Goal: Task Accomplishment & Management: Manage account settings

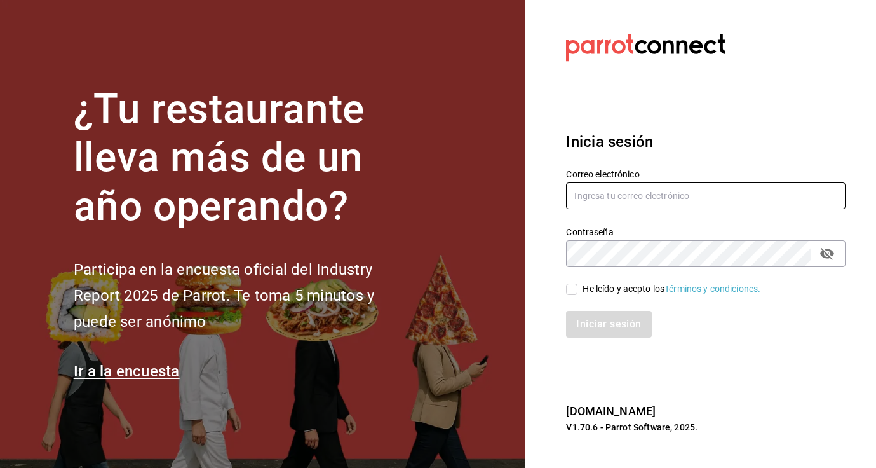
type input "[EMAIL_ADDRESS][DOMAIN_NAME]"
click at [572, 285] on input "He leído y acepto los Términos y condiciones." at bounding box center [571, 288] width 11 height 11
checkbox input "true"
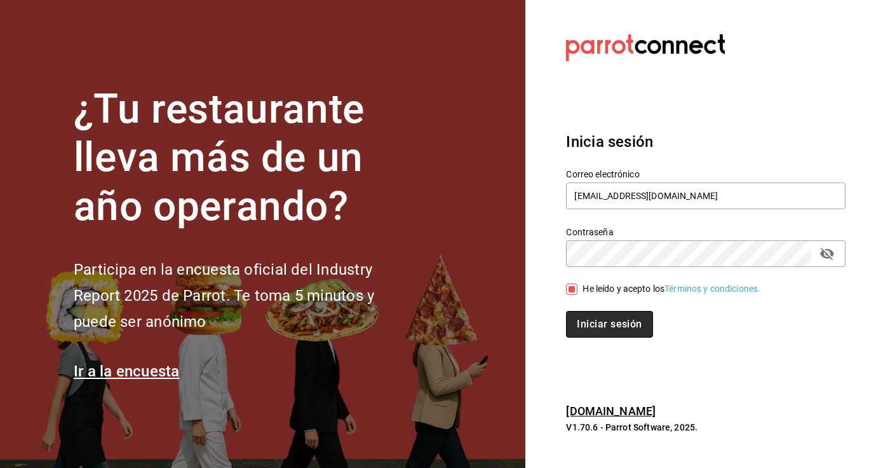
click at [595, 325] on button "Iniciar sesión" at bounding box center [609, 324] width 86 height 27
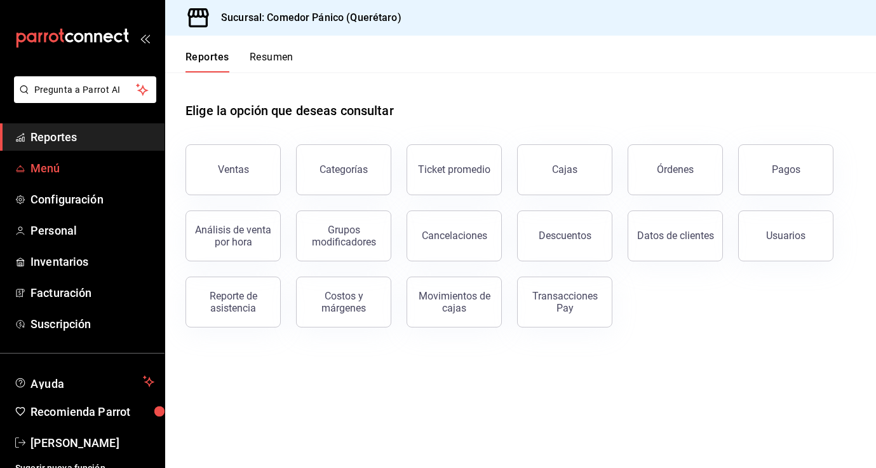
click at [28, 166] on link "Menú" at bounding box center [82, 167] width 165 height 27
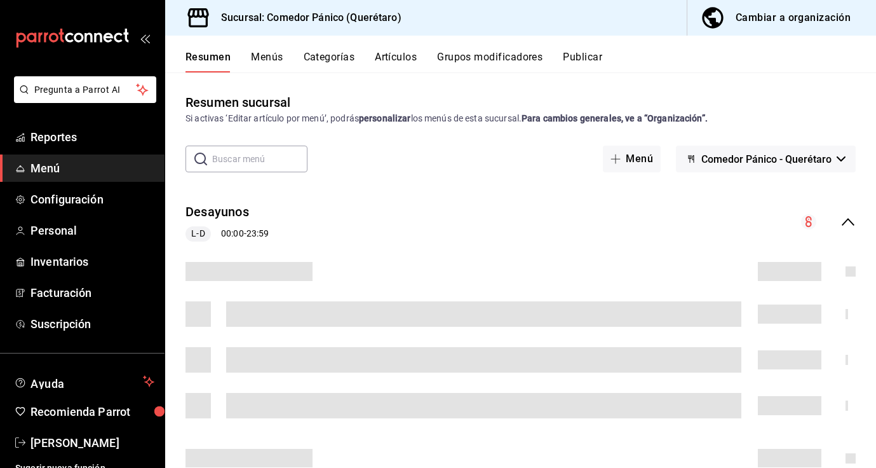
click at [742, 21] on div "Cambiar a organización" at bounding box center [793, 18] width 115 height 18
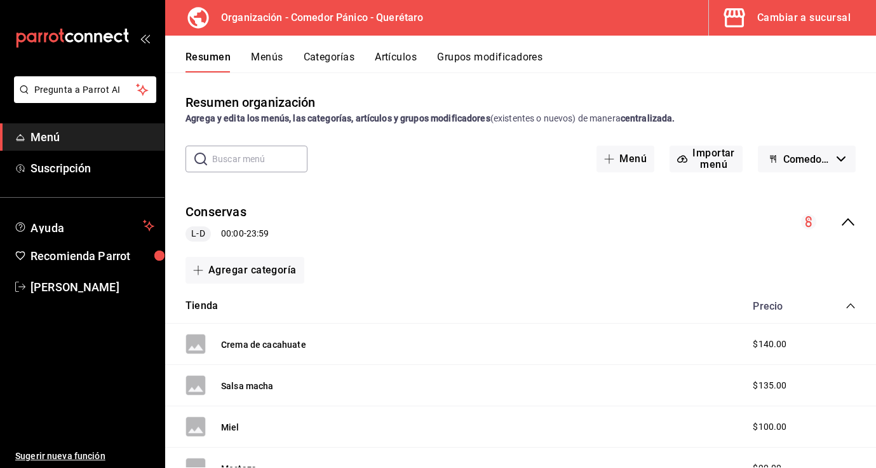
click at [393, 56] on button "Artículos" at bounding box center [396, 62] width 42 height 22
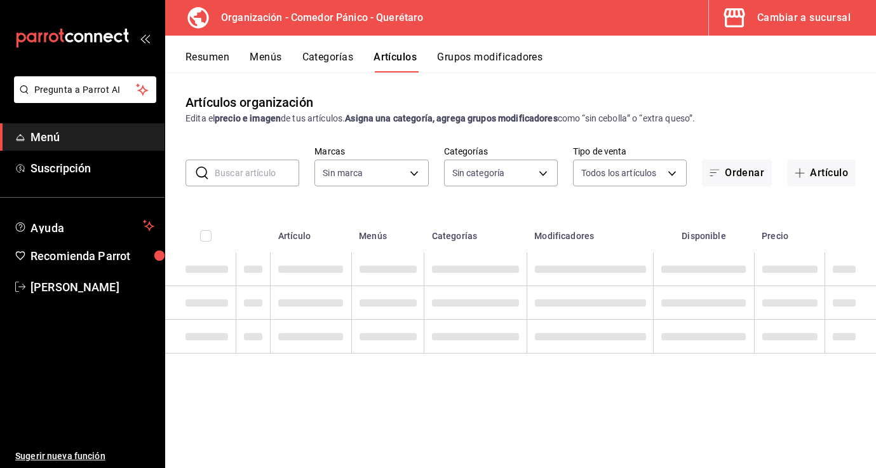
type input "0f40e74e-b6b1-418d-bf10-855e15756c5c"
type input "65e86a8e-b85a-4ac4-b80c-9a2ca2d5dab3,480c8983-ef74-42cd-bfc6-b990fbf805c4,b50ee…"
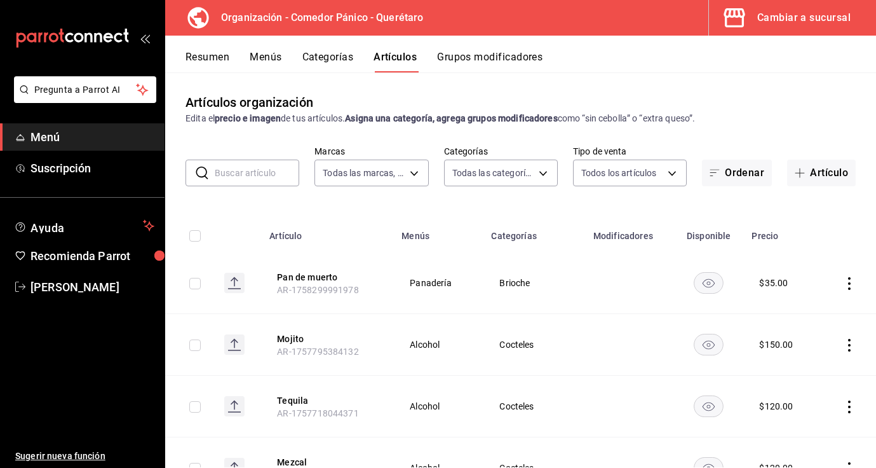
click at [224, 166] on input "text" at bounding box center [257, 172] width 85 height 25
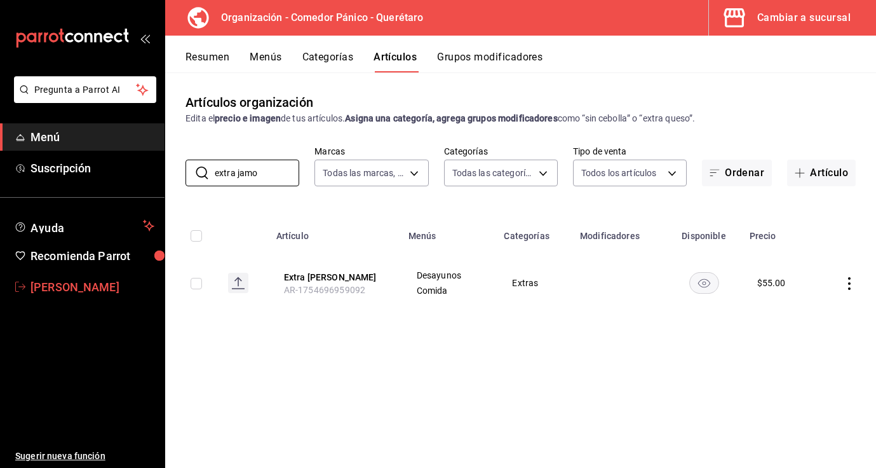
type input "extra jamo"
click at [88, 291] on span "[PERSON_NAME]" at bounding box center [92, 286] width 124 height 17
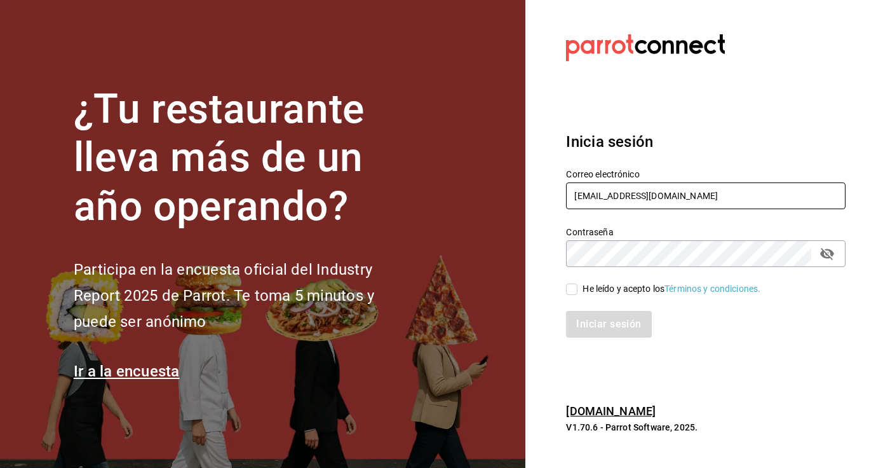
click at [609, 205] on input "comedorpanico@gmail.com" at bounding box center [706, 195] width 280 height 27
type input "[EMAIL_ADDRESS][DOMAIN_NAME]"
click at [571, 291] on input "He leído y acepto los Términos y condiciones." at bounding box center [571, 288] width 11 height 11
checkbox input "true"
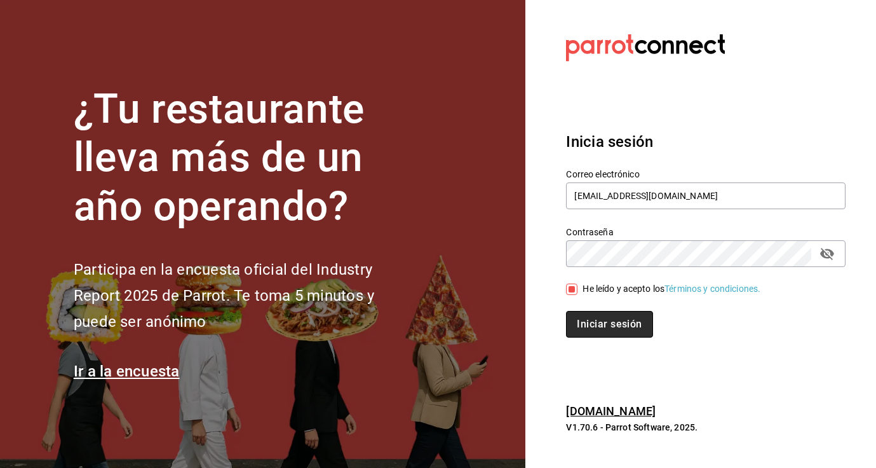
click at [581, 322] on button "Iniciar sesión" at bounding box center [609, 324] width 86 height 27
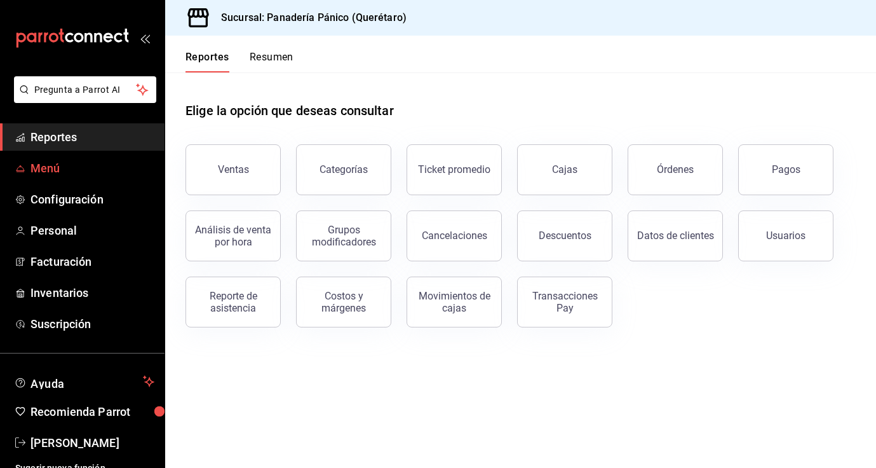
click at [41, 167] on span "Menú" at bounding box center [92, 167] width 124 height 17
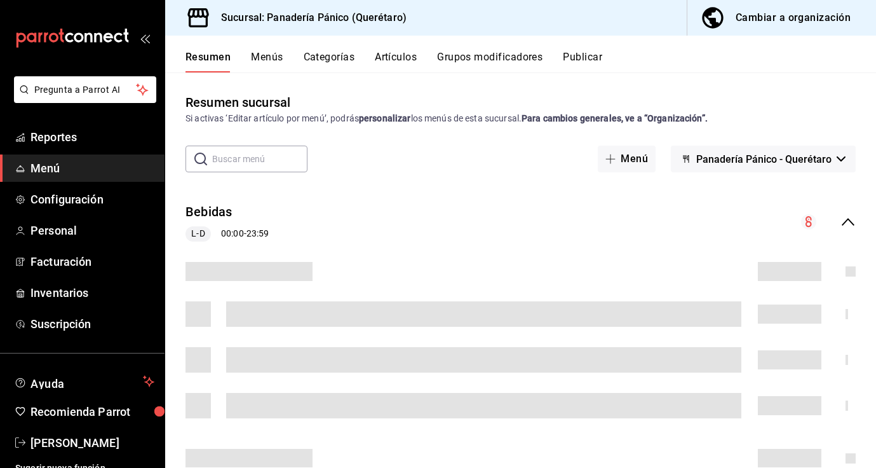
click at [741, 22] on div "Cambiar a organización" at bounding box center [793, 18] width 115 height 18
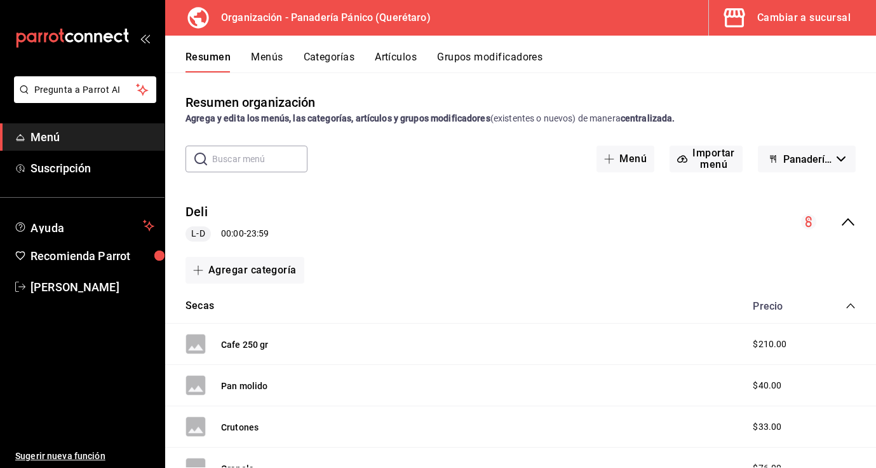
click at [391, 58] on button "Artículos" at bounding box center [396, 62] width 42 height 22
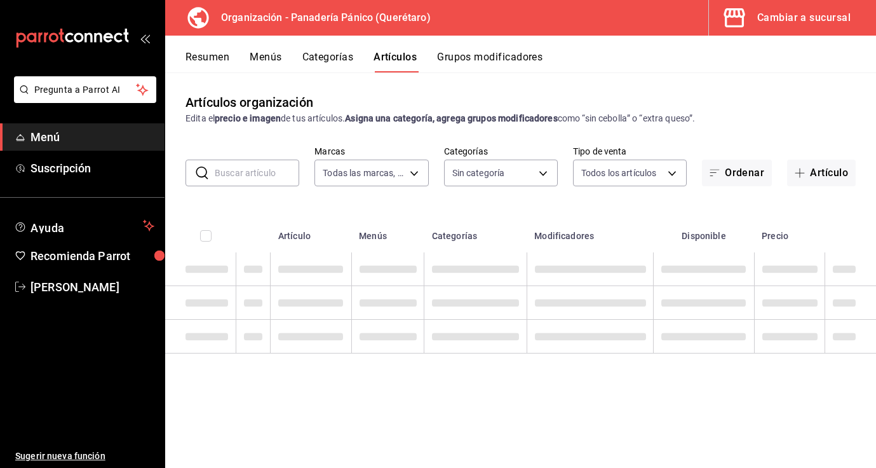
type input "6debe6ee-bf5d-4bda-9e69-4b8e64d53644"
type input "08935f98-8df9-4fb0-a945-0702bf9ed8da,1b6aa457-ba13-4a00-9491-ce79c8c6c35e,579f4…"
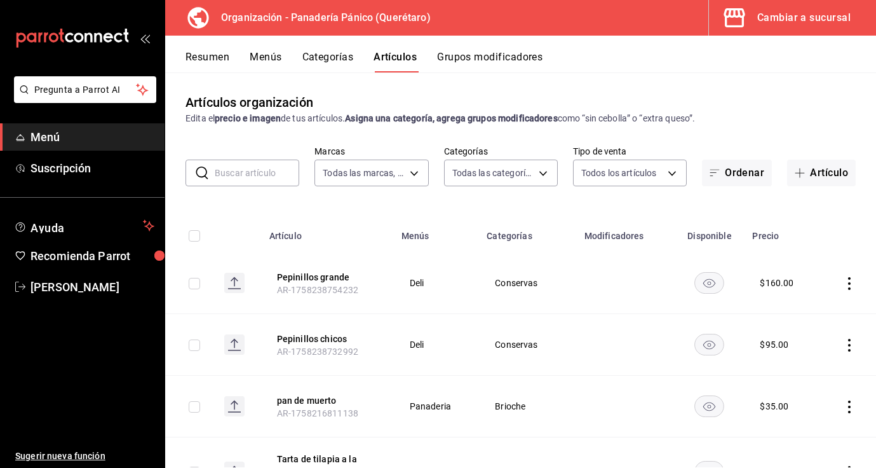
click at [230, 176] on input "text" at bounding box center [257, 172] width 85 height 25
click at [807, 173] on span "button" at bounding box center [802, 173] width 15 height 10
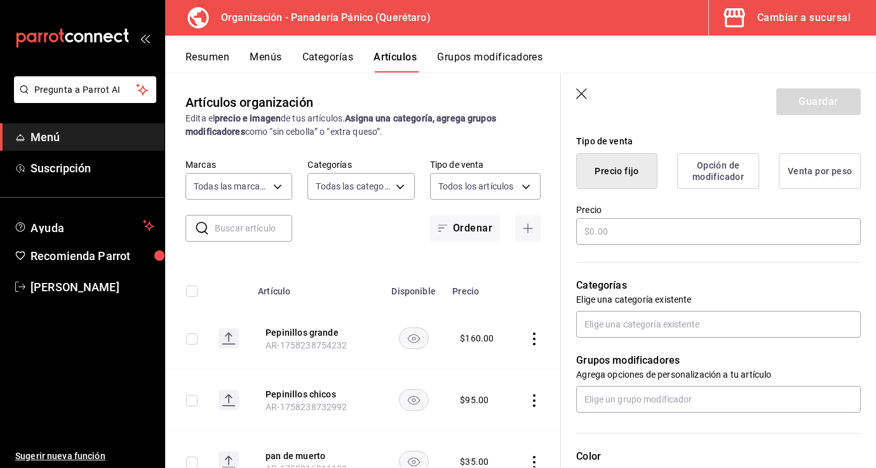
scroll to position [313, 0]
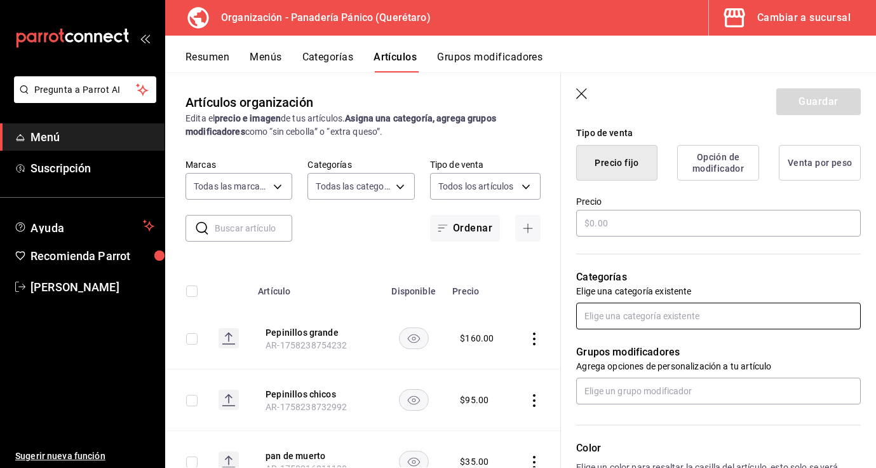
click at [736, 320] on input "text" at bounding box center [718, 315] width 285 height 27
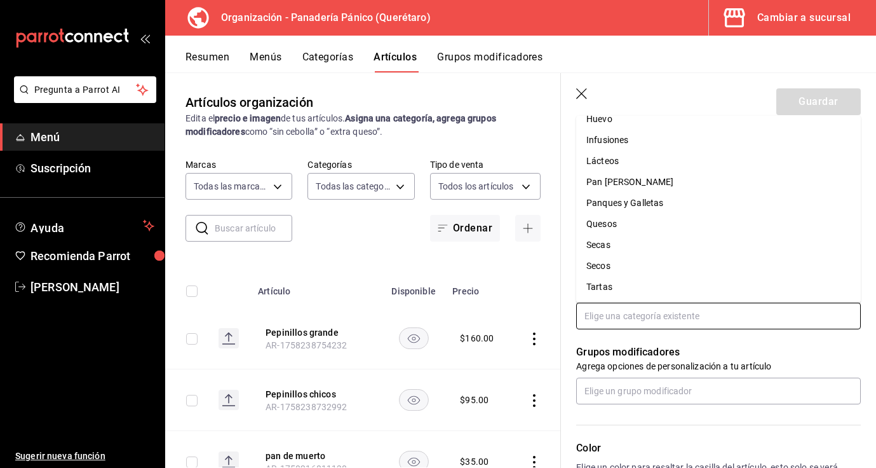
scroll to position [284, 0]
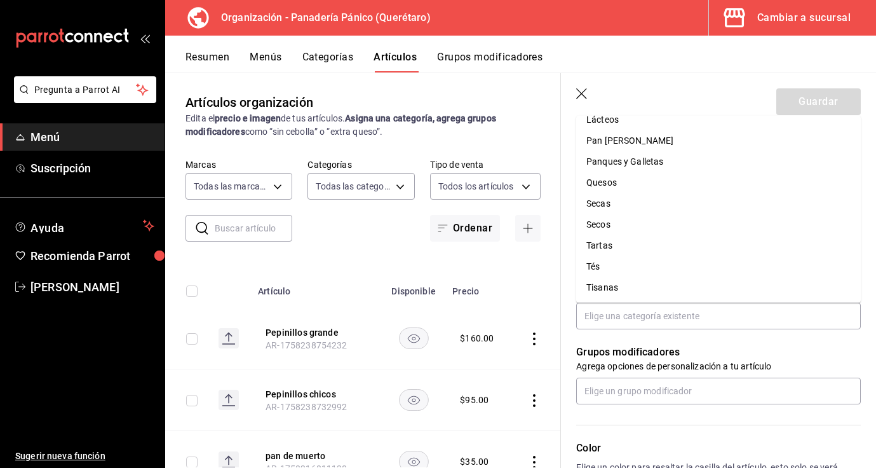
click at [585, 90] on icon "button" at bounding box center [582, 94] width 13 height 13
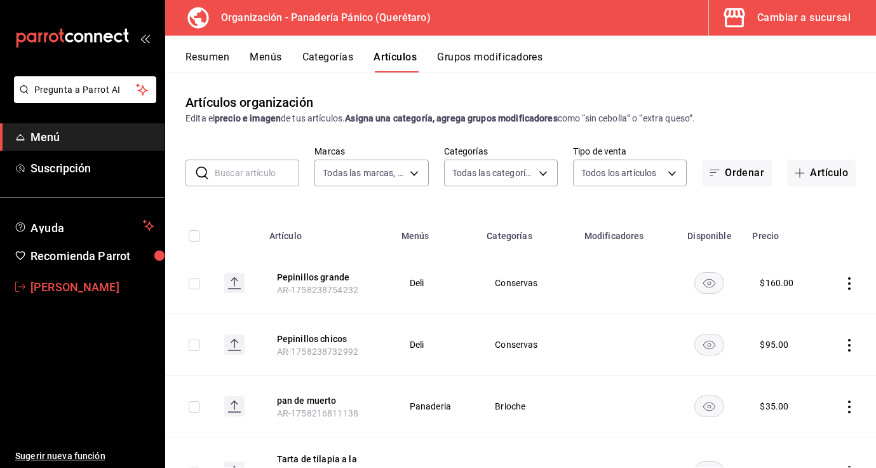
click at [57, 289] on span "[PERSON_NAME]" at bounding box center [92, 286] width 124 height 17
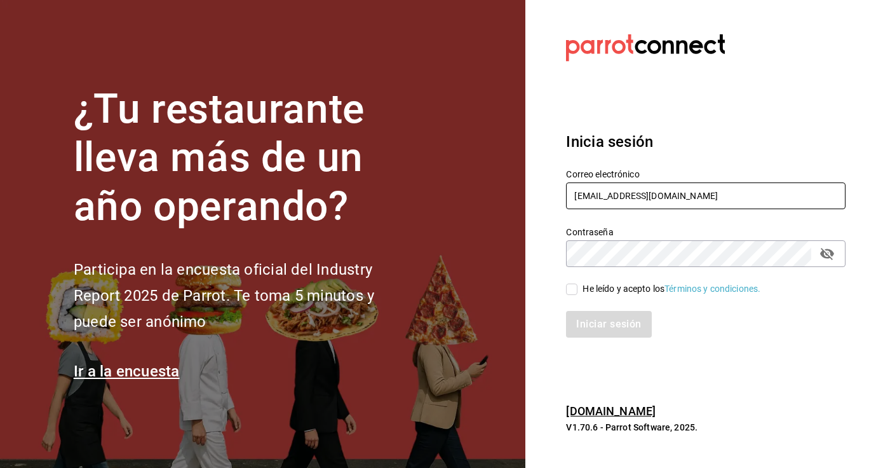
click at [643, 199] on input "[EMAIL_ADDRESS][DOMAIN_NAME]" at bounding box center [706, 195] width 280 height 27
type input "comedorpanico@gmail.com"
click at [577, 290] on input "He leído y acepto los Términos y condiciones." at bounding box center [571, 288] width 11 height 11
checkbox input "true"
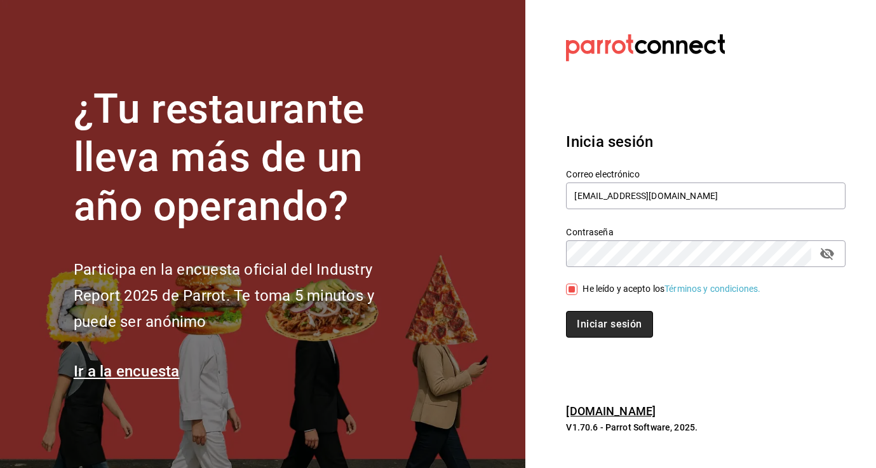
click at [590, 326] on button "Iniciar sesión" at bounding box center [609, 324] width 86 height 27
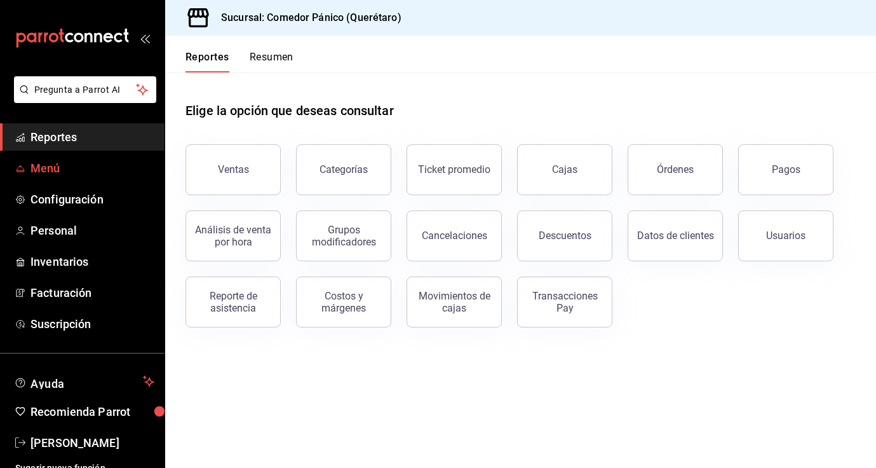
click at [76, 168] on span "Menú" at bounding box center [92, 167] width 124 height 17
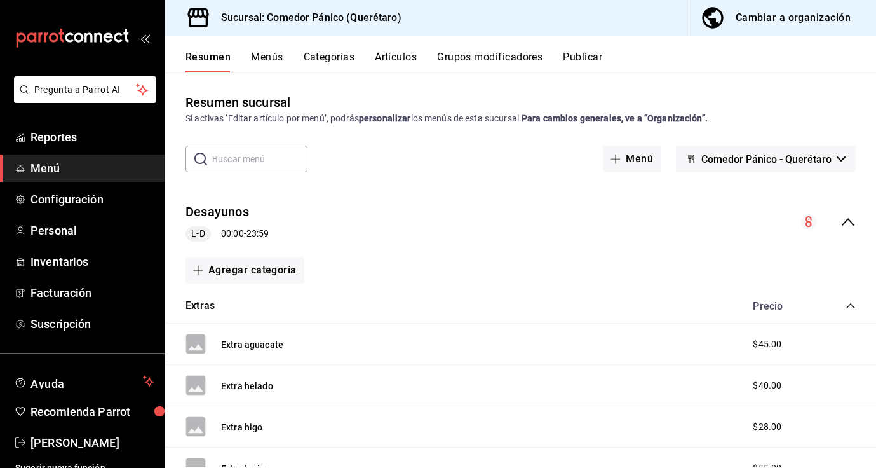
click at [770, 24] on div "Cambiar a organización" at bounding box center [793, 18] width 115 height 18
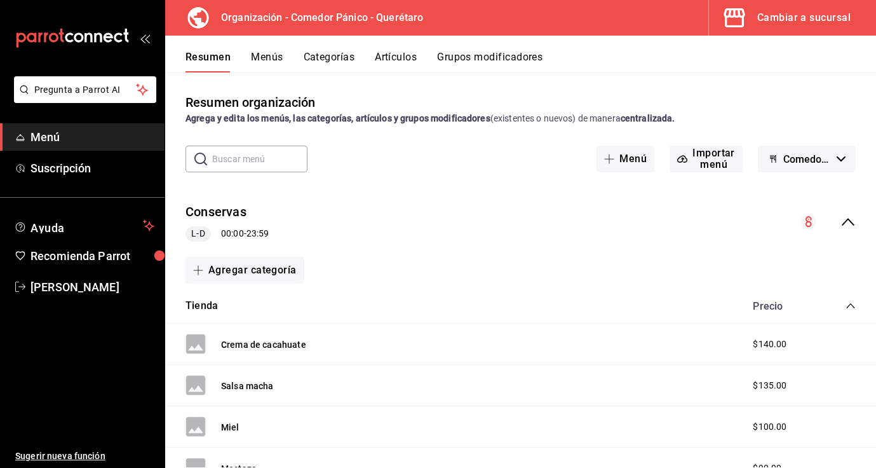
click at [478, 63] on button "Grupos modificadores" at bounding box center [489, 62] width 105 height 22
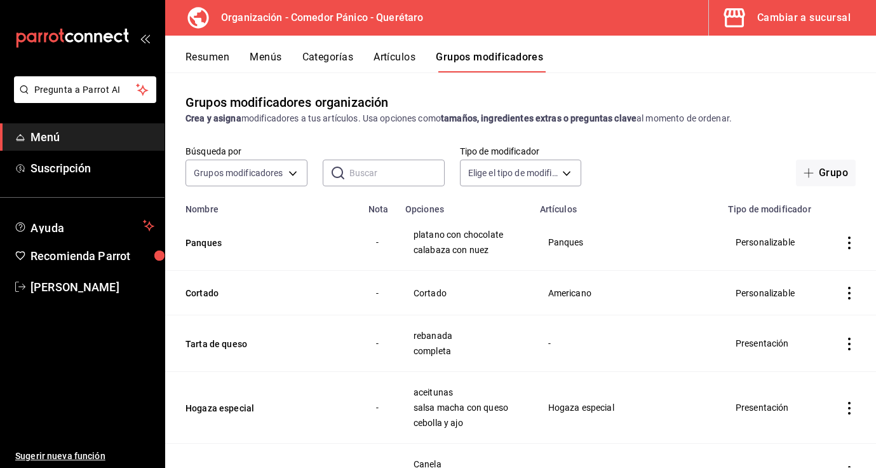
click at [372, 179] on input "text" at bounding box center [396, 172] width 95 height 25
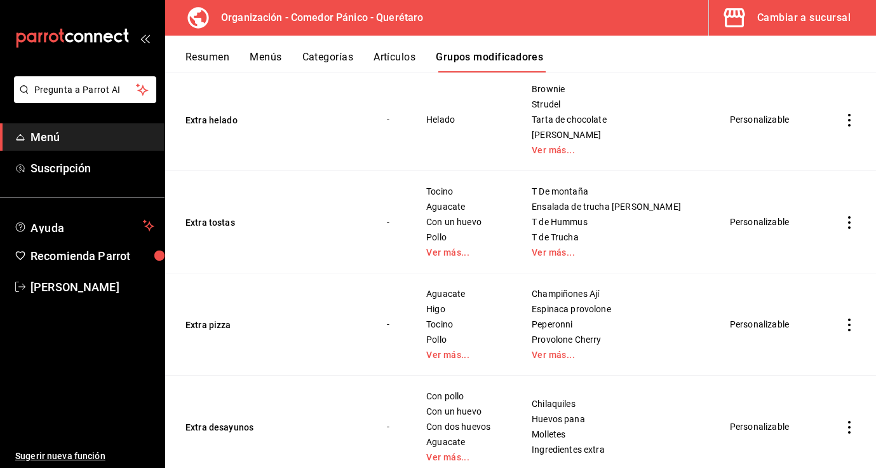
scroll to position [288, 0]
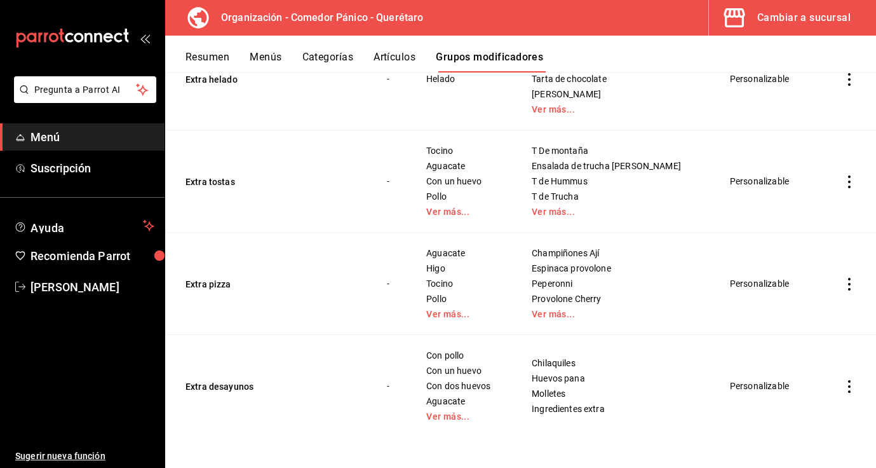
type input "extr"
click at [851, 380] on icon "actions" at bounding box center [849, 386] width 13 height 13
click at [803, 383] on span "Editar" at bounding box center [811, 382] width 33 height 13
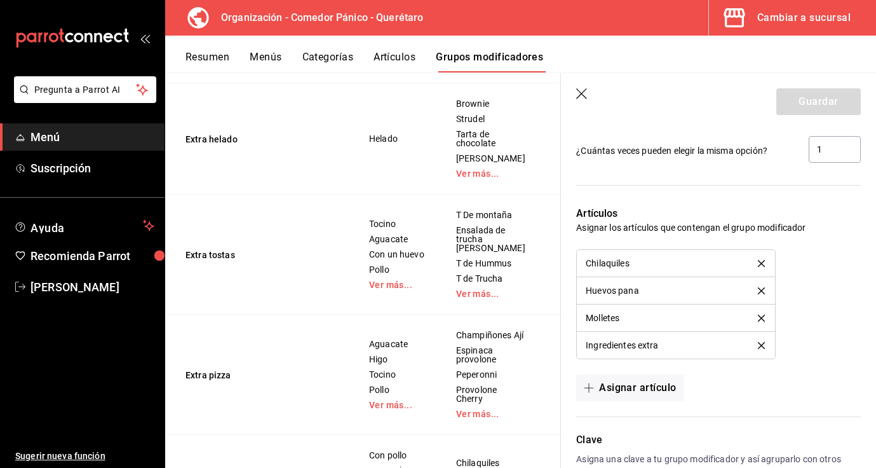
scroll to position [1014, 0]
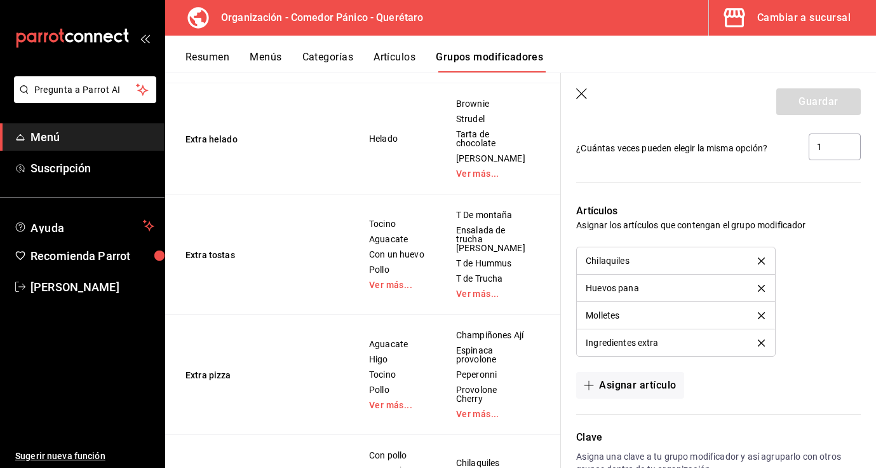
click at [575, 89] on header "Guardar" at bounding box center [718, 99] width 315 height 52
click at [47, 280] on span "[PERSON_NAME]" at bounding box center [92, 286] width 124 height 17
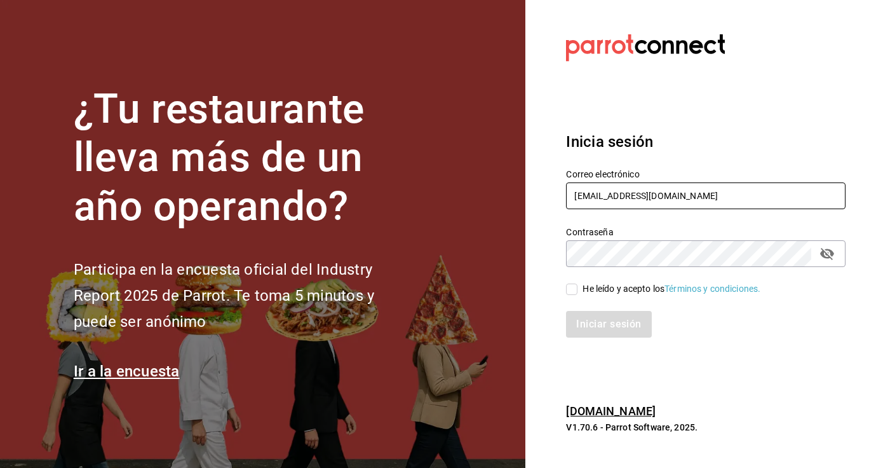
click at [613, 189] on input "comedorpanico@gmail.com" at bounding box center [706, 195] width 280 height 27
type input "[EMAIL_ADDRESS][DOMAIN_NAME]"
click at [571, 289] on input "He leído y acepto los Términos y condiciones." at bounding box center [571, 288] width 11 height 11
checkbox input "true"
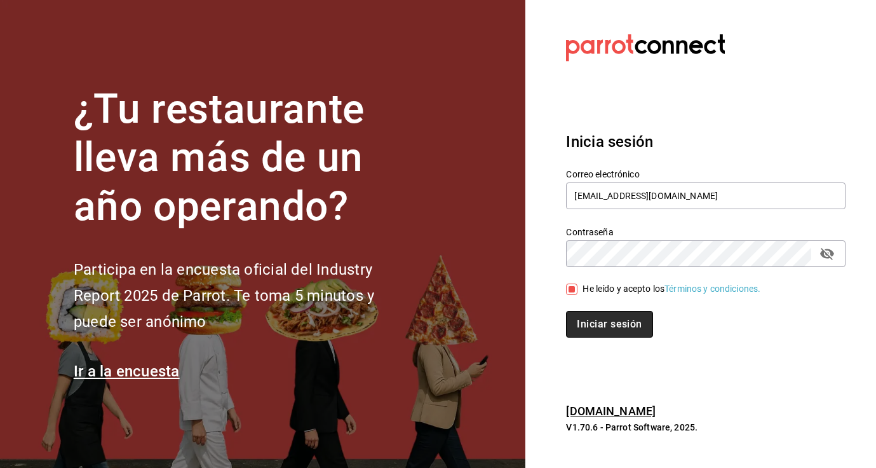
click at [586, 326] on button "Iniciar sesión" at bounding box center [609, 324] width 86 height 27
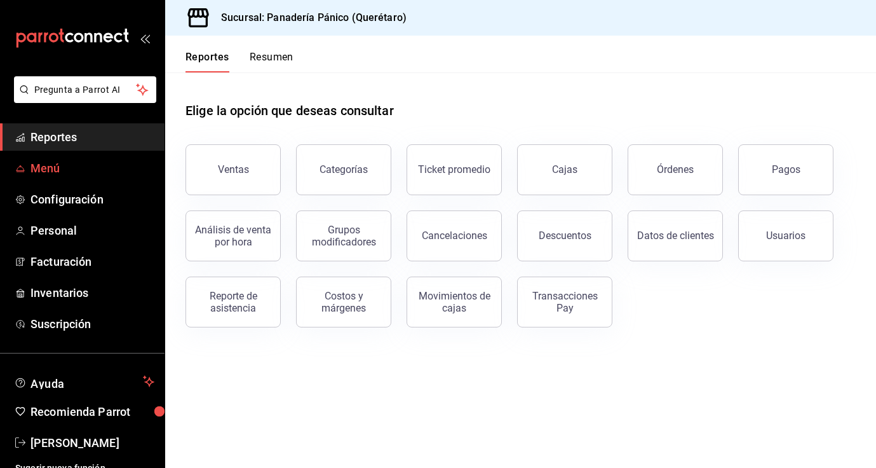
click at [48, 168] on span "Menú" at bounding box center [92, 167] width 124 height 17
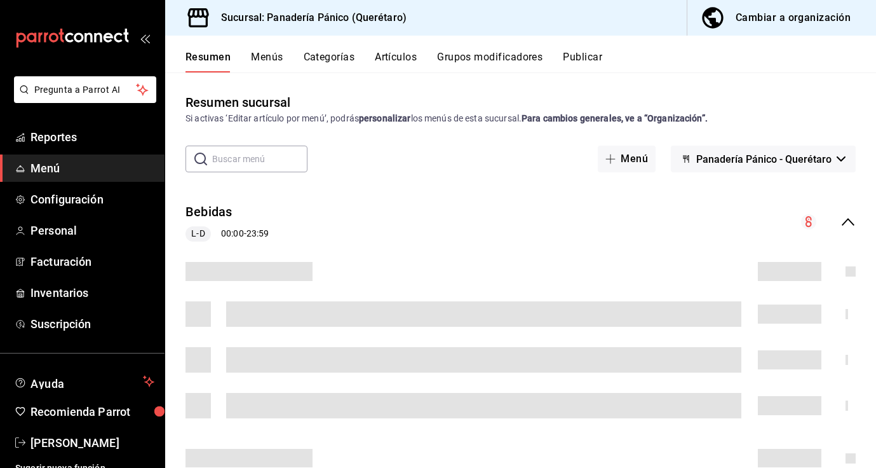
click at [769, 9] on div "Cambiar a organización" at bounding box center [793, 18] width 115 height 18
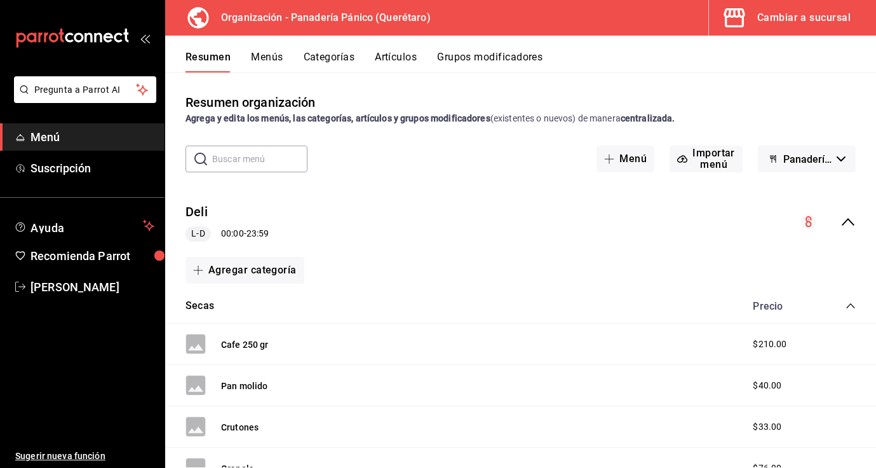
click at [468, 60] on button "Grupos modificadores" at bounding box center [489, 62] width 105 height 22
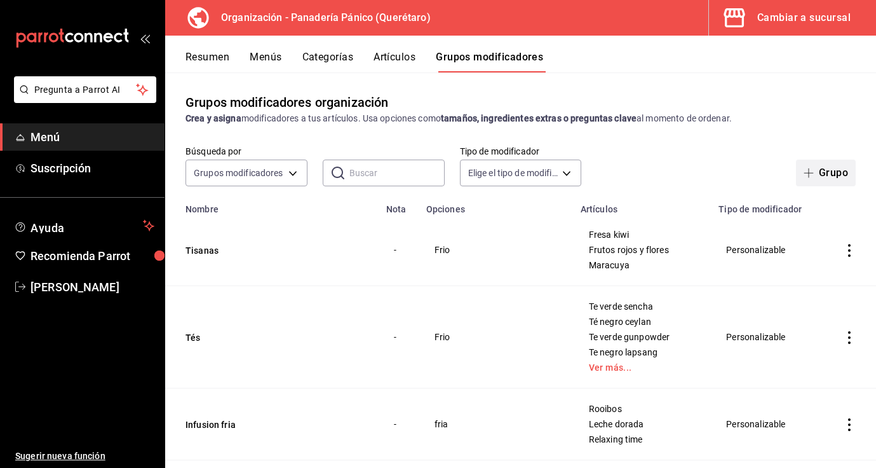
click at [848, 173] on button "Grupo" at bounding box center [826, 172] width 60 height 27
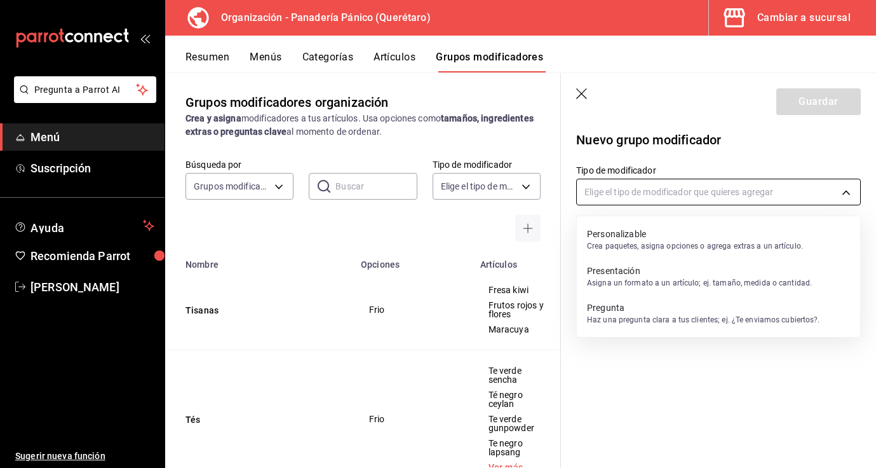
click at [703, 193] on body "Pregunta a Parrot AI Menú Suscripción Ayuda Recomienda Parrot Nancy niembro Sug…" at bounding box center [438, 234] width 876 height 468
click at [642, 236] on p "Personalizable" at bounding box center [695, 233] width 216 height 13
type input "CUSTOMIZABLE"
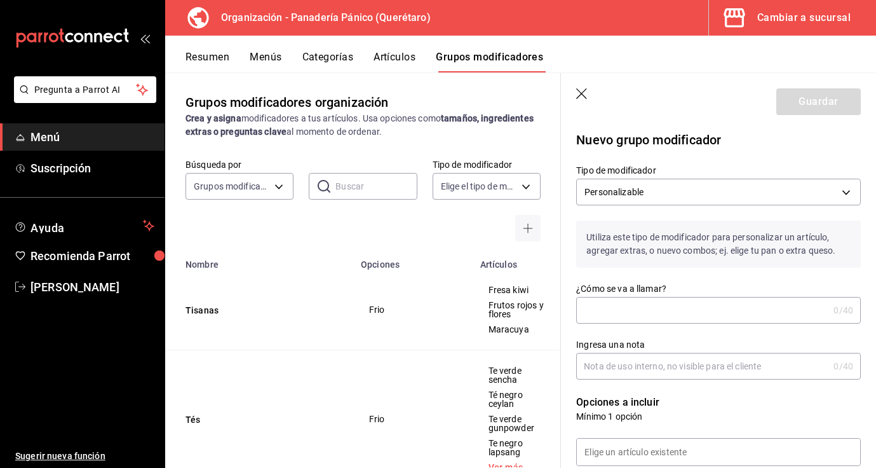
click at [643, 301] on input "¿Cómo se va a llamar?" at bounding box center [702, 309] width 252 height 25
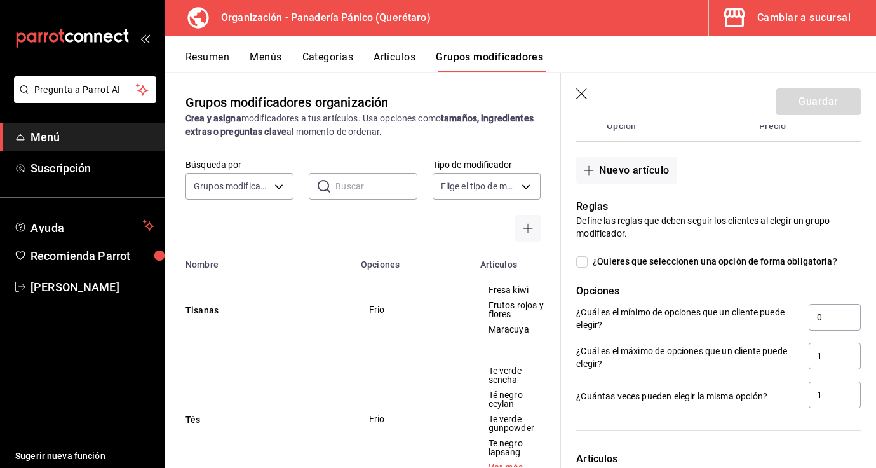
scroll to position [574, 0]
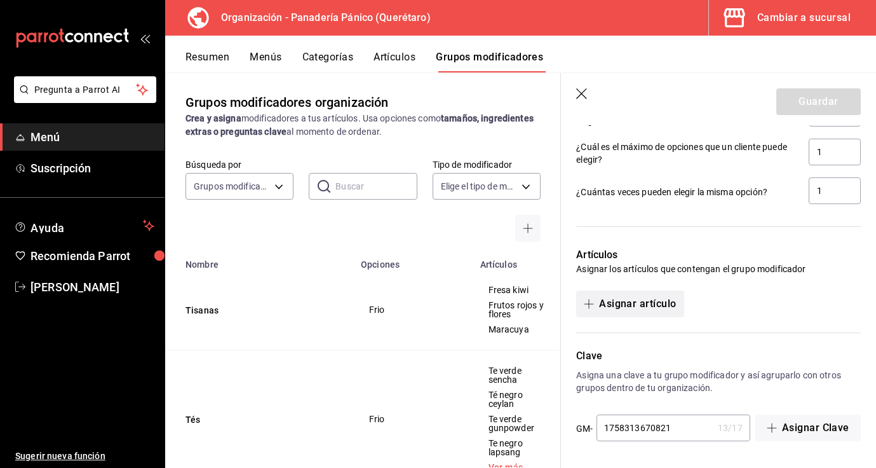
type input "Extras alimentos"
click at [636, 305] on button "Asignar artículo" at bounding box center [629, 303] width 107 height 27
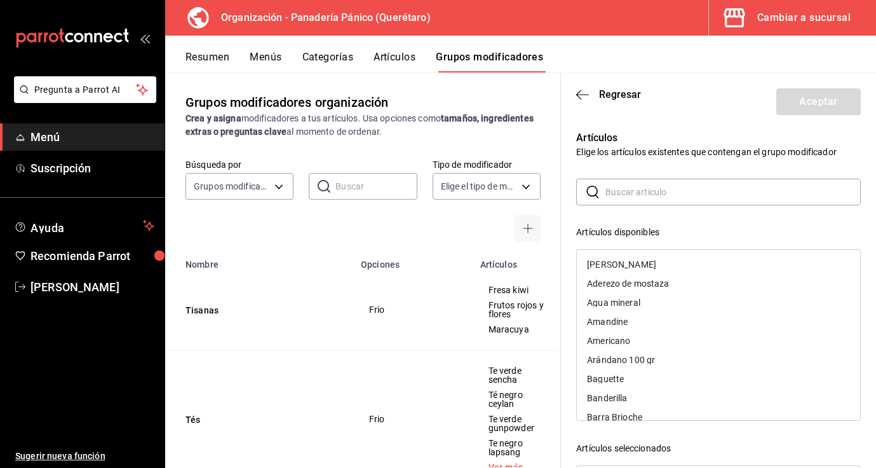
click at [620, 198] on input "text" at bounding box center [733, 191] width 255 height 25
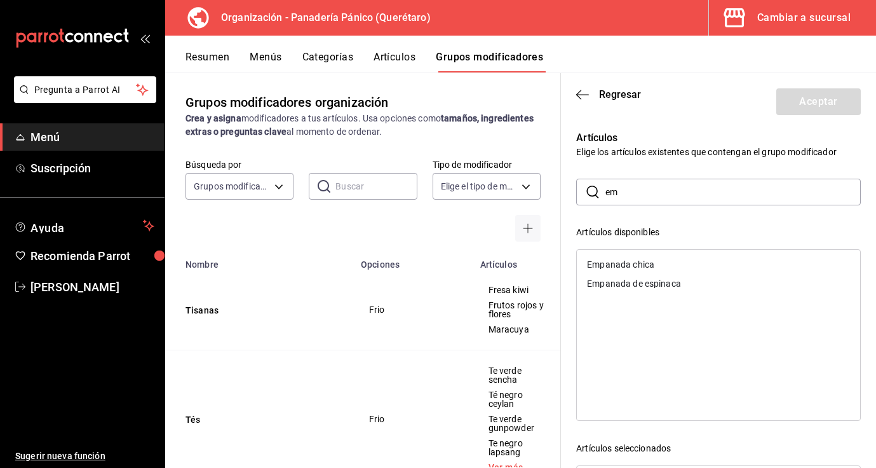
type input "e"
click at [661, 283] on div "Tosta de aguacate" at bounding box center [718, 283] width 283 height 19
click at [661, 283] on div "Tosta de trucha" at bounding box center [718, 283] width 283 height 19
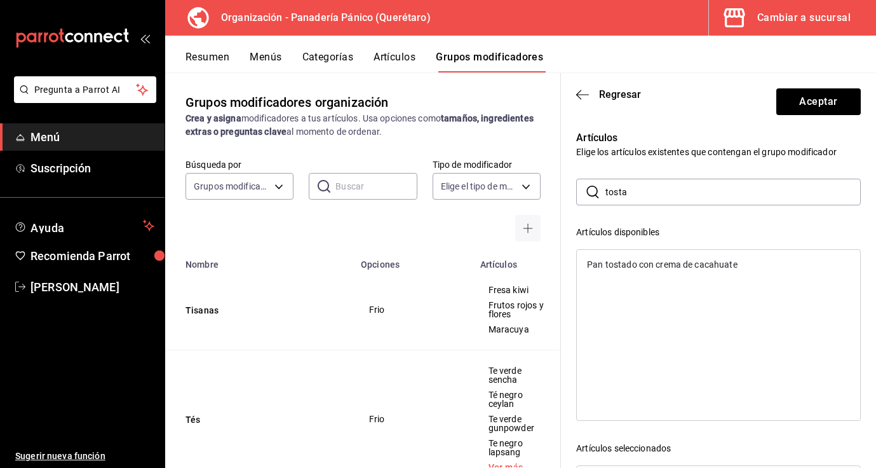
click at [649, 198] on input "tosta" at bounding box center [733, 191] width 255 height 25
type input "t"
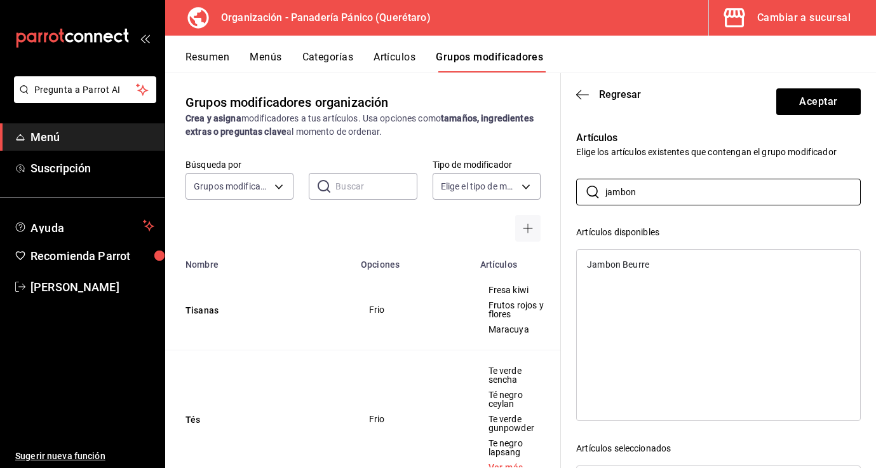
click at [634, 267] on div "Jambon Beurre" at bounding box center [618, 264] width 62 height 9
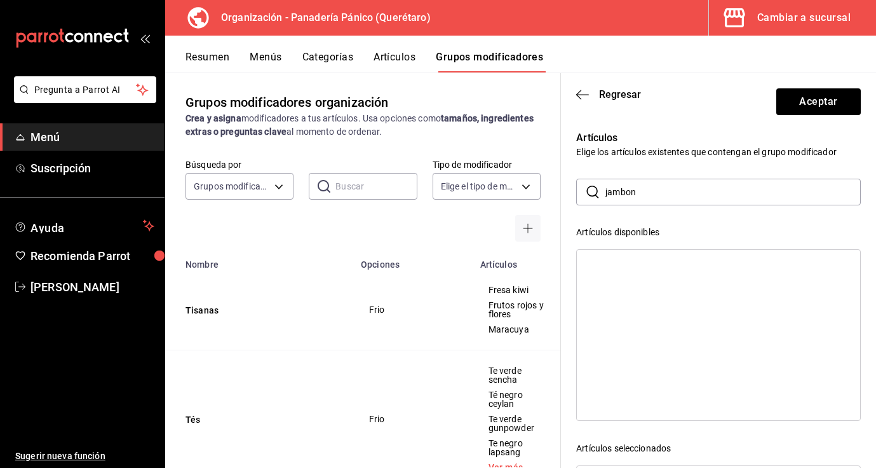
click at [633, 191] on input "jambon" at bounding box center [733, 191] width 255 height 25
type input "j"
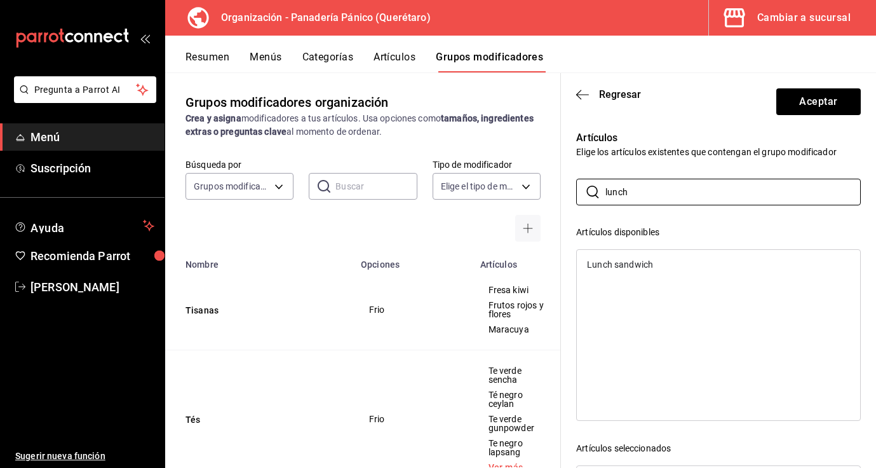
click at [639, 268] on div "Lunch sandwich" at bounding box center [620, 264] width 66 height 9
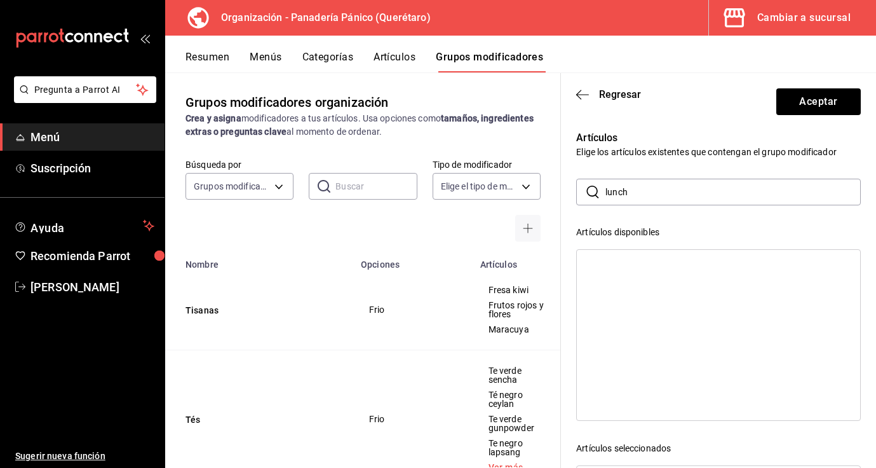
click at [625, 198] on input "lunch" at bounding box center [733, 191] width 255 height 25
type input "l"
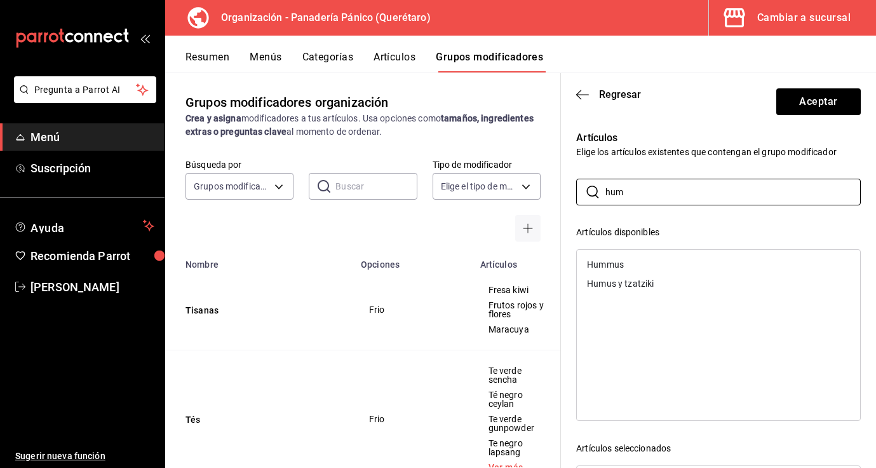
type input "hum"
click at [635, 283] on div "Humus y tzatziki" at bounding box center [620, 283] width 67 height 9
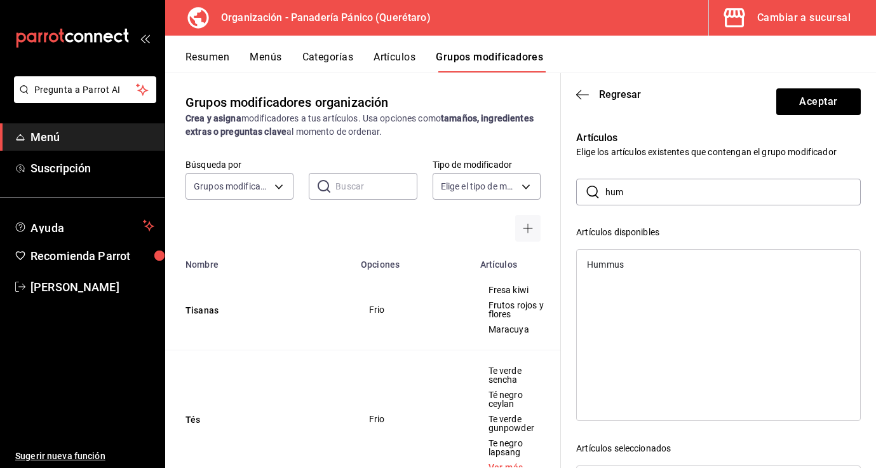
drag, startPoint x: 631, startPoint y: 194, endPoint x: 589, endPoint y: 194, distance: 41.9
click at [589, 194] on div "​ hum ​" at bounding box center [718, 192] width 285 height 27
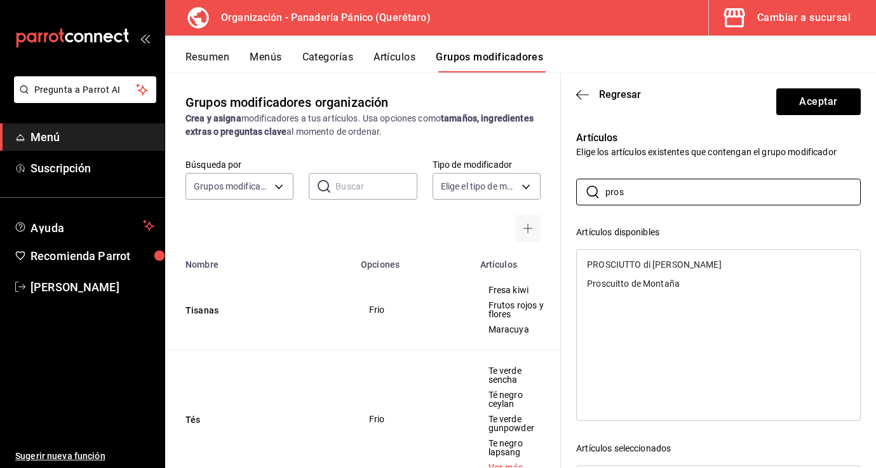
type input "pros"
click at [684, 282] on div "Proscuitto de Montaña" at bounding box center [718, 283] width 283 height 19
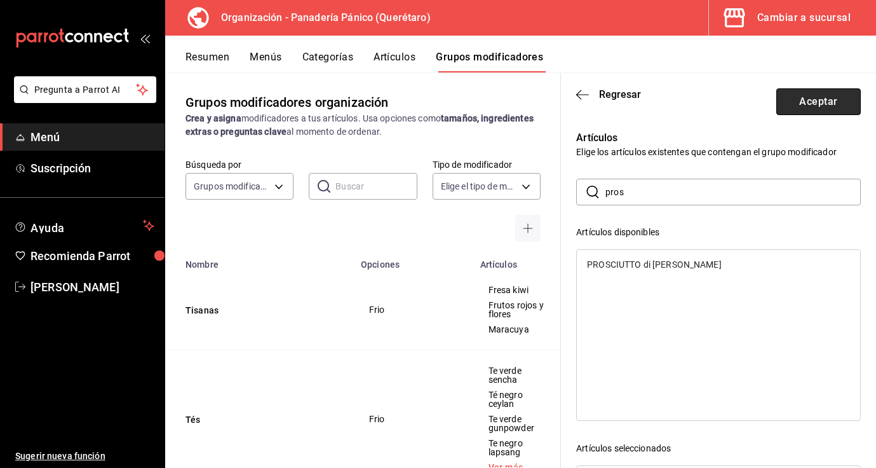
click at [813, 100] on button "Aceptar" at bounding box center [818, 101] width 85 height 27
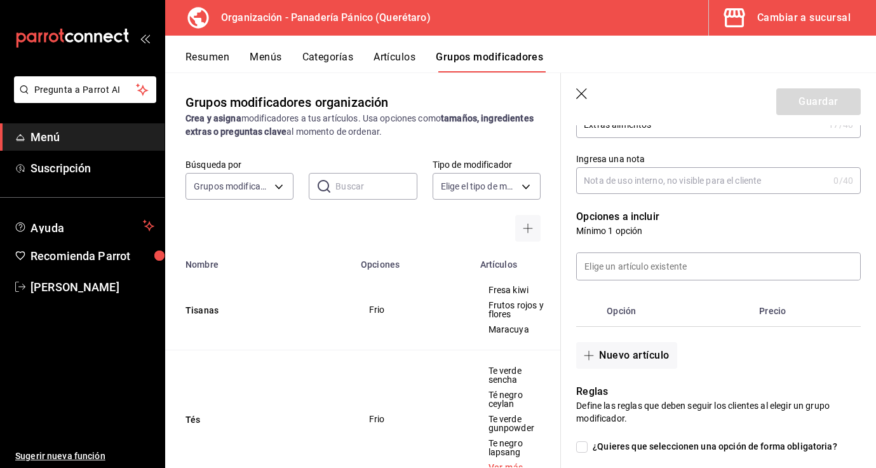
scroll to position [179, 0]
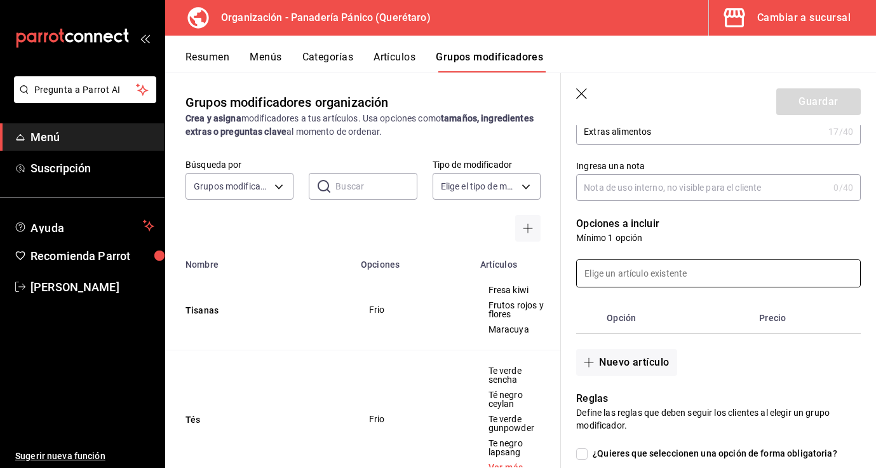
click at [681, 276] on input at bounding box center [718, 273] width 283 height 27
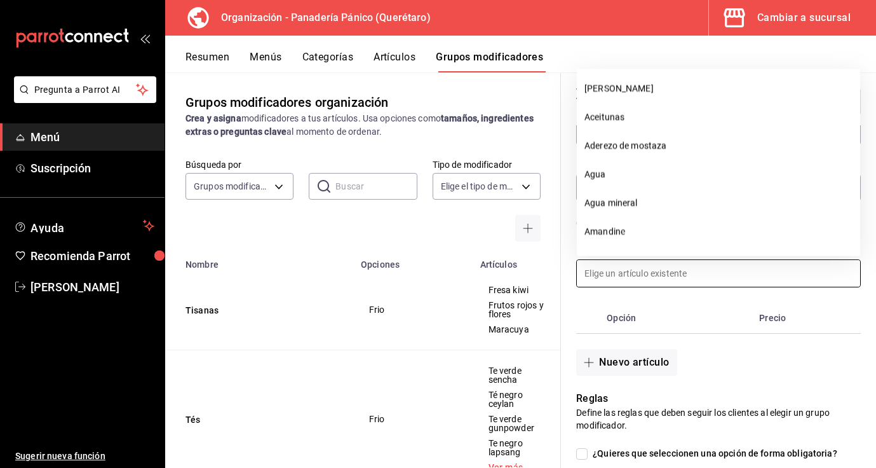
click at [698, 316] on th "Opción" at bounding box center [678, 317] width 152 height 30
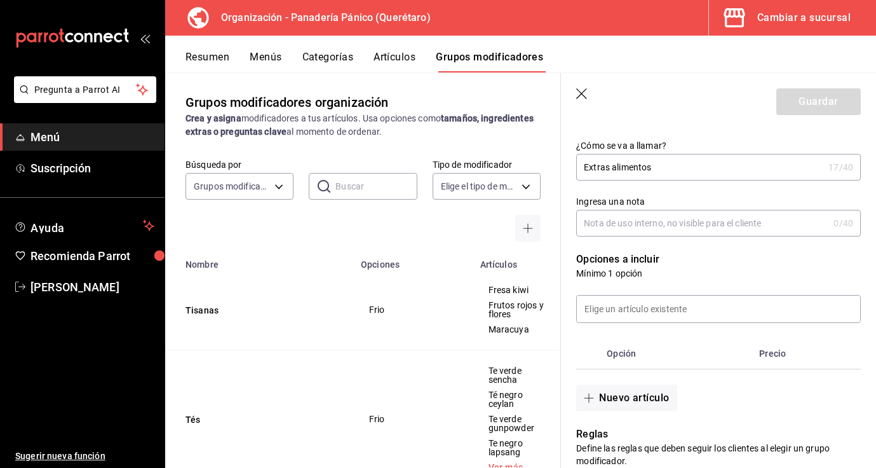
scroll to position [144, 0]
click at [680, 305] on input at bounding box center [718, 307] width 283 height 27
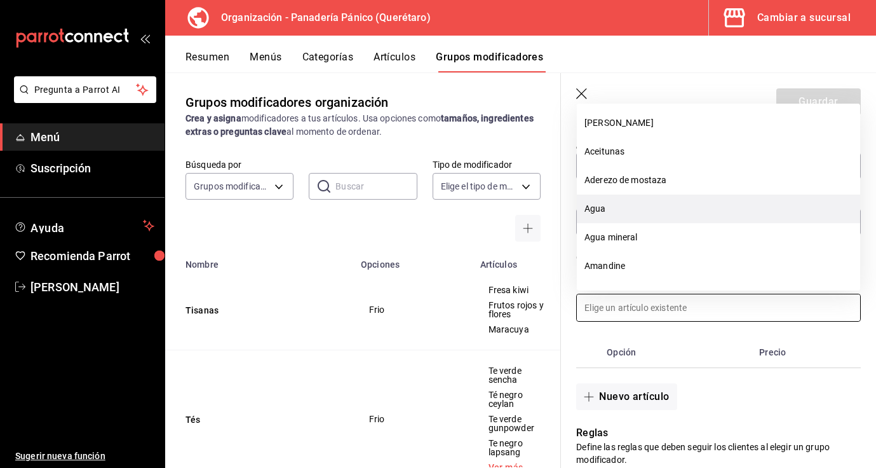
click at [644, 203] on li "Agua" at bounding box center [718, 208] width 283 height 29
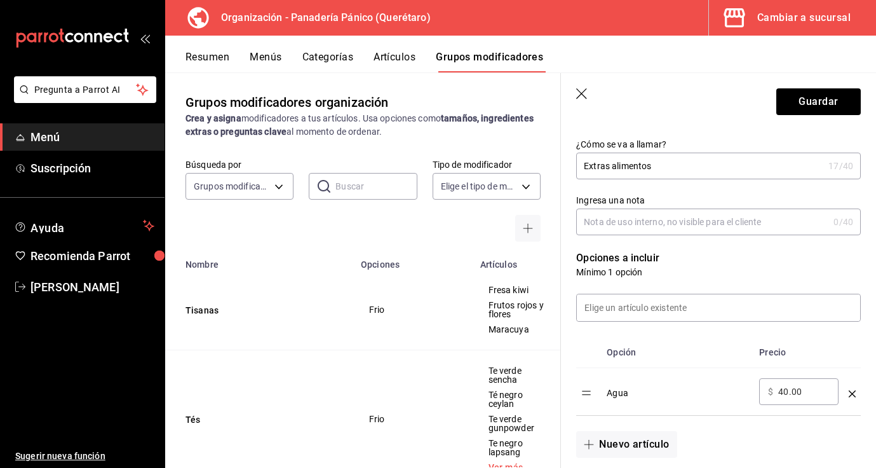
click at [852, 393] on icon "optionsTable" at bounding box center [852, 393] width 7 height 7
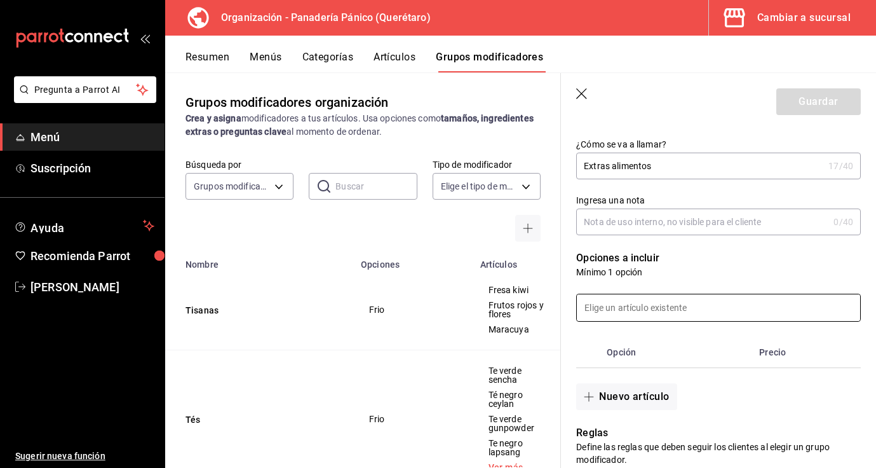
click at [690, 308] on input at bounding box center [718, 307] width 283 height 27
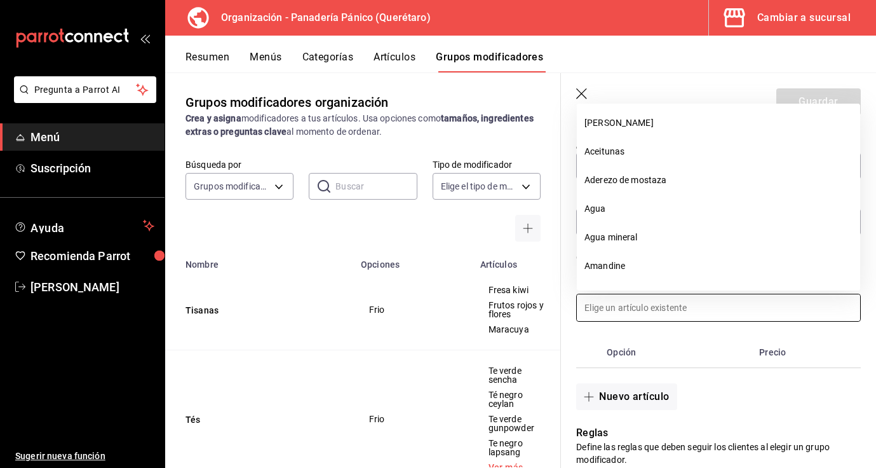
click at [705, 369] on div "Nuevo artículo" at bounding box center [711, 389] width 300 height 42
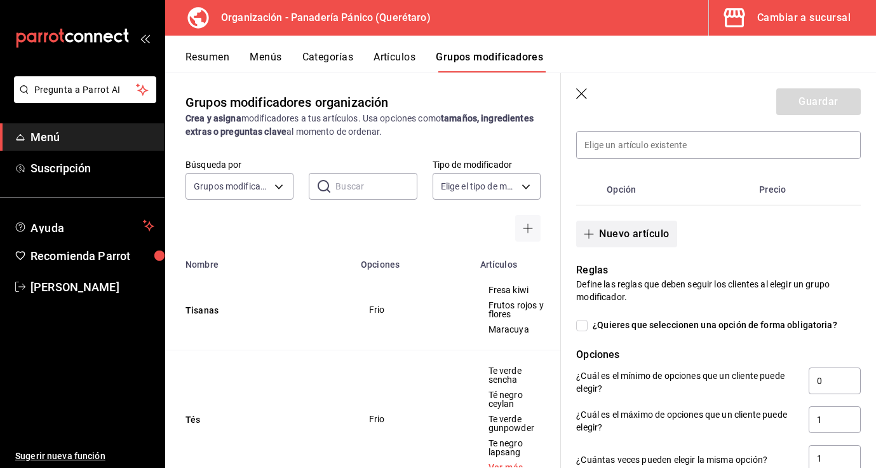
scroll to position [220, 0]
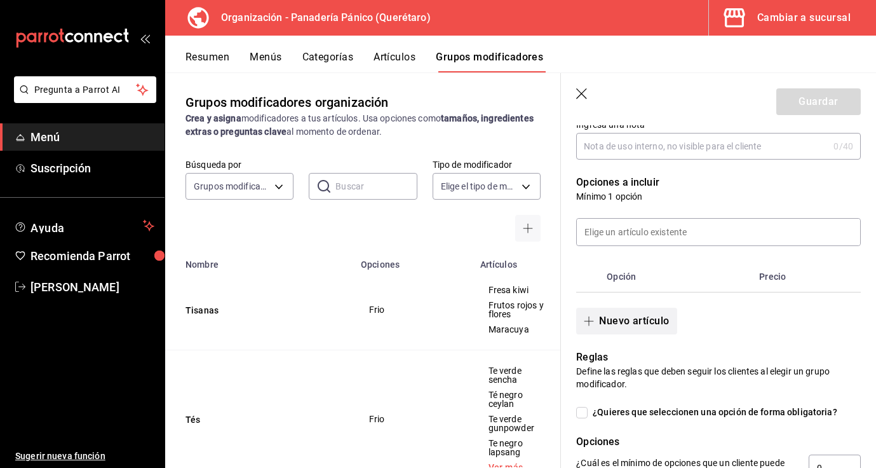
click at [630, 329] on button "Nuevo artículo" at bounding box center [626, 321] width 100 height 27
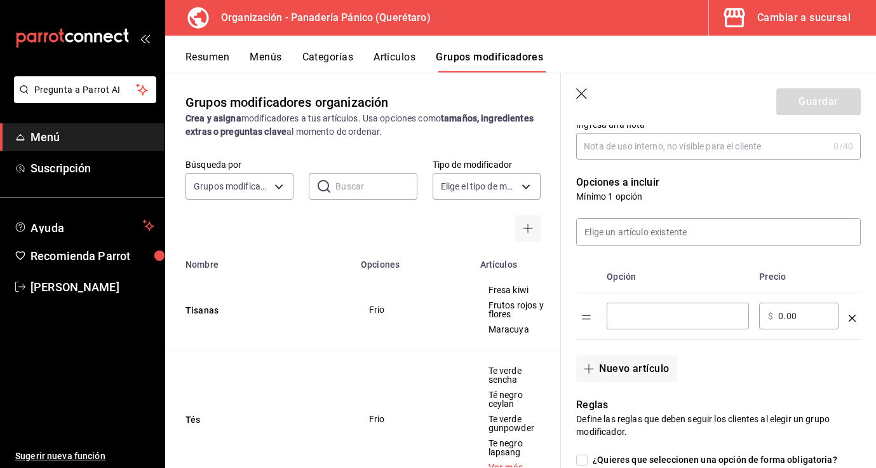
click at [634, 312] on input "optionsTable" at bounding box center [678, 315] width 125 height 13
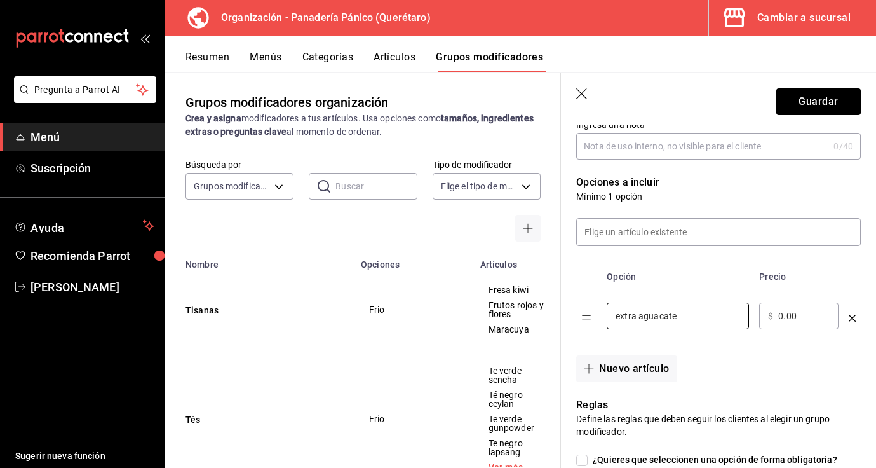
type input "extra aguacate"
click at [783, 322] on input "0.00" at bounding box center [803, 315] width 51 height 13
type input "0.00"
type input "45.00"
click at [612, 369] on button "Nuevo artículo" at bounding box center [626, 368] width 100 height 27
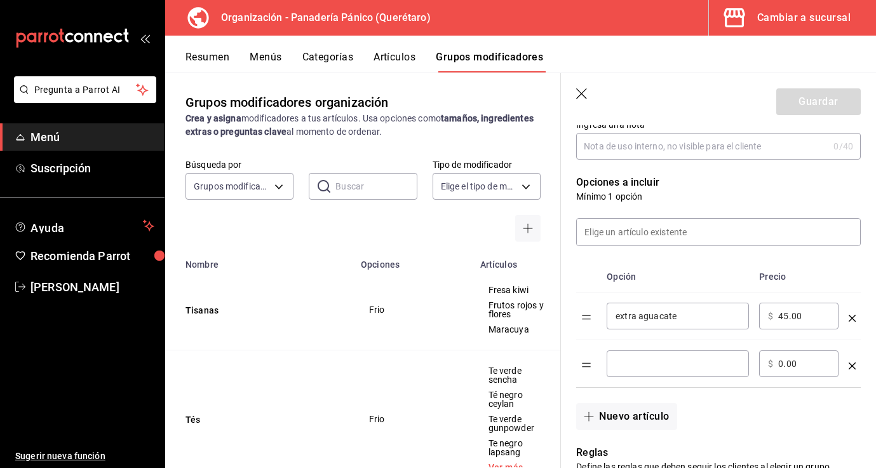
click at [616, 369] on input "optionsTable" at bounding box center [678, 363] width 125 height 13
type input "extra huevo"
click at [785, 359] on input "0.00" at bounding box center [803, 363] width 51 height 13
type input "0.00"
type input "12.00"
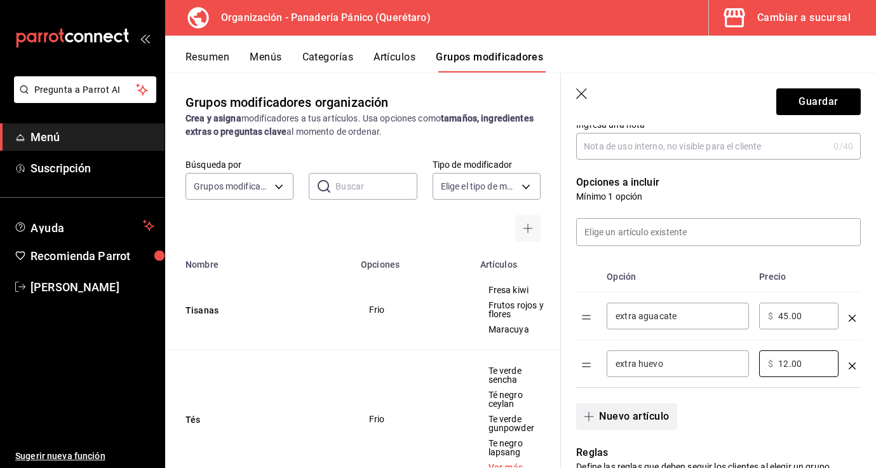
click at [668, 417] on button "Nuevo artículo" at bounding box center [626, 416] width 100 height 27
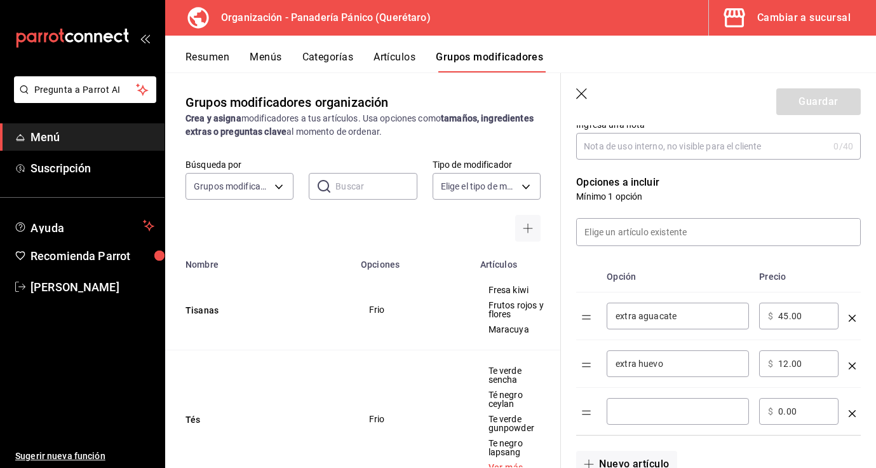
click at [670, 413] on input "optionsTable" at bounding box center [678, 411] width 125 height 13
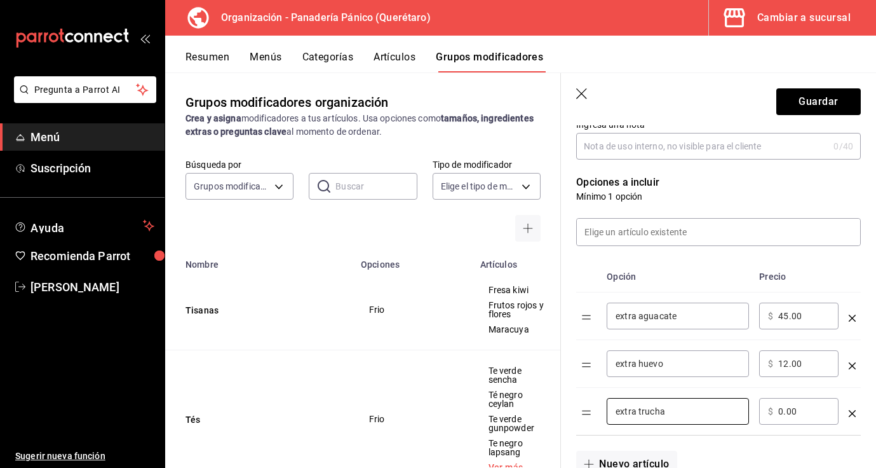
type input "extra trucha"
click at [783, 412] on input "0.00" at bounding box center [803, 411] width 51 height 13
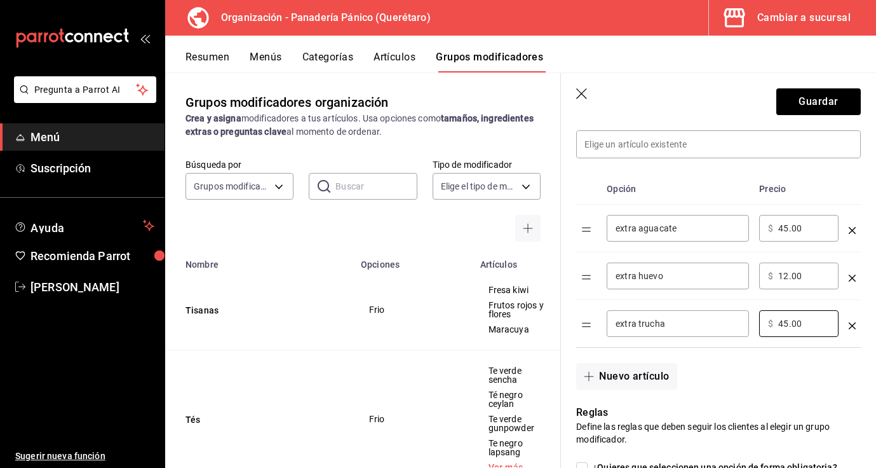
scroll to position [329, 0]
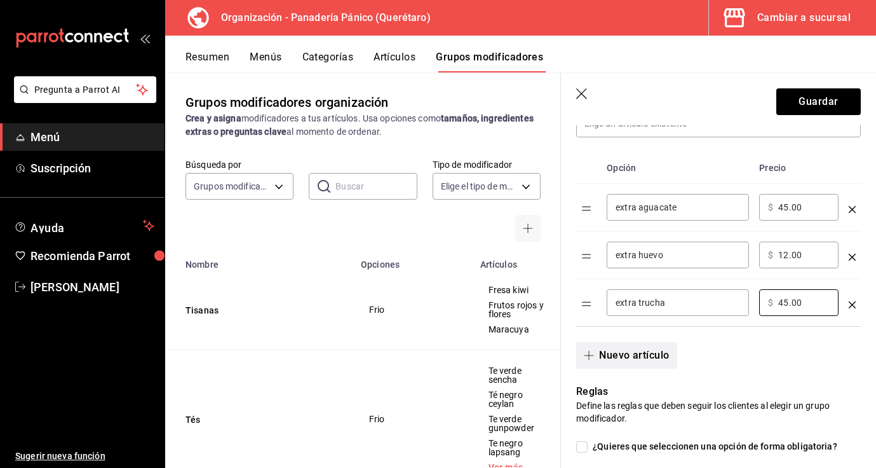
type input "45.00"
click at [669, 356] on button "Nuevo artículo" at bounding box center [626, 355] width 100 height 27
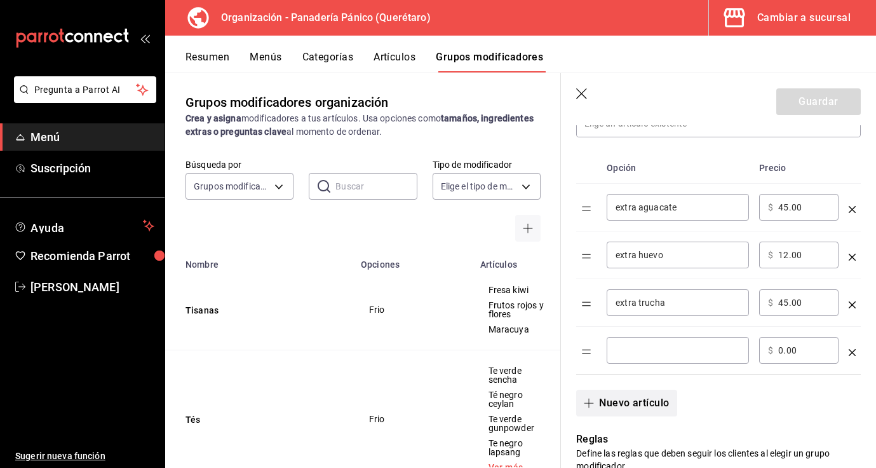
click at [669, 356] on input "optionsTable" at bounding box center [678, 350] width 125 height 13
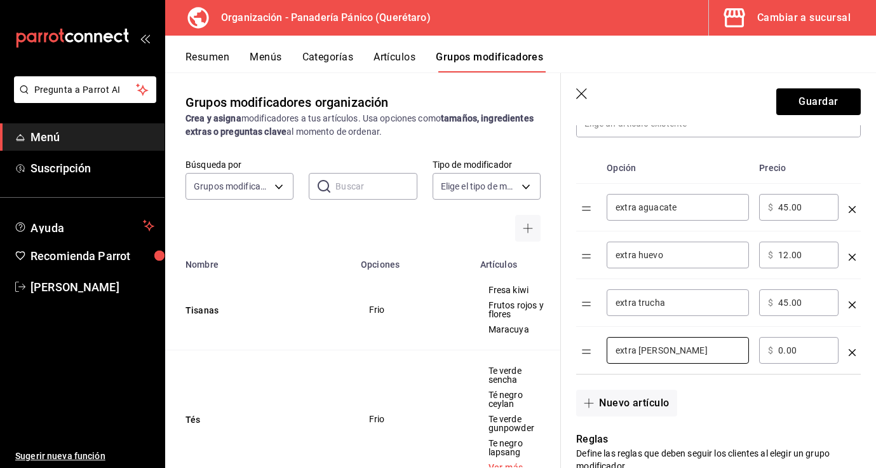
type input "extra [PERSON_NAME]"
click at [781, 353] on input "0.00" at bounding box center [803, 350] width 51 height 13
type input "55.00"
click at [775, 403] on div "Nuevo artículo" at bounding box center [711, 395] width 300 height 42
click at [811, 109] on button "Guardar" at bounding box center [818, 101] width 85 height 27
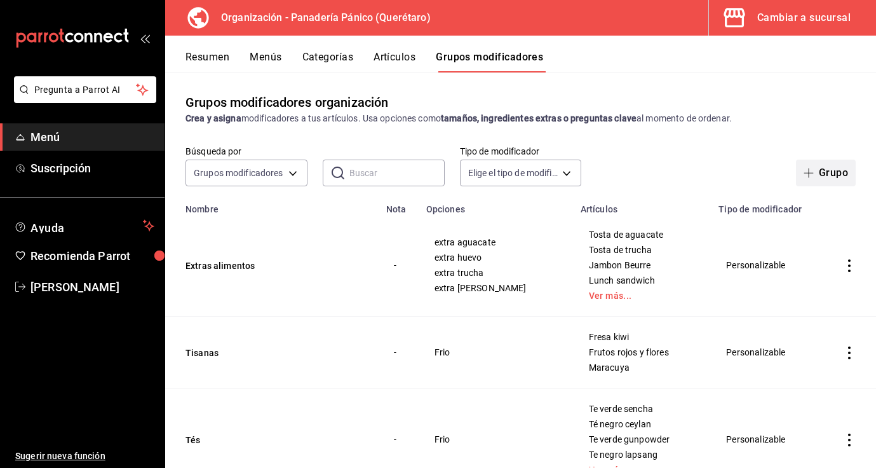
click at [823, 186] on button "Grupo" at bounding box center [826, 172] width 60 height 27
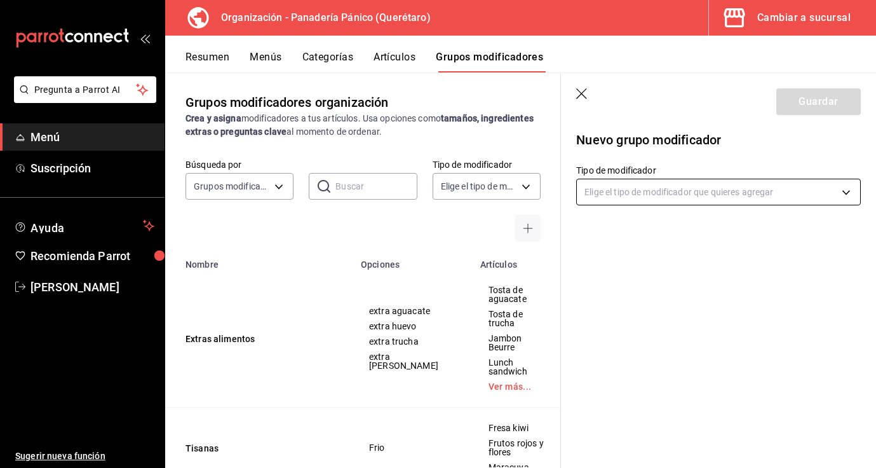
click at [675, 193] on body "Pregunta a Parrot AI Menú Suscripción Ayuda Recomienda Parrot Nancy niembro Sug…" at bounding box center [438, 234] width 876 height 468
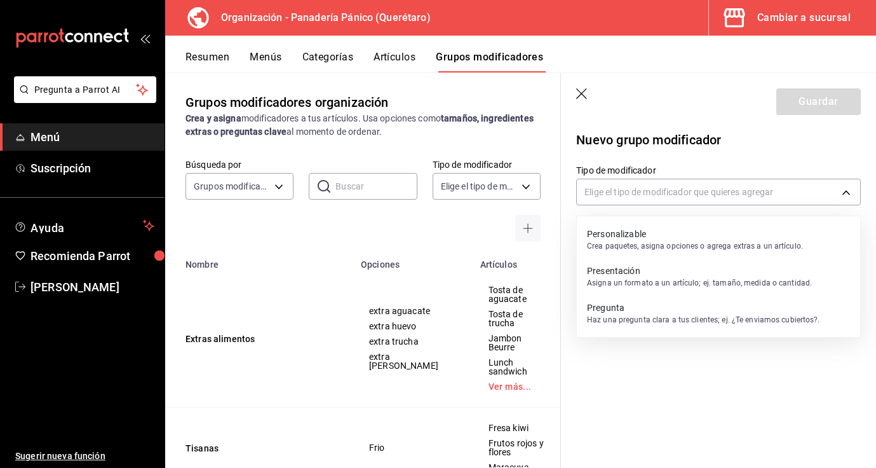
click at [663, 324] on p "Haz una pregunta clara a tus clientes; ej. ¿Te enviamos cubiertos?." at bounding box center [703, 319] width 233 height 11
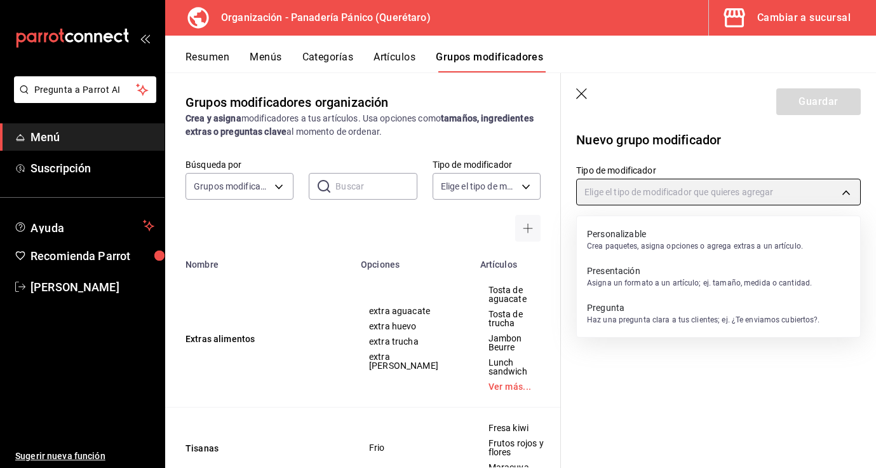
type input "QUESTION"
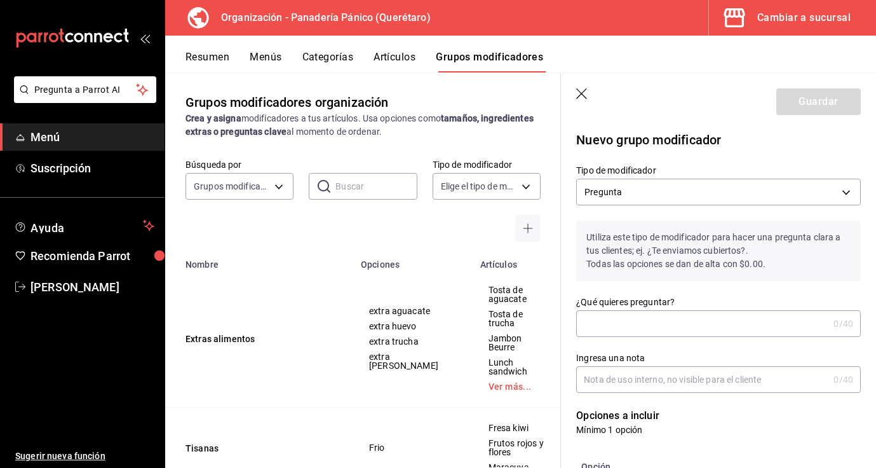
click at [662, 325] on input "¿Qué quieres preguntar?" at bounding box center [702, 323] width 252 height 25
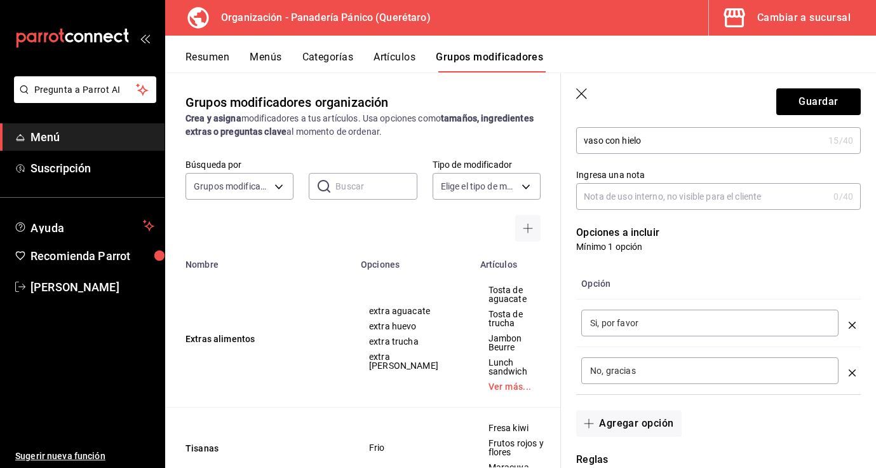
scroll to position [187, 0]
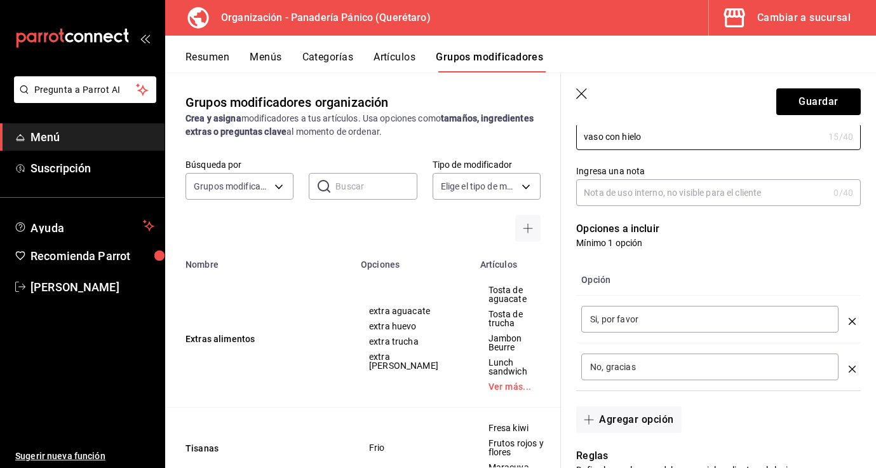
type input "vaso con hielo"
click at [653, 317] on input "Si, por favor" at bounding box center [710, 319] width 240 height 13
click at [852, 369] on icon "optionsTable" at bounding box center [852, 368] width 7 height 7
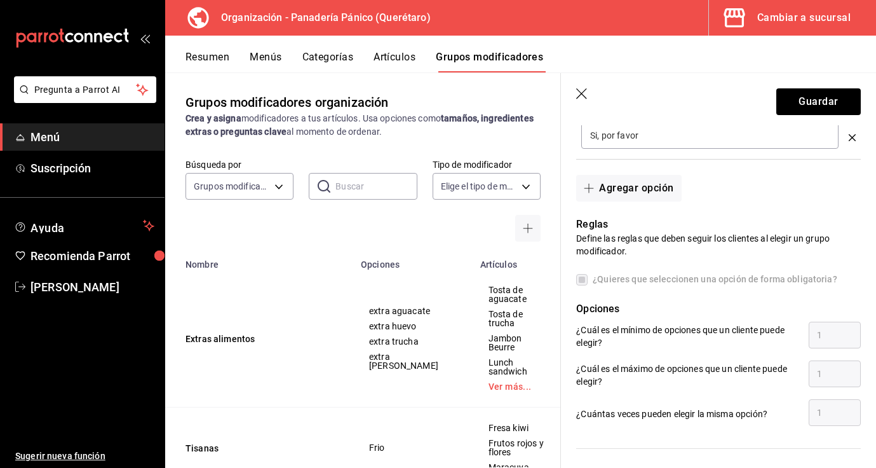
scroll to position [378, 0]
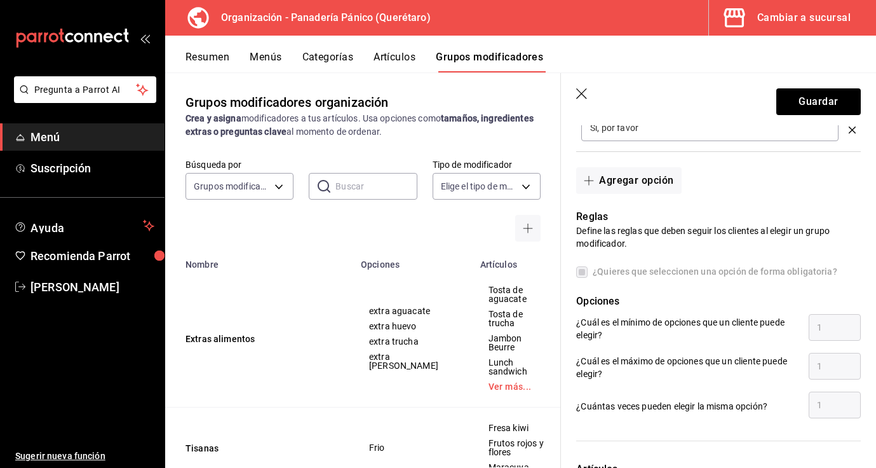
click at [581, 271] on label "¿Quieres que seleccionen una opción de forma obligatoria?" at bounding box center [706, 271] width 261 height 13
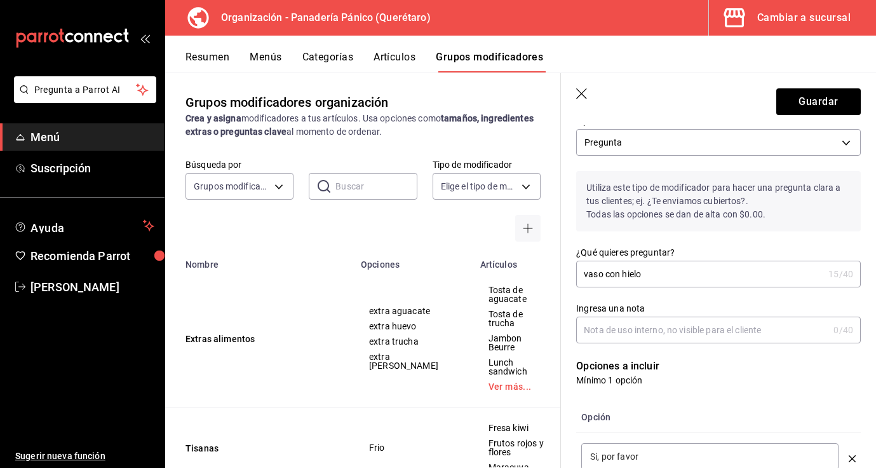
scroll to position [44, 0]
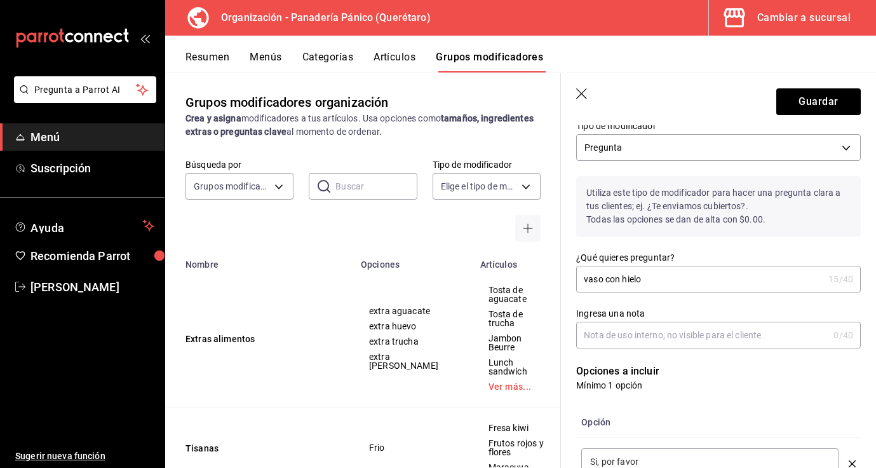
click at [582, 95] on icon "button" at bounding box center [582, 94] width 13 height 13
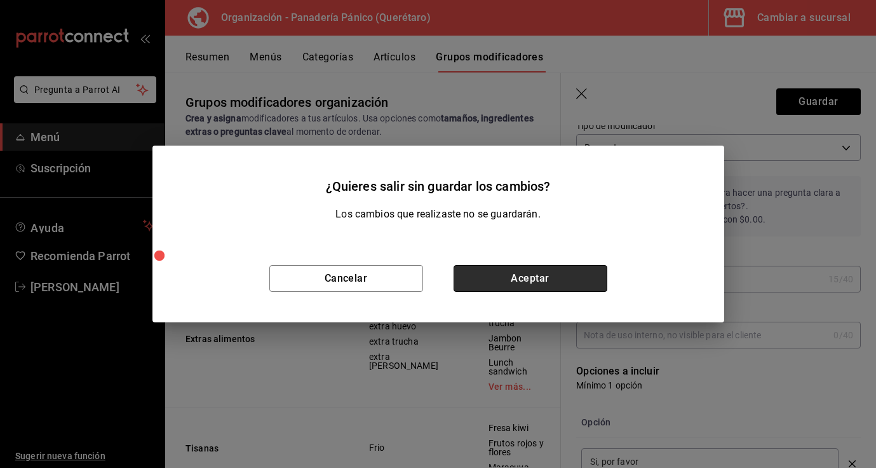
click at [466, 283] on button "Aceptar" at bounding box center [531, 278] width 154 height 27
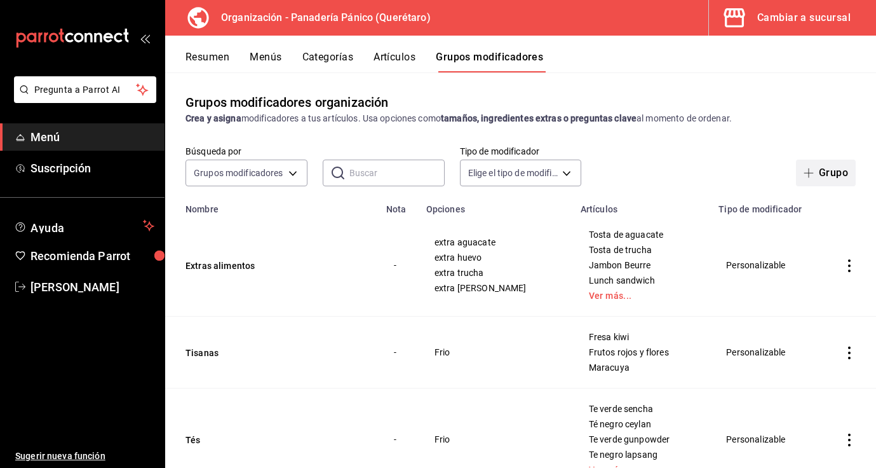
click at [822, 173] on button "Grupo" at bounding box center [826, 172] width 60 height 27
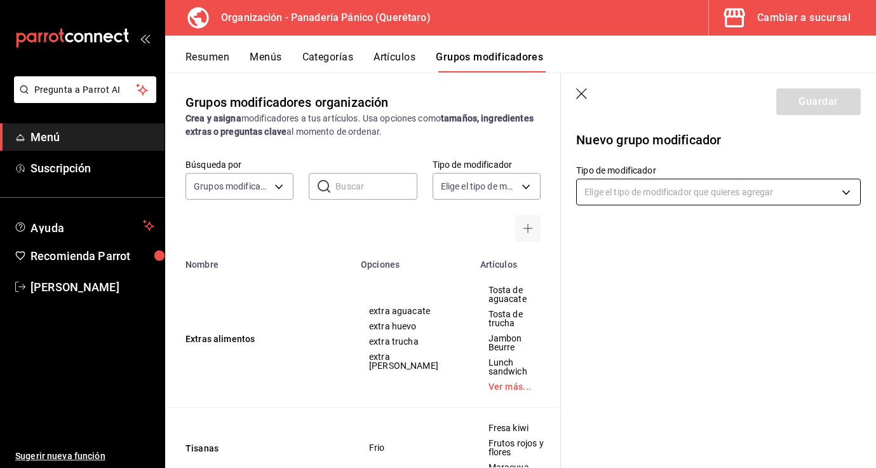
click at [846, 191] on body "Pregunta a Parrot AI Menú Suscripción Ayuda Recomienda Parrot Nancy niembro Sug…" at bounding box center [438, 234] width 876 height 468
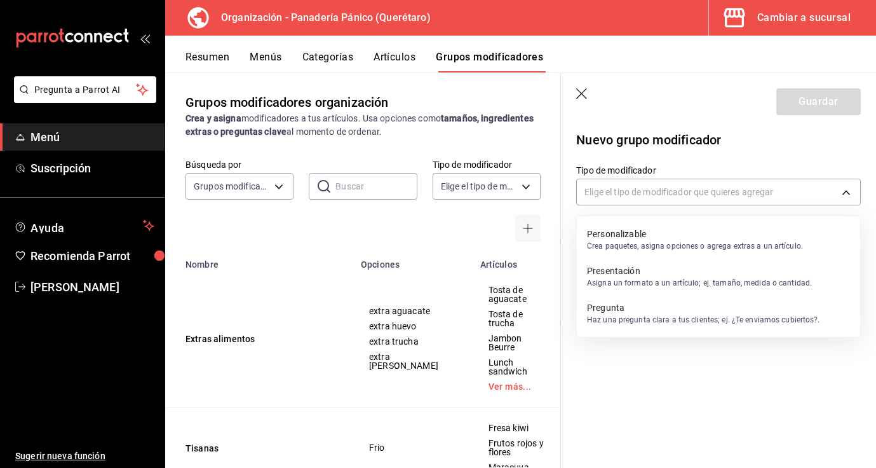
click at [735, 252] on div "Personalizable Crea paquetes, asigna opciones o agrega extras a un artículo." at bounding box center [695, 239] width 216 height 29
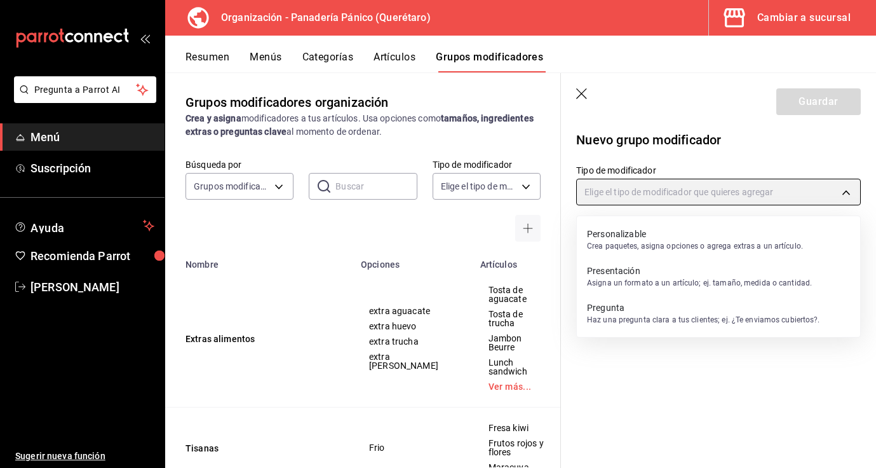
type input "CUSTOMIZABLE"
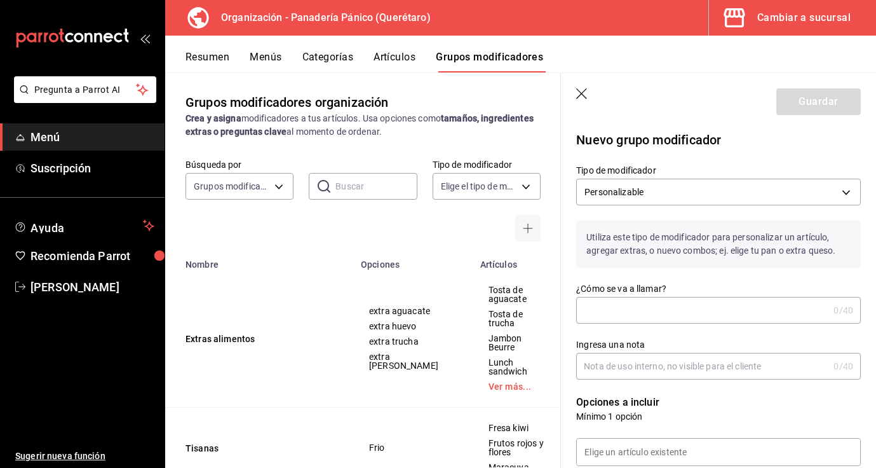
click at [676, 306] on input "¿Cómo se va a llamar?" at bounding box center [702, 309] width 252 height 25
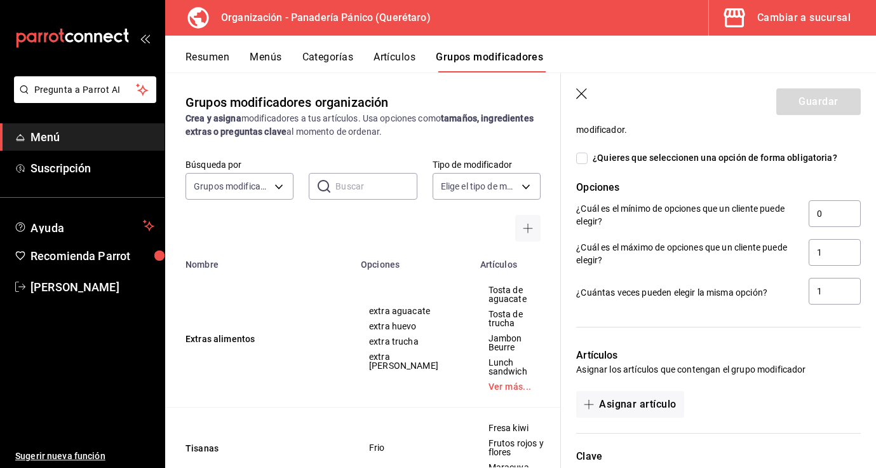
scroll to position [574, 0]
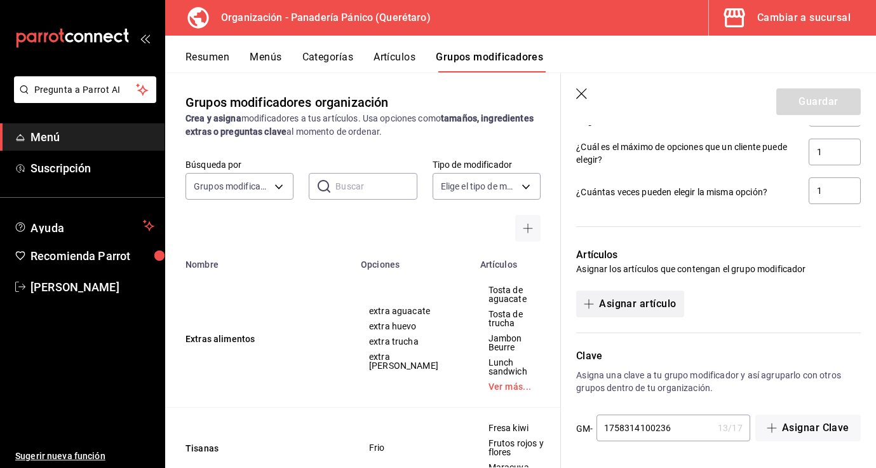
type input "Vaso con hielo"
click at [640, 301] on button "Asignar artículo" at bounding box center [629, 303] width 107 height 27
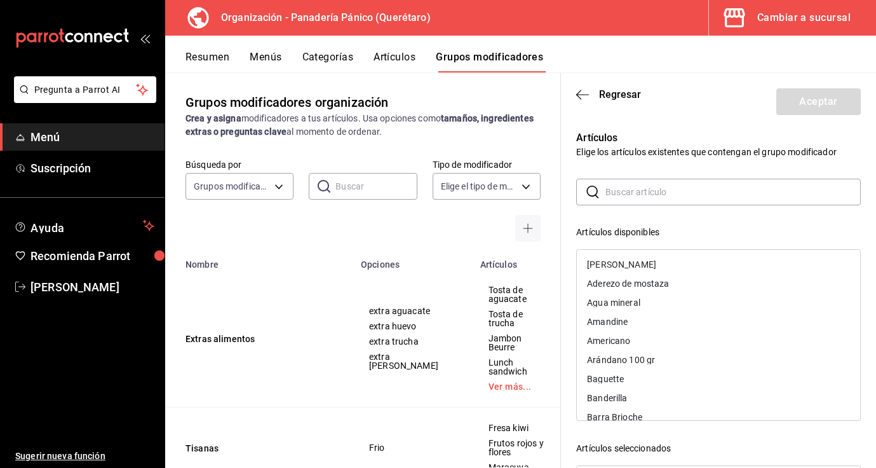
click at [651, 186] on input "text" at bounding box center [733, 191] width 255 height 25
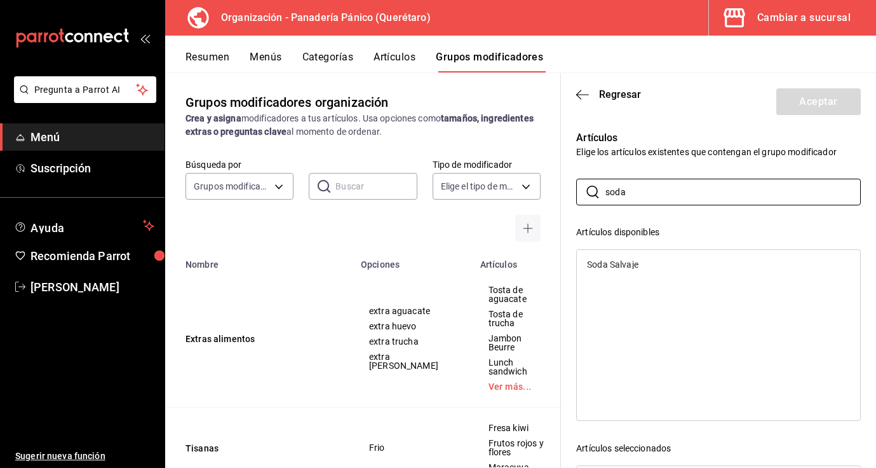
click at [630, 264] on div "Soda Salvaje" at bounding box center [612, 264] width 51 height 9
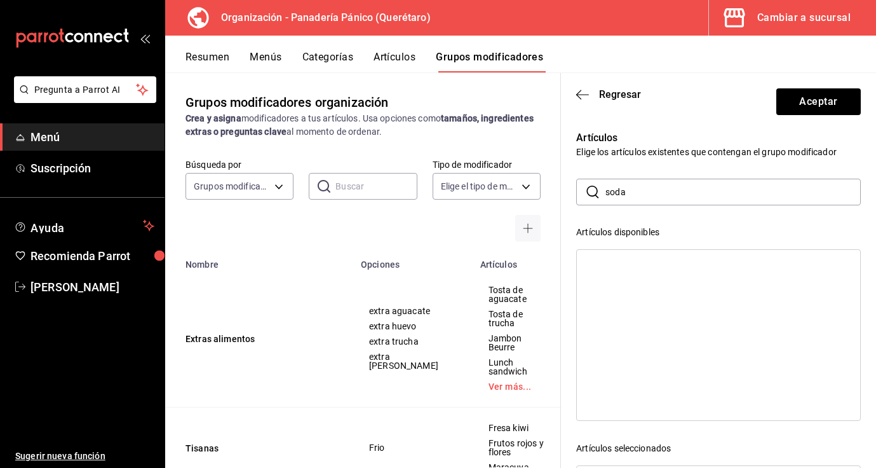
click at [625, 189] on input "soda" at bounding box center [733, 191] width 255 height 25
type input "s"
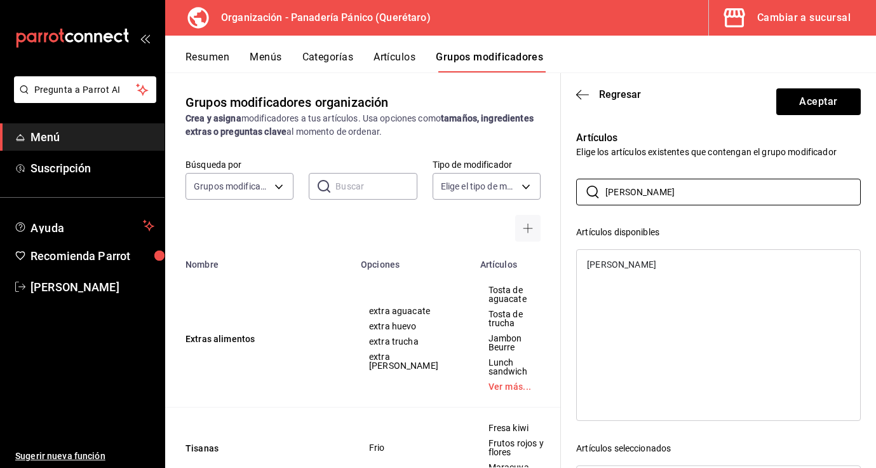
type input "[PERSON_NAME]"
click at [607, 264] on div "[PERSON_NAME]" at bounding box center [718, 264] width 283 height 19
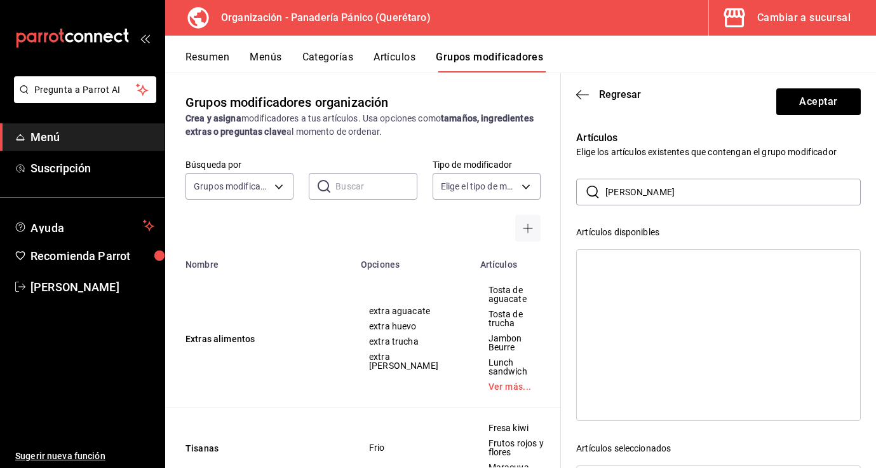
drag, startPoint x: 642, startPoint y: 188, endPoint x: 584, endPoint y: 187, distance: 58.5
click at [584, 187] on div "​ felix ​" at bounding box center [718, 192] width 285 height 27
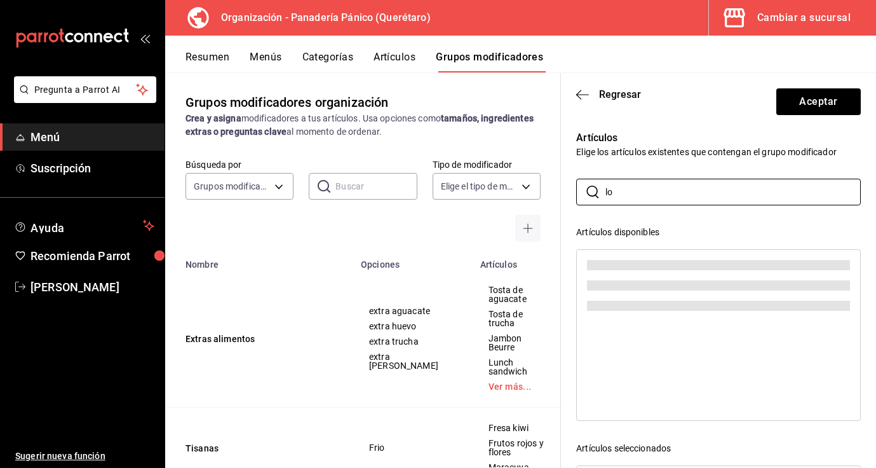
type input "l"
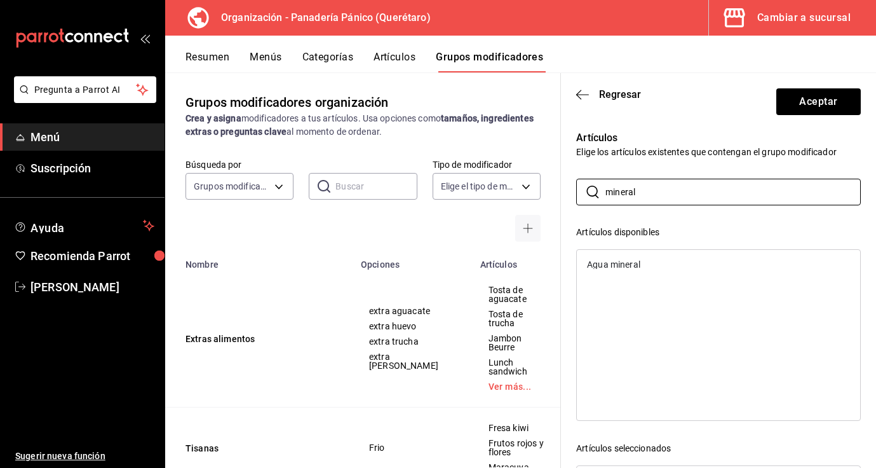
type input "mineral"
click at [616, 262] on div "Agua mineral" at bounding box center [613, 264] width 53 height 9
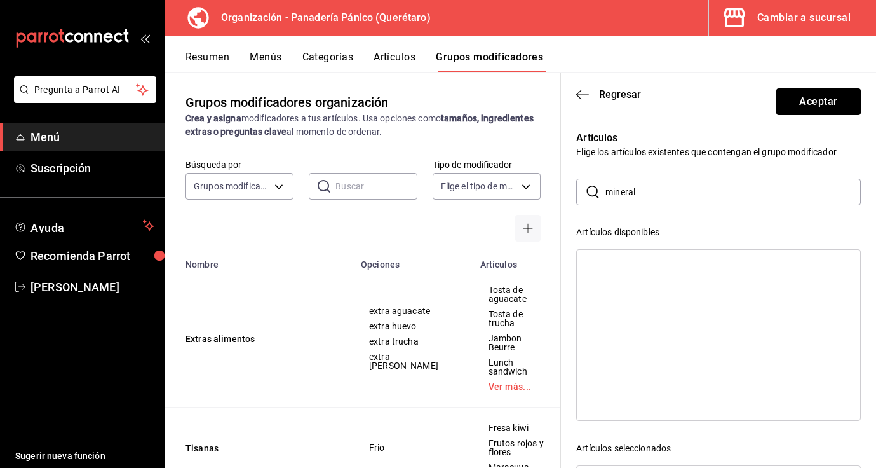
drag, startPoint x: 640, startPoint y: 194, endPoint x: 586, endPoint y: 188, distance: 54.4
click at [586, 189] on div "​ mineral ​" at bounding box center [718, 192] width 285 height 27
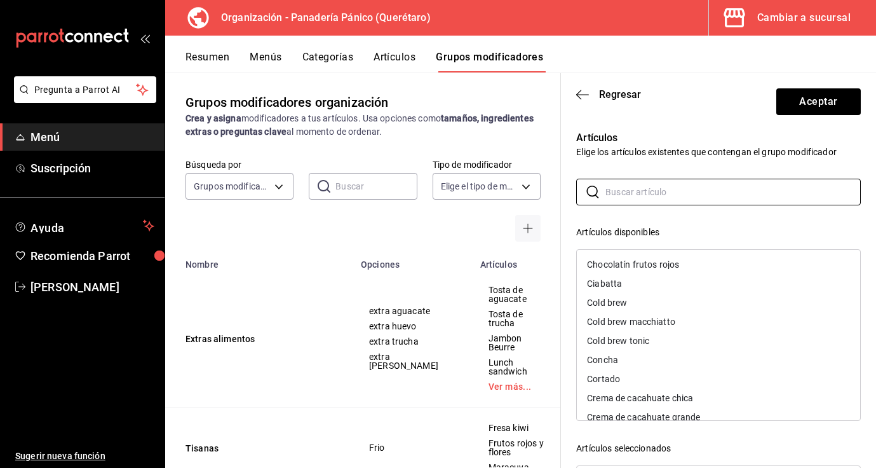
scroll to position [649, 0]
click at [626, 302] on div "Cold brew" at bounding box center [607, 301] width 40 height 9
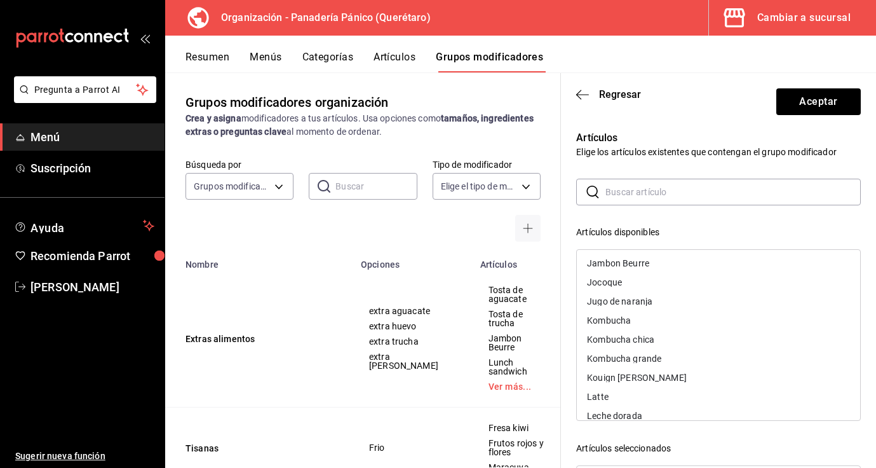
scroll to position [1421, 0]
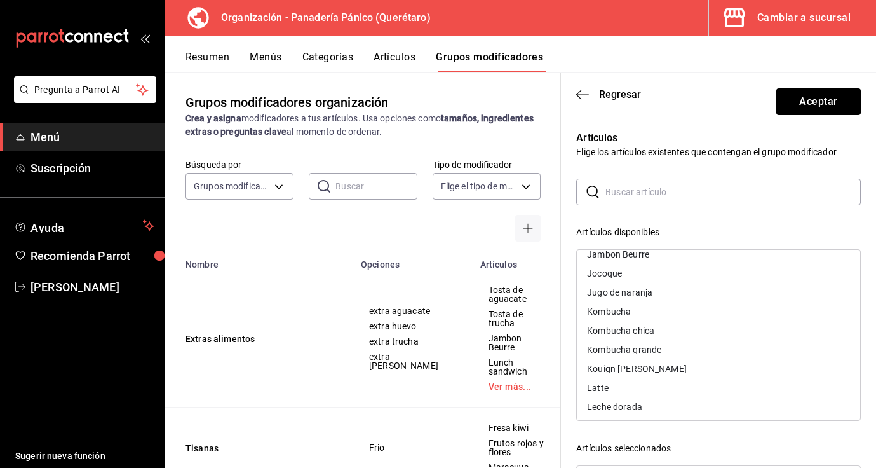
click at [634, 332] on div "Kombucha chica" at bounding box center [620, 330] width 67 height 9
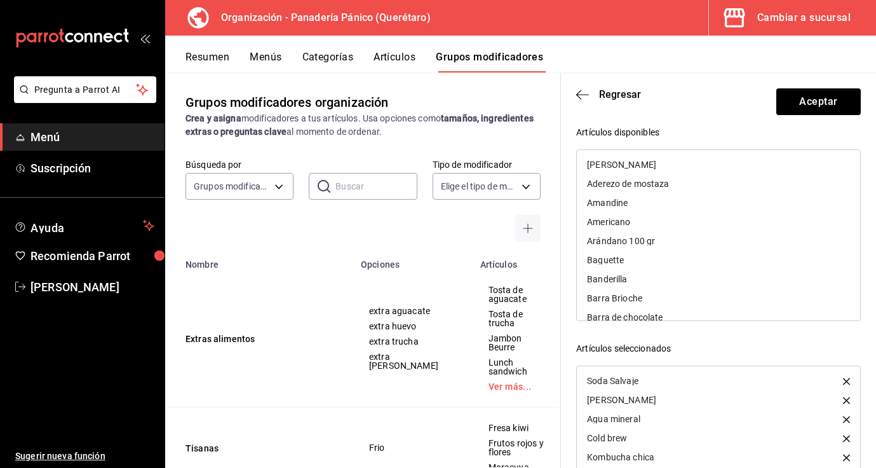
scroll to position [0, 0]
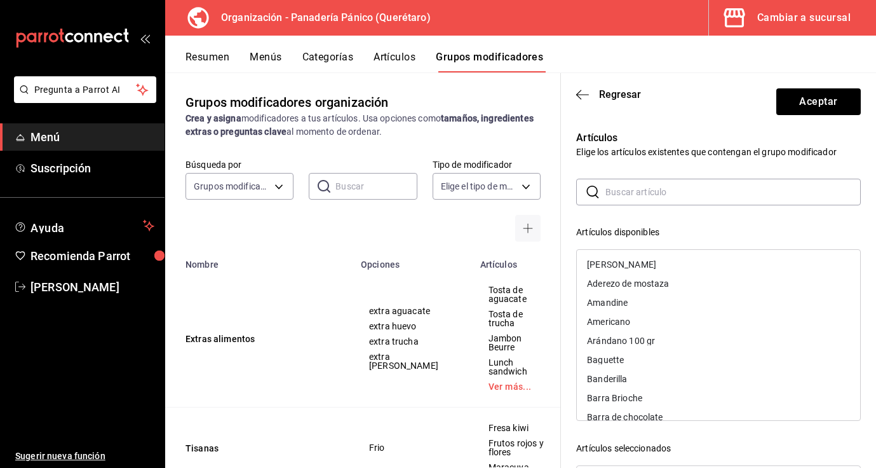
click at [668, 189] on input "text" at bounding box center [733, 191] width 255 height 25
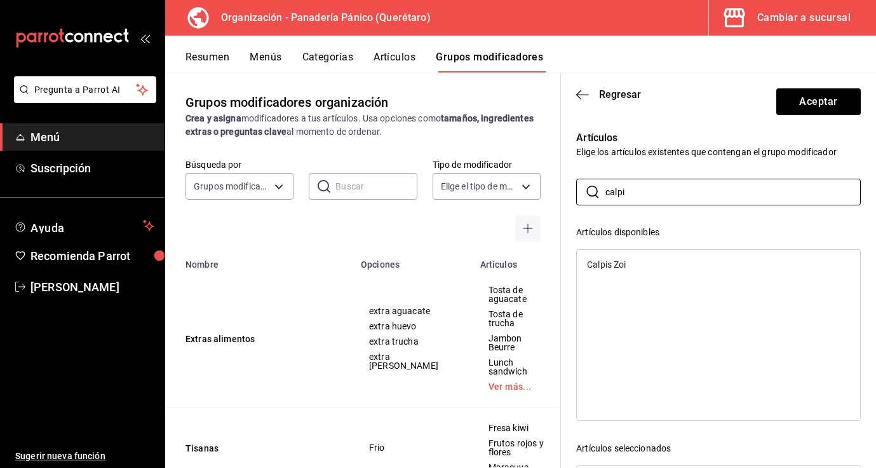
type input "calpi"
click at [618, 262] on div "Calpis Zoi" at bounding box center [606, 264] width 39 height 9
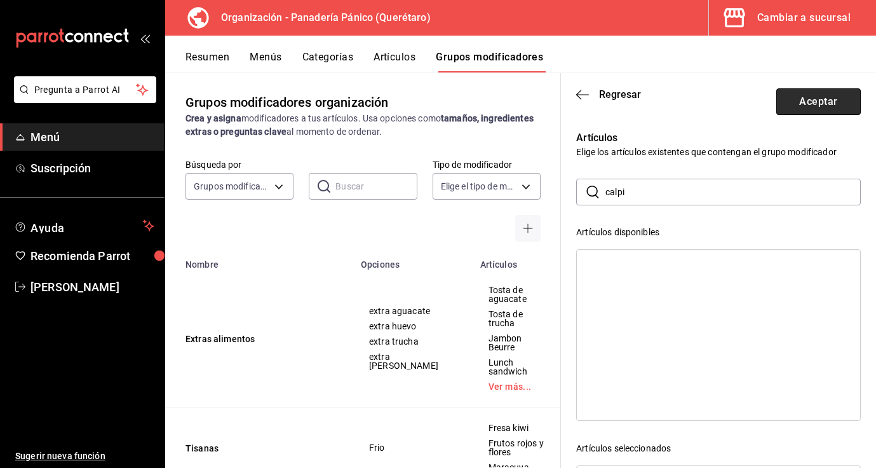
click at [811, 101] on button "Aceptar" at bounding box center [818, 101] width 85 height 27
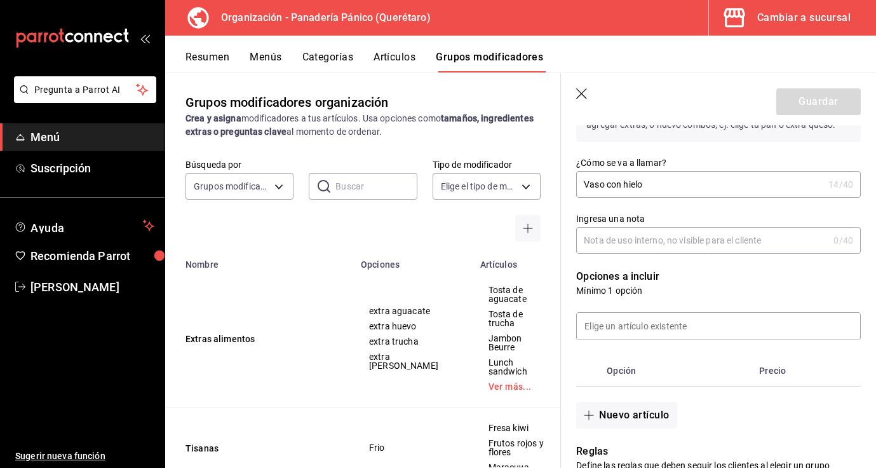
scroll to position [128, 0]
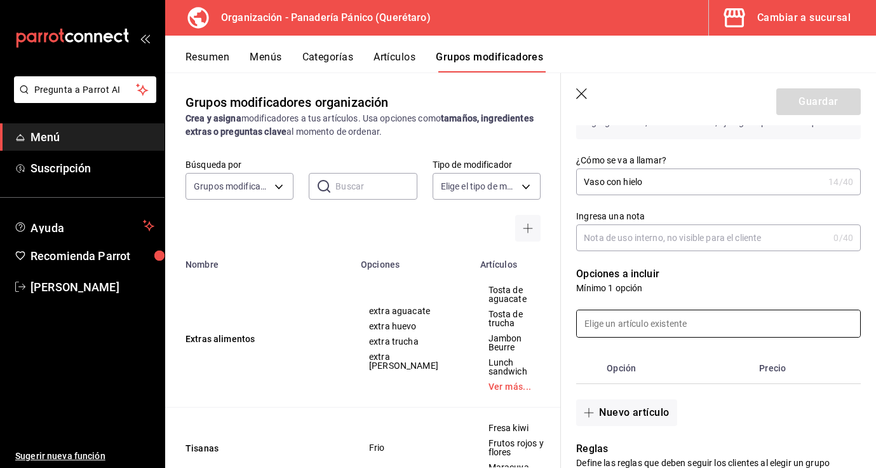
click at [682, 317] on input at bounding box center [718, 323] width 283 height 27
click at [686, 376] on th "Opción" at bounding box center [678, 368] width 152 height 30
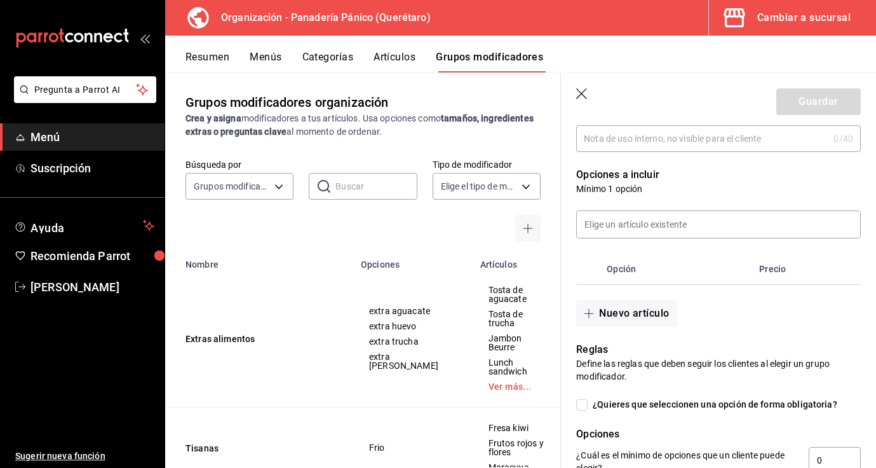
scroll to position [232, 0]
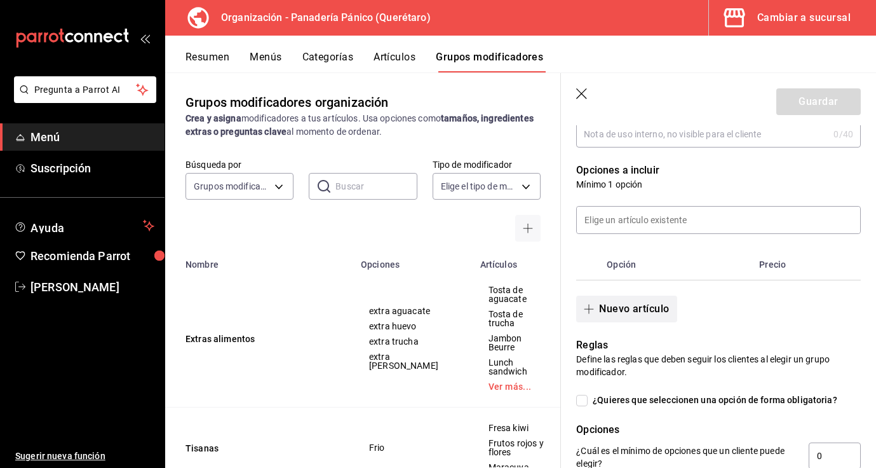
click at [663, 308] on button "Nuevo artículo" at bounding box center [626, 308] width 100 height 27
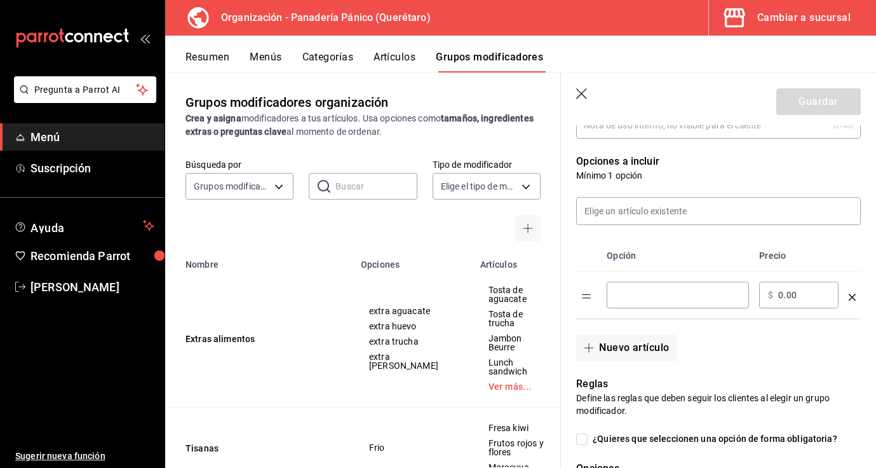
scroll to position [245, 0]
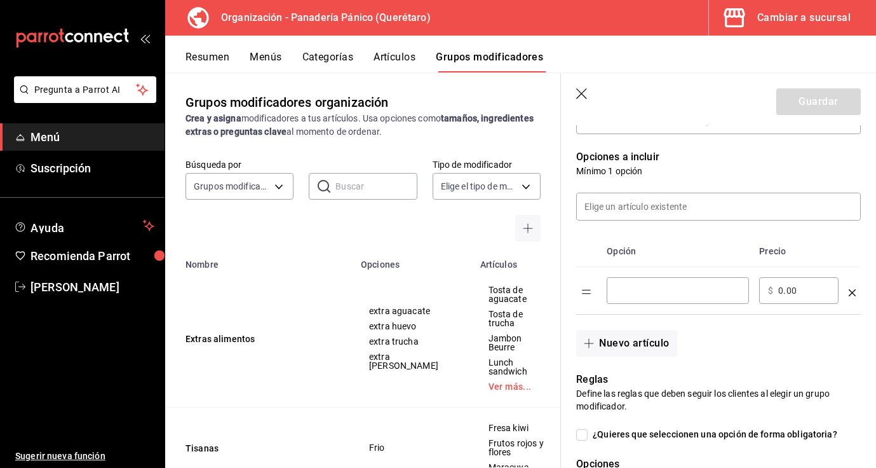
click at [694, 289] on input "optionsTable" at bounding box center [678, 290] width 125 height 13
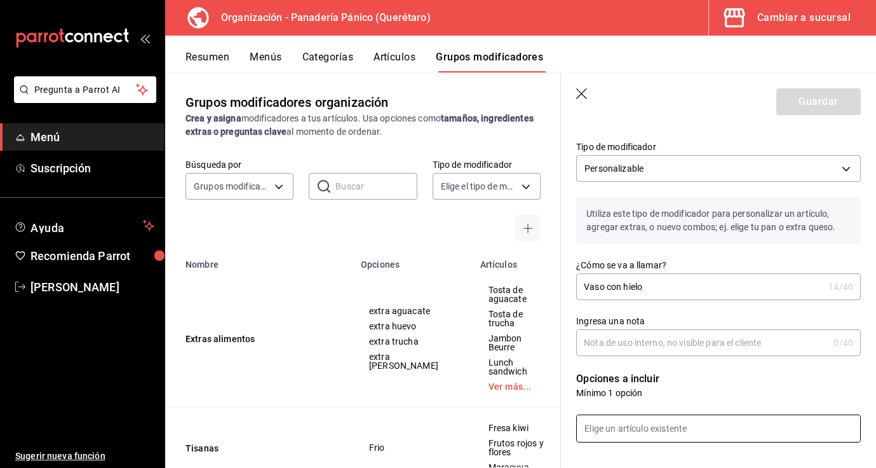
scroll to position [0, 0]
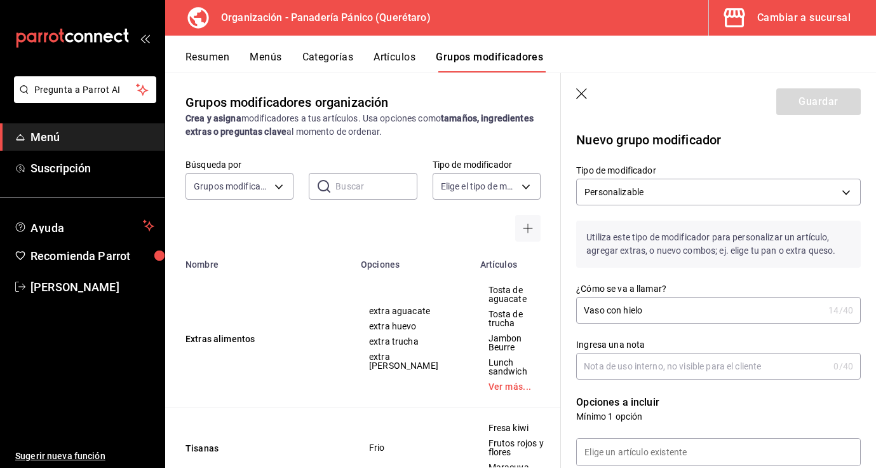
click at [733, 271] on div "¿Cómo se va a llamar? Vaso con hielo 14 /40 ¿Cómo se va a llamar?" at bounding box center [711, 296] width 300 height 56
click at [639, 323] on div "Vaso con hielo 14 /40 ¿Cómo se va a llamar?" at bounding box center [718, 310] width 285 height 27
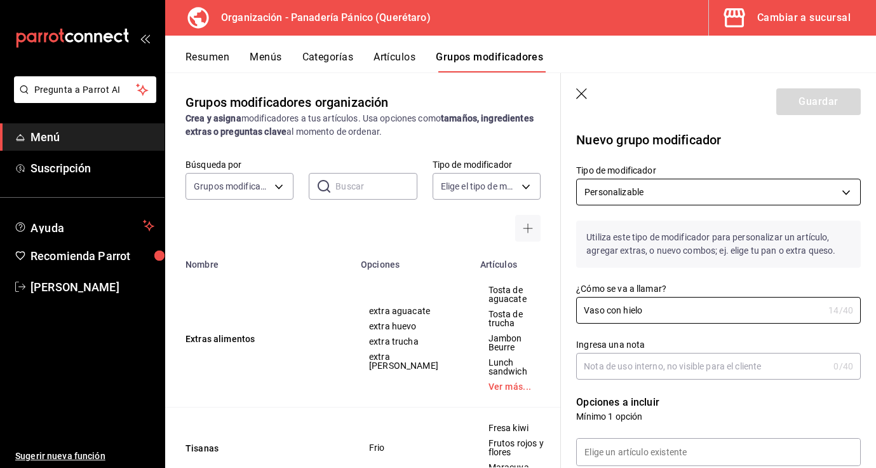
click at [843, 187] on body "Pregunta a Parrot AI Menú Suscripción Ayuda Recomienda Parrot Nancy niembro Sug…" at bounding box center [438, 234] width 876 height 468
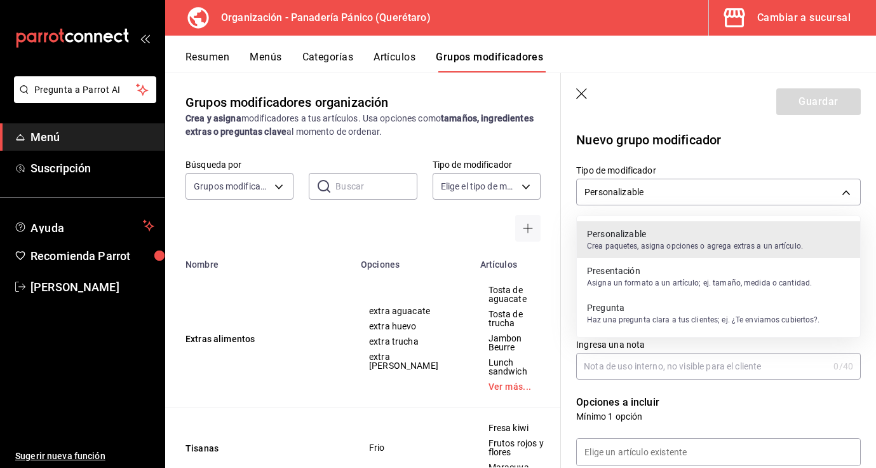
click at [703, 283] on p "Asigna un formato a un artículo; ej. tamaño, medida o cantidad." at bounding box center [699, 282] width 225 height 11
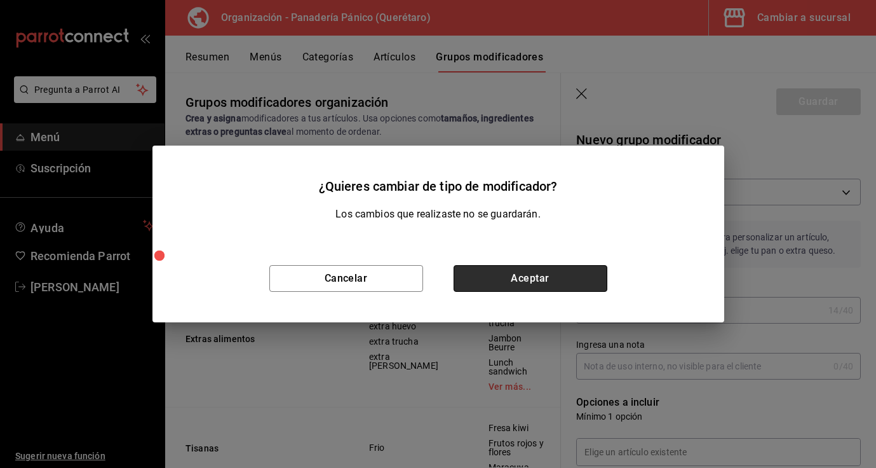
click at [501, 280] on button "Aceptar" at bounding box center [531, 278] width 154 height 27
type input "PRESENTATION"
checkbox input "true"
type input "1"
type input "1758314450033"
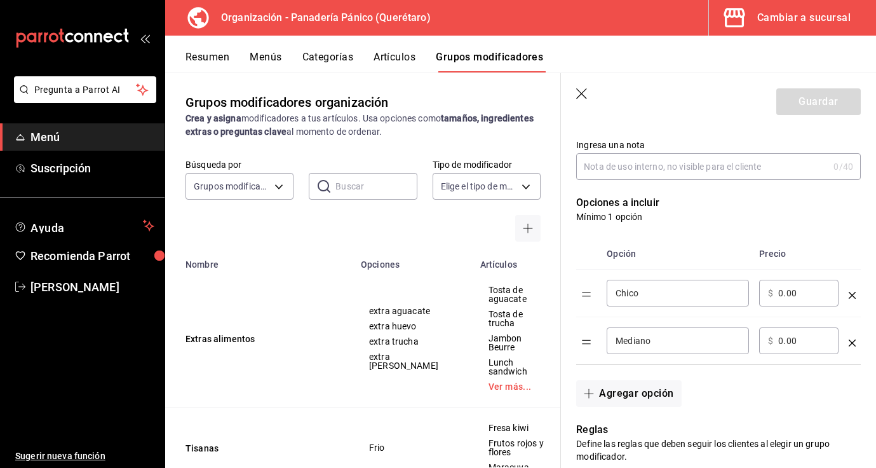
scroll to position [194, 0]
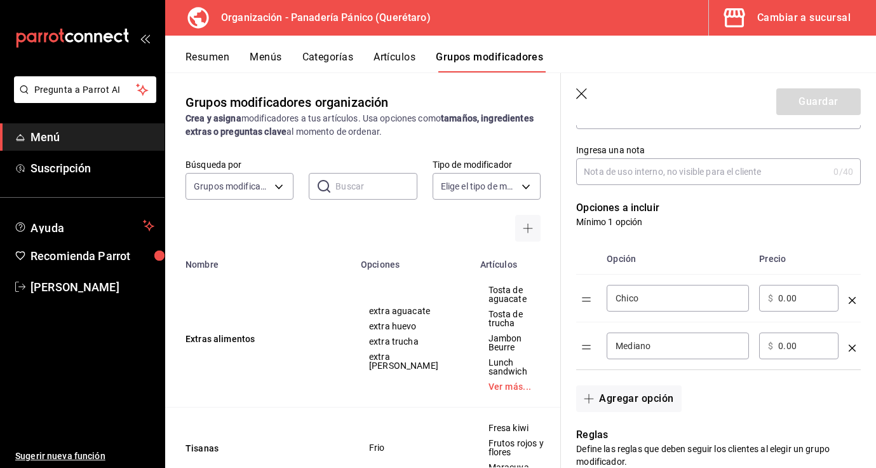
click at [853, 350] on icon "optionsTable" at bounding box center [852, 347] width 7 height 7
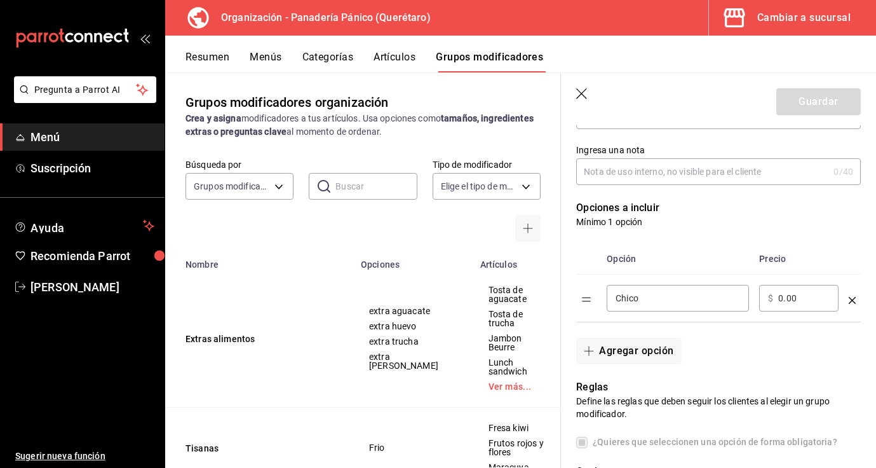
click at [705, 303] on input "Chico" at bounding box center [678, 298] width 125 height 13
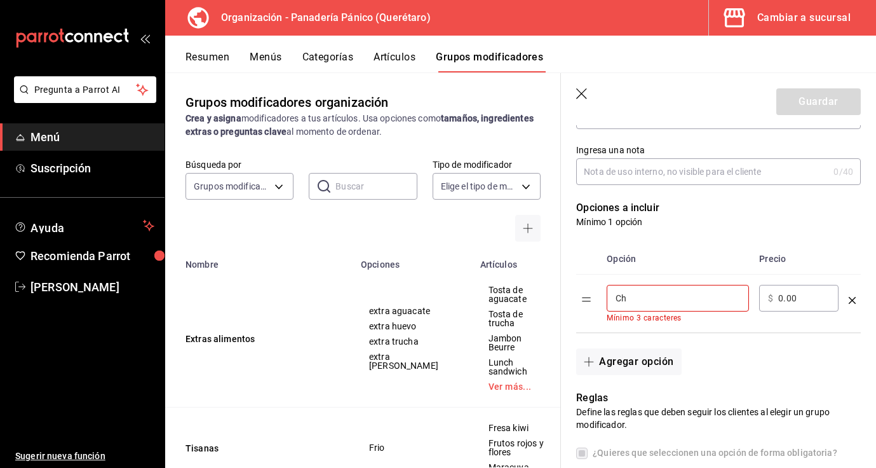
type input "C"
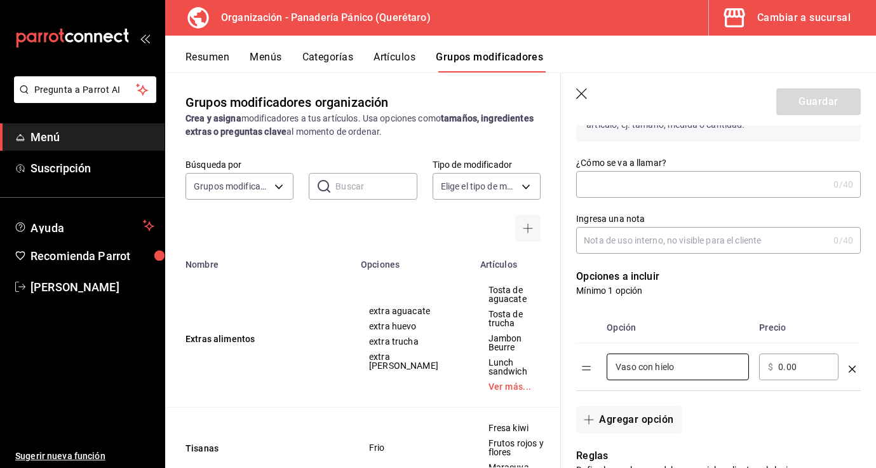
scroll to position [0, 0]
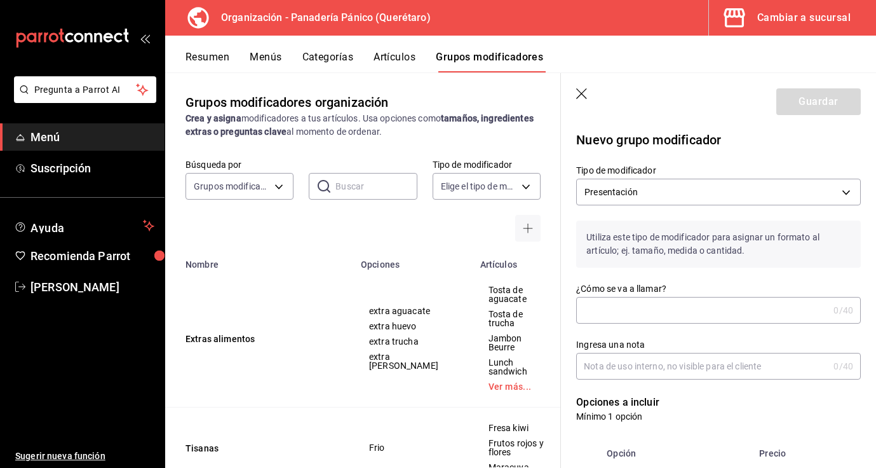
type input "Vaso con hielo"
click at [625, 304] on input "¿Cómo se va a llamar?" at bounding box center [702, 309] width 252 height 25
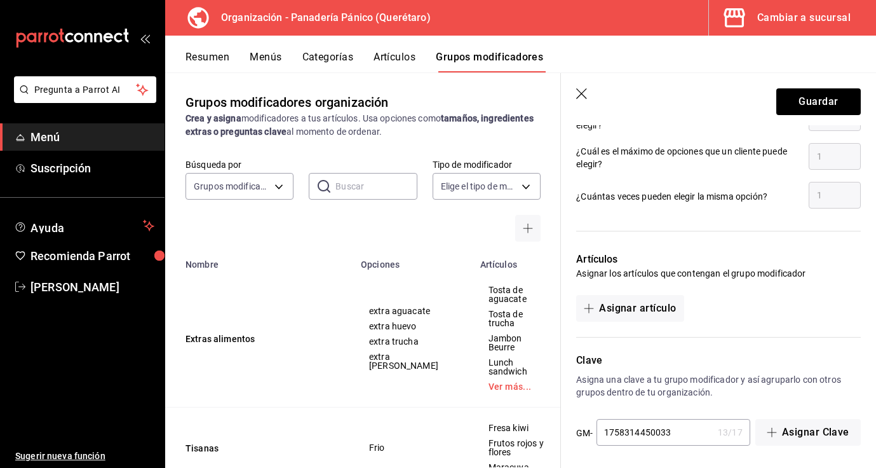
scroll to position [579, 0]
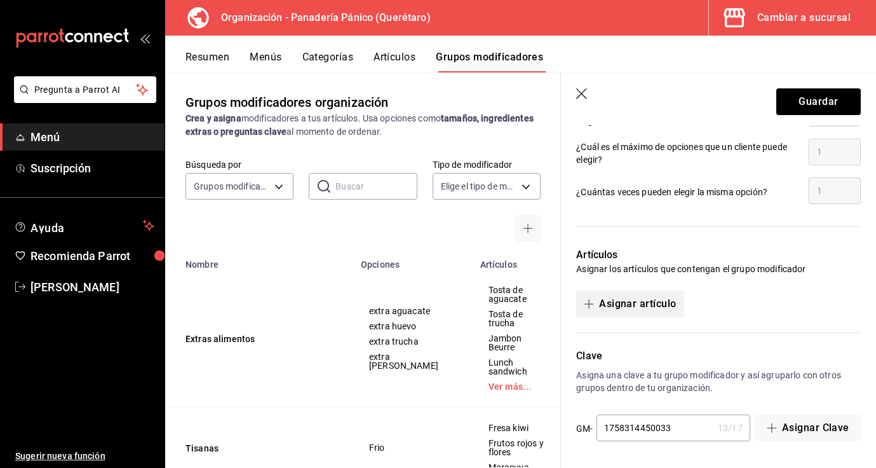
type input "Vaso con hielo"
click at [669, 301] on button "Asignar artículo" at bounding box center [629, 303] width 107 height 27
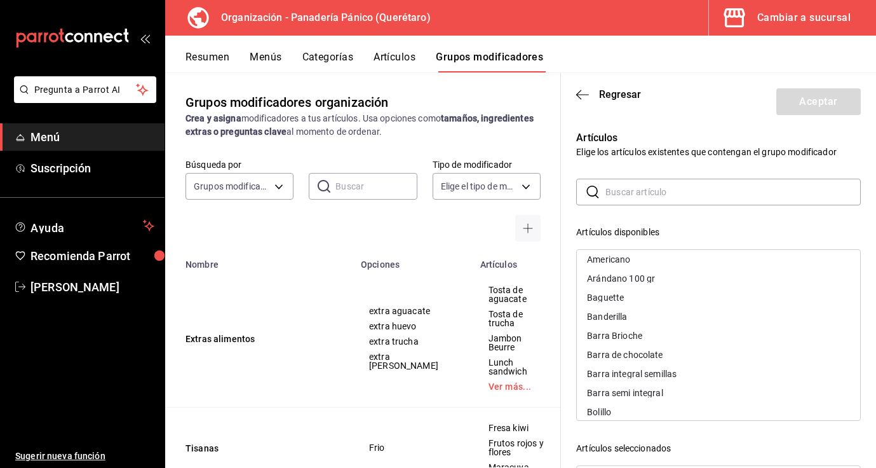
scroll to position [82, 0]
click at [647, 140] on p "Artículos" at bounding box center [718, 137] width 285 height 15
click at [645, 190] on input "text" at bounding box center [733, 191] width 255 height 25
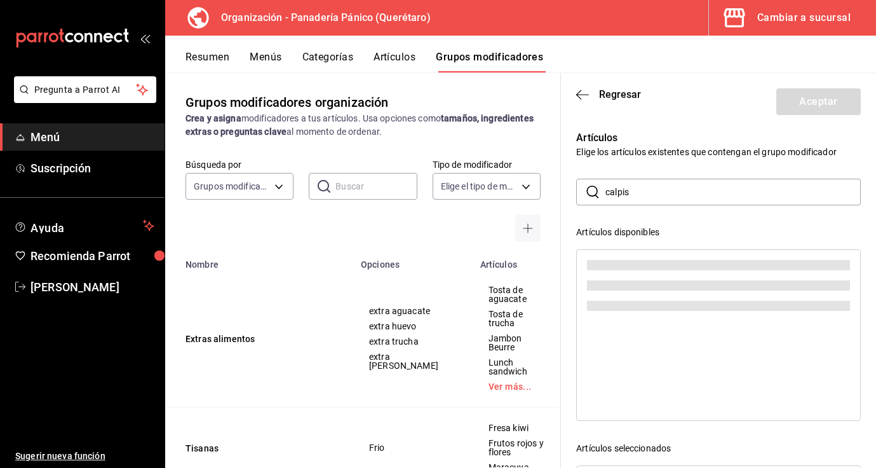
scroll to position [0, 0]
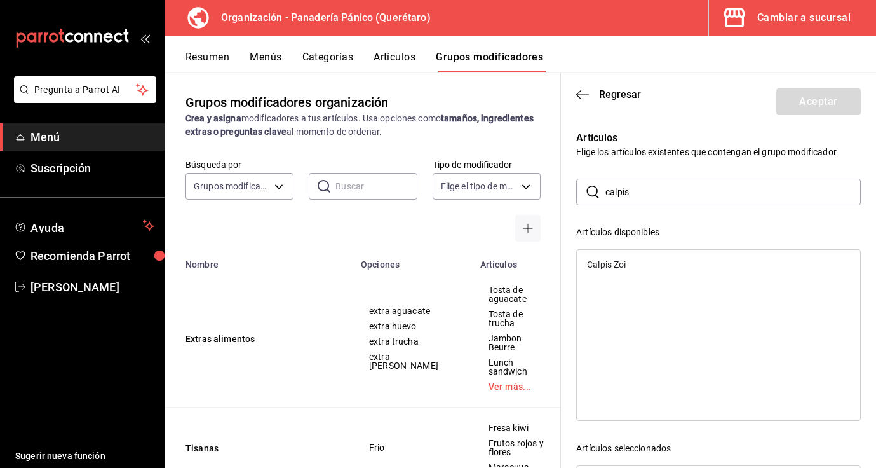
click at [619, 269] on div "Calpis Zoi" at bounding box center [718, 264] width 283 height 19
click at [649, 196] on input "calpis" at bounding box center [733, 191] width 255 height 25
type input "c"
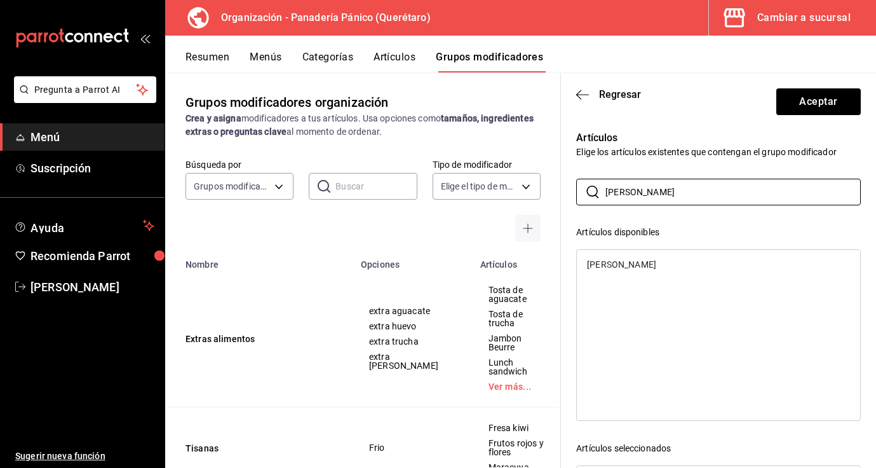
type input "[PERSON_NAME]"
click at [618, 267] on div "[PERSON_NAME]" at bounding box center [718, 264] width 283 height 19
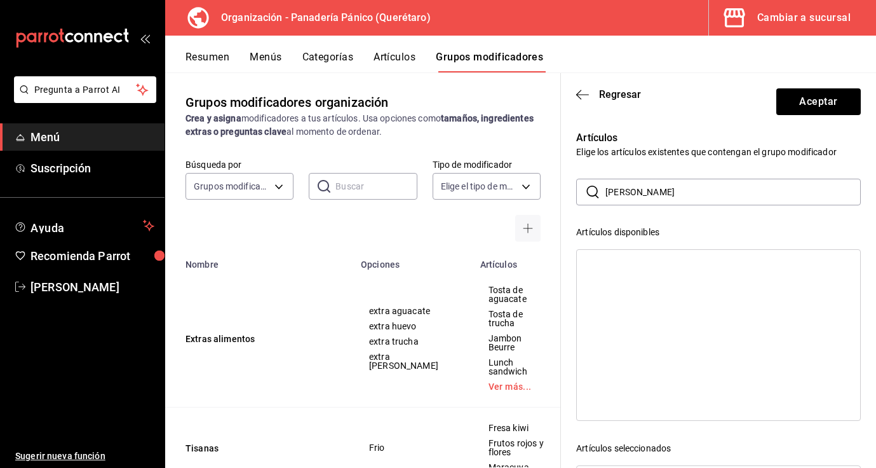
click at [627, 193] on input "[PERSON_NAME]" at bounding box center [733, 191] width 255 height 25
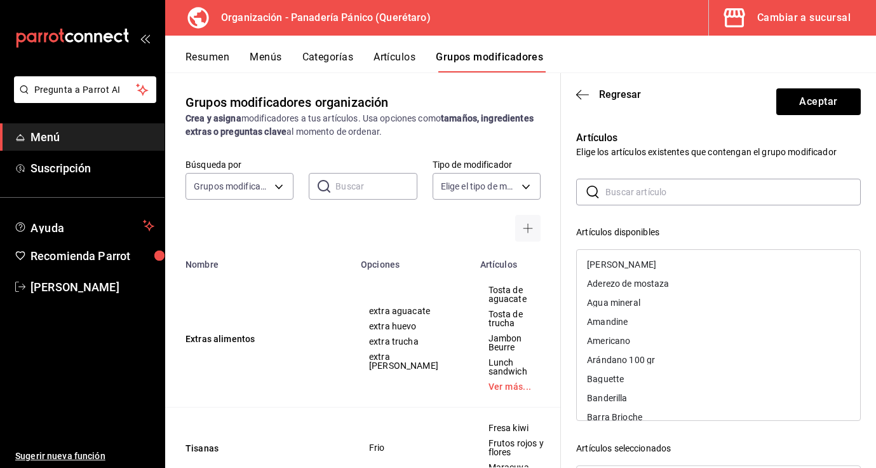
click at [640, 309] on div "Agua mineral" at bounding box center [718, 302] width 283 height 19
click at [616, 186] on input "text" at bounding box center [733, 191] width 255 height 25
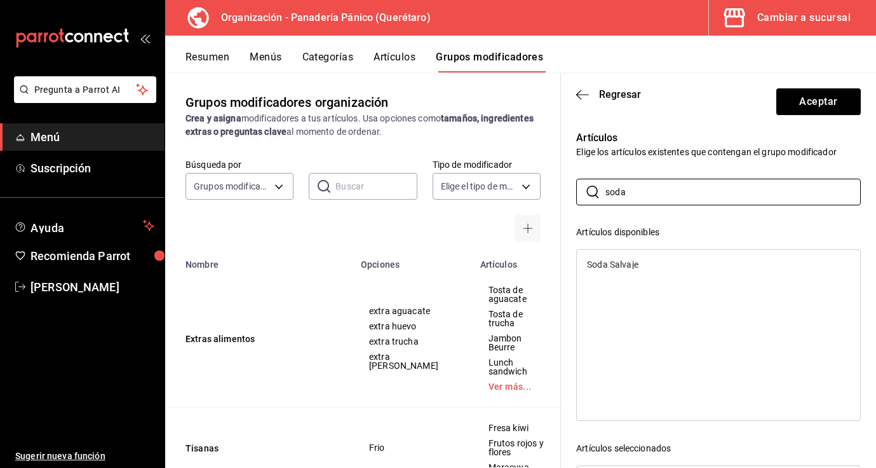
click at [628, 264] on div "Soda Salvaje" at bounding box center [612, 264] width 51 height 9
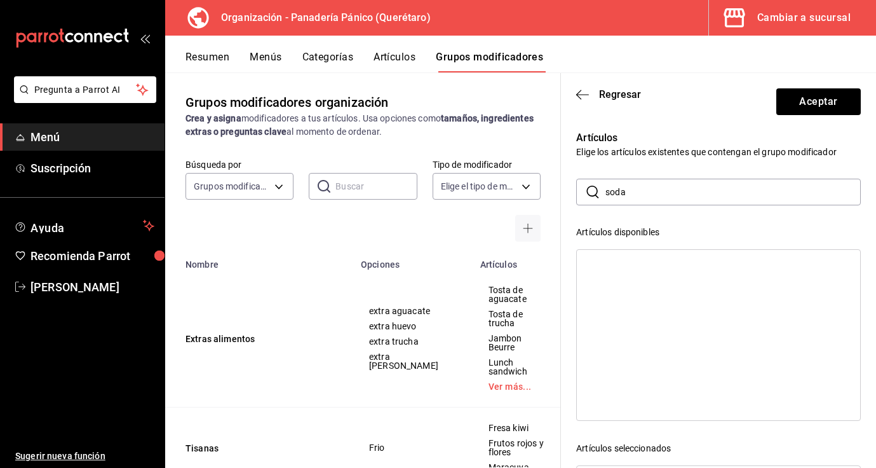
click at [632, 193] on input "soda" at bounding box center [733, 191] width 255 height 25
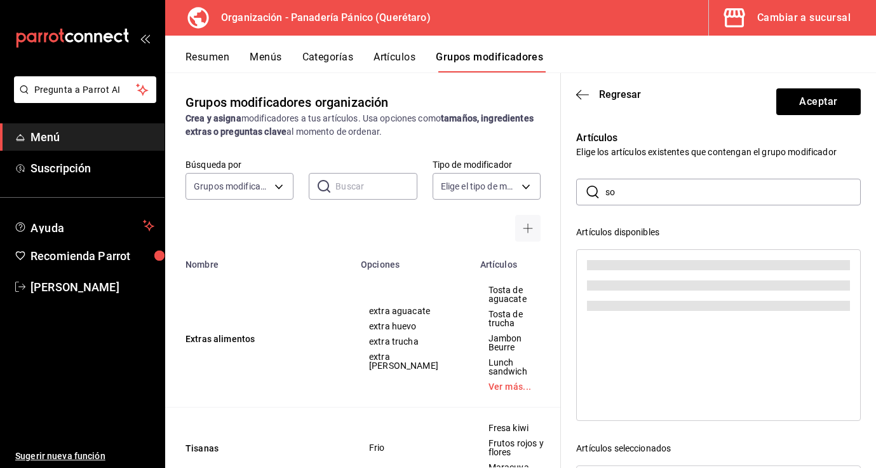
type input "s"
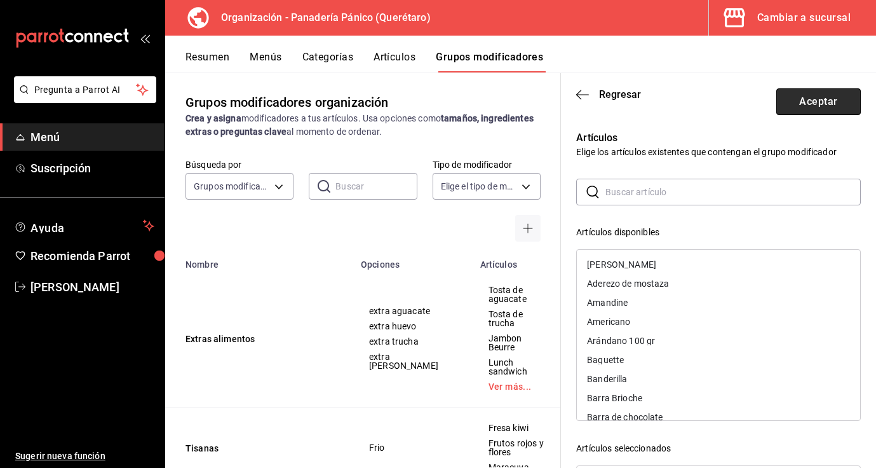
click at [827, 97] on button "Aceptar" at bounding box center [818, 101] width 85 height 27
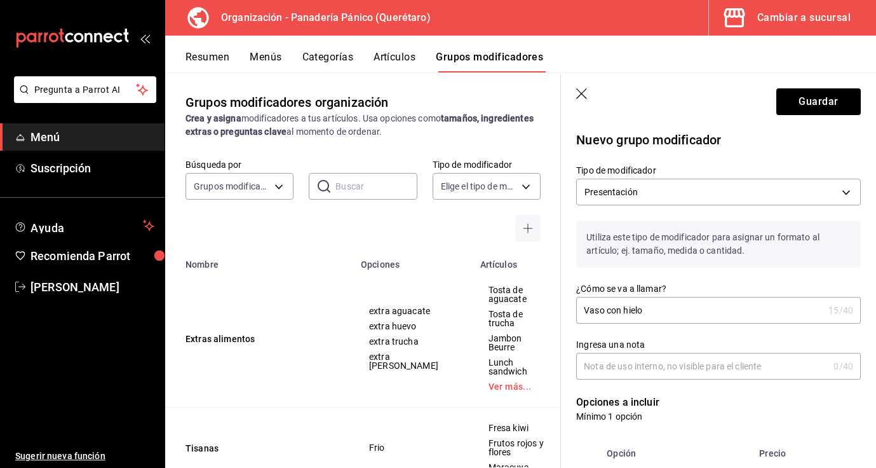
click at [654, 309] on input "Vaso con hielo" at bounding box center [699, 309] width 247 height 25
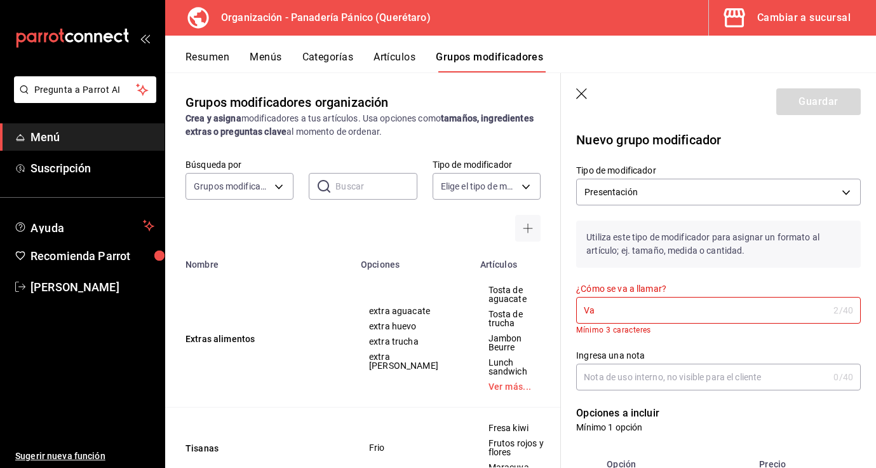
type input "V"
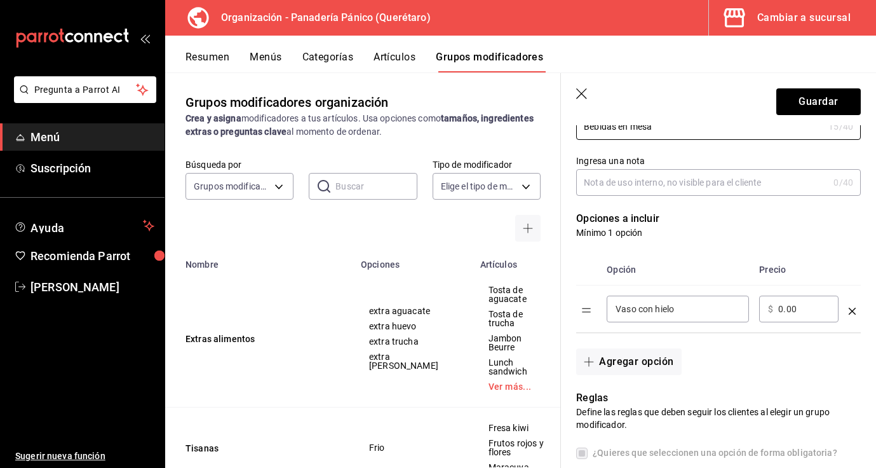
scroll to position [234, 0]
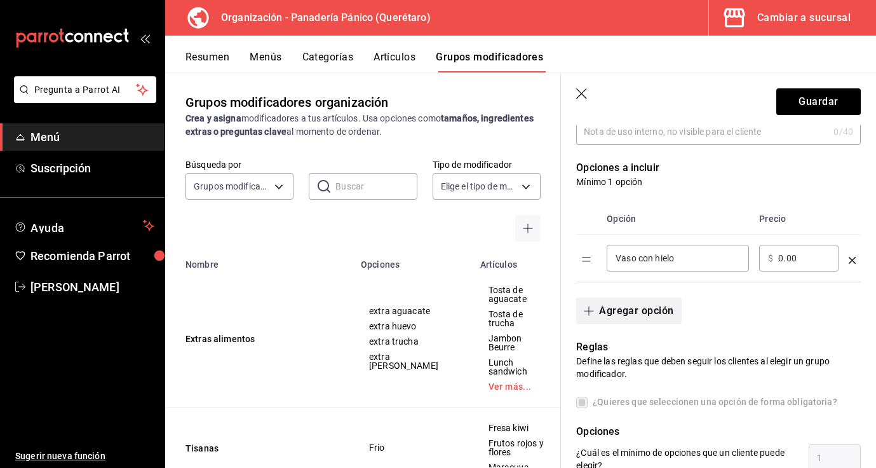
type input "Bebidas en mesa"
click at [658, 314] on button "Agregar opción" at bounding box center [628, 310] width 105 height 27
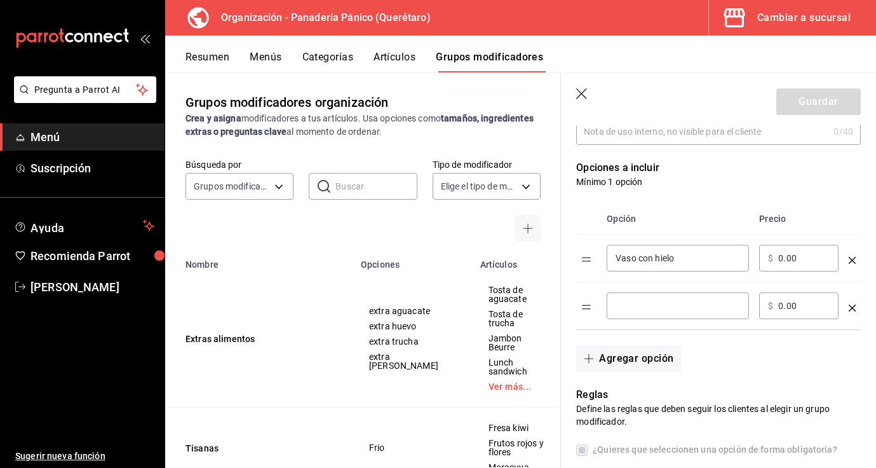
click at [657, 311] on input "optionsTable" at bounding box center [678, 305] width 125 height 13
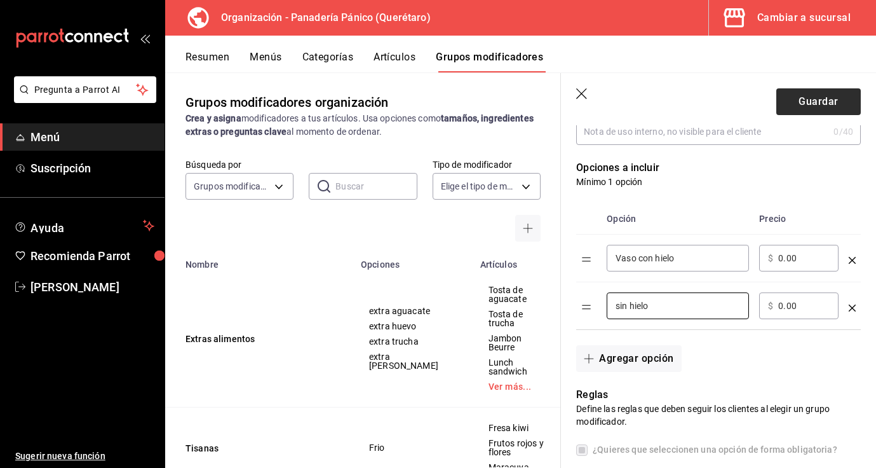
type input "sin hielo"
click at [822, 99] on button "Guardar" at bounding box center [818, 101] width 85 height 27
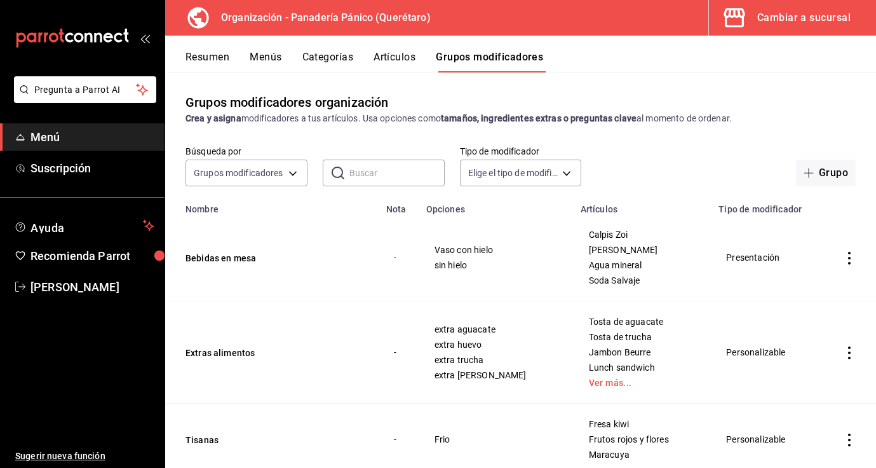
click at [220, 58] on button "Resumen" at bounding box center [208, 62] width 44 height 22
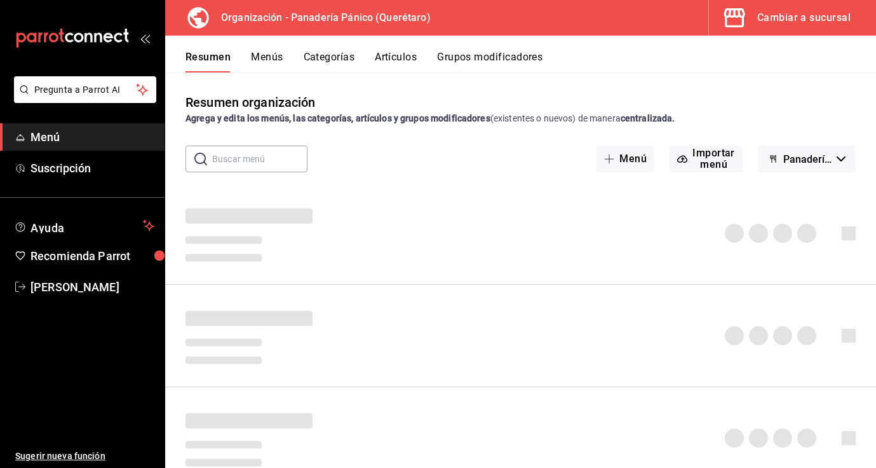
click at [265, 59] on button "Menús" at bounding box center [267, 62] width 32 height 22
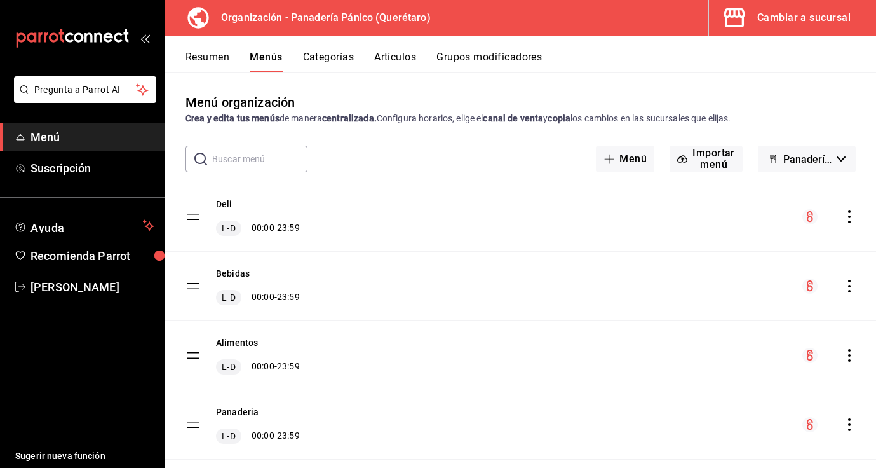
click at [847, 281] on icon "actions" at bounding box center [849, 286] width 13 height 13
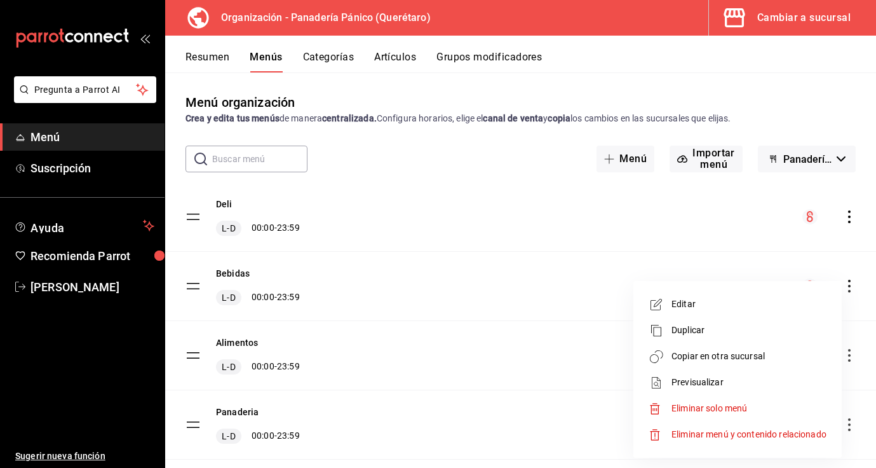
click at [689, 350] on span "Copiar en otra sucursal" at bounding box center [749, 355] width 155 height 13
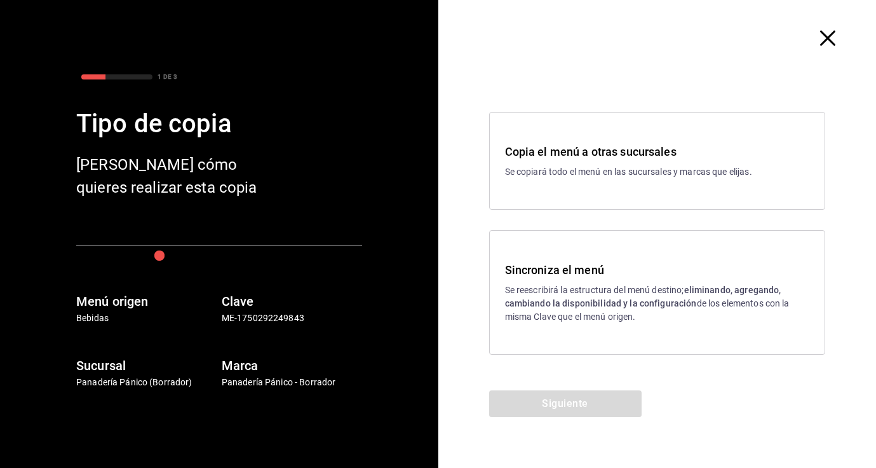
click at [534, 247] on div "Sincroniza el menú Se reescribirá la estructura del menú destino; eliminando, a…" at bounding box center [657, 292] width 337 height 125
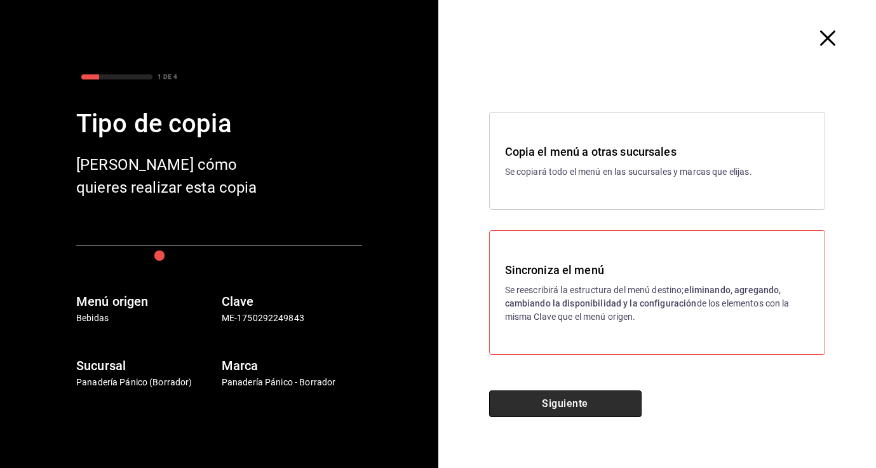
click at [553, 404] on button "Siguiente" at bounding box center [565, 403] width 152 height 27
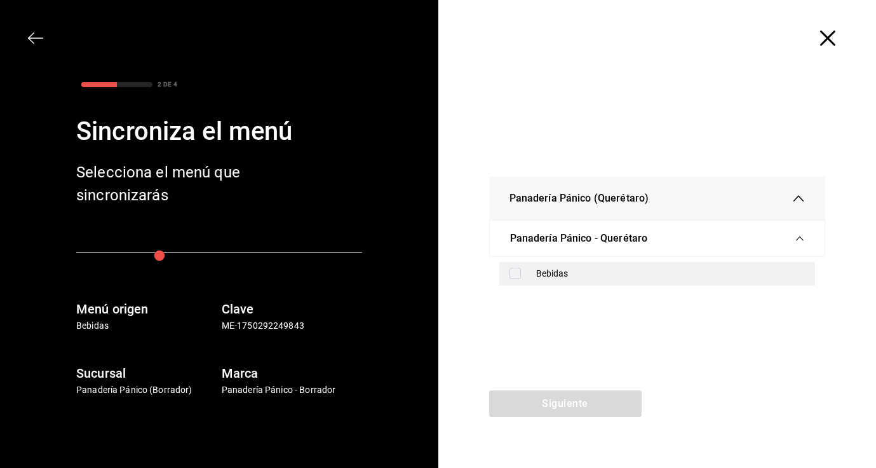
click at [518, 276] on input "checkbox" at bounding box center [515, 273] width 11 height 11
checkbox input "true"
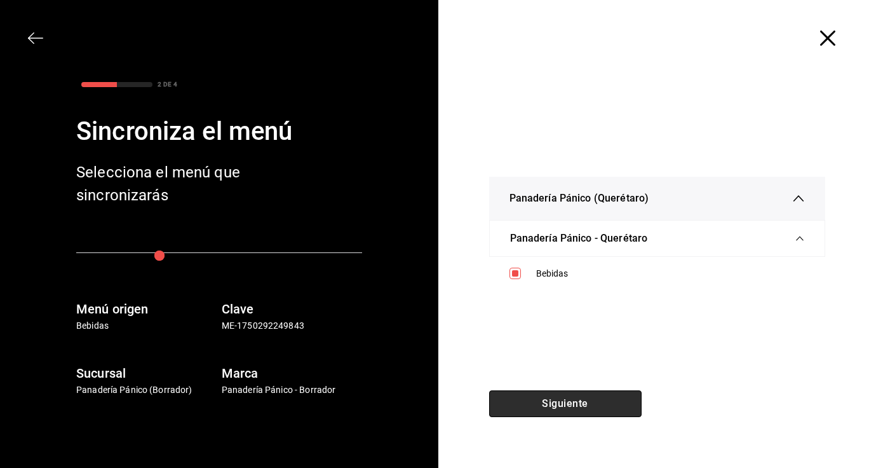
click at [558, 405] on button "Siguiente" at bounding box center [565, 403] width 152 height 27
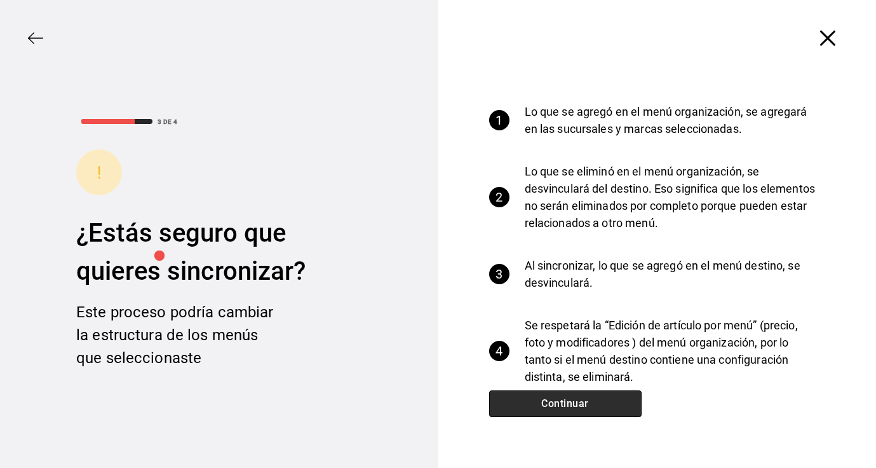
click at [561, 398] on button "Continuar" at bounding box center [565, 403] width 152 height 27
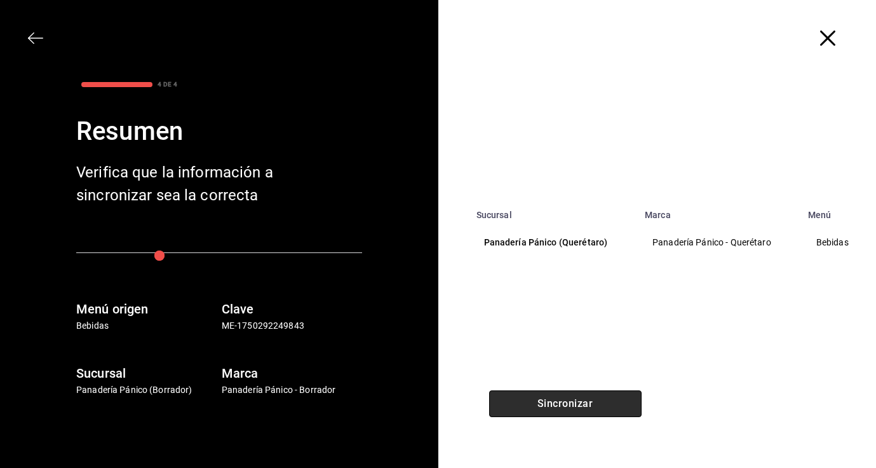
click at [561, 398] on button "Sincronizar" at bounding box center [565, 403] width 152 height 27
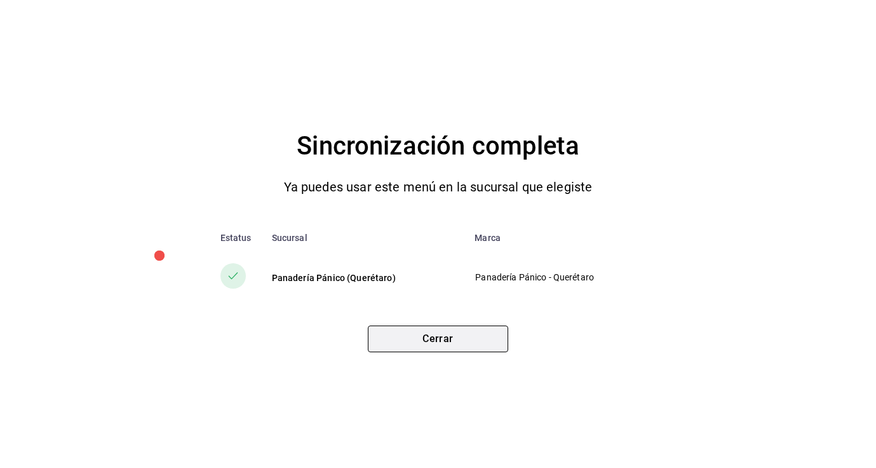
click at [448, 336] on button "Cerrar" at bounding box center [438, 338] width 140 height 27
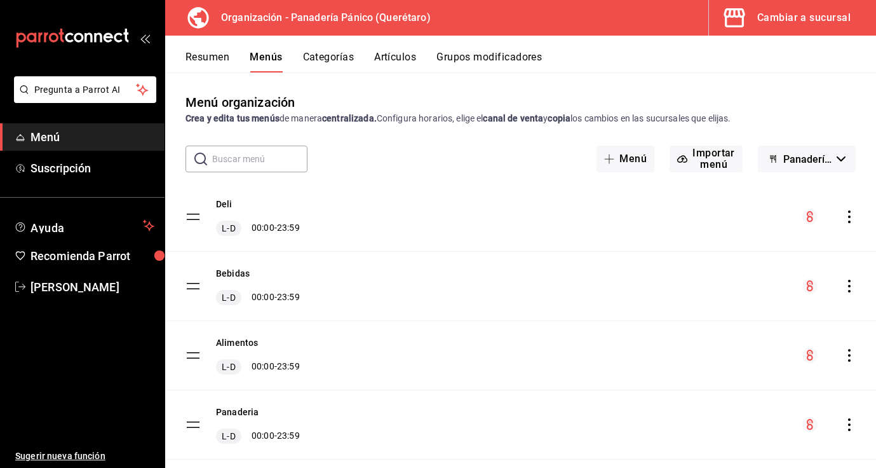
scroll to position [28, 0]
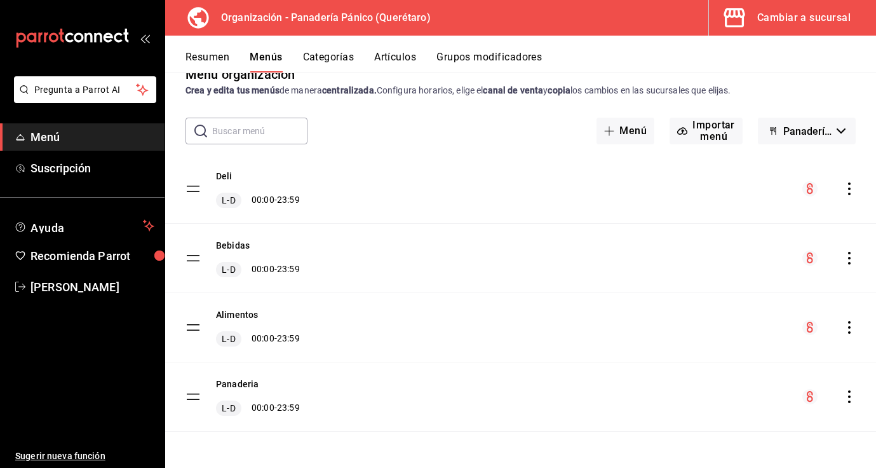
click at [853, 327] on icon "actions" at bounding box center [849, 327] width 13 height 13
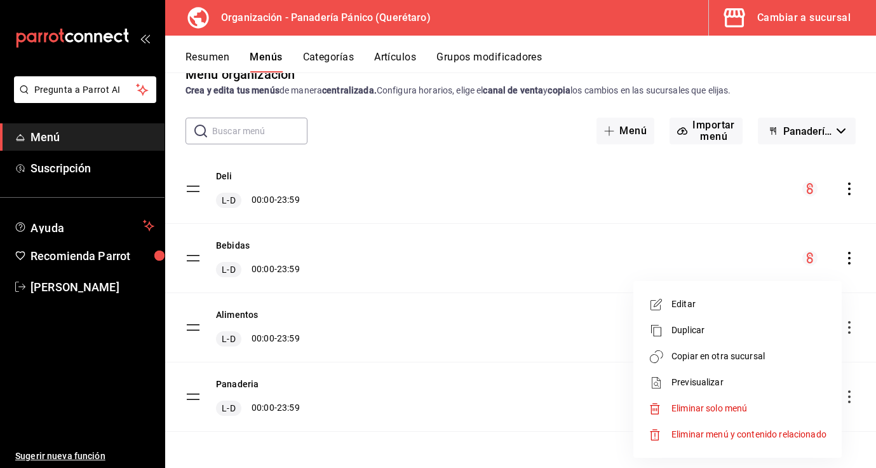
click at [709, 357] on span "Copiar en otra sucursal" at bounding box center [749, 355] width 155 height 13
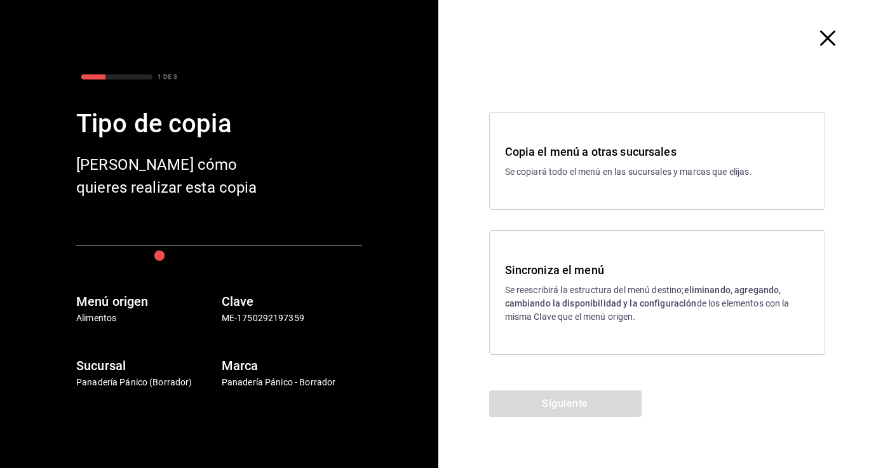
click at [658, 302] on strong "eliminando, agregando, cambiando la disponibilidad y la configuración" at bounding box center [643, 297] width 276 height 24
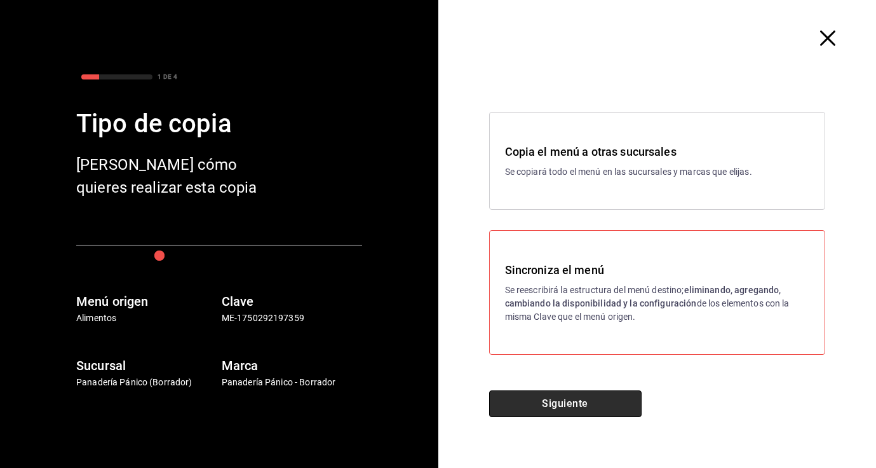
click at [612, 416] on button "Siguiente" at bounding box center [565, 403] width 152 height 27
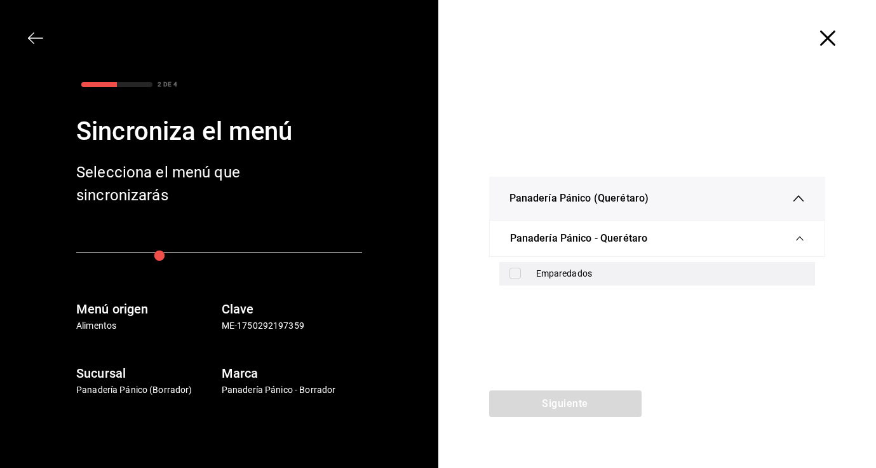
click at [564, 273] on div "Emparedados" at bounding box center [670, 273] width 269 height 13
checkbox input "true"
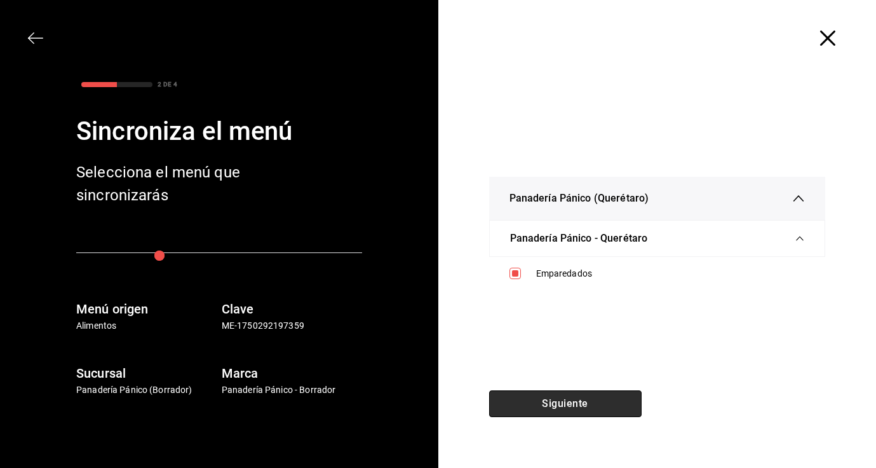
click at [555, 400] on button "Siguiente" at bounding box center [565, 403] width 152 height 27
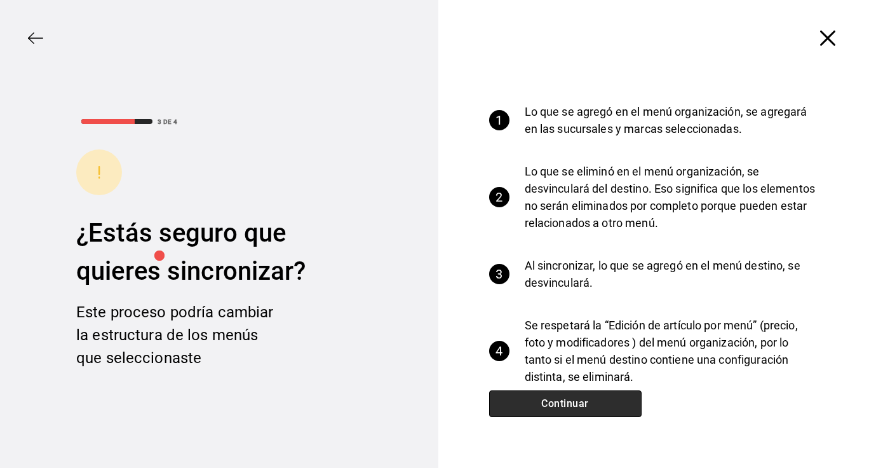
click at [555, 400] on button "Continuar" at bounding box center [565, 403] width 152 height 27
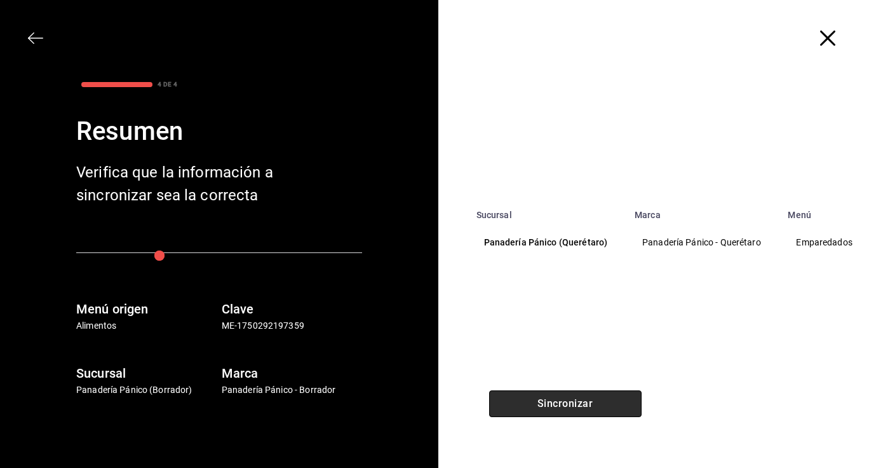
click at [555, 400] on button "Sincronizar" at bounding box center [565, 403] width 152 height 27
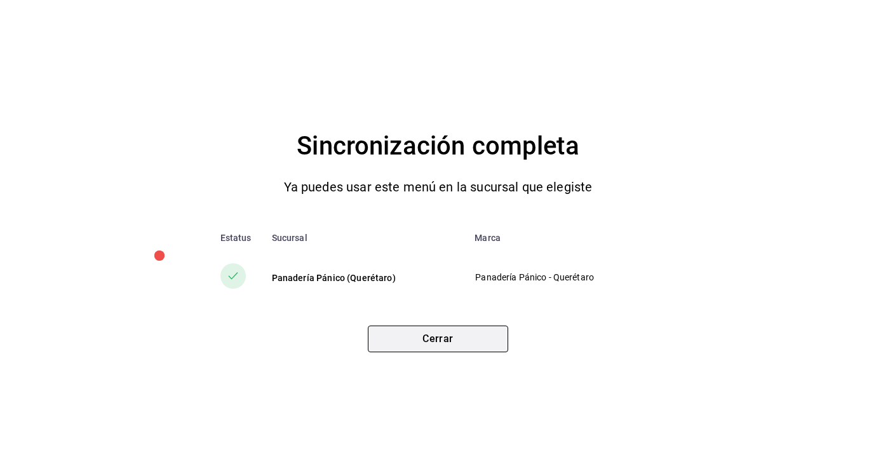
click at [471, 336] on button "Cerrar" at bounding box center [438, 338] width 140 height 27
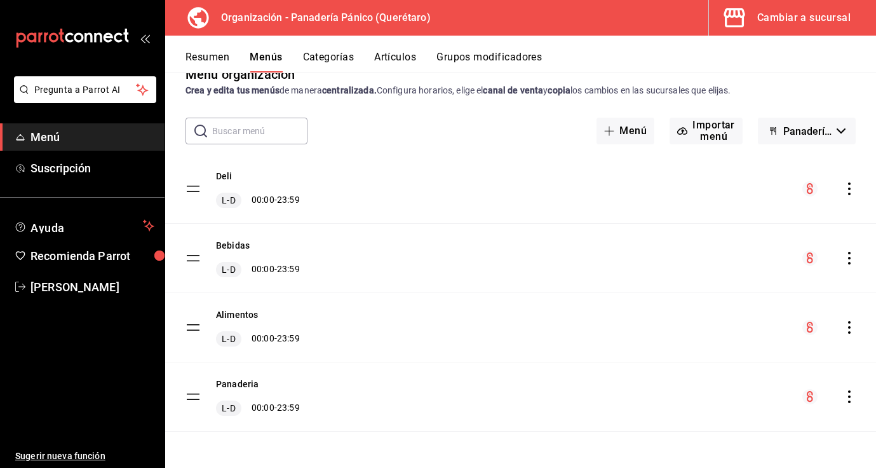
click at [407, 64] on button "Artículos" at bounding box center [395, 62] width 42 height 22
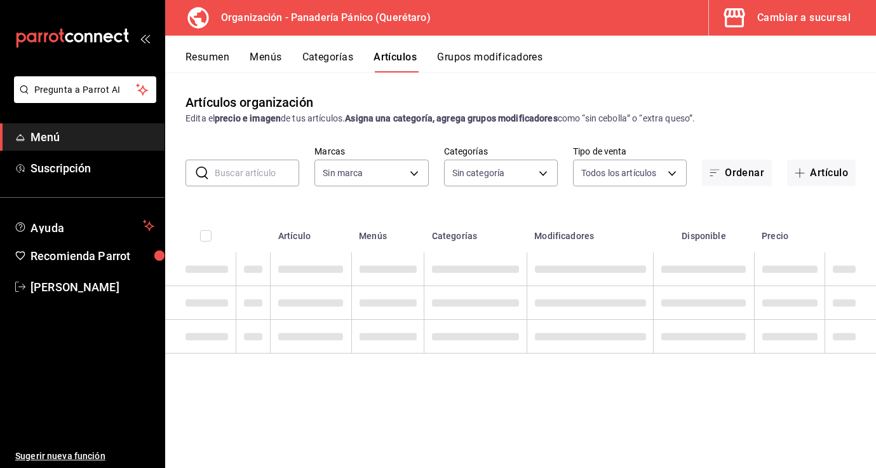
type input "08935f98-8df9-4fb0-a945-0702bf9ed8da,1b6aa457-ba13-4a00-9491-ce79c8c6c35e,579f4…"
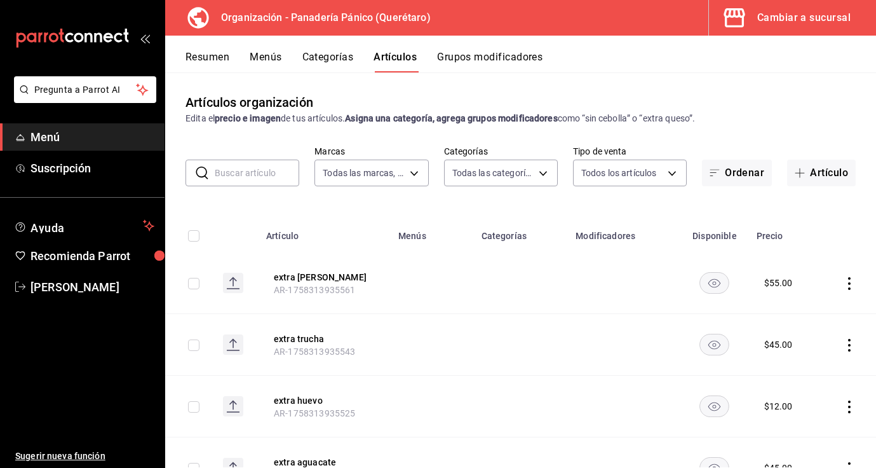
type input "6debe6ee-bf5d-4bda-9e69-4b8e64d53644"
click at [245, 175] on input "text" at bounding box center [257, 172] width 85 height 25
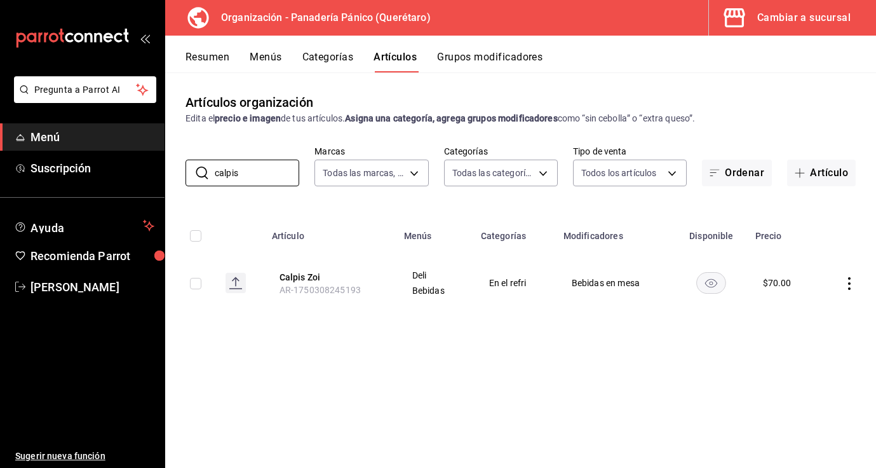
type input "calpis"
click at [851, 283] on icon "actions" at bounding box center [849, 283] width 13 height 13
click at [830, 306] on li "Editar" at bounding box center [800, 312] width 76 height 26
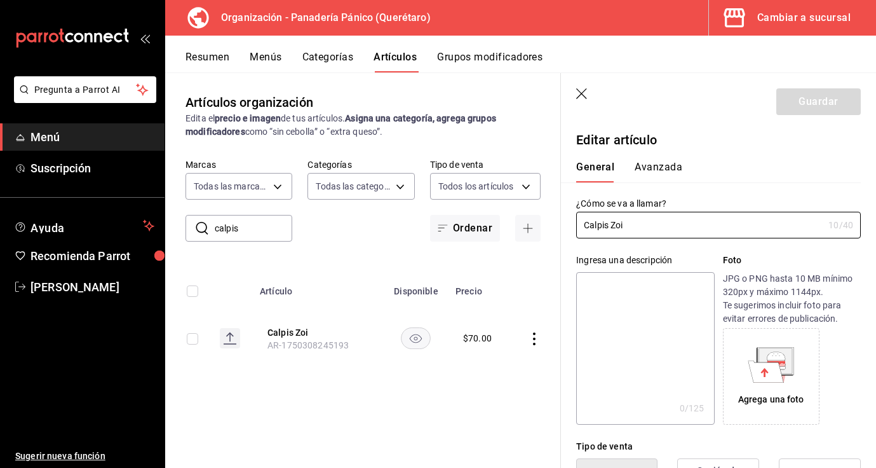
click at [660, 163] on button "Avanzada" at bounding box center [659, 172] width 48 height 22
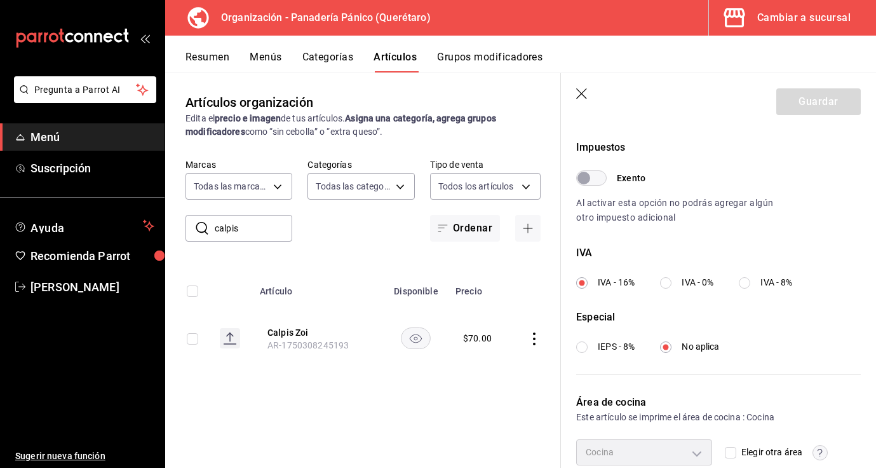
scroll to position [430, 0]
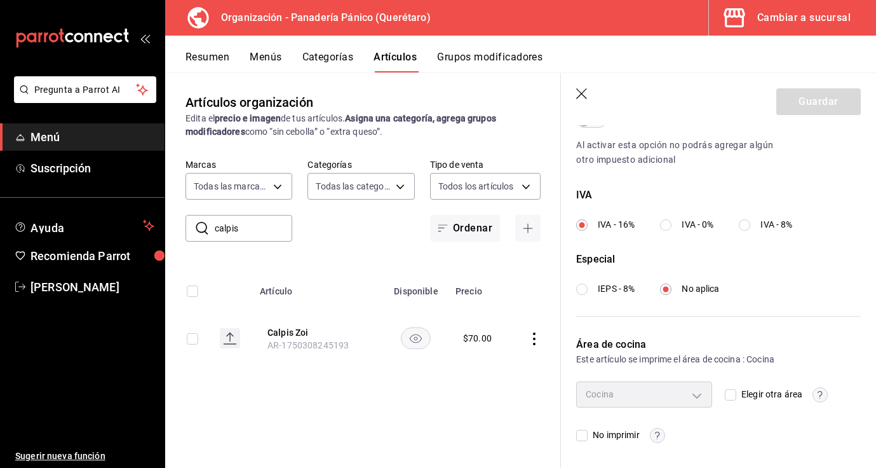
click at [701, 397] on div "Cocina" at bounding box center [644, 393] width 136 height 25
click at [735, 396] on input "Elegir otra área" at bounding box center [730, 394] width 11 height 11
checkbox input "true"
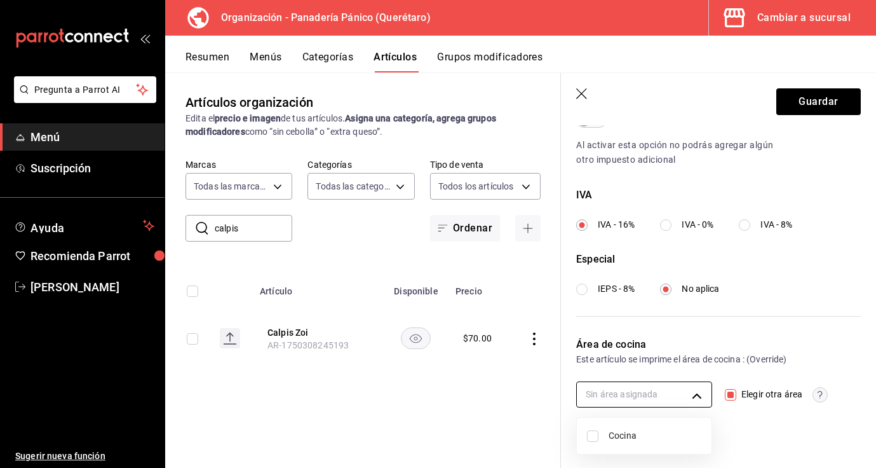
click at [707, 391] on body "Pregunta a Parrot AI Menú Suscripción Ayuda Recomienda Parrot Nancy niembro Sug…" at bounding box center [438, 234] width 876 height 468
click at [623, 441] on span "Cocina" at bounding box center [655, 435] width 93 height 13
type input "bea226e6-bf47-4db3-af21-bb65a0e98bbf"
checkbox input "true"
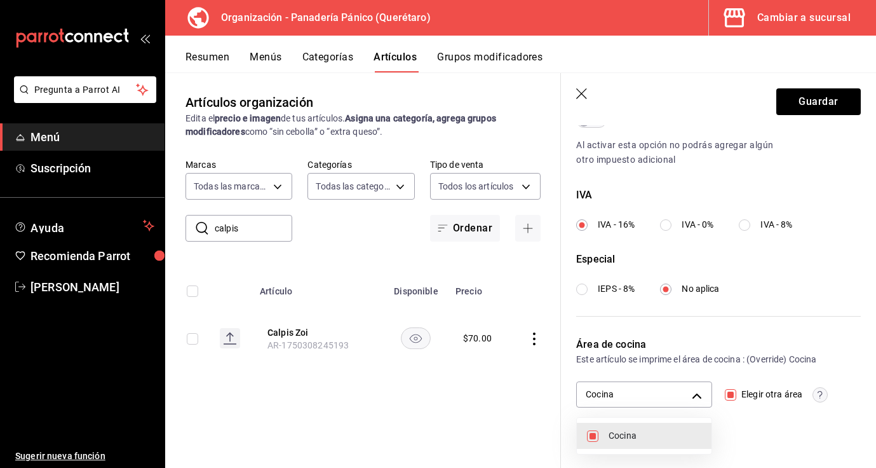
click at [825, 100] on div at bounding box center [438, 234] width 876 height 468
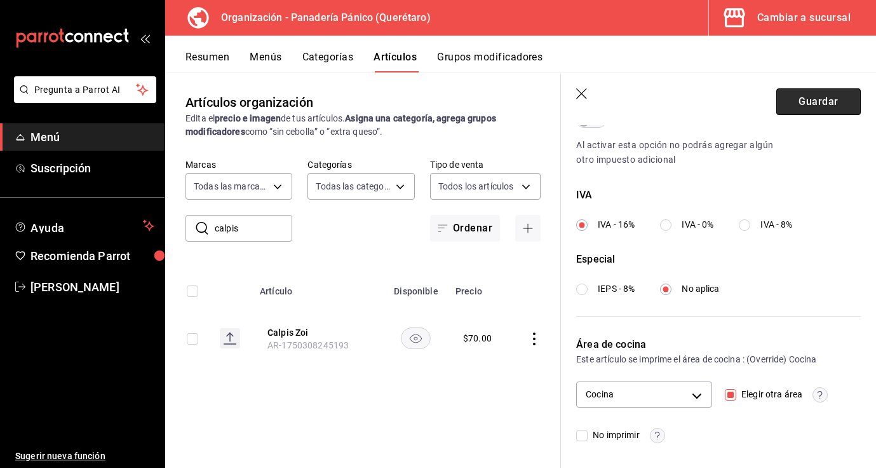
click at [825, 100] on button "Guardar" at bounding box center [818, 101] width 85 height 27
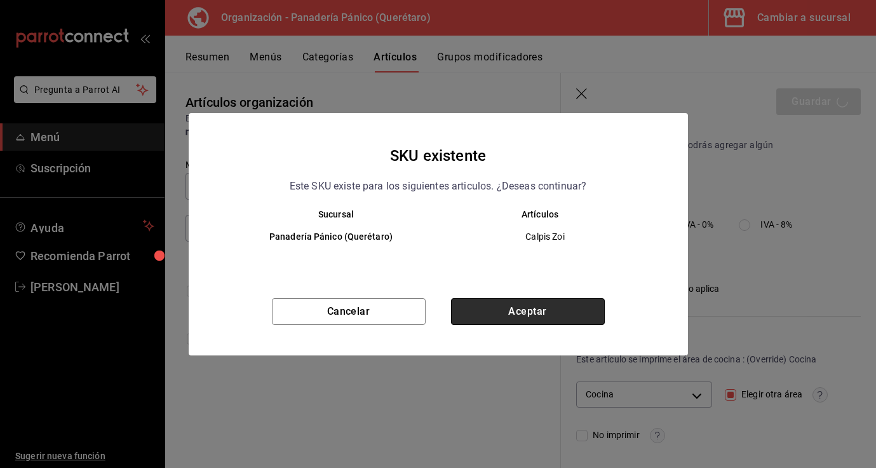
click at [539, 307] on button "Aceptar" at bounding box center [528, 311] width 154 height 27
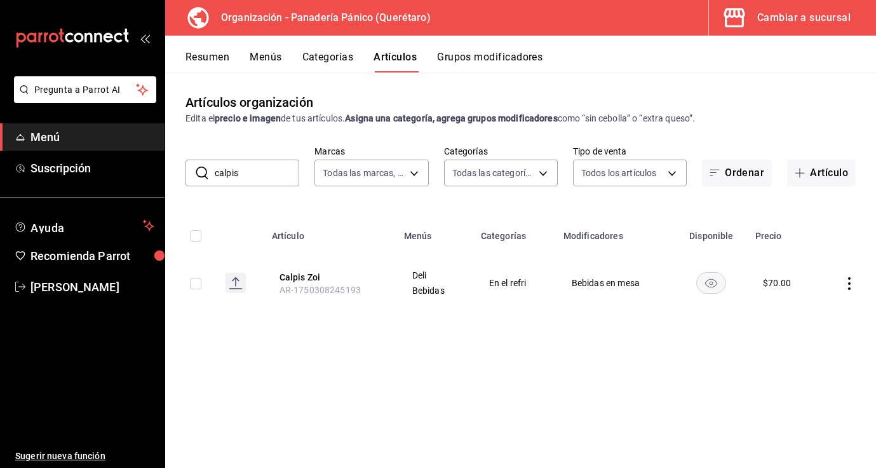
click at [241, 177] on input "calpis" at bounding box center [257, 172] width 85 height 25
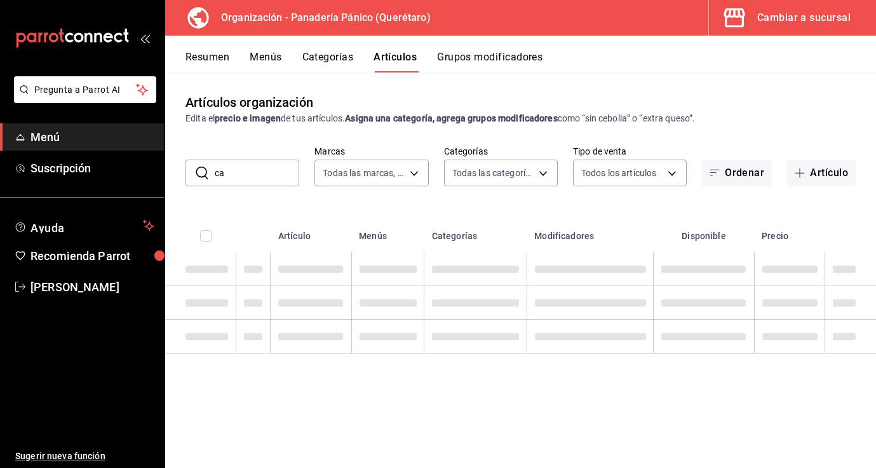
type input "c"
click at [468, 53] on button "Grupos modificadores" at bounding box center [489, 62] width 105 height 22
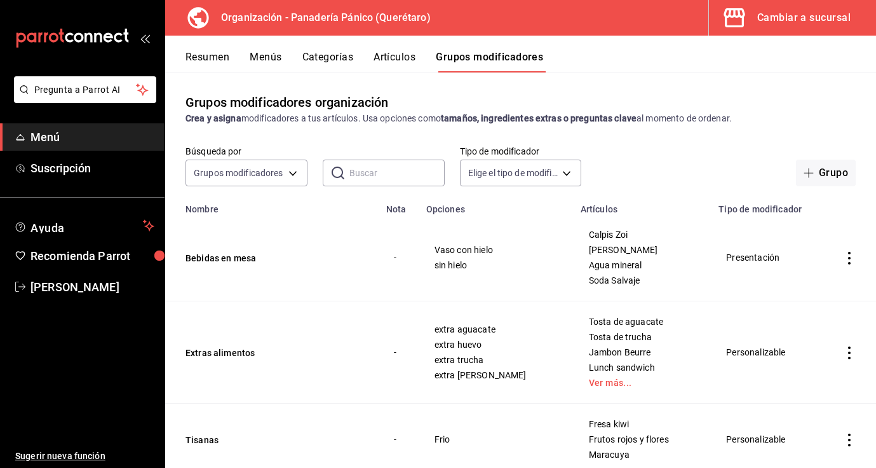
click at [851, 260] on icon "actions" at bounding box center [849, 258] width 13 height 13
click at [797, 292] on span "Editar" at bounding box center [811, 287] width 33 height 13
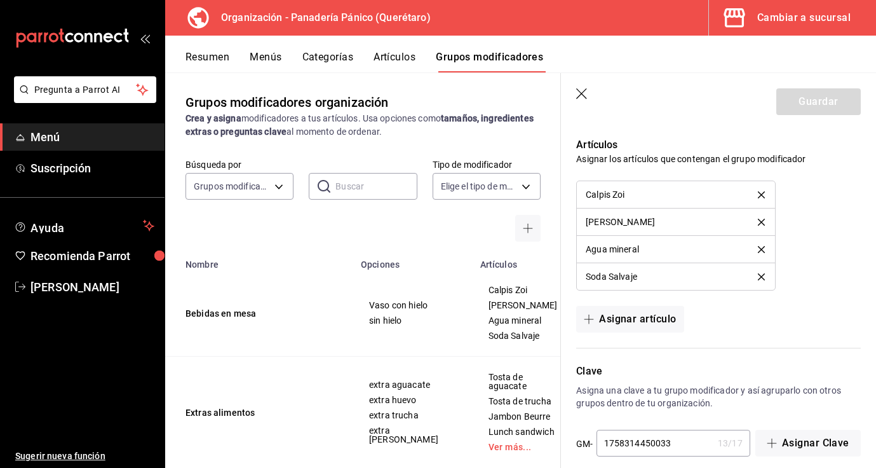
scroll to position [814, 0]
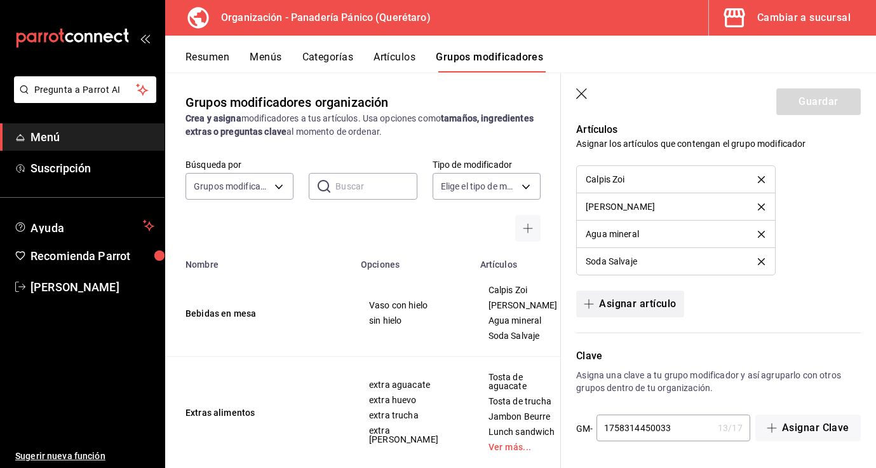
click at [662, 300] on button "Asignar artículo" at bounding box center [629, 303] width 107 height 27
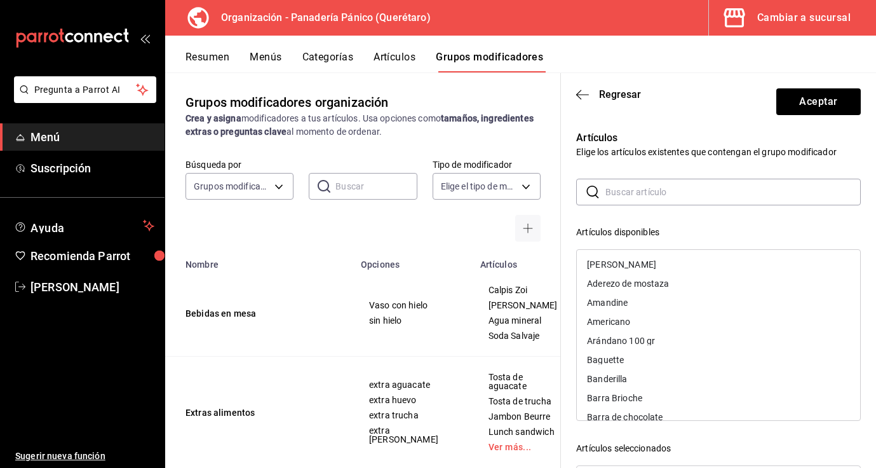
click at [611, 180] on input "text" at bounding box center [733, 191] width 255 height 25
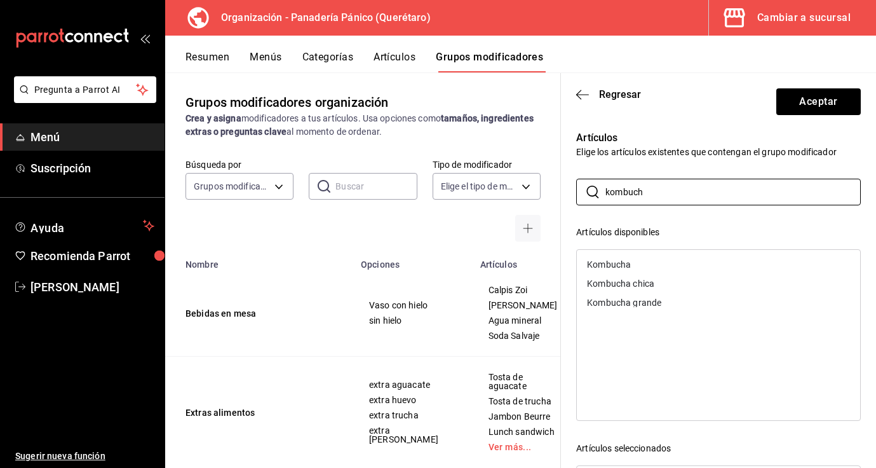
type input "kombuch"
click at [615, 281] on div "Kombucha chica" at bounding box center [620, 283] width 67 height 9
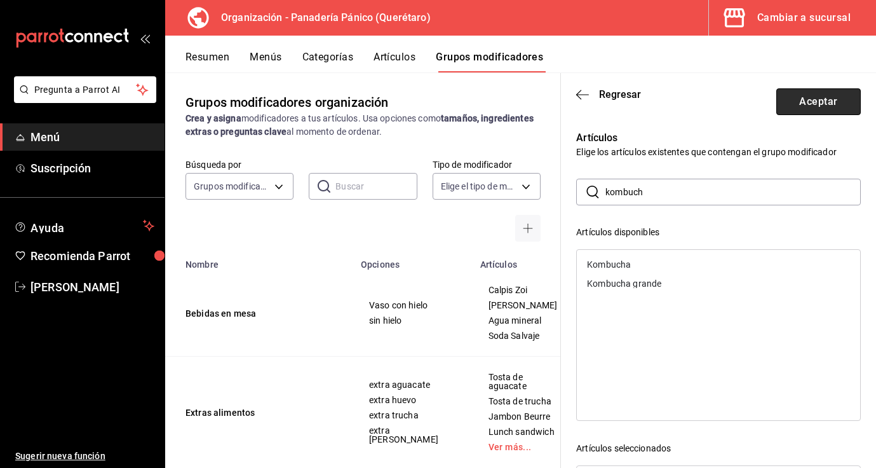
click at [836, 100] on button "Aceptar" at bounding box center [818, 101] width 85 height 27
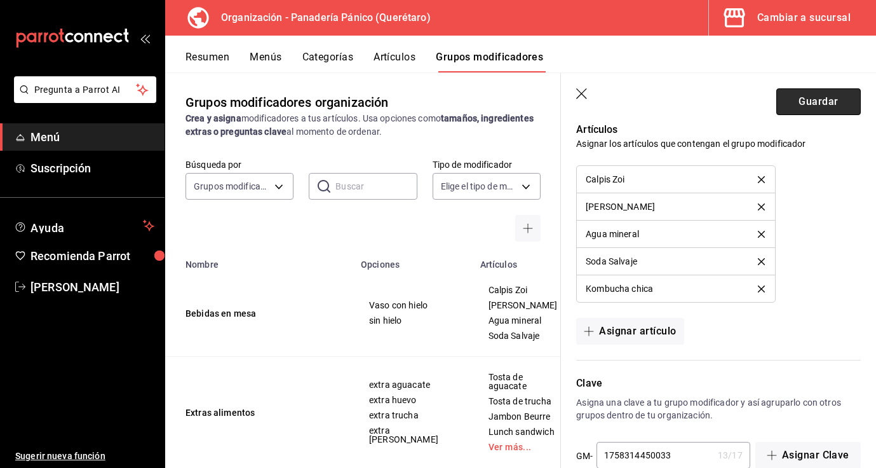
click at [790, 102] on button "Guardar" at bounding box center [818, 101] width 85 height 27
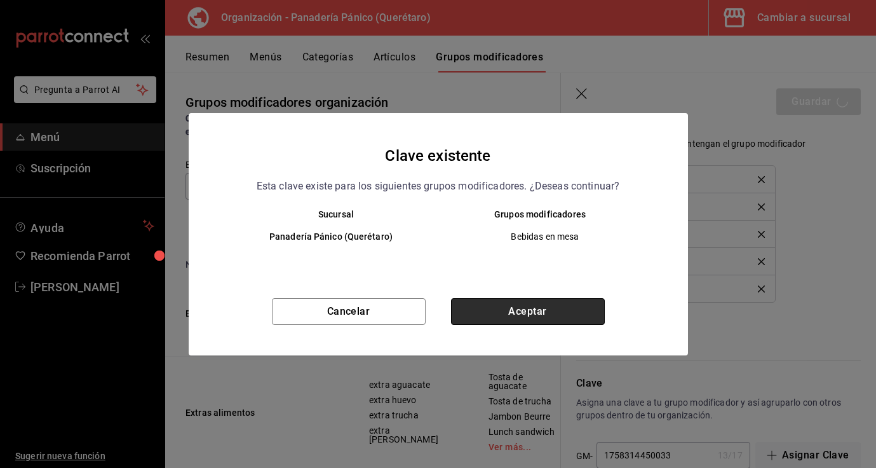
click at [492, 321] on button "Aceptar" at bounding box center [528, 311] width 154 height 27
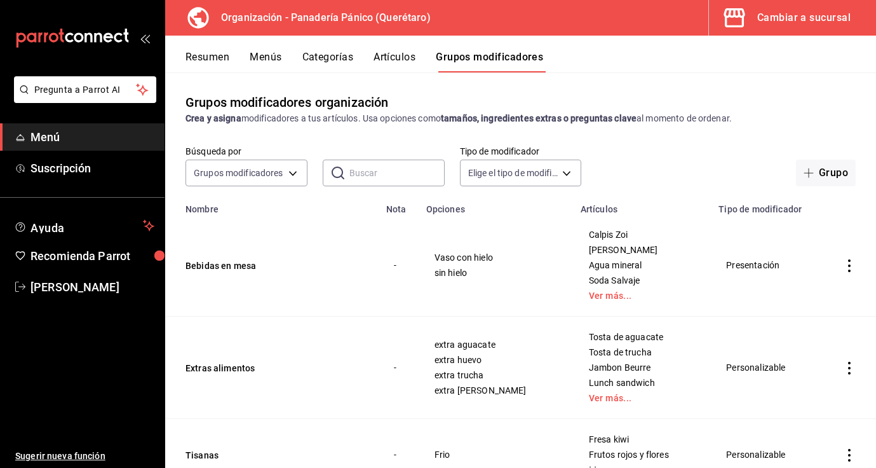
click at [375, 180] on input "text" at bounding box center [396, 172] width 95 height 25
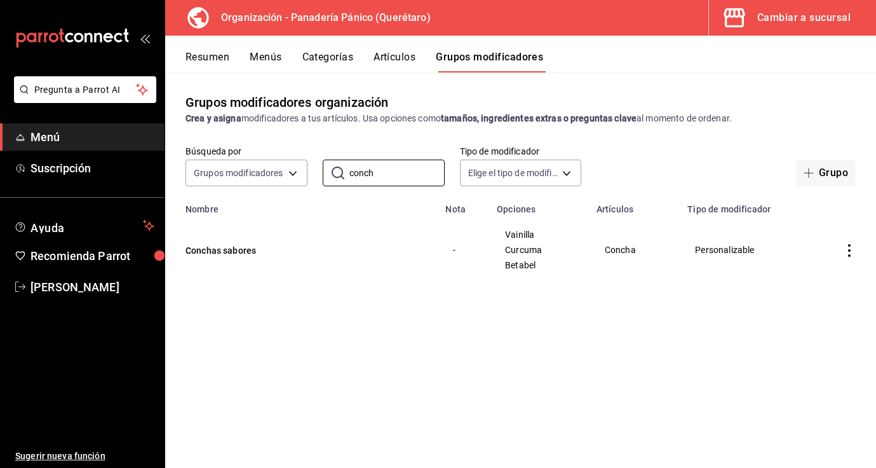
type input "conch"
click at [851, 248] on icon "actions" at bounding box center [849, 250] width 13 height 13
click at [816, 278] on span "Editar" at bounding box center [811, 279] width 33 height 13
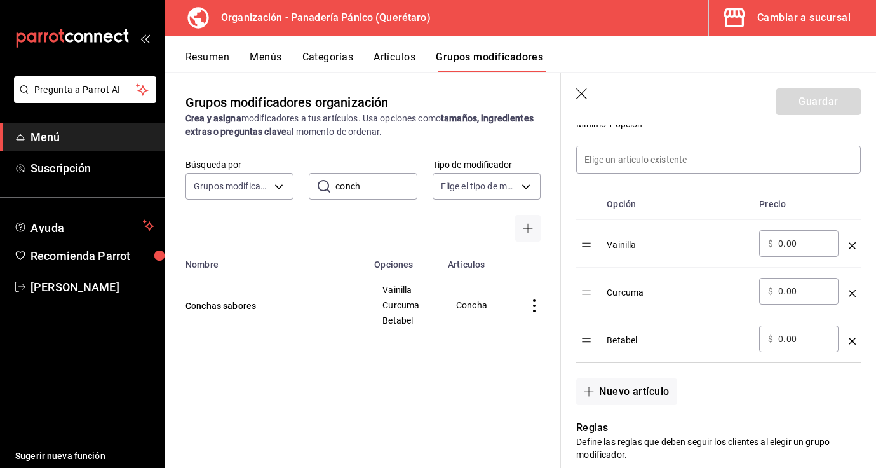
scroll to position [358, 0]
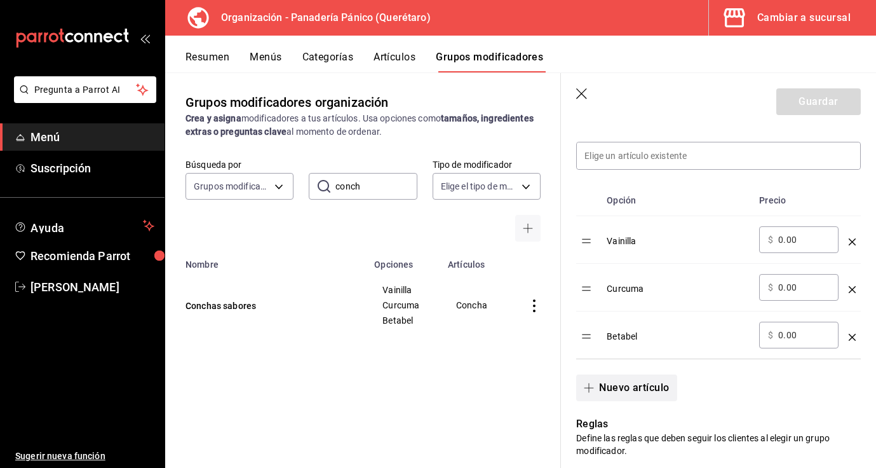
click at [637, 388] on button "Nuevo artículo" at bounding box center [626, 387] width 100 height 27
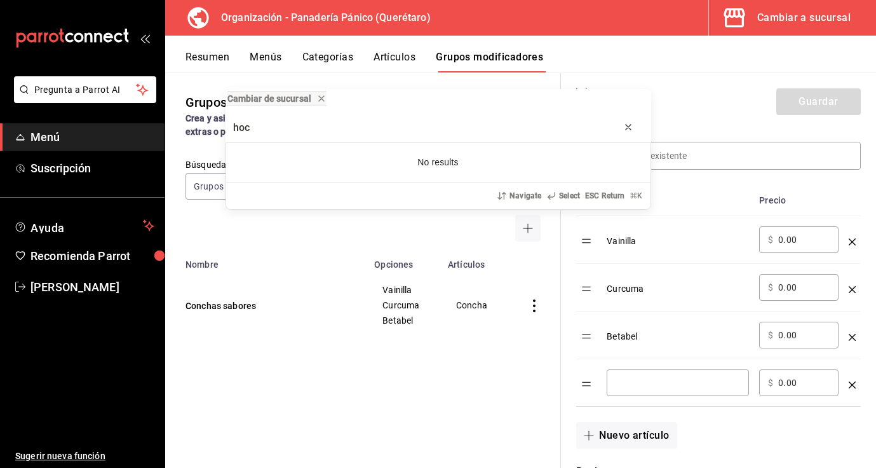
type input "hoc"
click at [625, 133] on div "progress bar" at bounding box center [628, 127] width 13 height 13
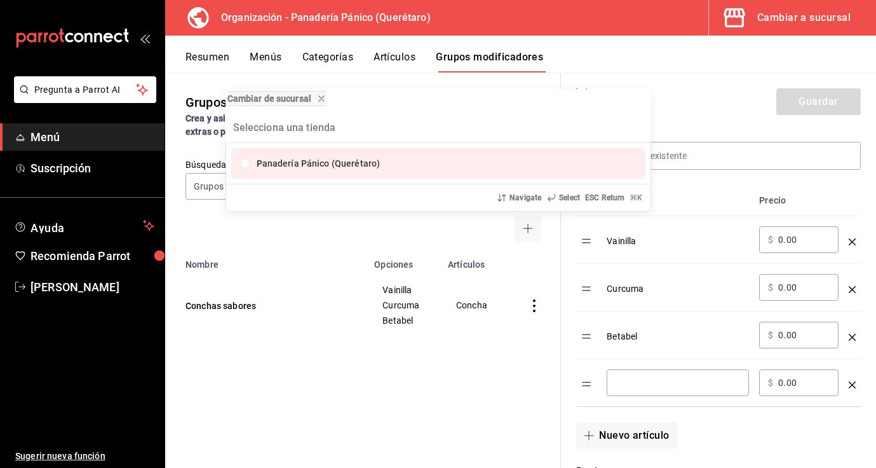
click at [639, 381] on div "Cambiar de sucursal Panadería Pánico (Querétaro) Navigate Select ESC Return ⌘ K" at bounding box center [438, 234] width 876 height 468
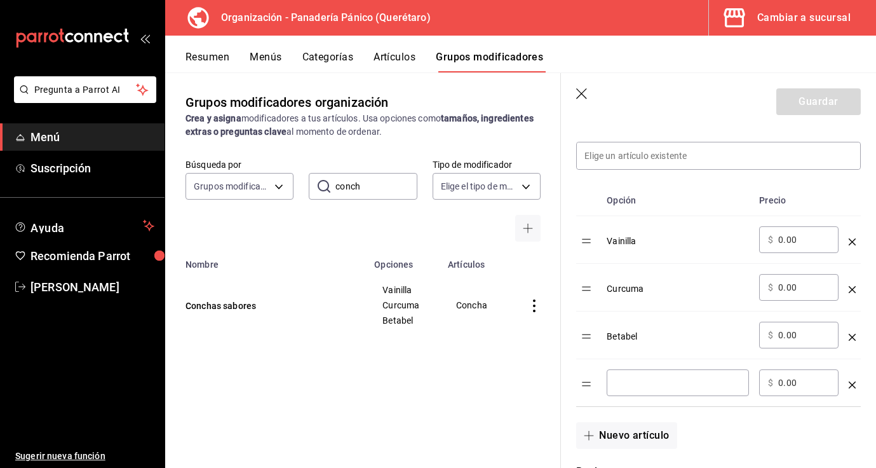
click at [639, 375] on div "​" at bounding box center [678, 382] width 142 height 27
type input "Chocolate"
click at [827, 104] on button "Guardar" at bounding box center [818, 101] width 85 height 27
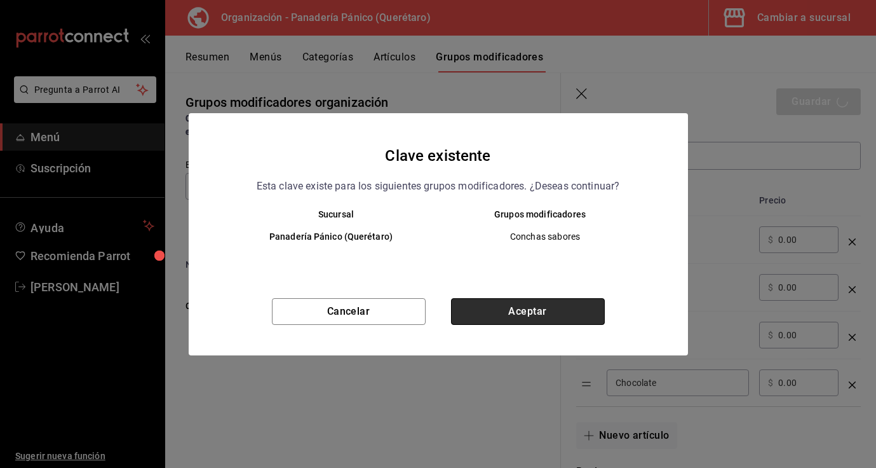
click at [548, 302] on button "Aceptar" at bounding box center [528, 311] width 154 height 27
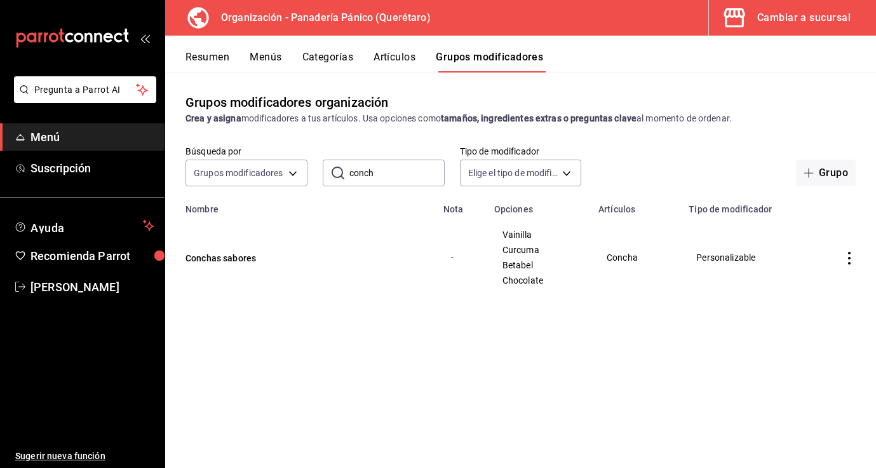
click at [407, 59] on button "Artículos" at bounding box center [395, 62] width 42 height 22
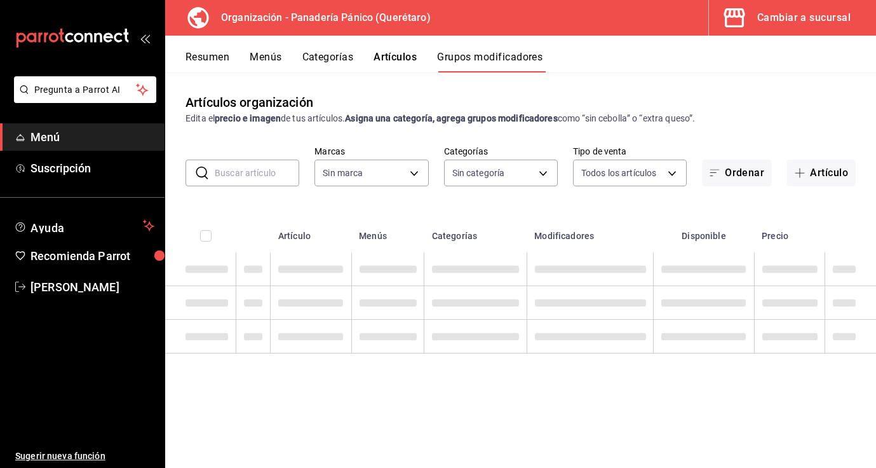
type input "6debe6ee-bf5d-4bda-9e69-4b8e64d53644"
type input "08935f98-8df9-4fb0-a945-0702bf9ed8da,1b6aa457-ba13-4a00-9491-ce79c8c6c35e,579f4…"
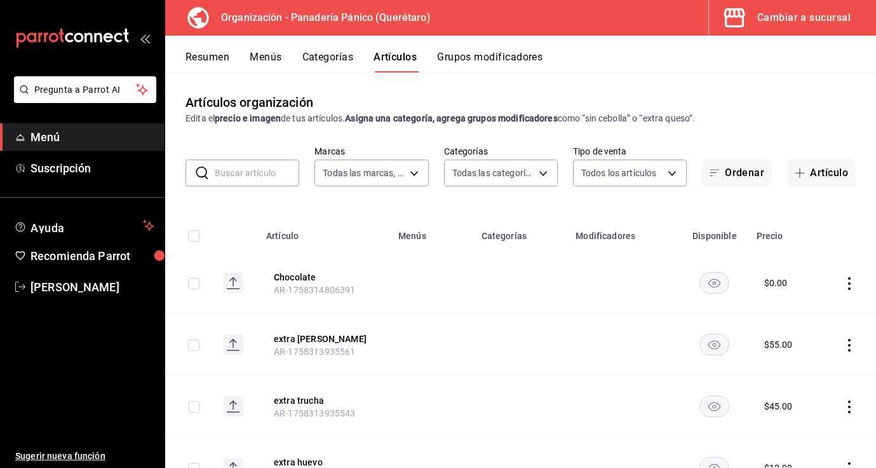
click at [504, 50] on div "Resumen Menús Categorías Artículos Grupos modificadores" at bounding box center [520, 54] width 711 height 37
click at [262, 182] on input "text" at bounding box center [257, 172] width 85 height 25
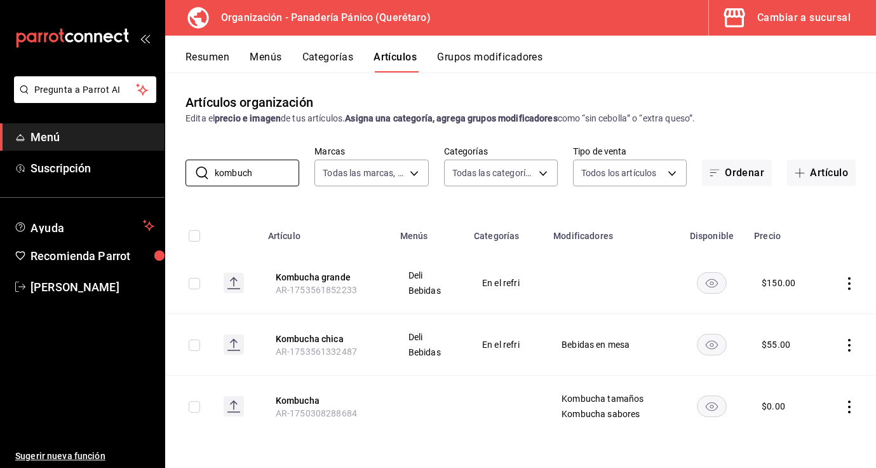
click at [848, 345] on icon "actions" at bounding box center [849, 345] width 13 height 13
click at [790, 383] on li "Editar" at bounding box center [800, 374] width 76 height 26
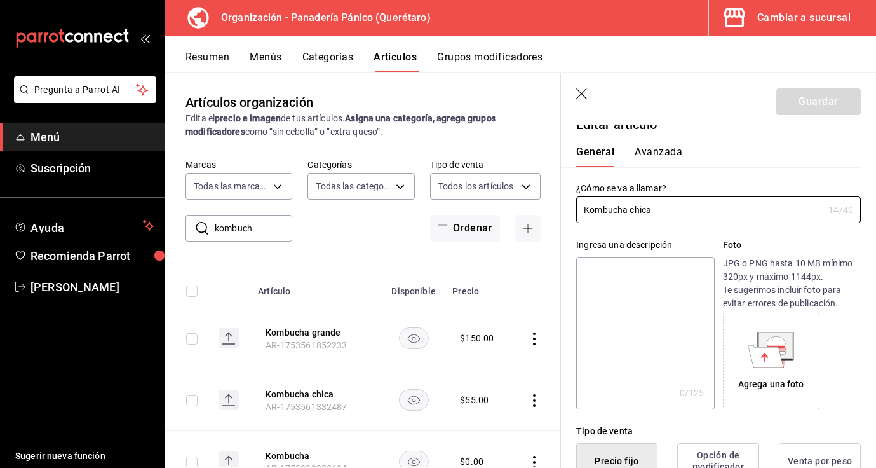
scroll to position [18, 0]
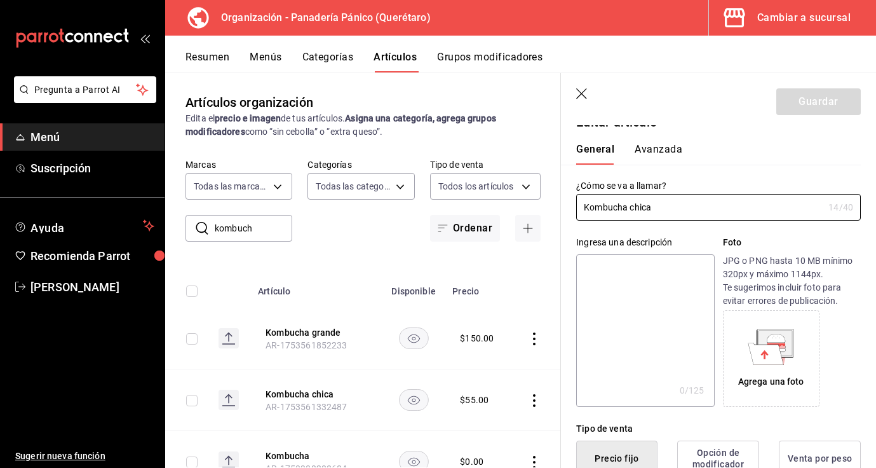
click at [663, 161] on button "Avanzada" at bounding box center [659, 154] width 48 height 22
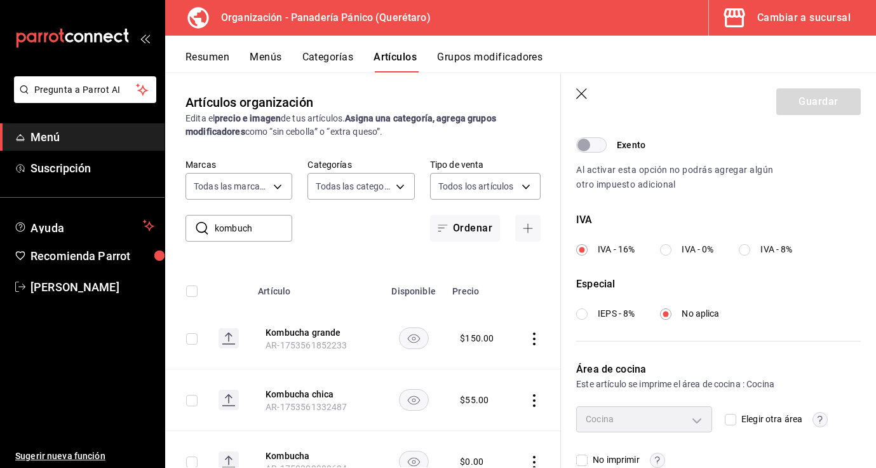
scroll to position [430, 0]
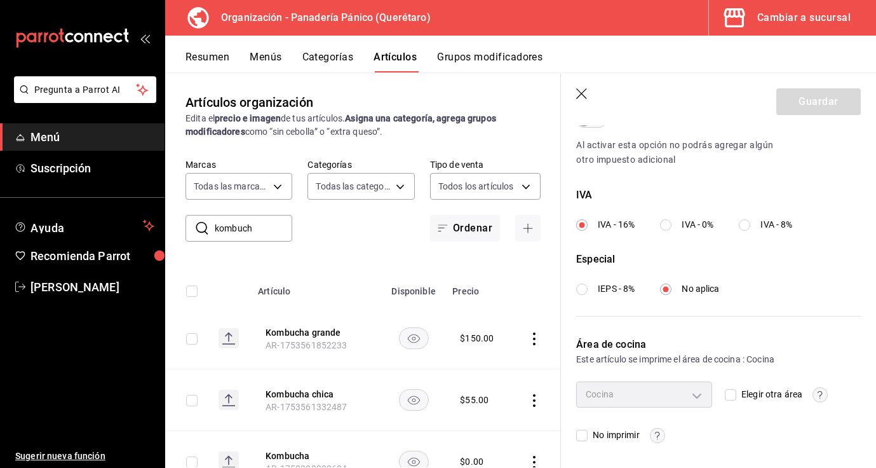
click at [583, 92] on icon "button" at bounding box center [581, 93] width 11 height 11
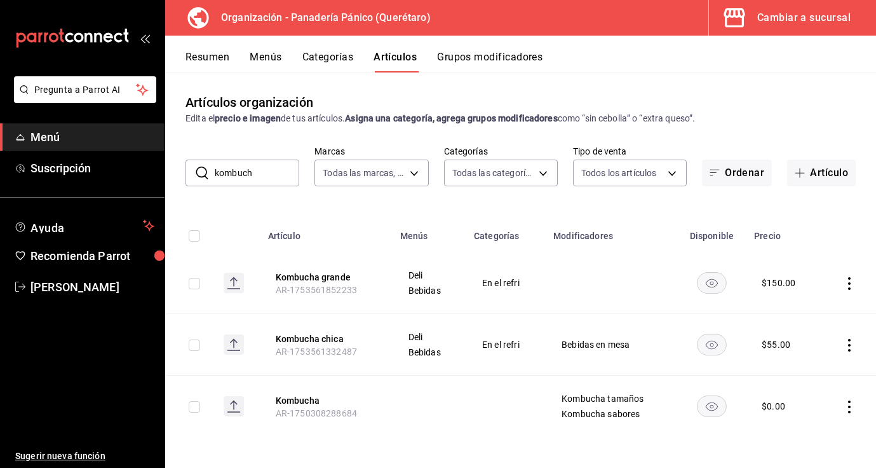
click at [256, 171] on input "kombuch" at bounding box center [257, 172] width 85 height 25
type input "k"
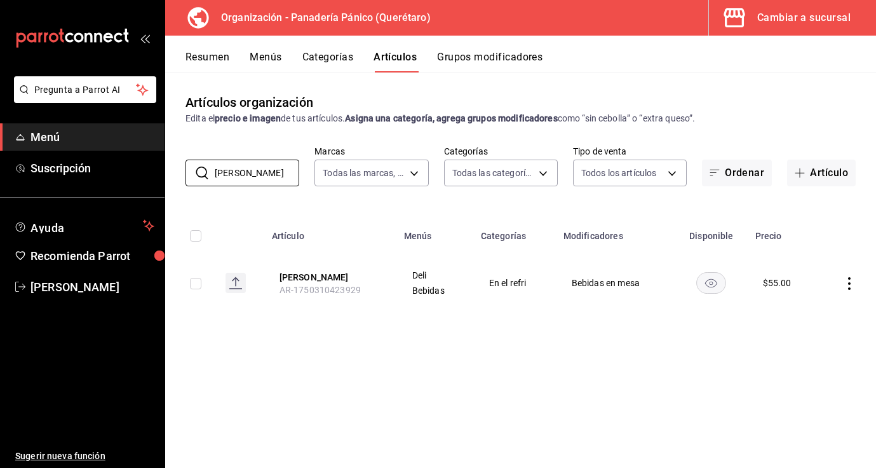
click at [850, 280] on icon "actions" at bounding box center [849, 283] width 13 height 13
click at [820, 309] on span "Editar" at bounding box center [811, 312] width 33 height 13
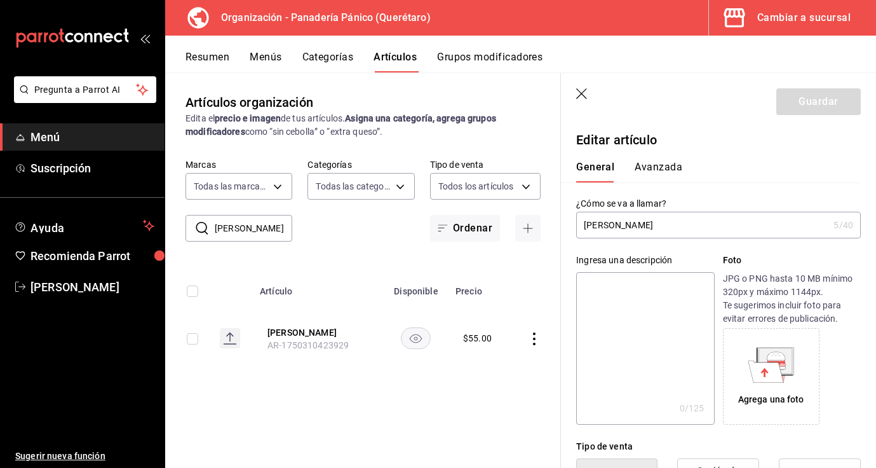
click at [647, 172] on button "Avanzada" at bounding box center [659, 172] width 48 height 22
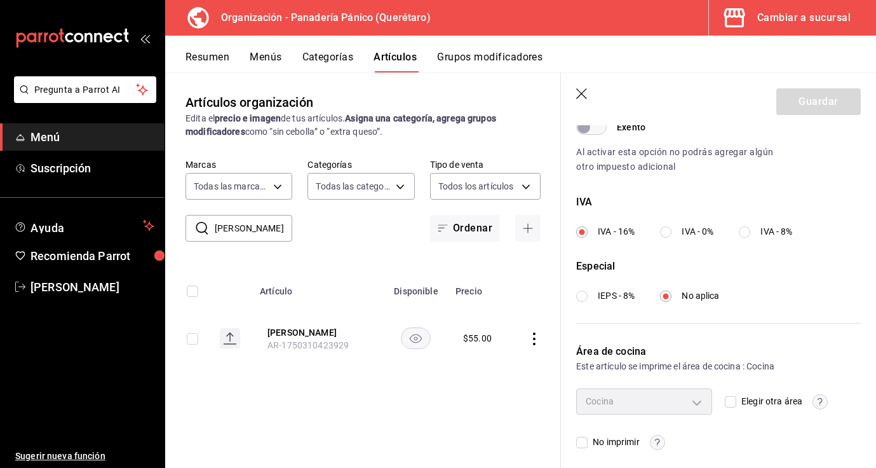
scroll to position [430, 0]
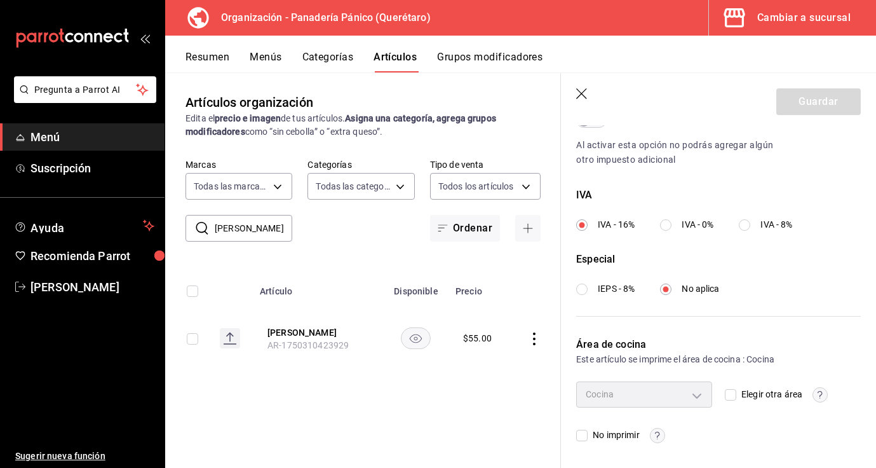
click at [581, 93] on icon "button" at bounding box center [582, 94] width 13 height 13
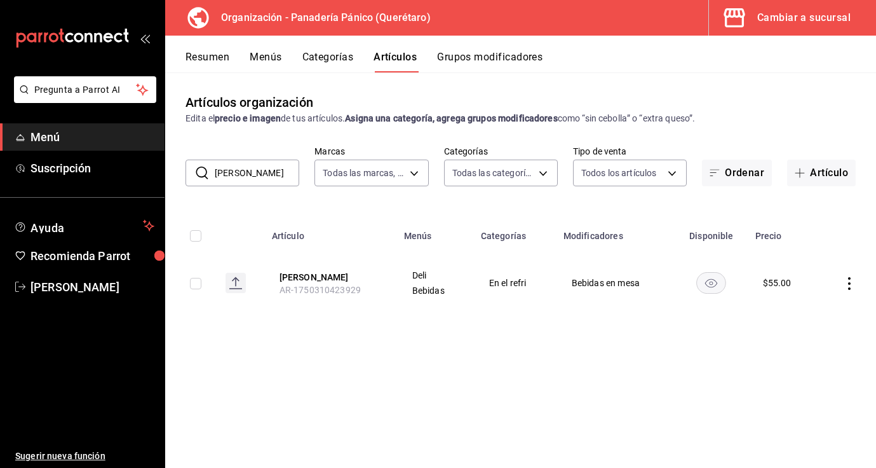
click at [255, 174] on input "[PERSON_NAME]" at bounding box center [257, 172] width 85 height 25
type input "f"
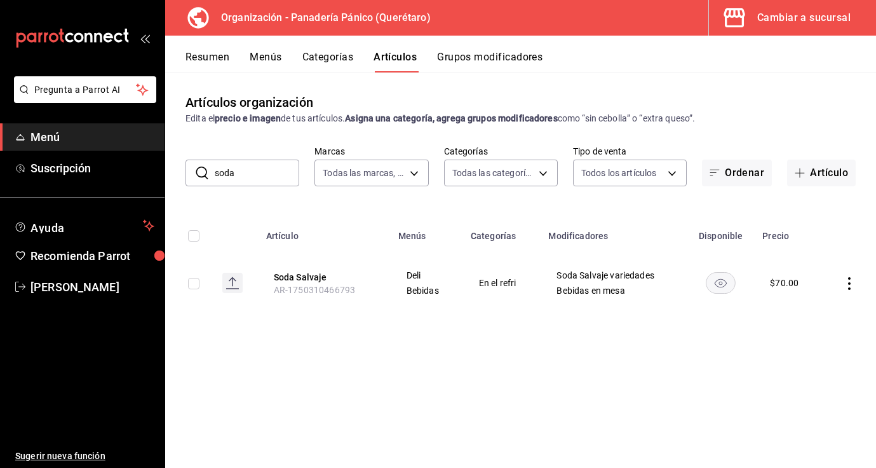
click at [851, 283] on icon "actions" at bounding box center [849, 283] width 13 height 13
click at [832, 303] on li "Editar" at bounding box center [800, 312] width 76 height 26
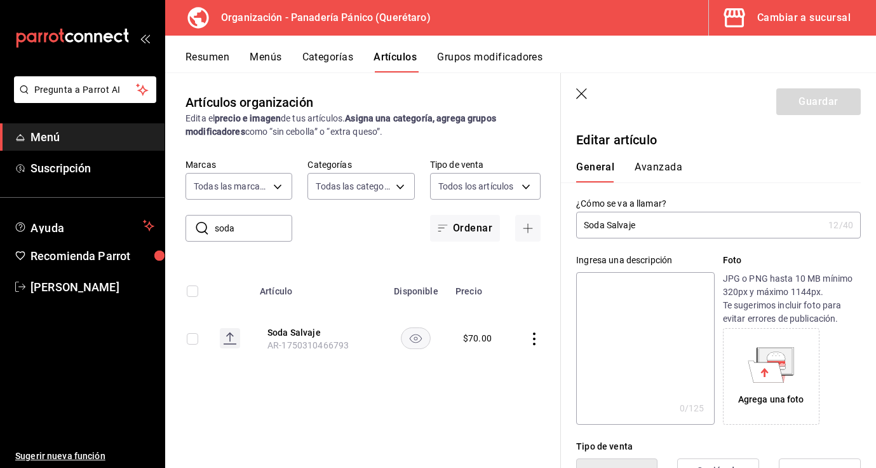
click at [654, 170] on button "Avanzada" at bounding box center [659, 172] width 48 height 22
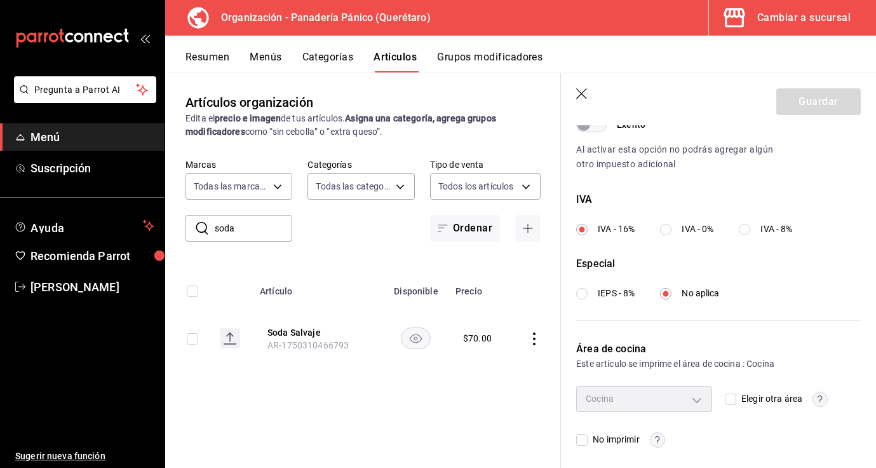
scroll to position [430, 0]
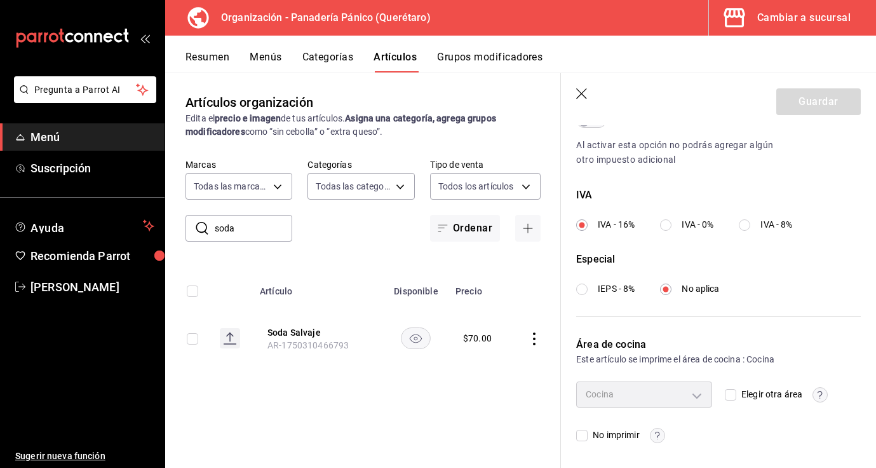
click at [583, 97] on icon "button" at bounding box center [582, 94] width 13 height 13
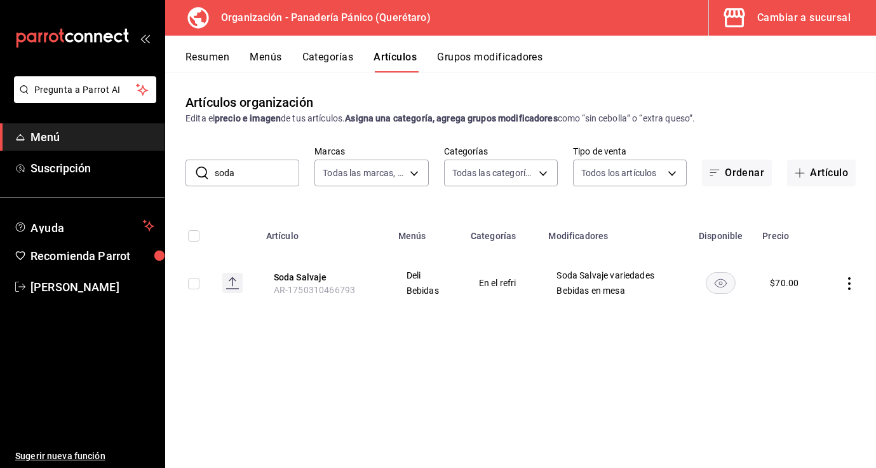
click at [244, 168] on input "soda" at bounding box center [257, 172] width 85 height 25
type input "s"
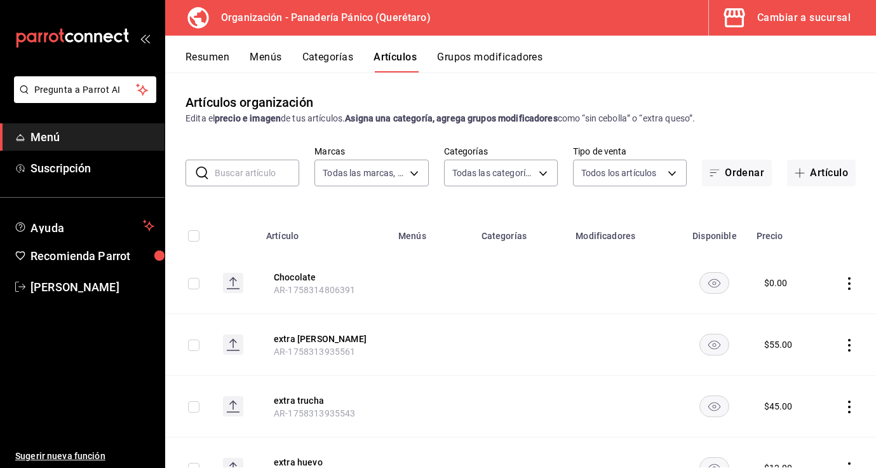
click at [277, 60] on button "Menús" at bounding box center [266, 62] width 32 height 22
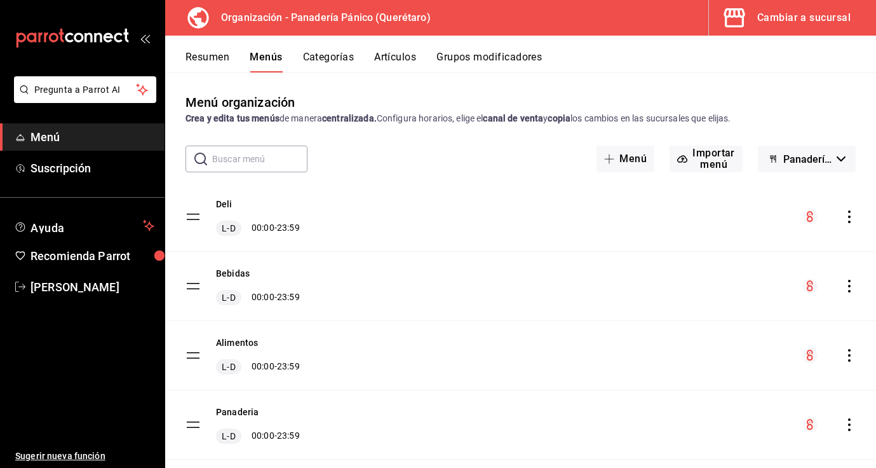
click at [850, 288] on icon "actions" at bounding box center [849, 286] width 13 height 13
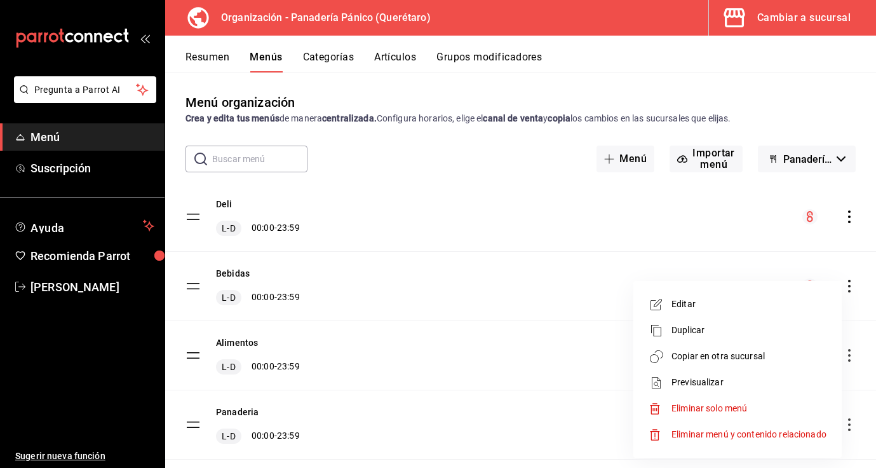
click at [716, 360] on span "Copiar en otra sucursal" at bounding box center [749, 355] width 155 height 13
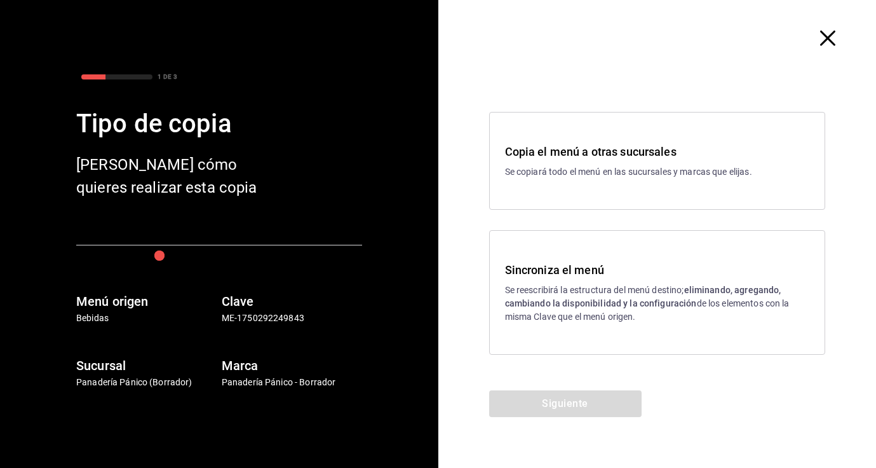
click at [564, 245] on div "Sincroniza el menú Se reescribirá la estructura del menú destino; eliminando, a…" at bounding box center [657, 292] width 337 height 125
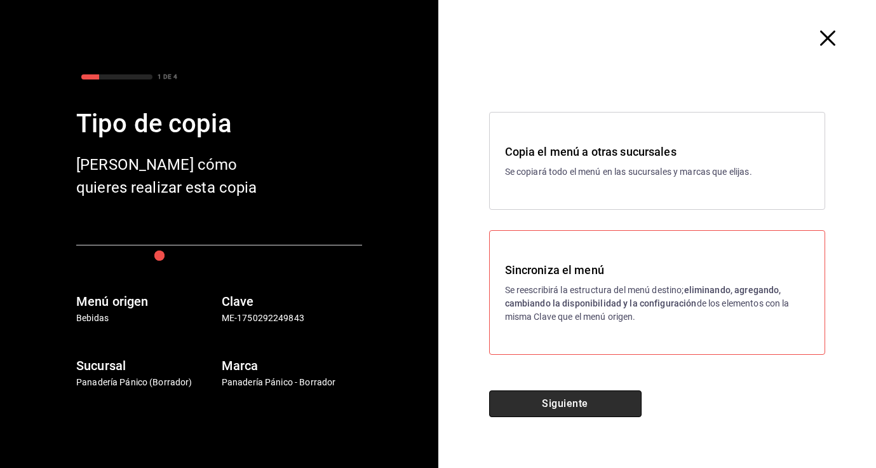
click at [563, 405] on button "Siguiente" at bounding box center [565, 403] width 152 height 27
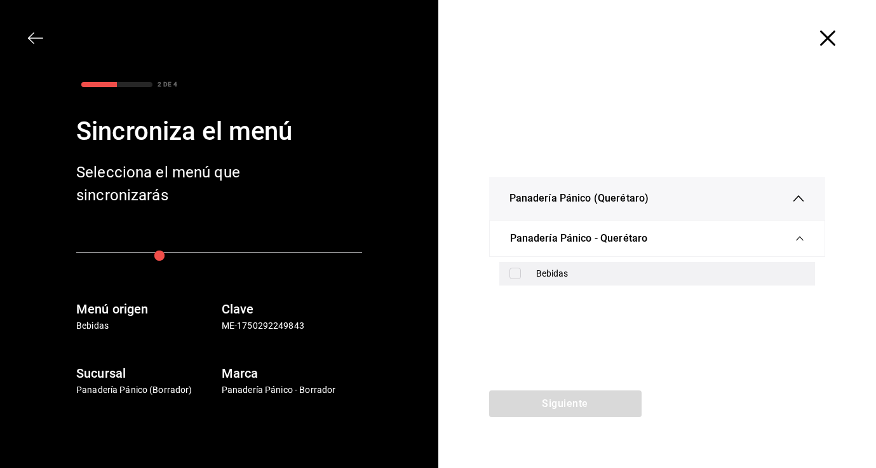
click at [512, 278] on input "checkbox" at bounding box center [515, 273] width 11 height 11
checkbox input "true"
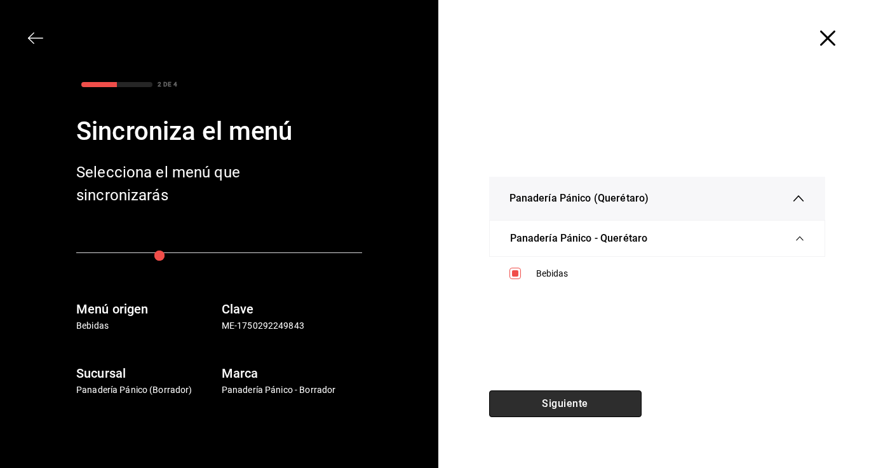
click at [562, 403] on button "Siguiente" at bounding box center [565, 403] width 152 height 27
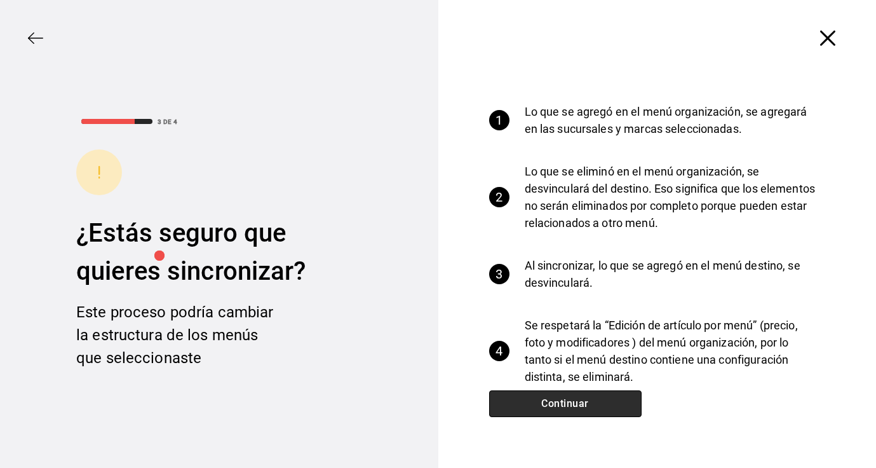
click at [562, 403] on button "Continuar" at bounding box center [565, 403] width 152 height 27
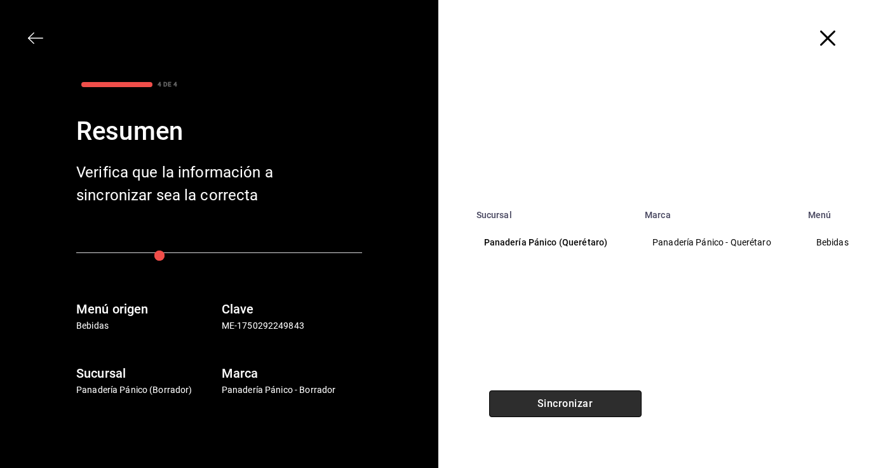
click at [562, 403] on button "Sincronizar" at bounding box center [565, 403] width 152 height 27
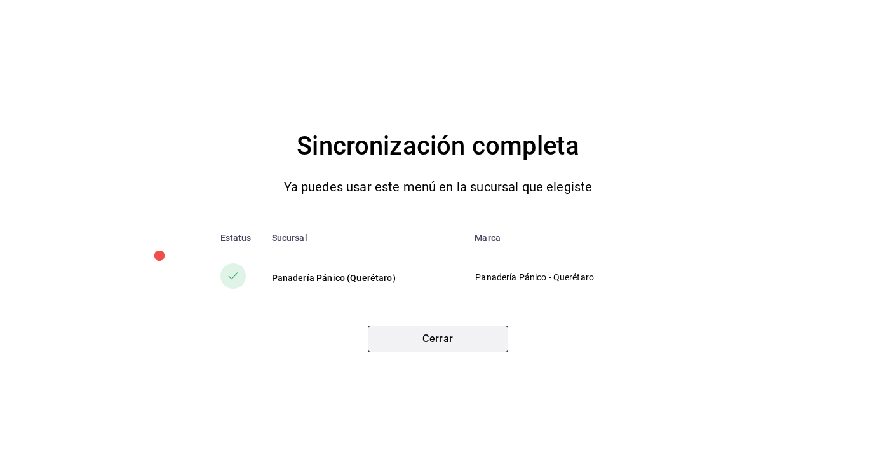
click at [467, 349] on button "Cerrar" at bounding box center [438, 338] width 140 height 27
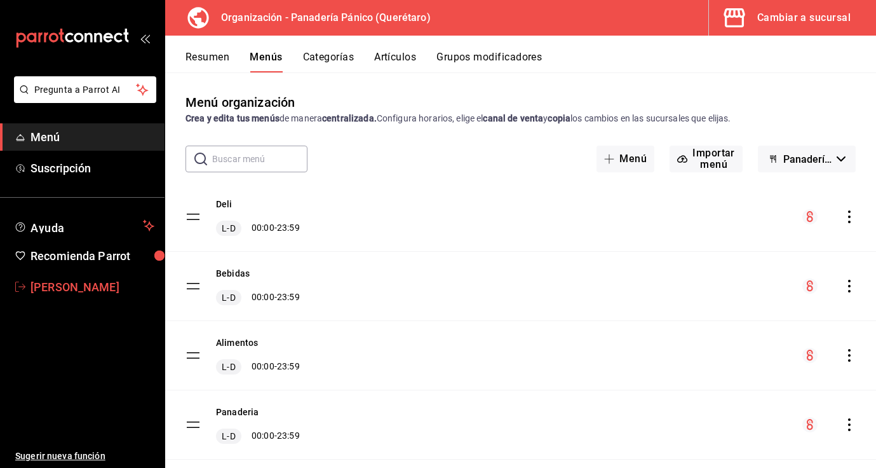
click at [117, 288] on span "[PERSON_NAME]" at bounding box center [92, 286] width 124 height 17
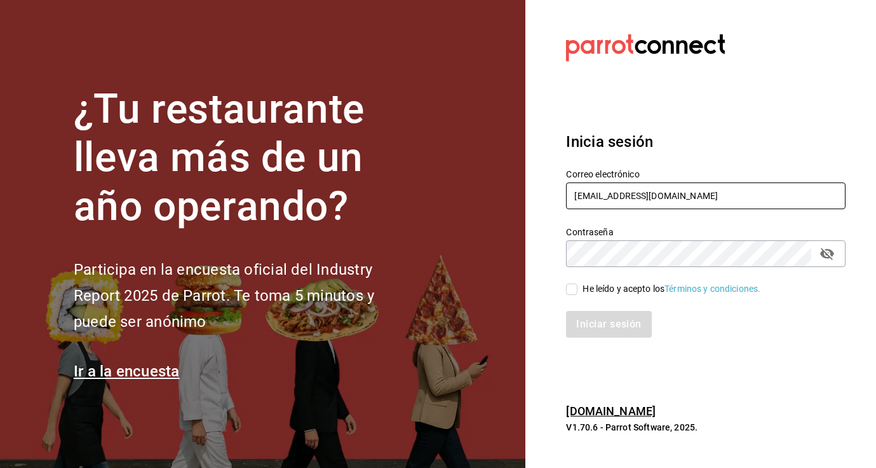
click at [616, 199] on input "[EMAIL_ADDRESS][DOMAIN_NAME]" at bounding box center [706, 195] width 280 height 27
click at [550, 274] on section "Datos incorrectos. Verifica que tu Correo o Contraseña [PERSON_NAME] escritos. …" at bounding box center [700, 234] width 351 height 468
click at [573, 290] on input "He leído y acepto los Términos y condiciones." at bounding box center [571, 288] width 11 height 11
checkbox input "true"
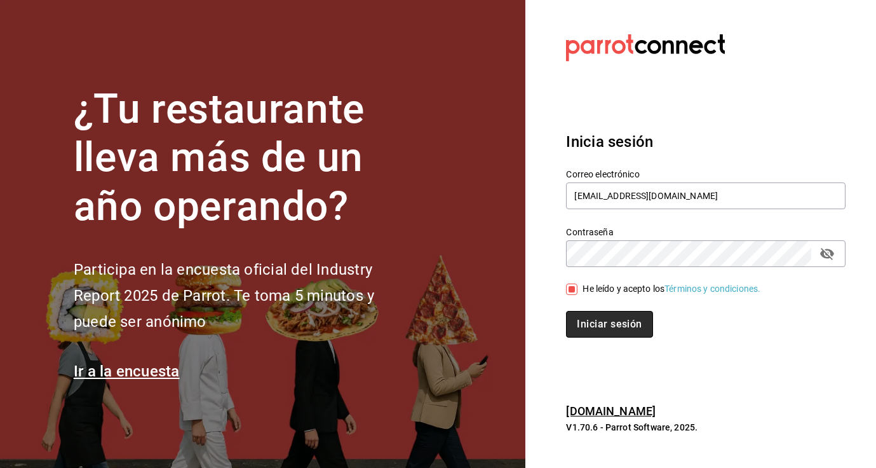
click at [600, 322] on button "Iniciar sesión" at bounding box center [609, 324] width 86 height 27
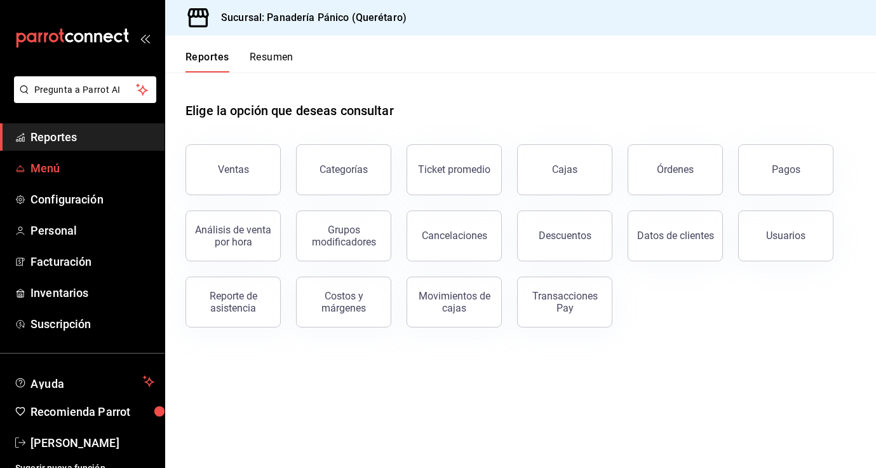
click at [97, 170] on span "Menú" at bounding box center [92, 167] width 124 height 17
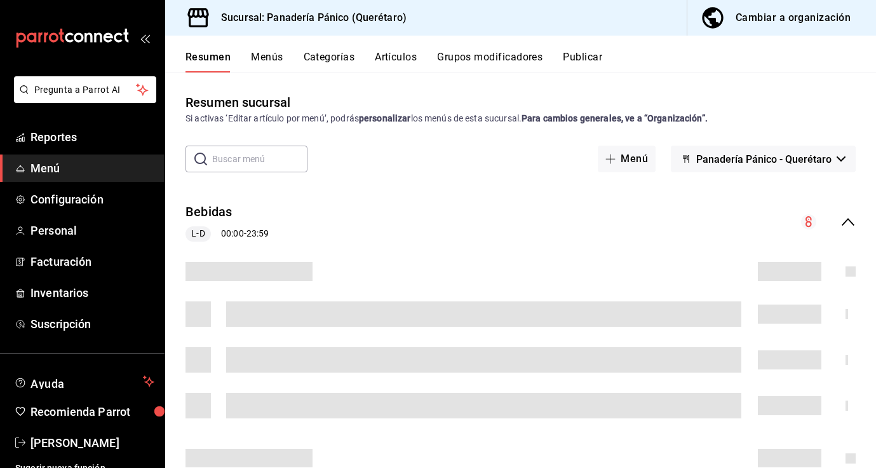
click at [789, 17] on div "Cambiar a organización" at bounding box center [793, 18] width 115 height 18
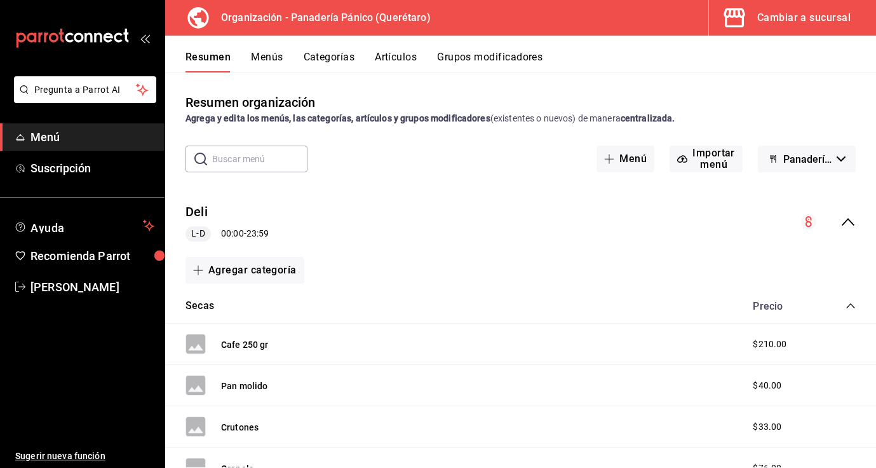
click at [391, 55] on button "Artículos" at bounding box center [396, 62] width 42 height 22
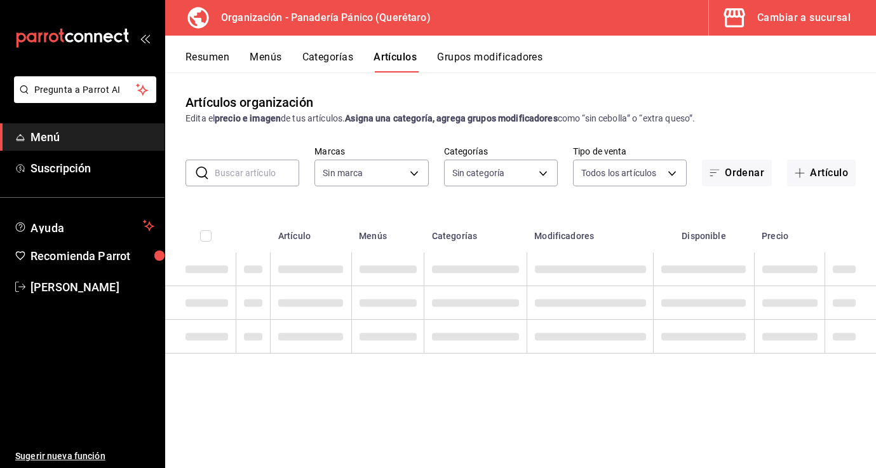
click at [264, 173] on input "text" at bounding box center [257, 172] width 85 height 25
type input "6debe6ee-bf5d-4bda-9e69-4b8e64d53644"
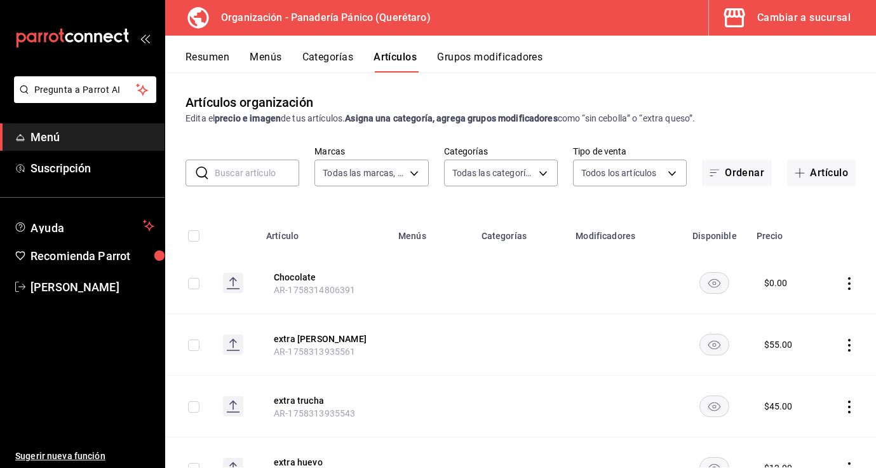
type input "08935f98-8df9-4fb0-a945-0702bf9ed8da,1b6aa457-ba13-4a00-9491-ce79c8c6c35e,579f4…"
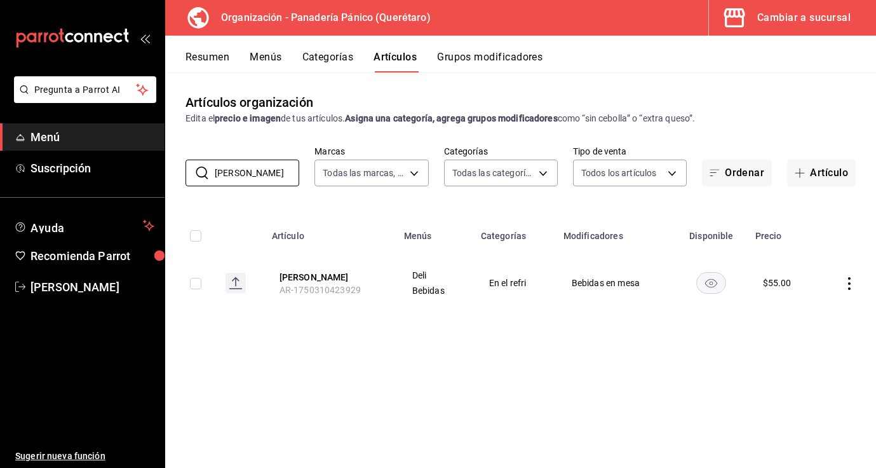
type input "[PERSON_NAME]"
click at [854, 290] on td at bounding box center [847, 282] width 58 height 61
click at [852, 287] on icon "actions" at bounding box center [849, 283] width 13 height 13
click at [816, 310] on span "Editar" at bounding box center [811, 312] width 33 height 13
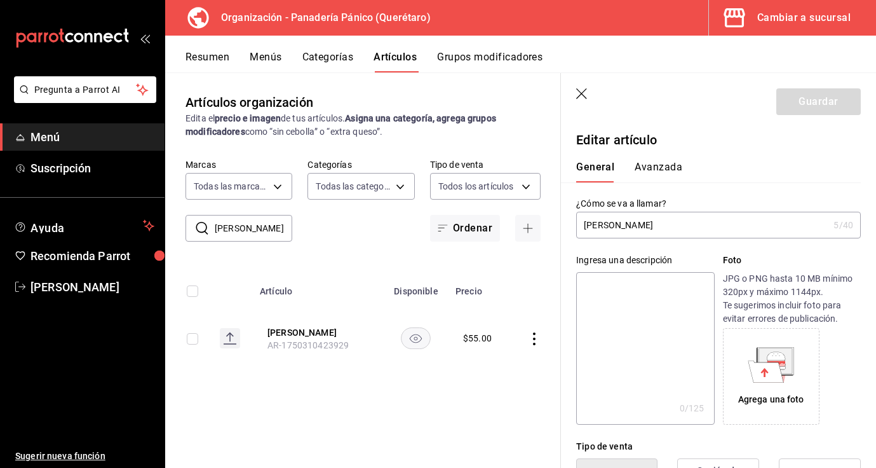
click at [663, 164] on button "Avanzada" at bounding box center [659, 172] width 48 height 22
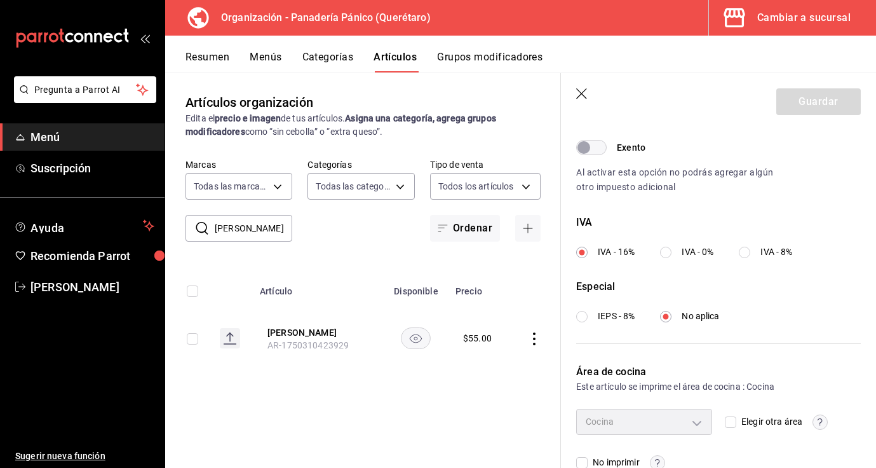
scroll to position [430, 0]
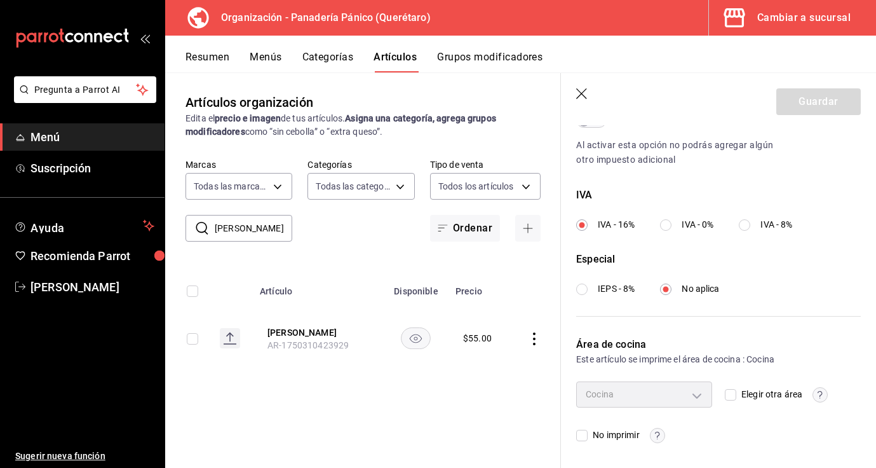
click at [695, 398] on div "Cocina" at bounding box center [644, 393] width 136 height 25
click at [703, 393] on div "Cocina" at bounding box center [644, 393] width 136 height 25
click at [733, 395] on input "Elegir otra área" at bounding box center [730, 394] width 11 height 11
checkbox input "true"
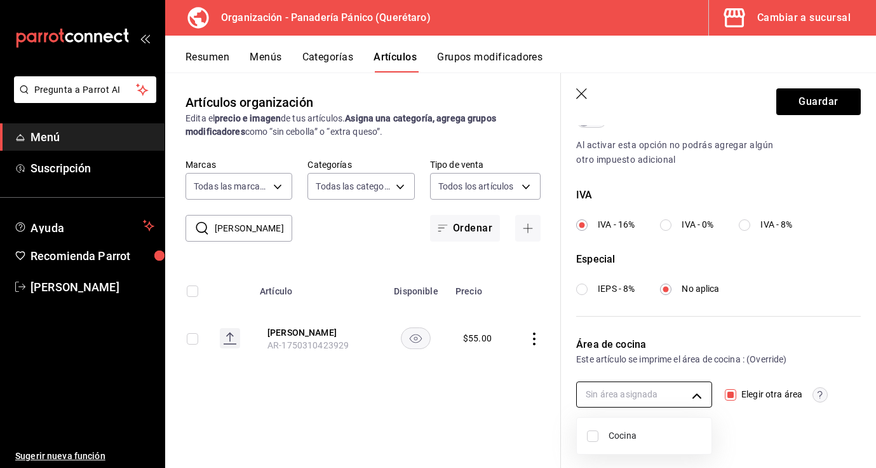
click at [703, 390] on body "Pregunta a Parrot AI Menú Suscripción Ayuda Recomienda Parrot Nancy niembro Sug…" at bounding box center [438, 234] width 876 height 468
click at [663, 426] on li "Cocina" at bounding box center [644, 436] width 135 height 26
type input "bea226e6-bf47-4db3-af21-bb65a0e98bbf"
checkbox input "true"
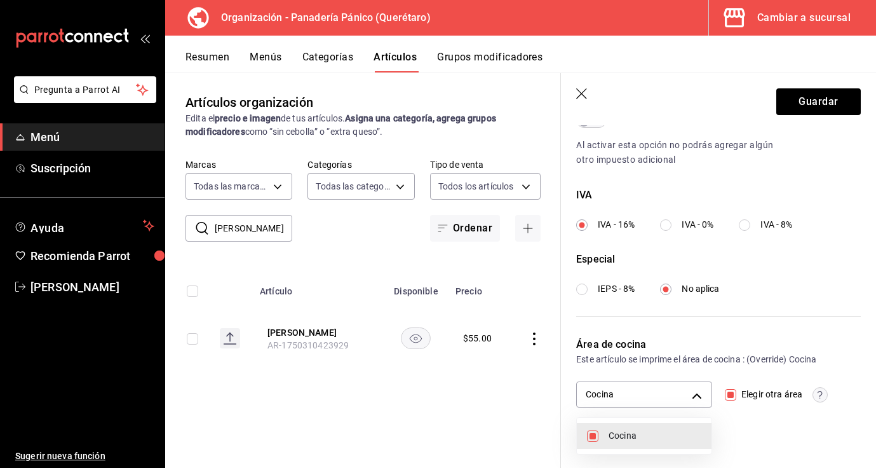
click at [828, 105] on div at bounding box center [438, 234] width 876 height 468
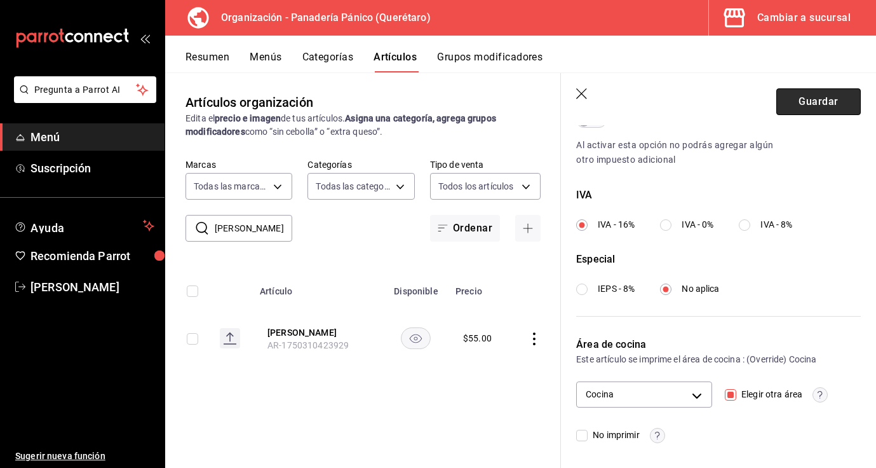
click at [813, 105] on button "Guardar" at bounding box center [818, 101] width 85 height 27
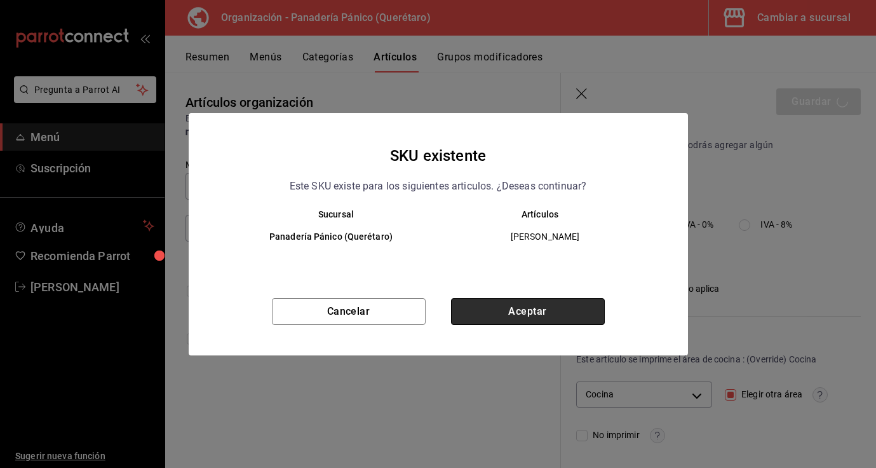
click at [523, 309] on button "Aceptar" at bounding box center [528, 311] width 154 height 27
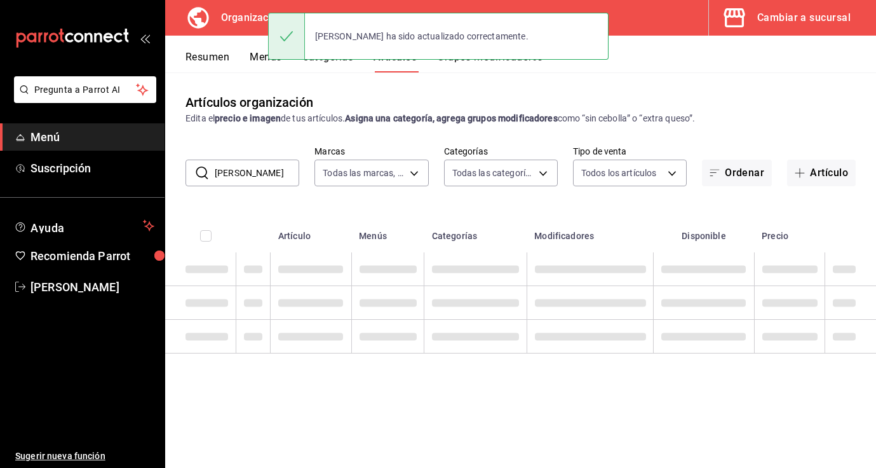
click at [231, 176] on input "[PERSON_NAME]" at bounding box center [257, 172] width 85 height 25
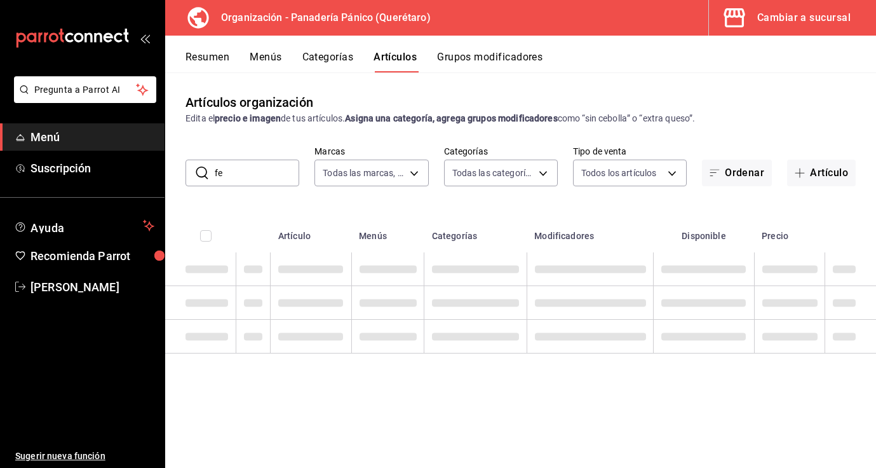
type input "f"
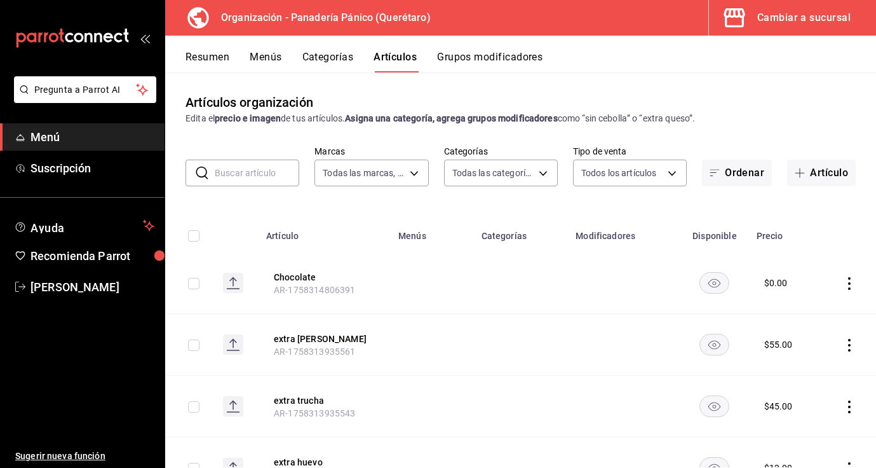
type input "s"
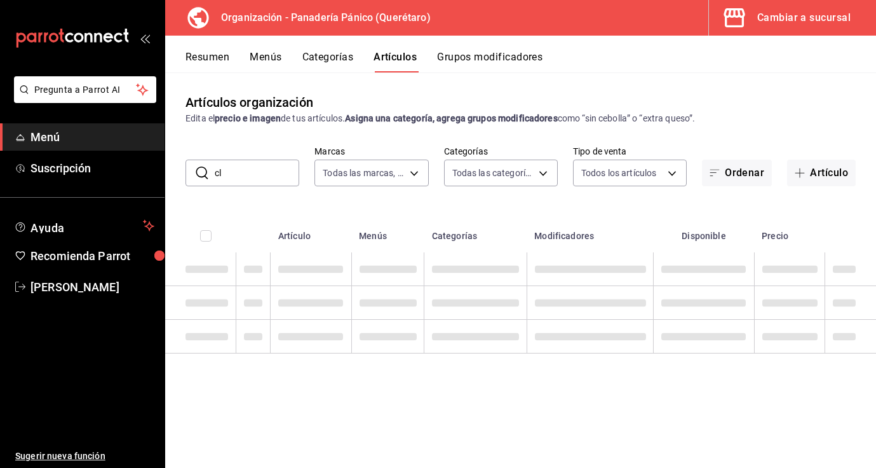
type input "c"
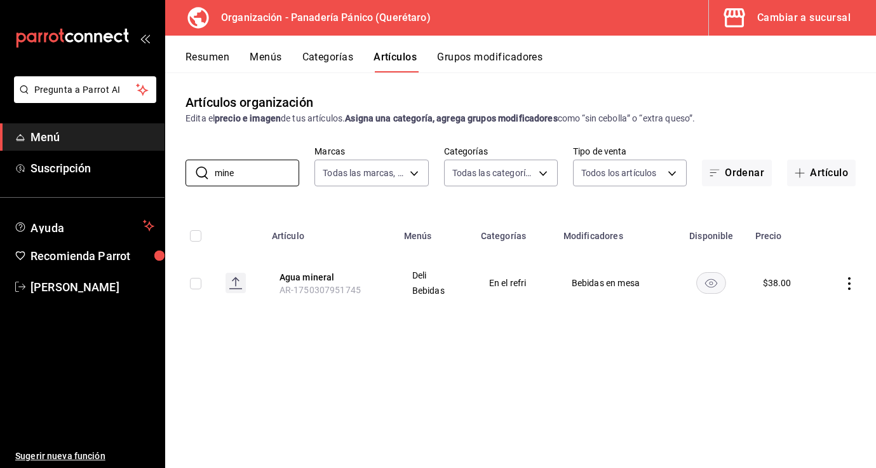
type input "mine"
click at [852, 283] on icon "actions" at bounding box center [849, 283] width 13 height 13
click at [813, 308] on span "Editar" at bounding box center [811, 312] width 33 height 13
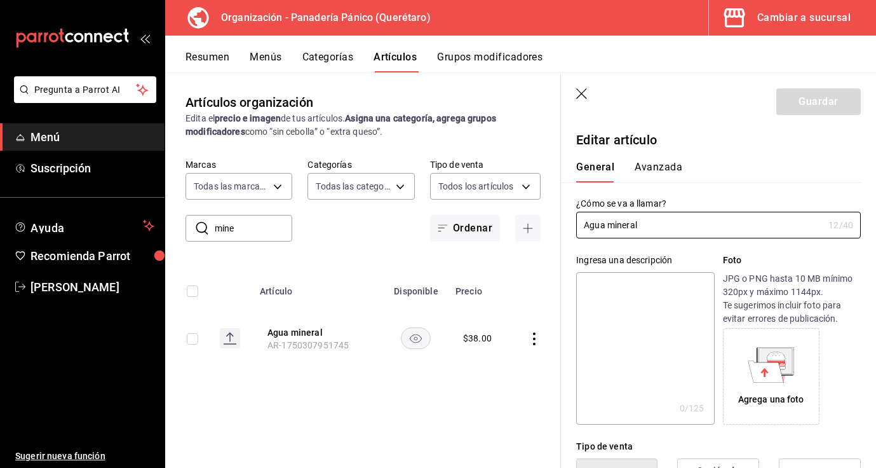
type input "$38.00"
radio input "false"
radio input "true"
click at [668, 173] on button "Avanzada" at bounding box center [659, 172] width 48 height 22
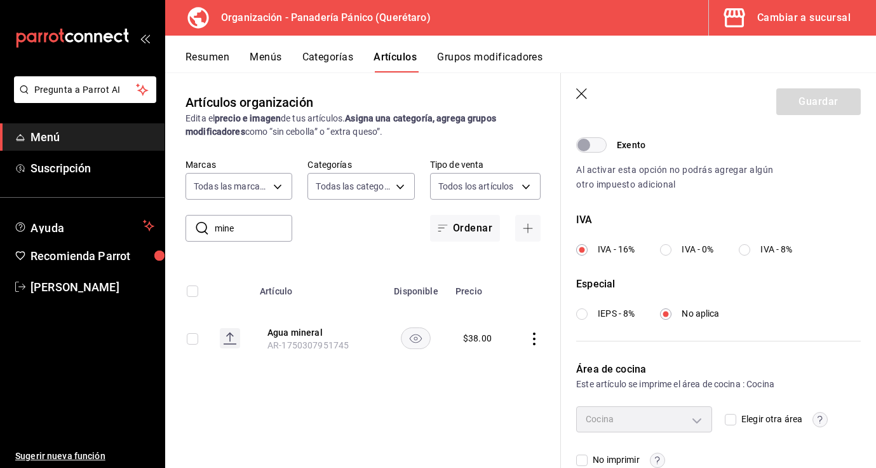
scroll to position [430, 0]
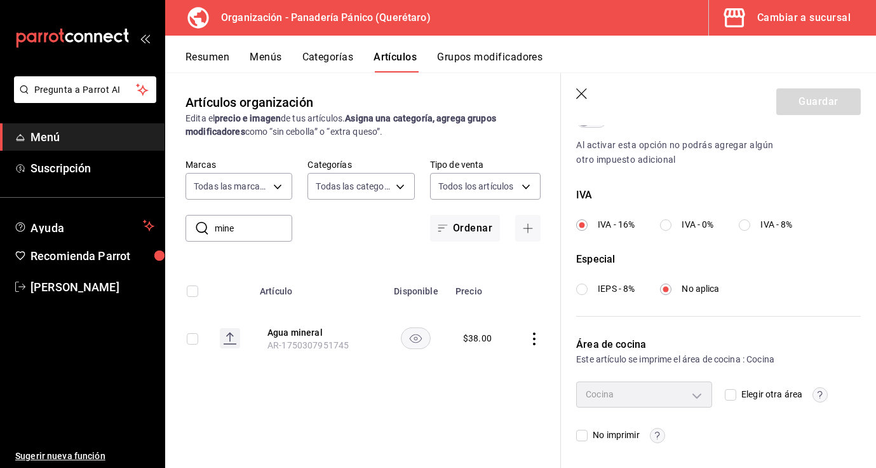
click at [732, 393] on input "Elegir otra área" at bounding box center [730, 394] width 11 height 11
checkbox input "true"
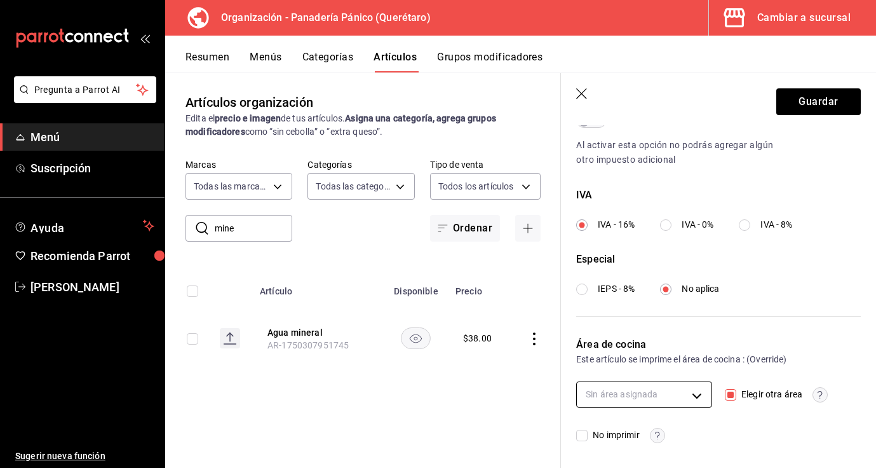
click at [702, 392] on body "Pregunta a Parrot AI Menú Suscripción Ayuda Recomienda Parrot Nancy niembro Sug…" at bounding box center [438, 234] width 876 height 468
click at [652, 434] on span "Cocina" at bounding box center [655, 435] width 93 height 13
type input "bea226e6-bf47-4db3-af21-bb65a0e98bbf"
checkbox input "true"
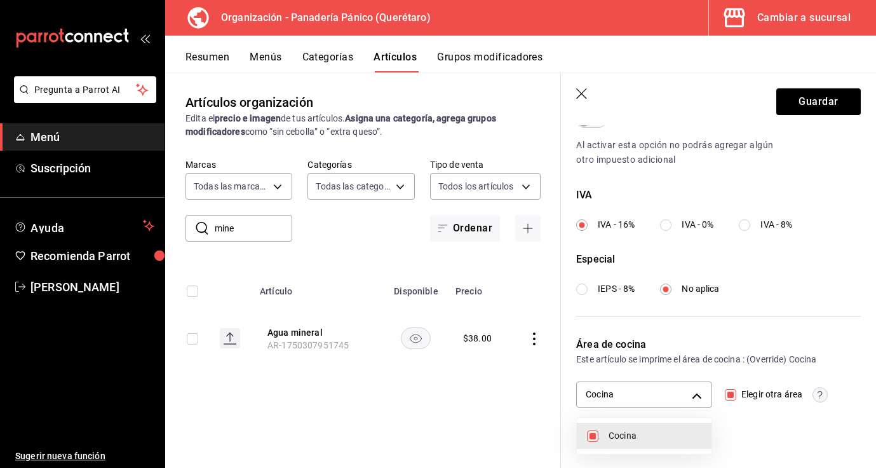
click at [817, 97] on div at bounding box center [438, 234] width 876 height 468
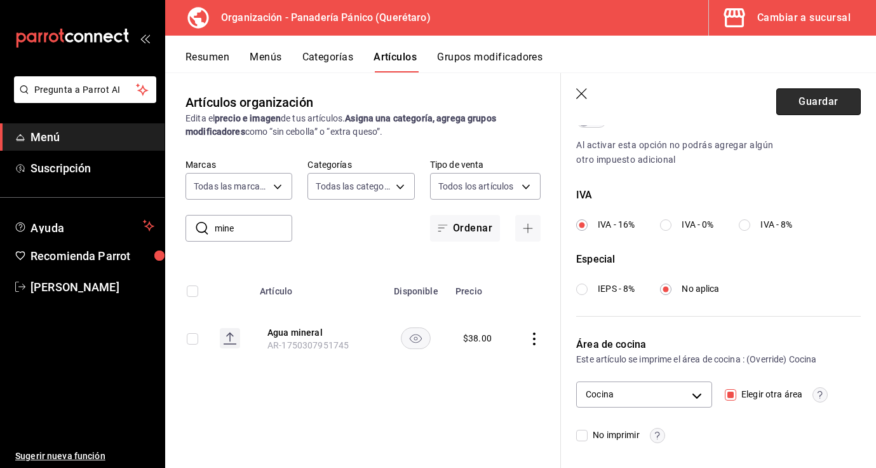
click at [807, 102] on button "Guardar" at bounding box center [818, 101] width 85 height 27
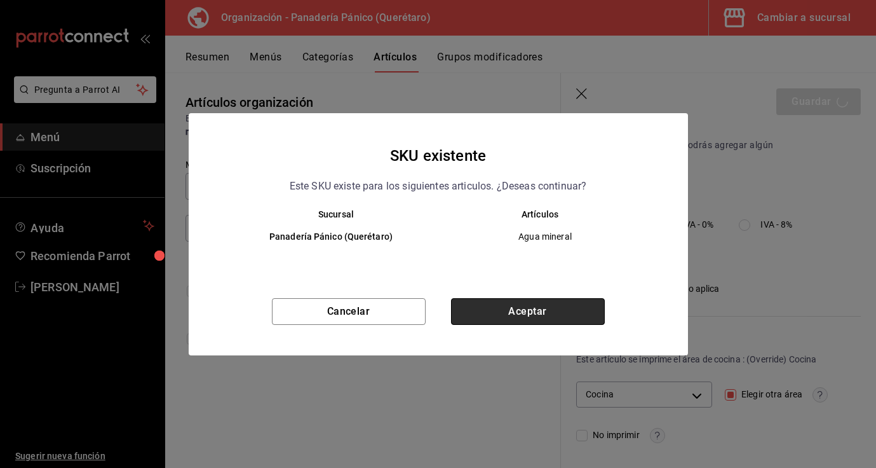
click at [517, 318] on button "Aceptar" at bounding box center [528, 311] width 154 height 27
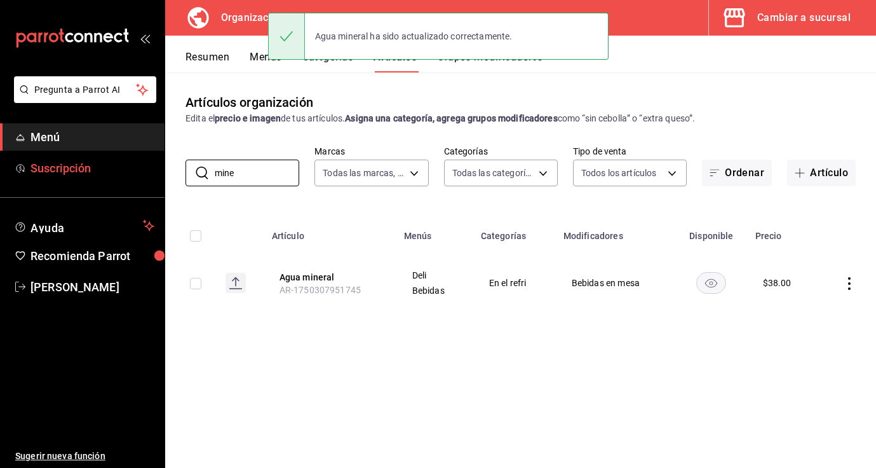
drag, startPoint x: 257, startPoint y: 180, endPoint x: 148, endPoint y: 171, distance: 109.7
click at [148, 171] on div "Pregunta a Parrot AI Menú Suscripción Ayuda Recomienda Parrot Nancy niembro Sug…" at bounding box center [438, 234] width 876 height 468
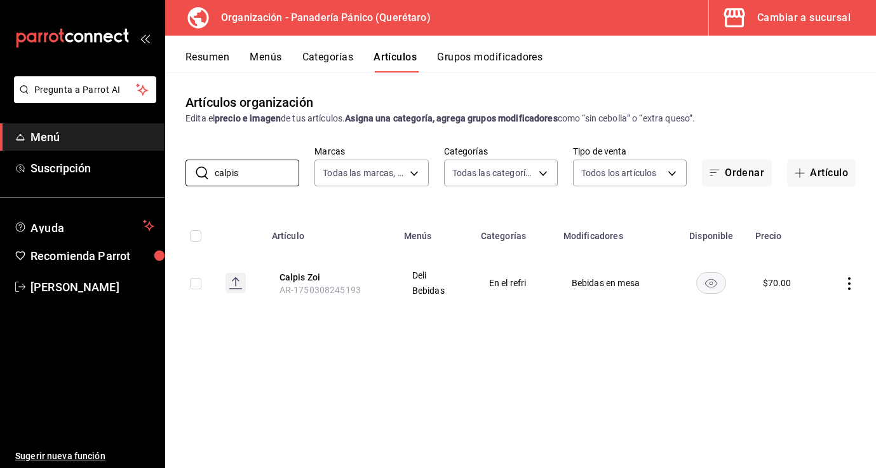
type input "calpis"
click at [848, 282] on icon "actions" at bounding box center [849, 283] width 13 height 13
click at [823, 312] on span "Editar" at bounding box center [811, 312] width 33 height 13
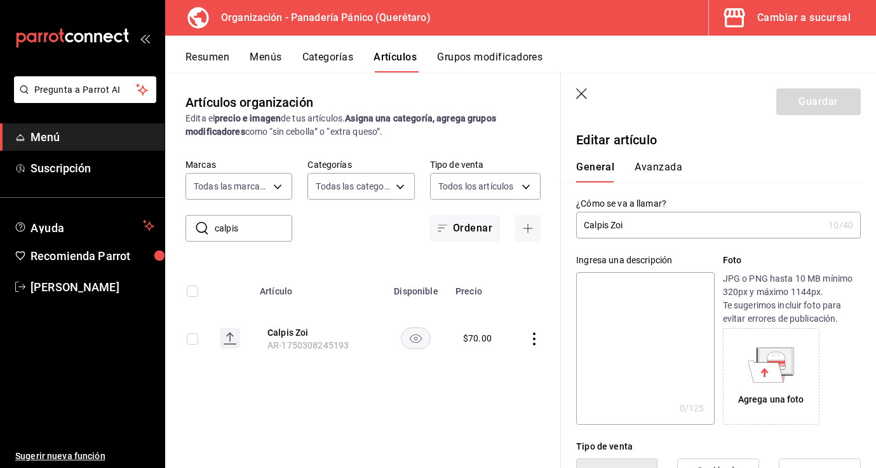
click at [663, 161] on button "Avanzada" at bounding box center [659, 172] width 48 height 22
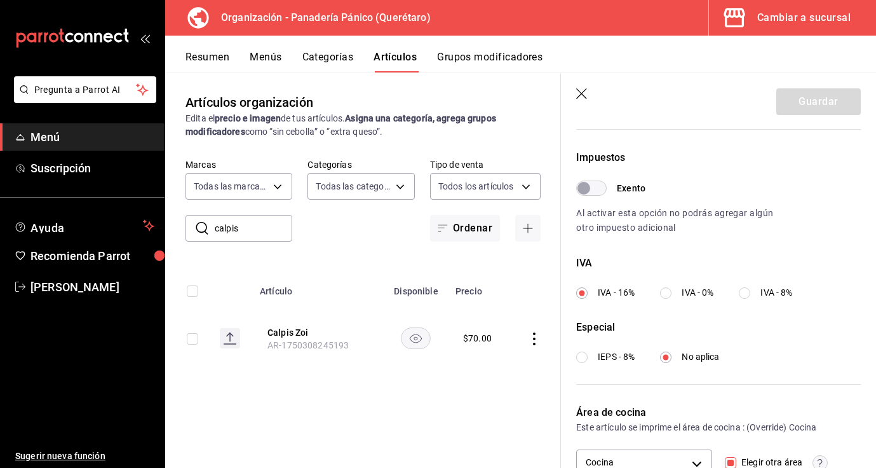
scroll to position [430, 0]
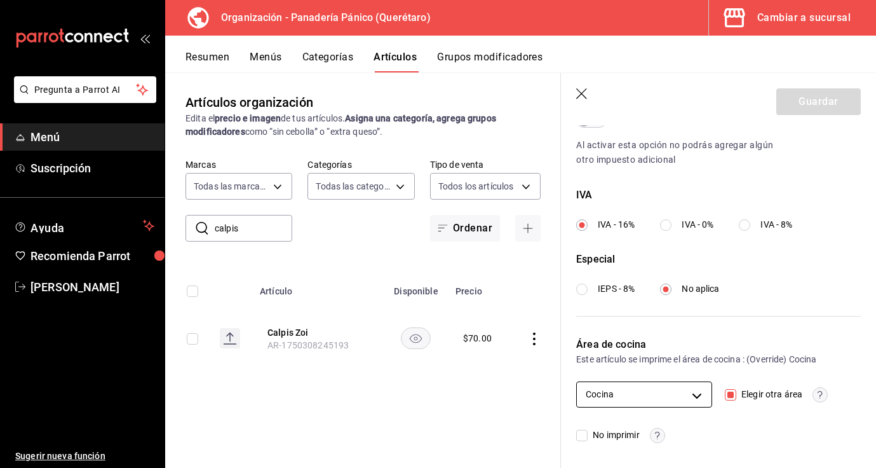
click at [697, 393] on body "Pregunta a Parrot AI Menú Suscripción Ayuda Recomienda Parrot Nancy niembro Sug…" at bounding box center [438, 234] width 876 height 468
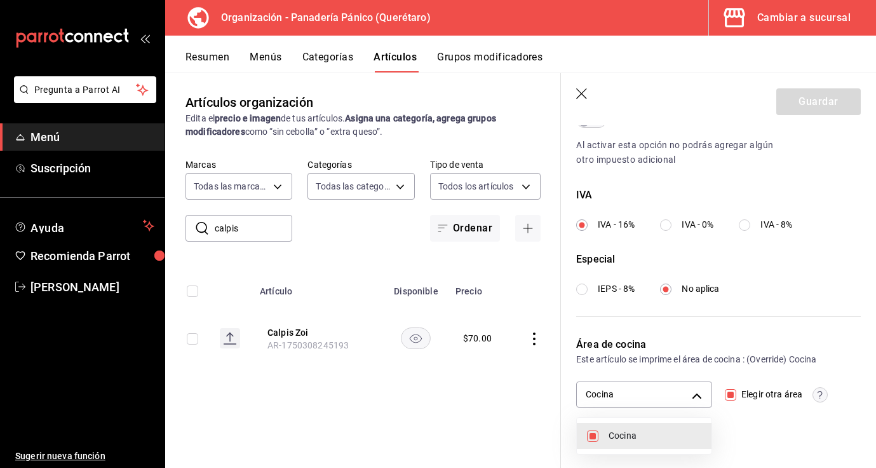
click at [673, 440] on span "Cocina" at bounding box center [655, 435] width 93 height 13
checkbox input "false"
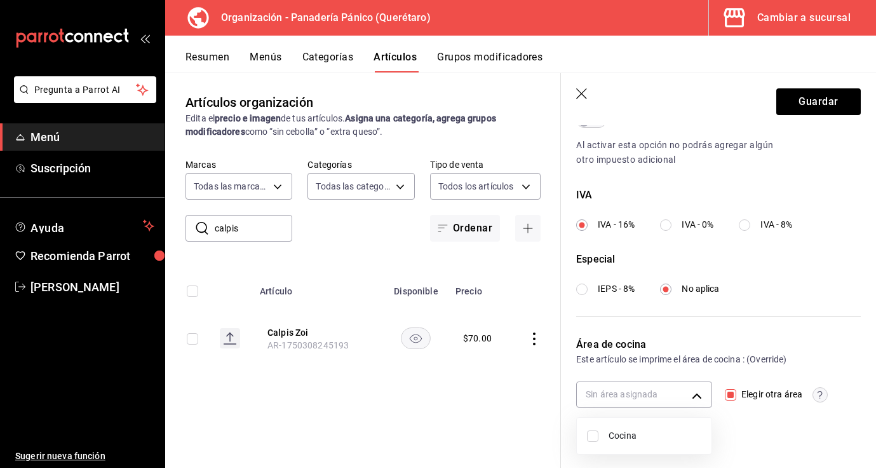
click at [677, 435] on span "Cocina" at bounding box center [655, 435] width 93 height 13
type input "bea226e6-bf47-4db3-af21-bb65a0e98bbf"
checkbox input "true"
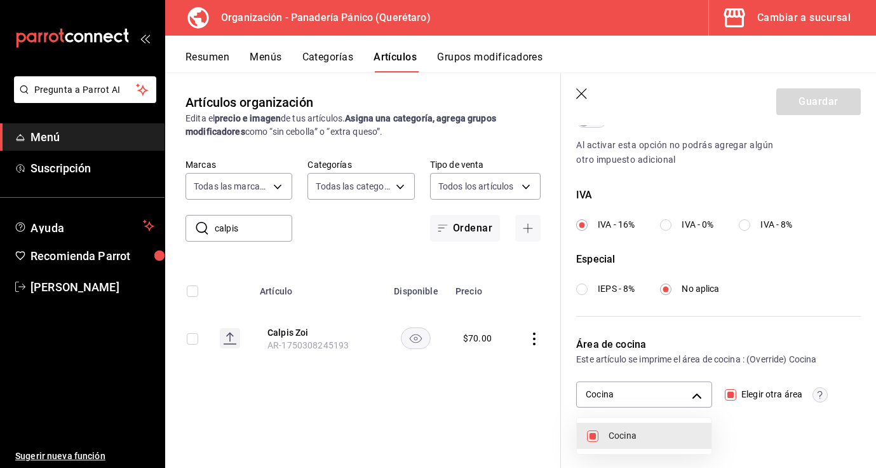
click at [674, 437] on span "Cocina" at bounding box center [655, 435] width 93 height 13
checkbox input "false"
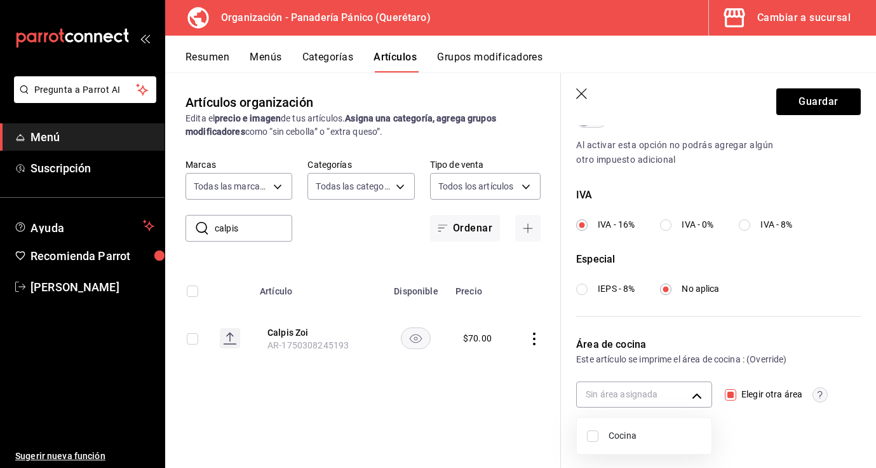
click at [674, 437] on span "Cocina" at bounding box center [655, 435] width 93 height 13
type input "bea226e6-bf47-4db3-af21-bb65a0e98bbf"
checkbox input "true"
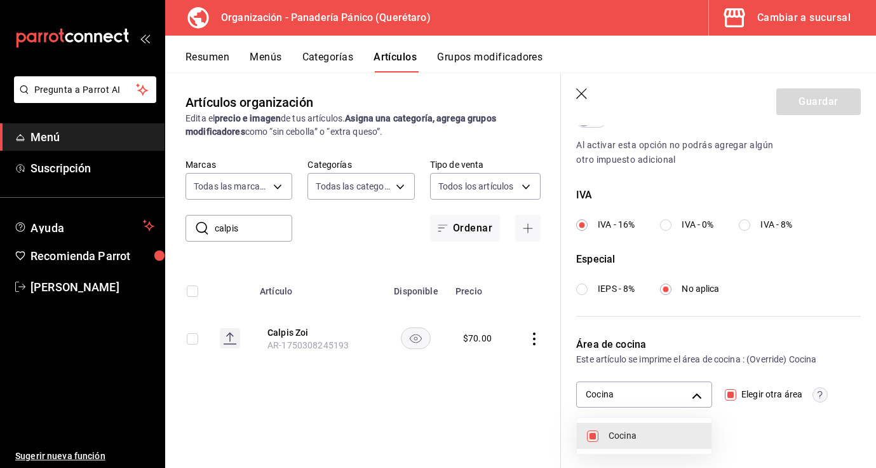
click at [793, 437] on div at bounding box center [438, 234] width 876 height 468
click at [583, 97] on icon "button" at bounding box center [582, 94] width 13 height 13
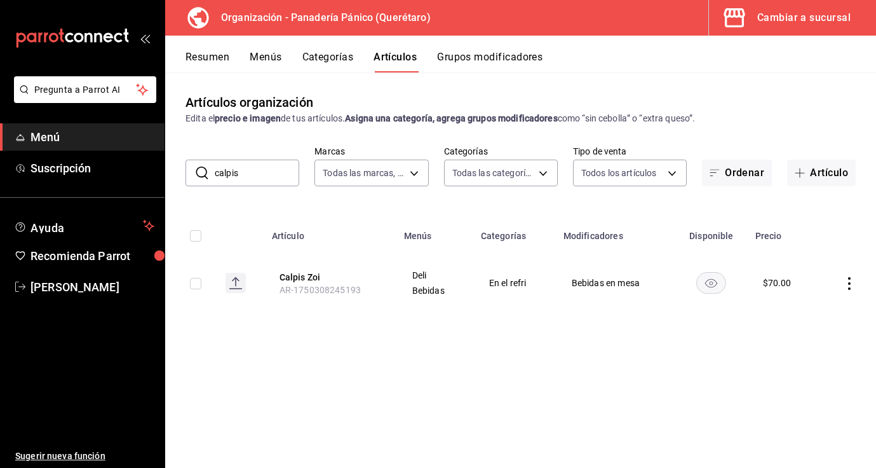
click at [273, 175] on input "calpis" at bounding box center [257, 172] width 85 height 25
type input "c"
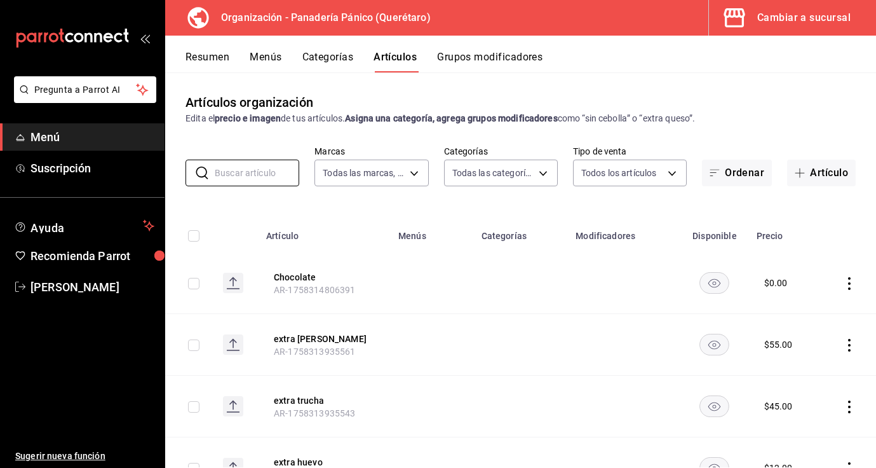
click at [270, 51] on button "Menús" at bounding box center [266, 62] width 32 height 22
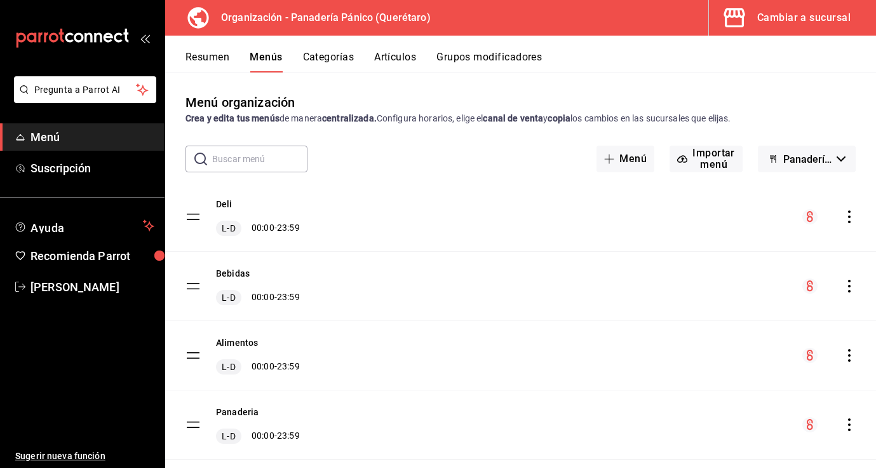
click at [844, 287] on icon "actions" at bounding box center [849, 286] width 13 height 13
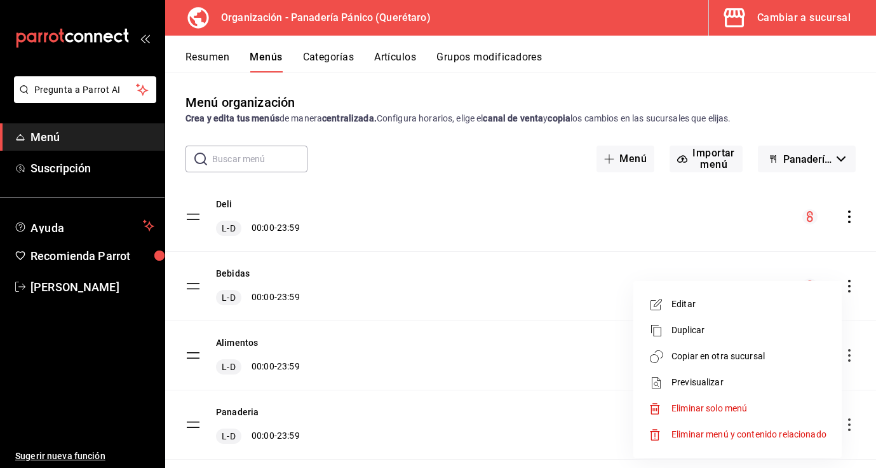
click at [733, 356] on span "Copiar en otra sucursal" at bounding box center [749, 355] width 155 height 13
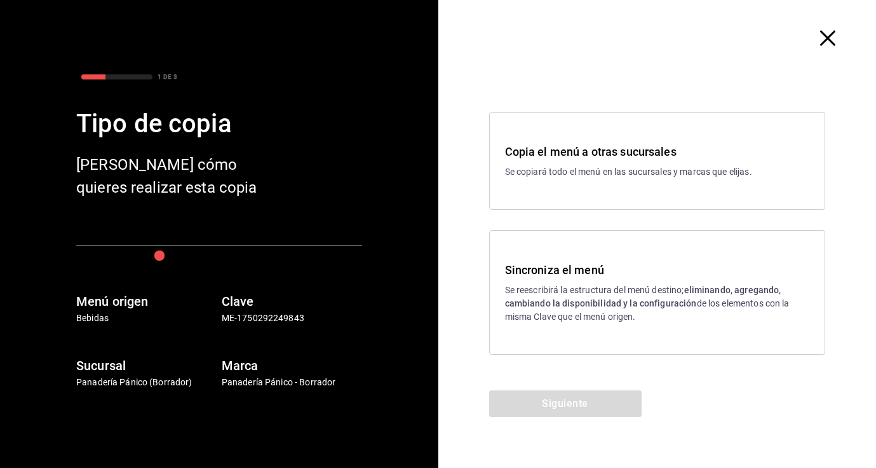
click at [656, 267] on h3 "Sincroniza el menú" at bounding box center [657, 269] width 305 height 17
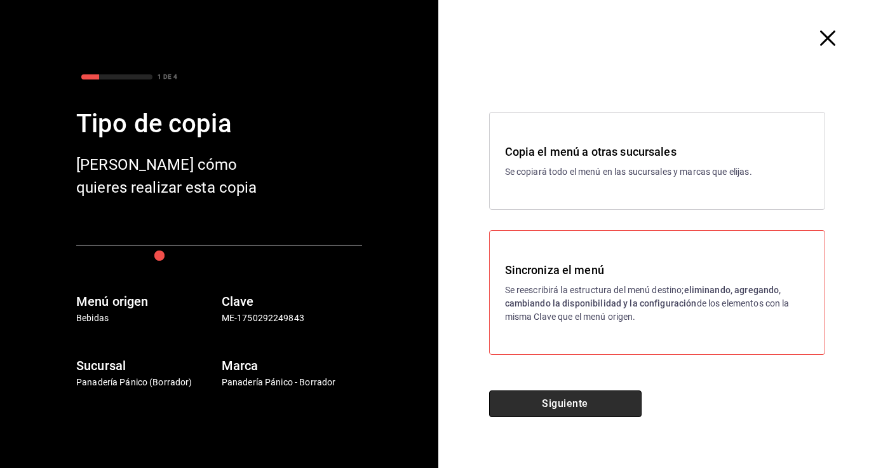
click at [541, 413] on button "Siguiente" at bounding box center [565, 403] width 152 height 27
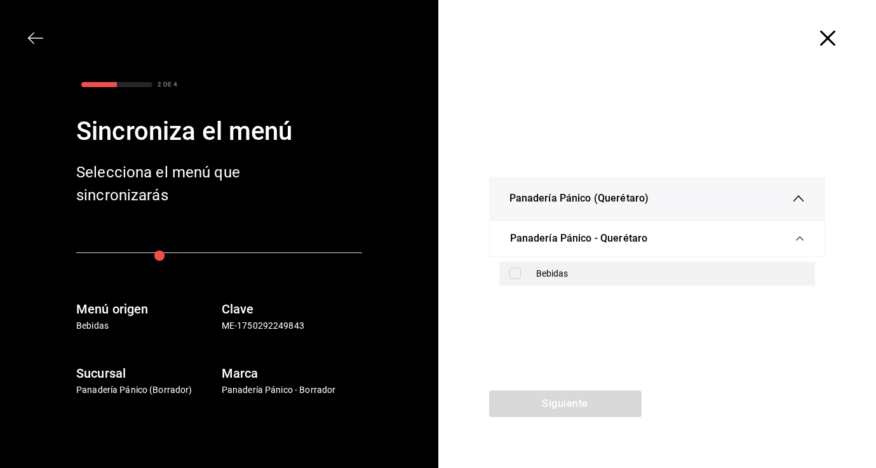
click at [548, 269] on div "Bebidas" at bounding box center [670, 273] width 269 height 13
checkbox input "true"
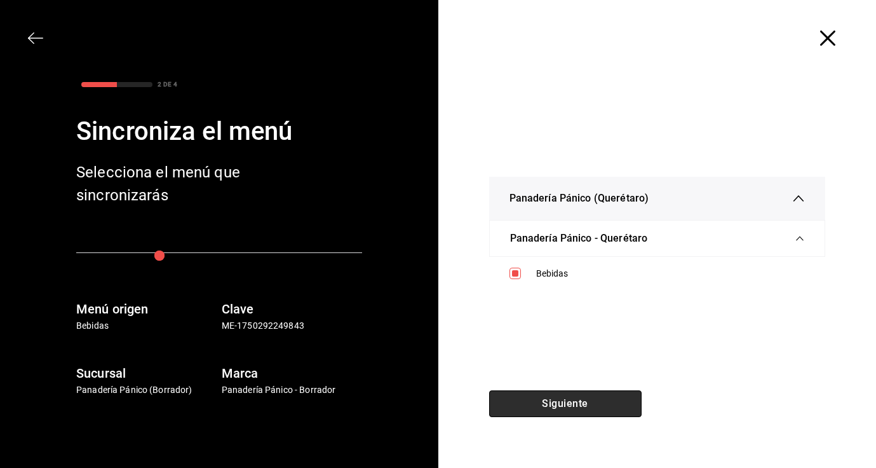
click at [544, 405] on button "Siguiente" at bounding box center [565, 403] width 152 height 27
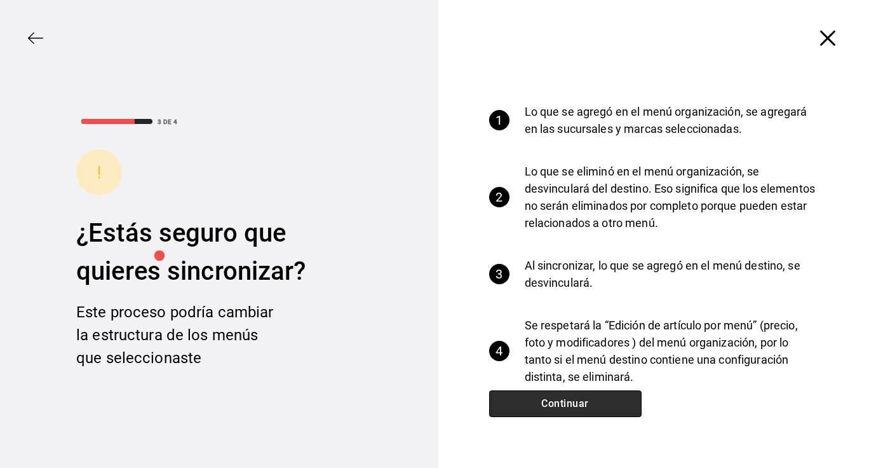
click at [543, 400] on button "Continuar" at bounding box center [565, 403] width 152 height 27
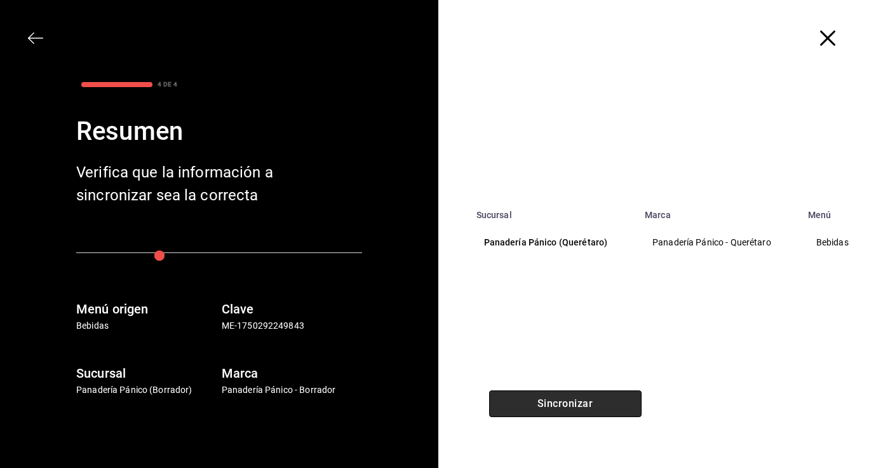
click at [543, 400] on button "Sincronizar" at bounding box center [565, 403] width 152 height 27
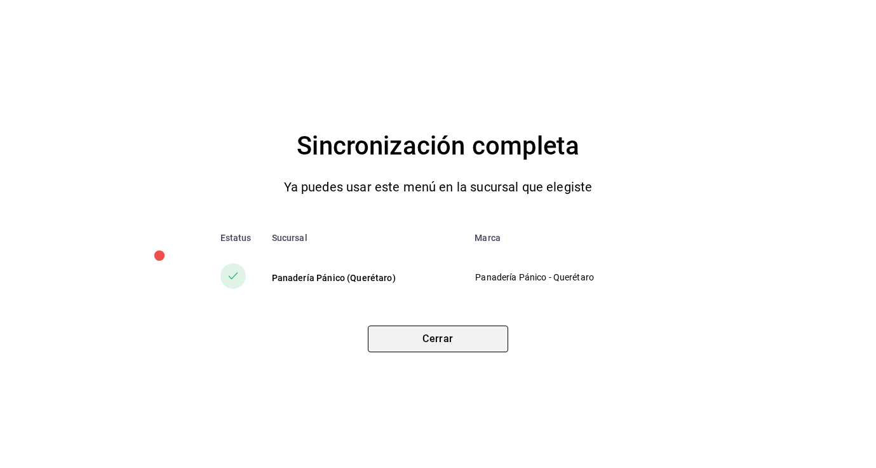
click at [456, 338] on button "Cerrar" at bounding box center [438, 338] width 140 height 27
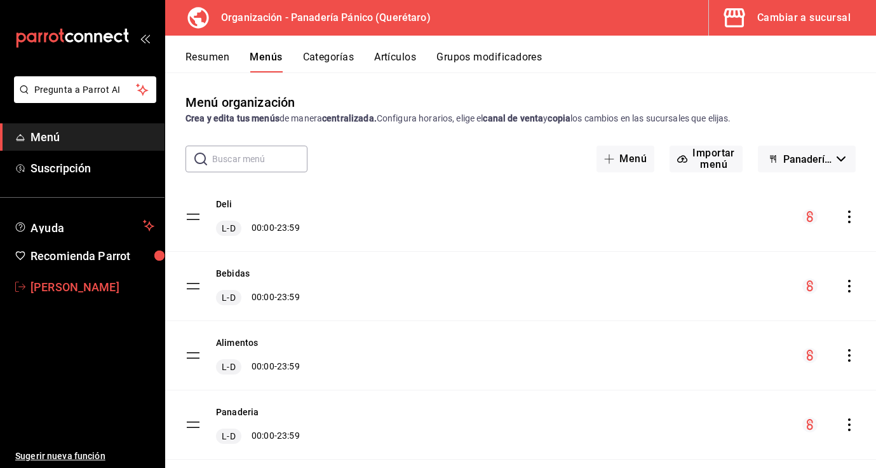
click at [55, 288] on span "[PERSON_NAME]" at bounding box center [92, 286] width 124 height 17
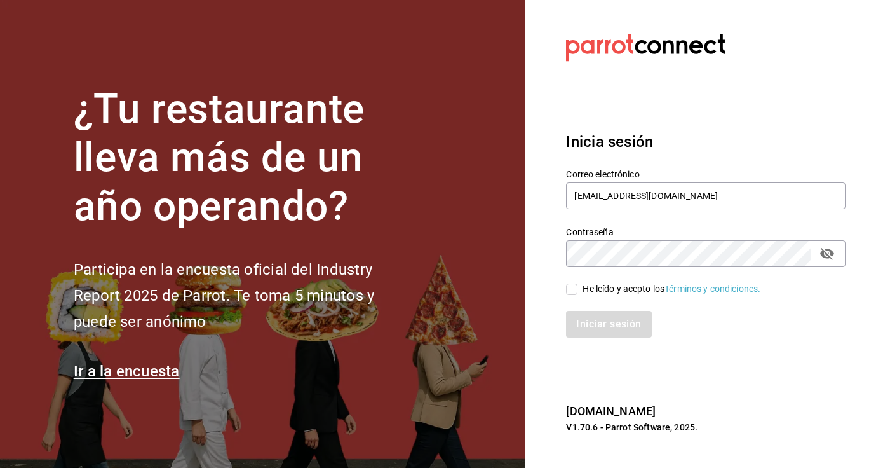
click at [707, 361] on section "Datos incorrectos. Verifica que tu Correo o Contraseña [PERSON_NAME] escritos. …" at bounding box center [700, 234] width 351 height 468
click at [572, 284] on input "He leído y acepto los Términos y condiciones." at bounding box center [571, 288] width 11 height 11
checkbox input "true"
click at [606, 334] on button "Iniciar sesión" at bounding box center [609, 324] width 86 height 27
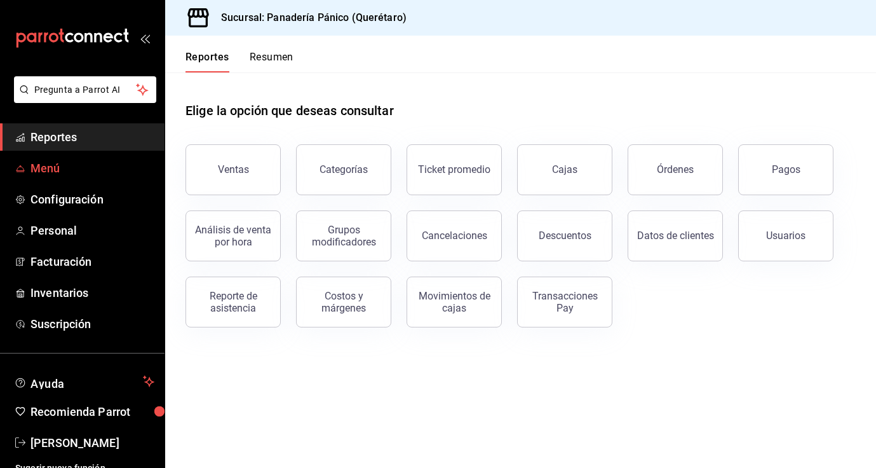
click at [55, 172] on span "Menú" at bounding box center [92, 167] width 124 height 17
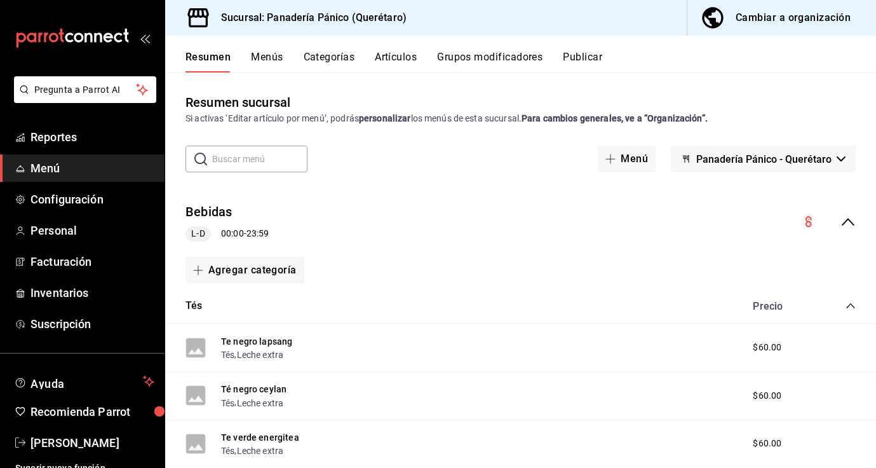
click at [748, 25] on div "Cambiar a organización" at bounding box center [793, 18] width 115 height 18
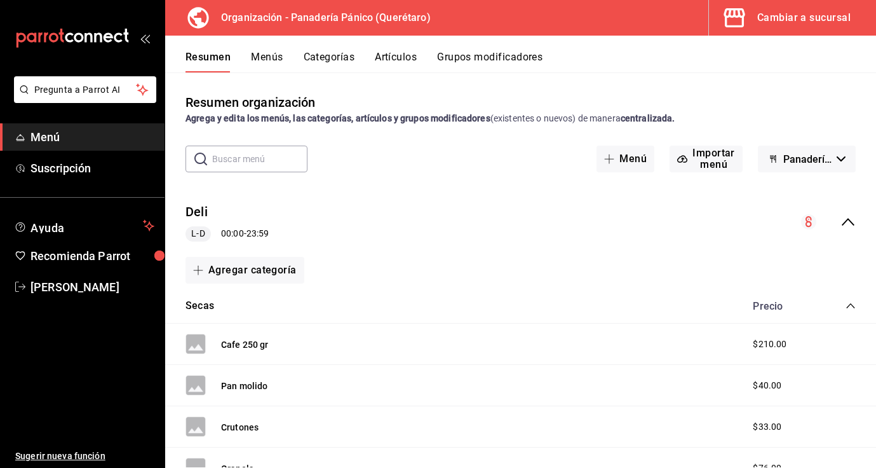
click at [338, 54] on button "Categorías" at bounding box center [329, 62] width 51 height 22
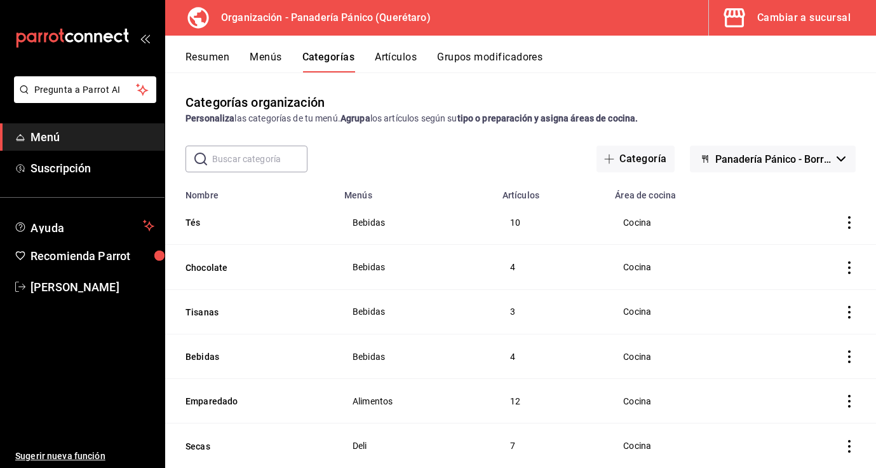
click at [265, 65] on button "Menús" at bounding box center [266, 62] width 32 height 22
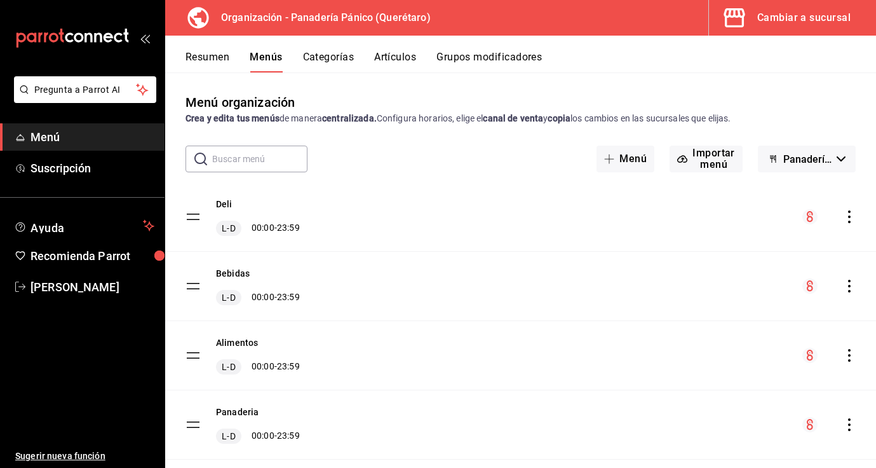
click at [847, 287] on icon "actions" at bounding box center [849, 286] width 13 height 13
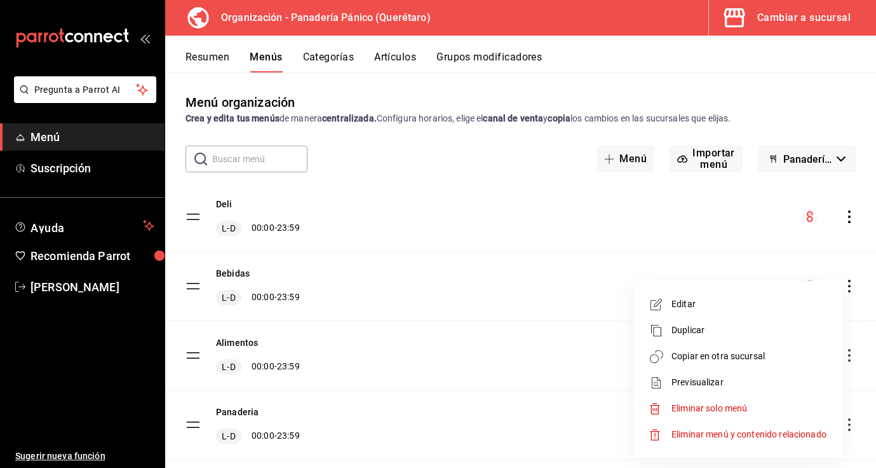
click at [689, 297] on span "Editar" at bounding box center [749, 303] width 155 height 13
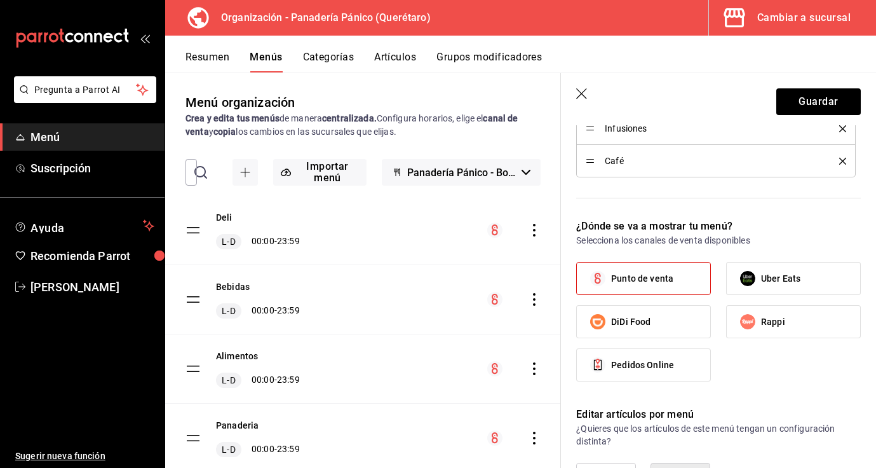
scroll to position [672, 0]
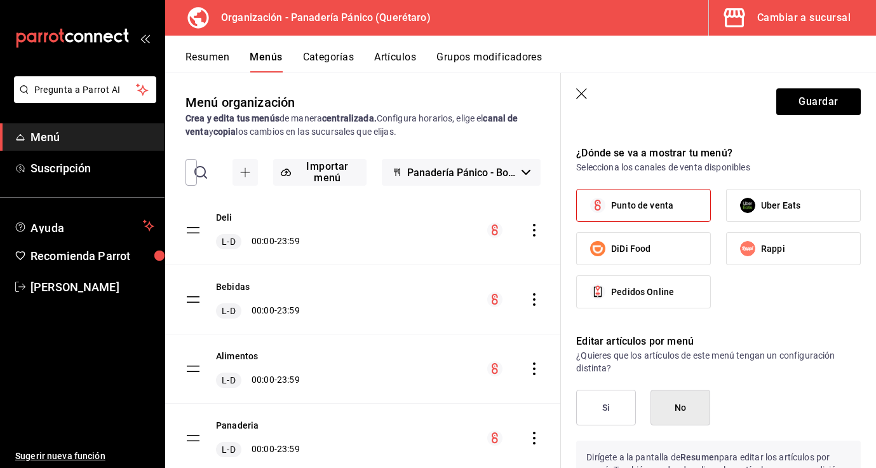
click at [588, 88] on icon "button" at bounding box center [582, 94] width 13 height 13
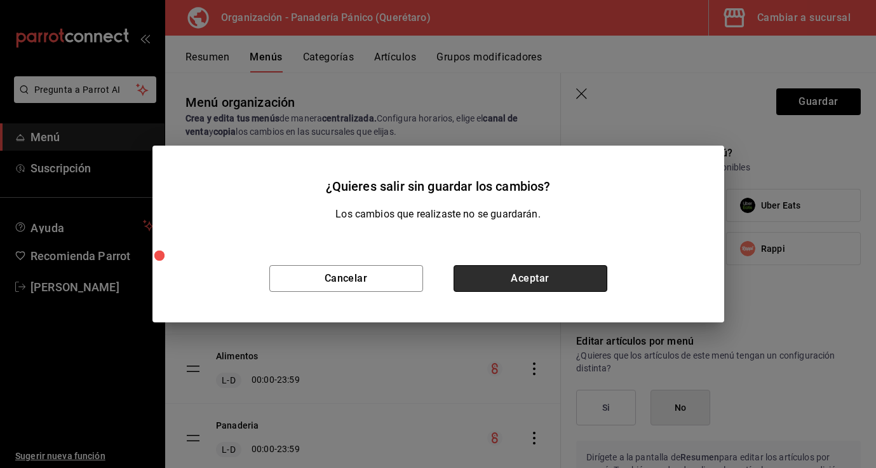
click at [511, 285] on button "Aceptar" at bounding box center [531, 278] width 154 height 27
checkbox input "false"
type input "1758315900175"
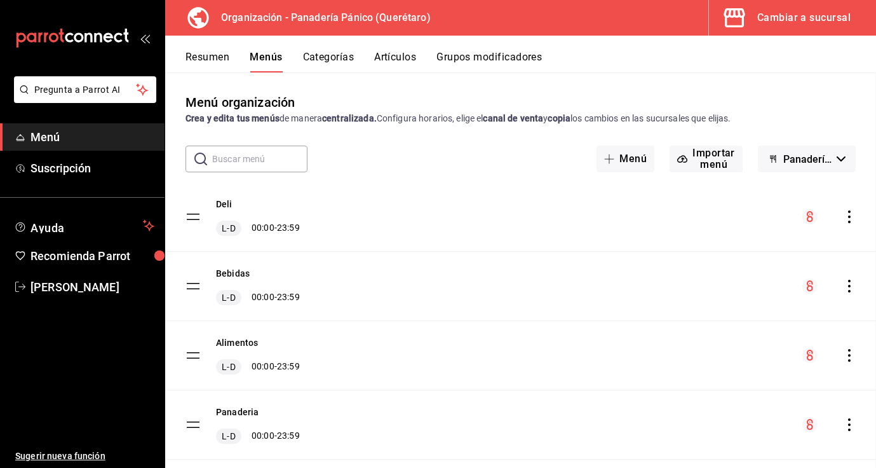
scroll to position [576, 0]
click at [323, 54] on button "Categorías" at bounding box center [328, 62] width 51 height 22
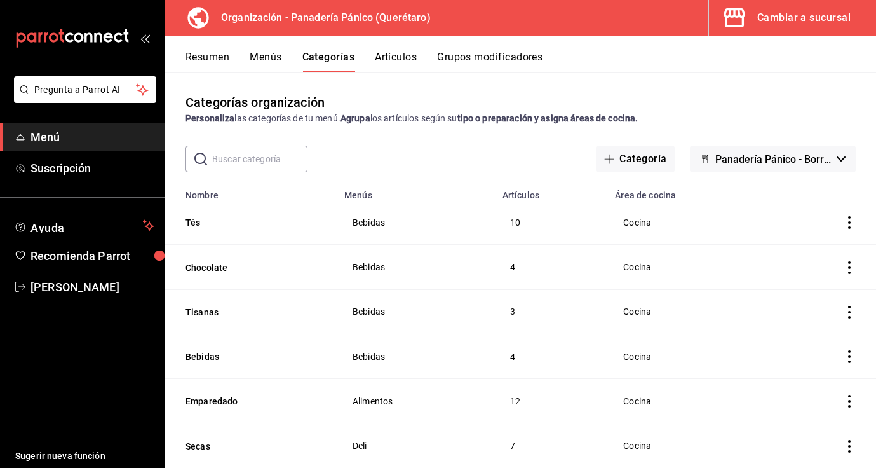
click at [850, 226] on icon "actions" at bounding box center [849, 222] width 13 height 13
click at [819, 250] on span "Editar" at bounding box center [811, 251] width 33 height 13
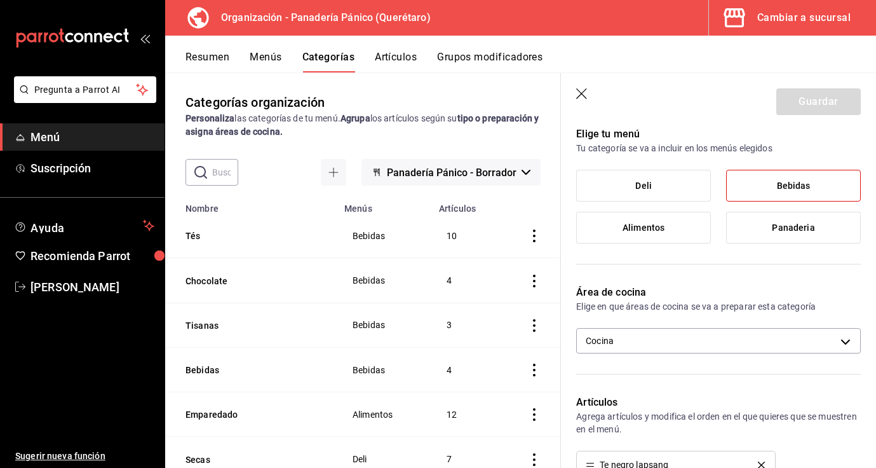
scroll to position [96, 0]
click at [583, 101] on header "Guardar" at bounding box center [718, 99] width 315 height 52
click at [583, 93] on icon "button" at bounding box center [582, 94] width 13 height 13
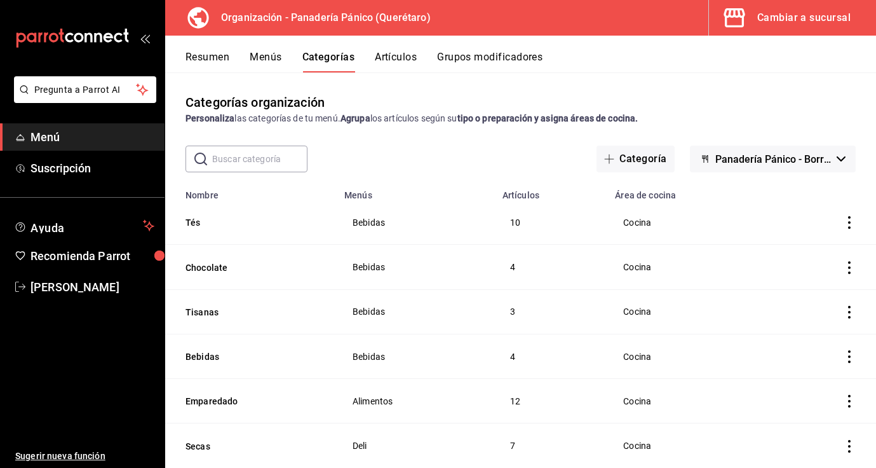
click at [270, 161] on input "text" at bounding box center [259, 158] width 95 height 25
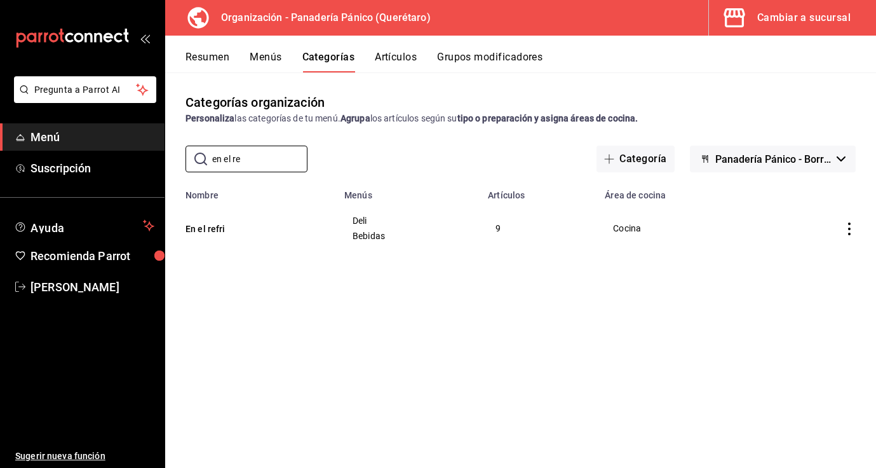
type input "en el re"
click at [852, 231] on icon "actions" at bounding box center [849, 228] width 13 height 13
click at [817, 260] on span "Editar" at bounding box center [811, 258] width 33 height 13
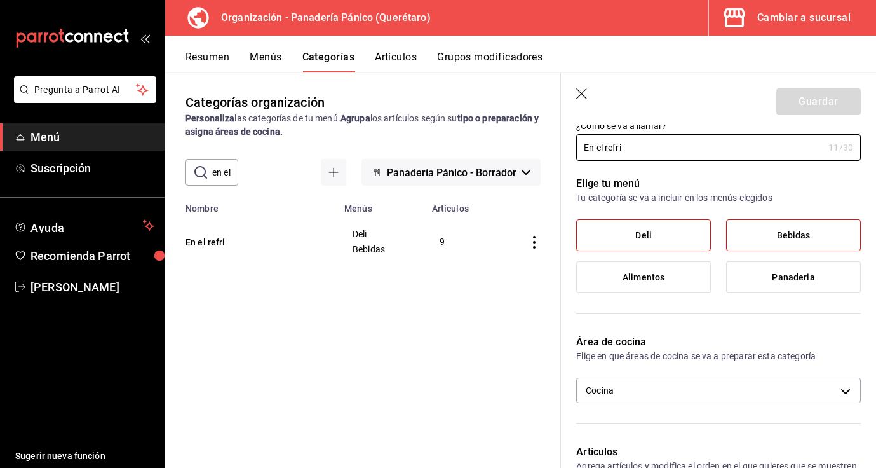
scroll to position [48, 0]
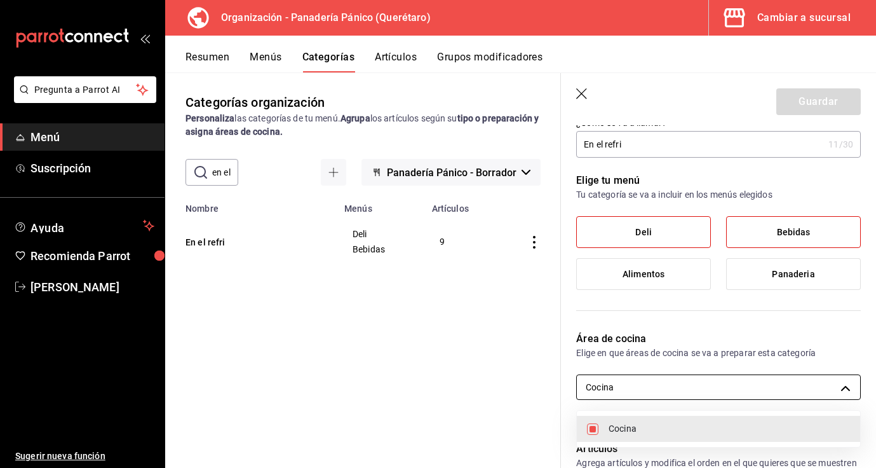
click at [849, 384] on body "Pregunta a Parrot AI Menú Suscripción Ayuda Recomienda Parrot [PERSON_NAME] Sug…" at bounding box center [438, 234] width 876 height 468
click at [670, 428] on span "Cocina" at bounding box center [729, 428] width 241 height 13
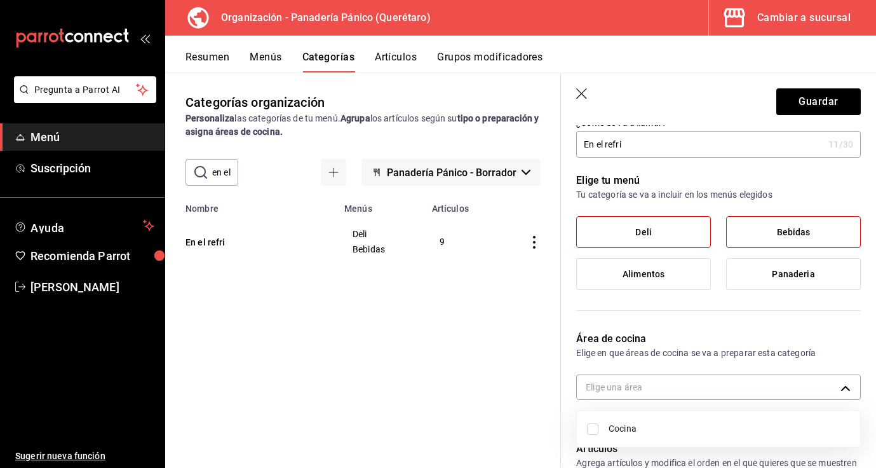
click at [593, 433] on input "checkbox" at bounding box center [592, 428] width 11 height 11
checkbox input "true"
type input "bea226e6-bf47-4db3-af21-bb65a0e98bbf"
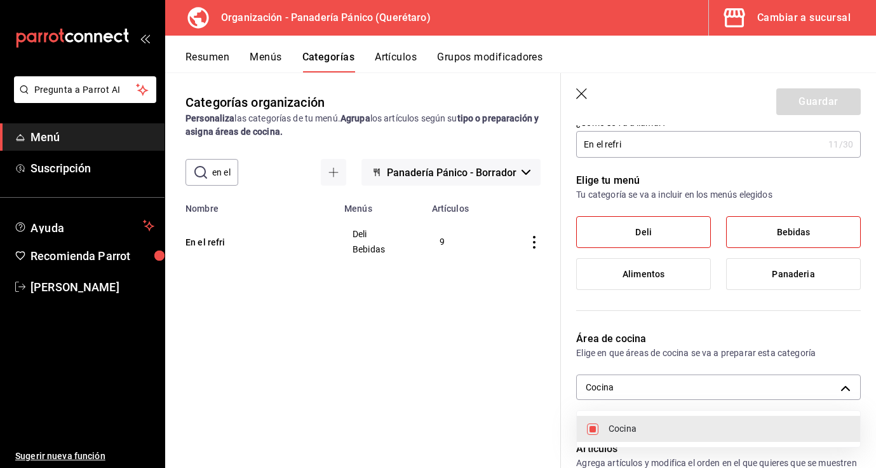
click at [855, 353] on div at bounding box center [438, 234] width 876 height 468
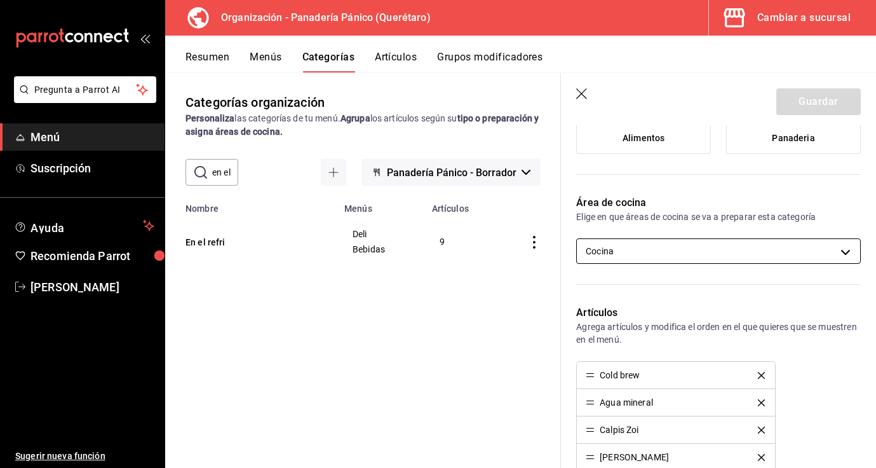
scroll to position [184, 0]
click at [580, 95] on icon "button" at bounding box center [582, 94] width 13 height 13
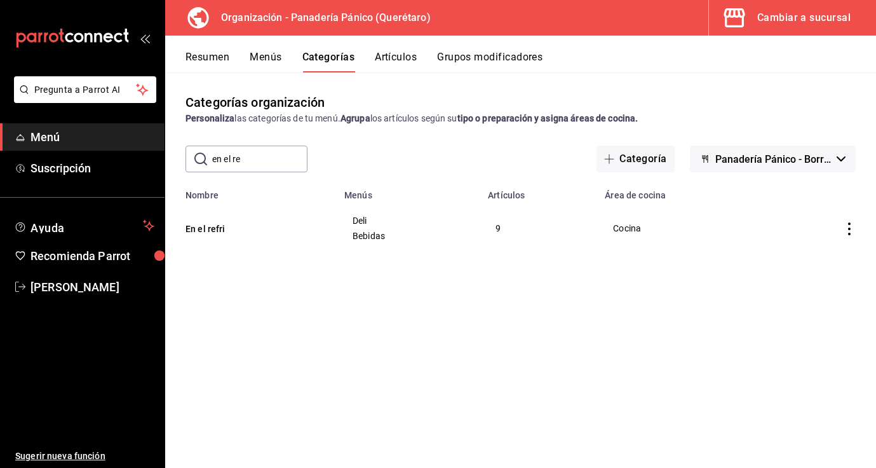
click at [265, 59] on button "Menús" at bounding box center [266, 62] width 32 height 22
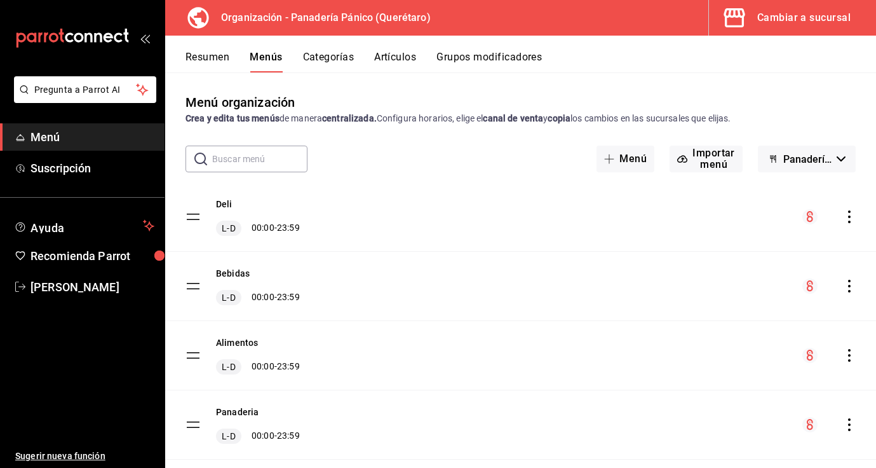
click at [319, 57] on button "Categorías" at bounding box center [328, 62] width 51 height 22
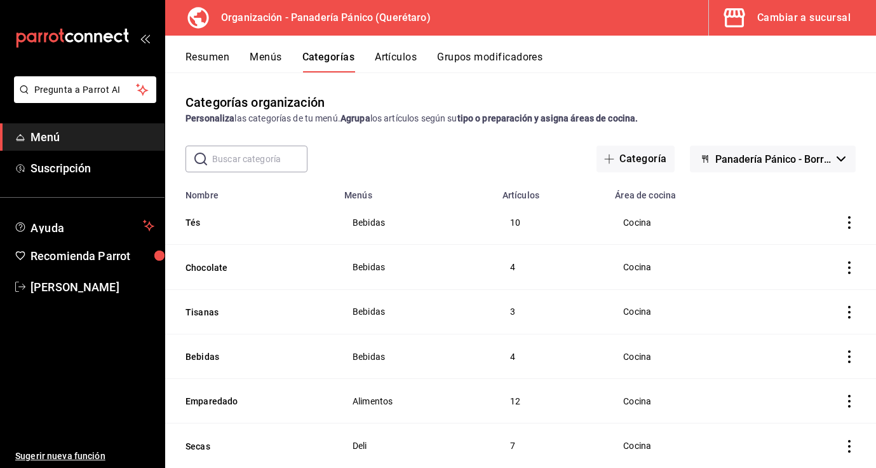
click at [220, 58] on button "Resumen" at bounding box center [208, 62] width 44 height 22
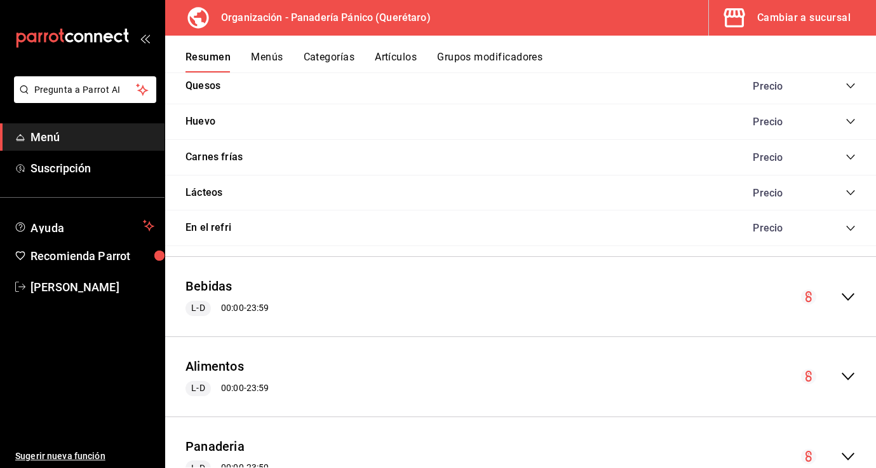
scroll to position [1292, 0]
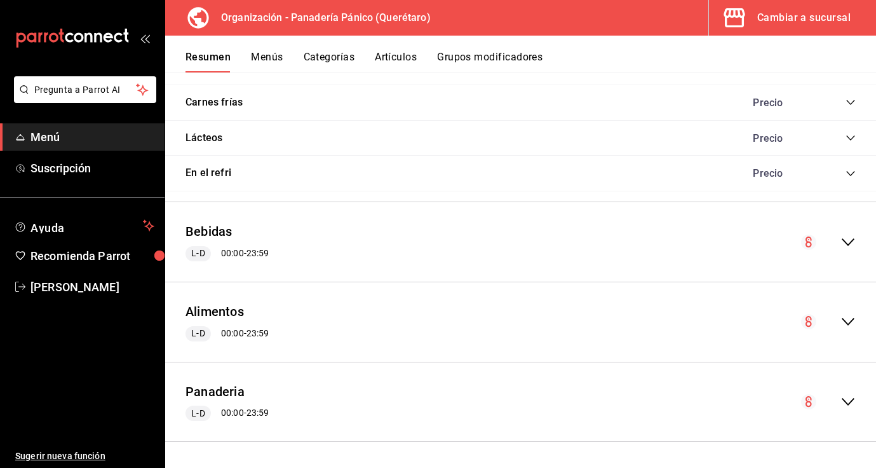
click at [847, 248] on icon "collapse-menu-row" at bounding box center [848, 241] width 15 height 15
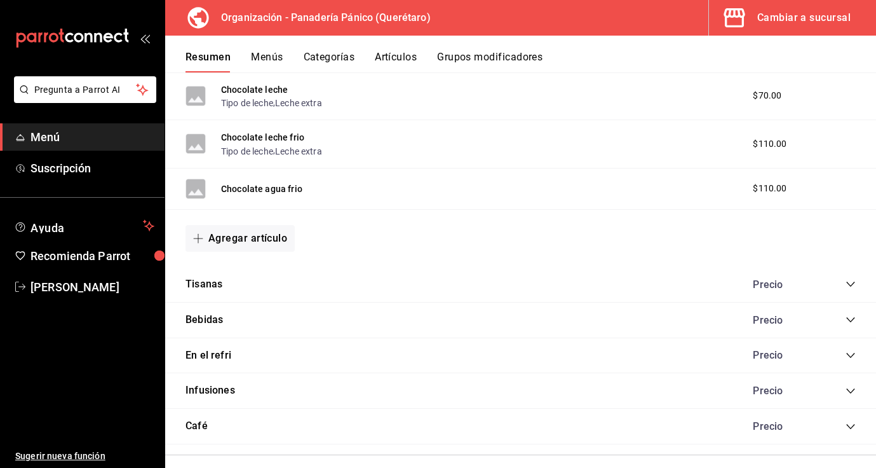
scroll to position [2178, 0]
click at [849, 355] on icon "collapse-category-row" at bounding box center [850, 355] width 8 height 5
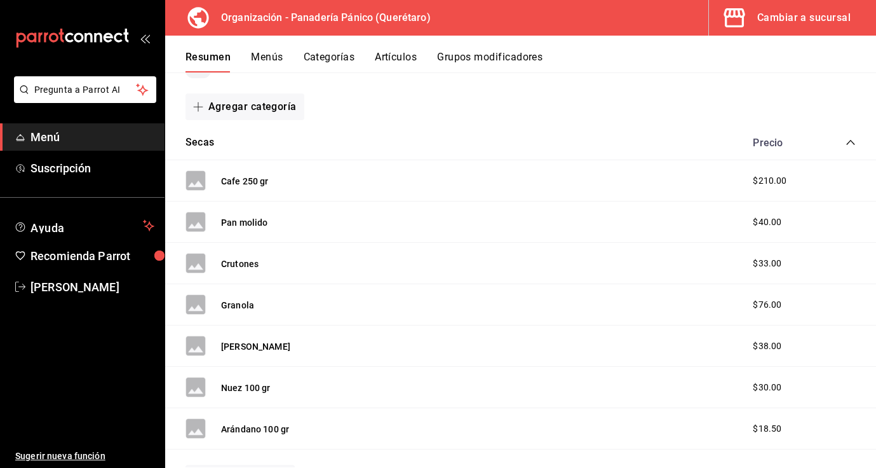
scroll to position [0, 0]
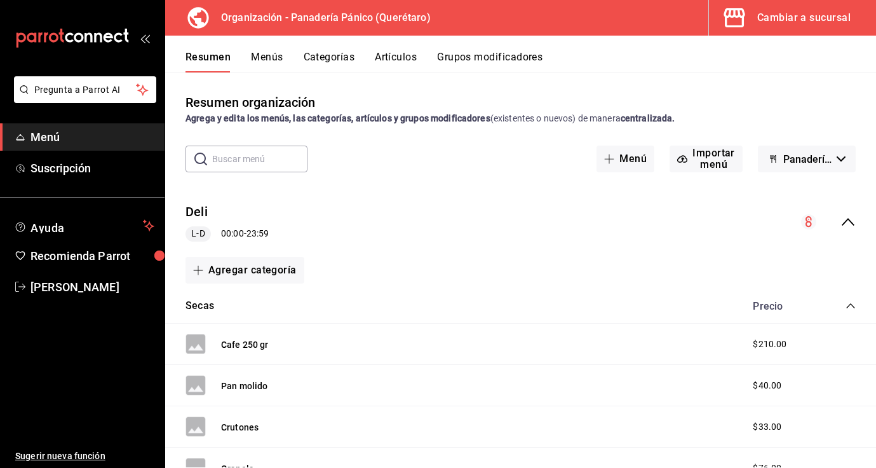
click at [268, 57] on button "Menús" at bounding box center [267, 62] width 32 height 22
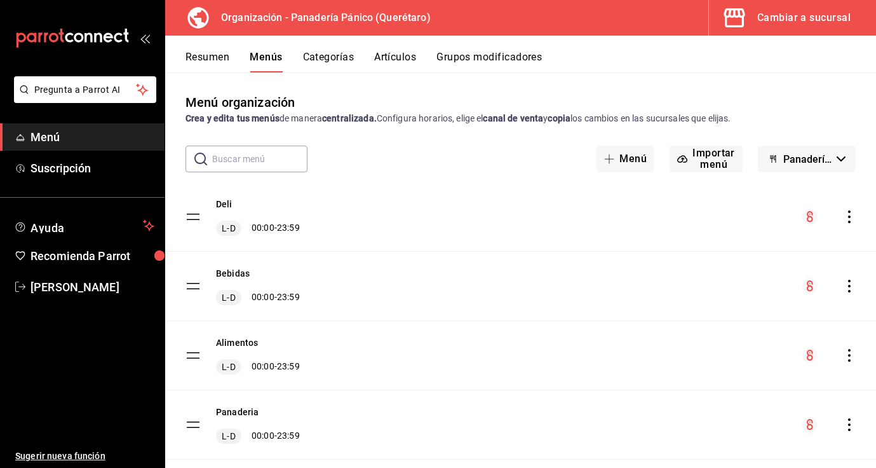
click at [852, 283] on icon "actions" at bounding box center [849, 286] width 13 height 13
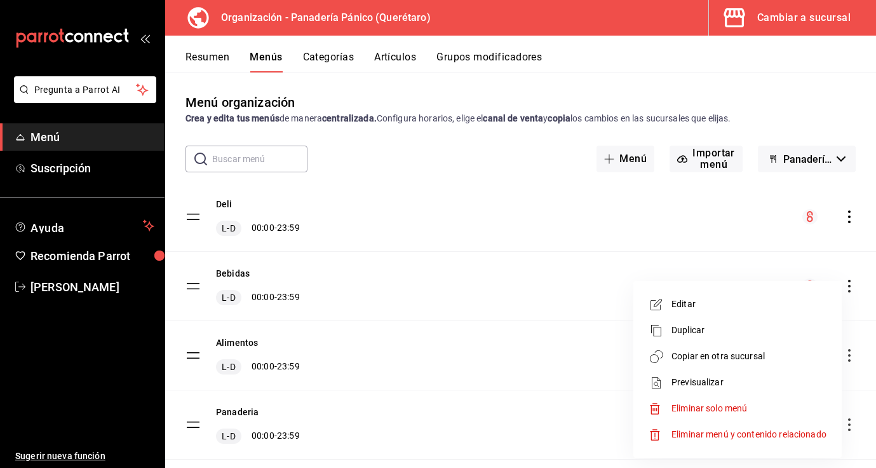
click at [731, 351] on span "Copiar en otra sucursal" at bounding box center [749, 355] width 155 height 13
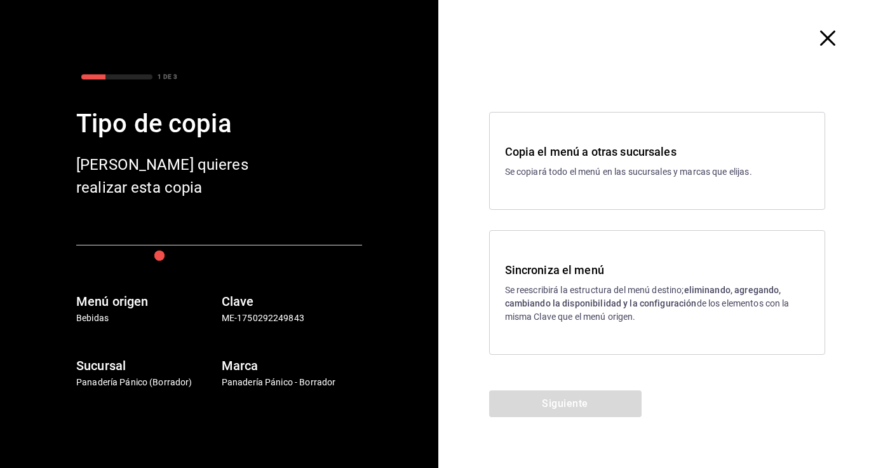
click at [611, 294] on p "Se reescribirá la estructura del menú destino; eliminando, agregando, cambiando…" at bounding box center [657, 303] width 305 height 40
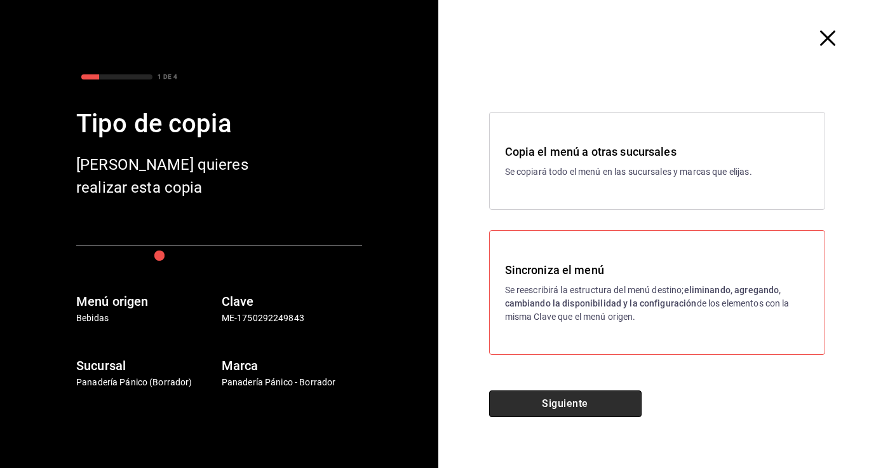
click at [582, 404] on button "Siguiente" at bounding box center [565, 403] width 152 height 27
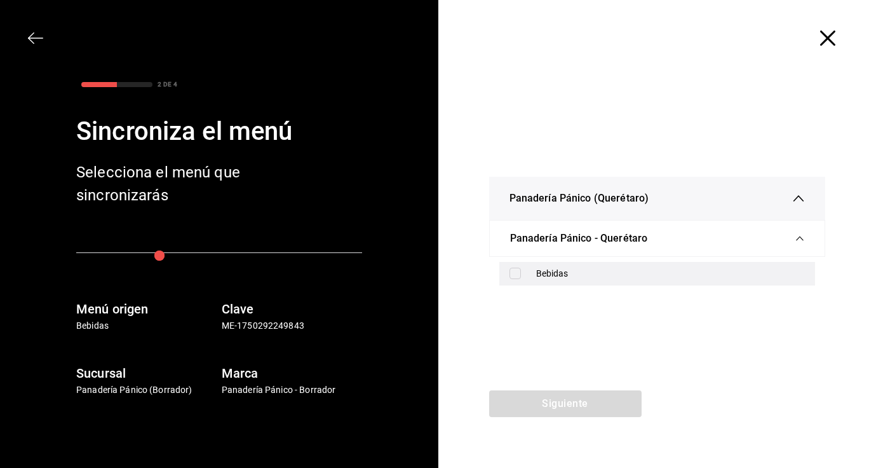
click at [515, 274] on input "checkbox" at bounding box center [515, 273] width 11 height 11
checkbox input "true"
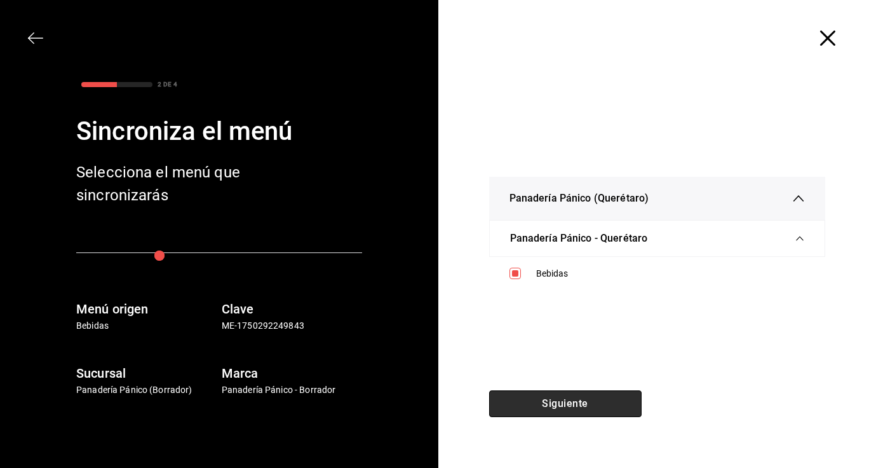
click at [523, 397] on button "Siguiente" at bounding box center [565, 403] width 152 height 27
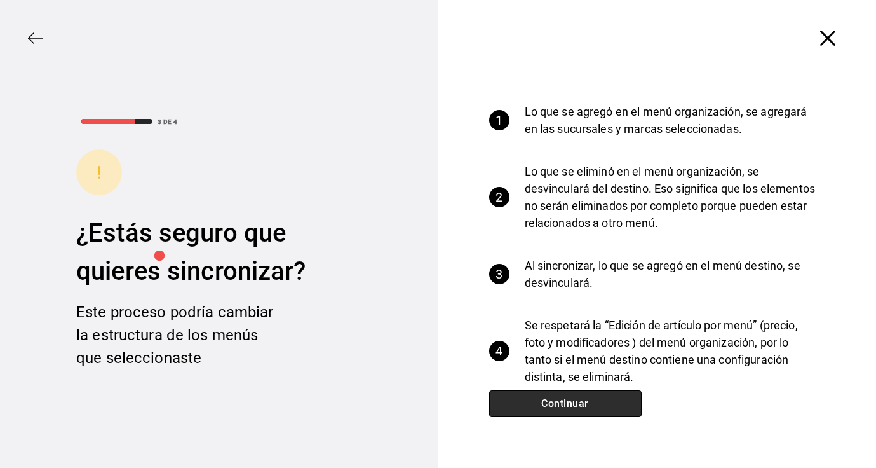
click at [523, 396] on button "Continuar" at bounding box center [565, 403] width 152 height 27
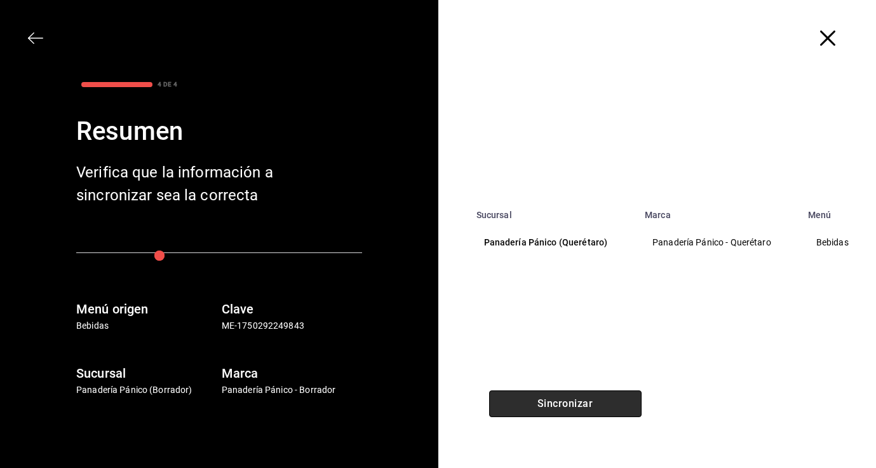
click at [523, 396] on button "Sincronizar" at bounding box center [565, 403] width 152 height 27
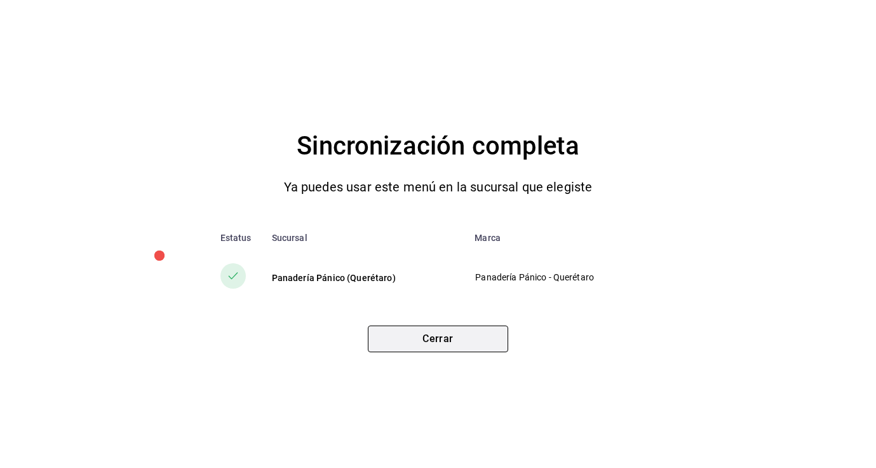
click at [426, 345] on button "Cerrar" at bounding box center [438, 338] width 140 height 27
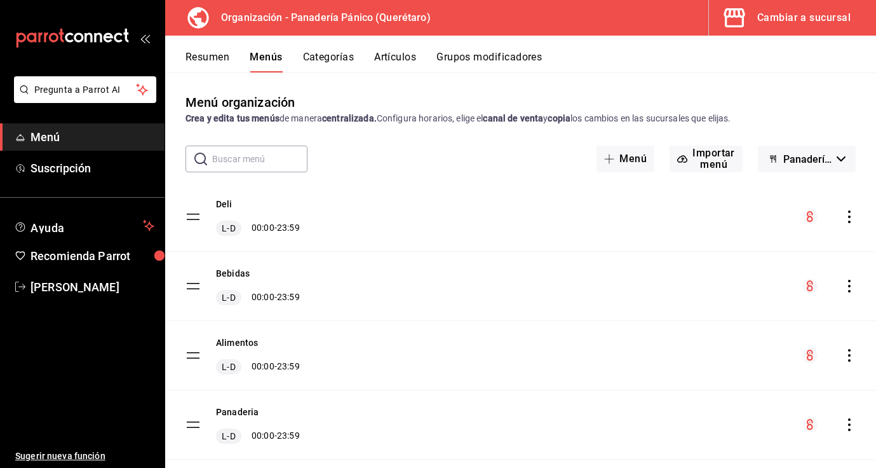
click at [391, 56] on button "Artículos" at bounding box center [395, 62] width 42 height 22
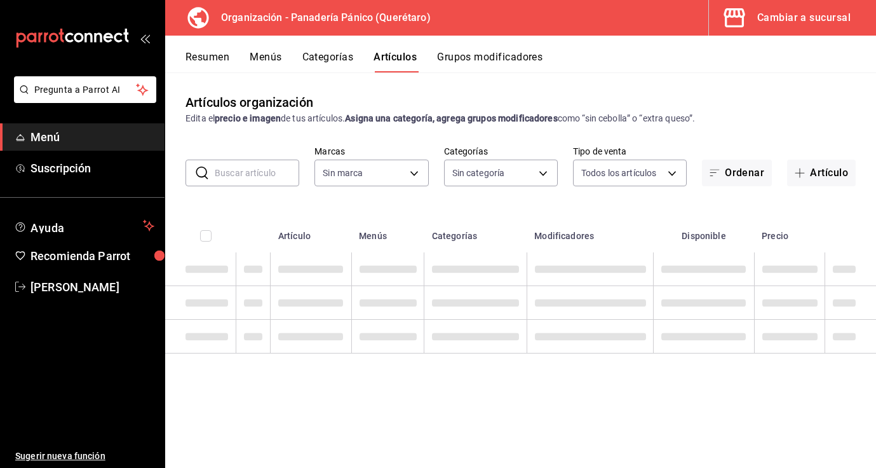
type input "6debe6ee-bf5d-4bda-9e69-4b8e64d53644"
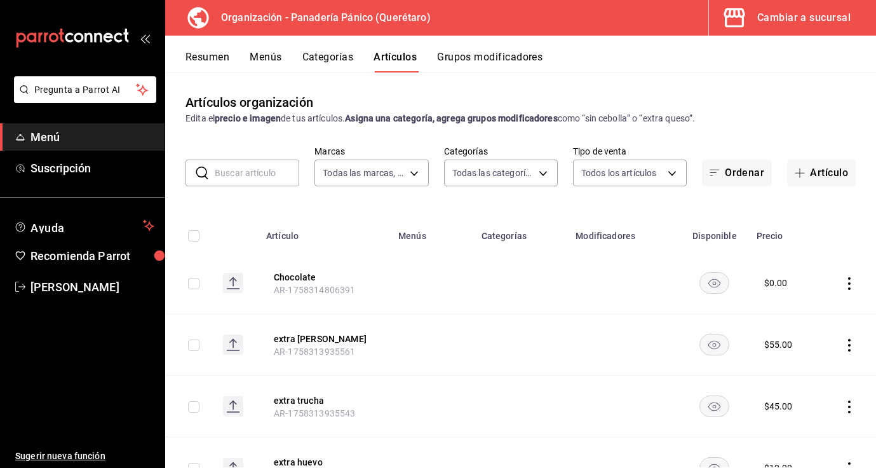
type input "08935f98-8df9-4fb0-a945-0702bf9ed8da,1b6aa457-ba13-4a00-9491-ce79c8c6c35e,579f4…"
click at [248, 172] on input "text" at bounding box center [257, 172] width 85 height 25
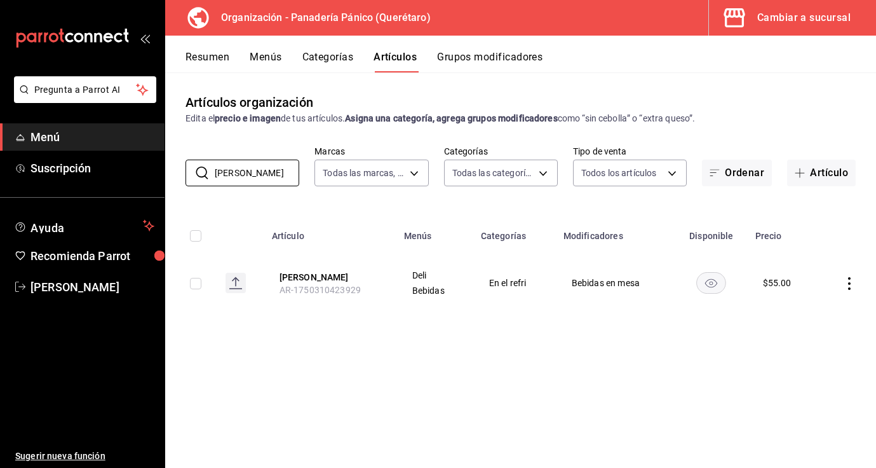
type input "[PERSON_NAME]"
click at [846, 283] on icon "actions" at bounding box center [849, 283] width 13 height 13
click at [817, 320] on li "Editar" at bounding box center [800, 312] width 76 height 26
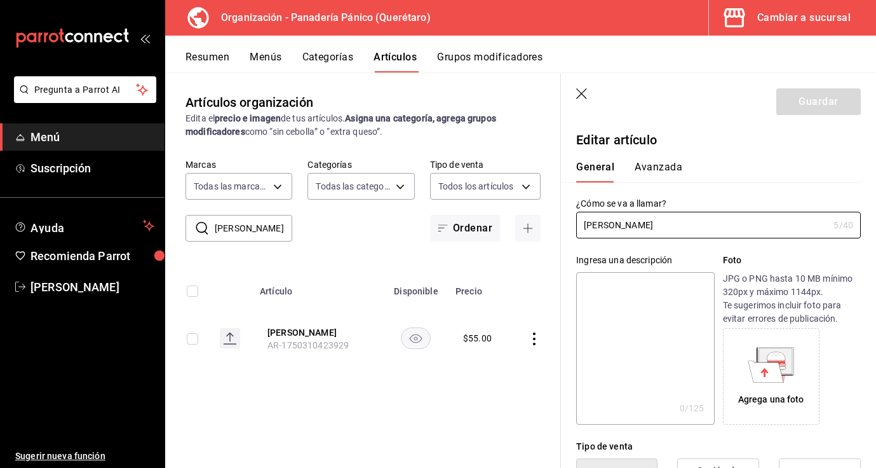
type input "$55.00"
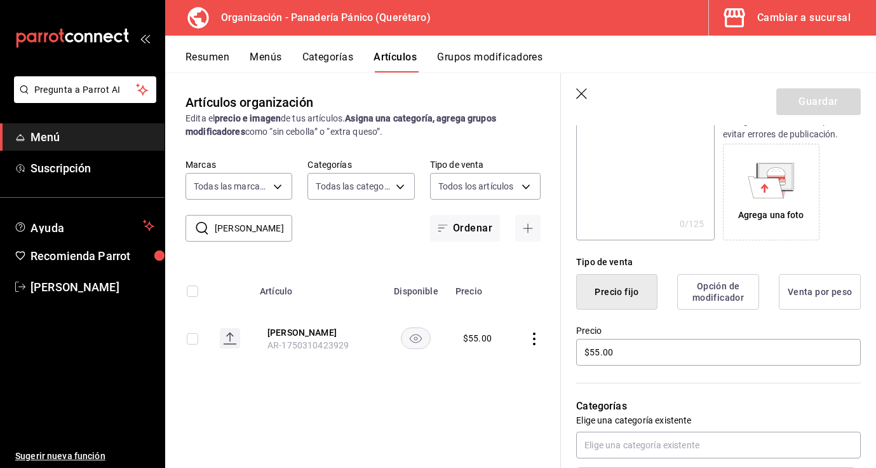
scroll to position [152, 0]
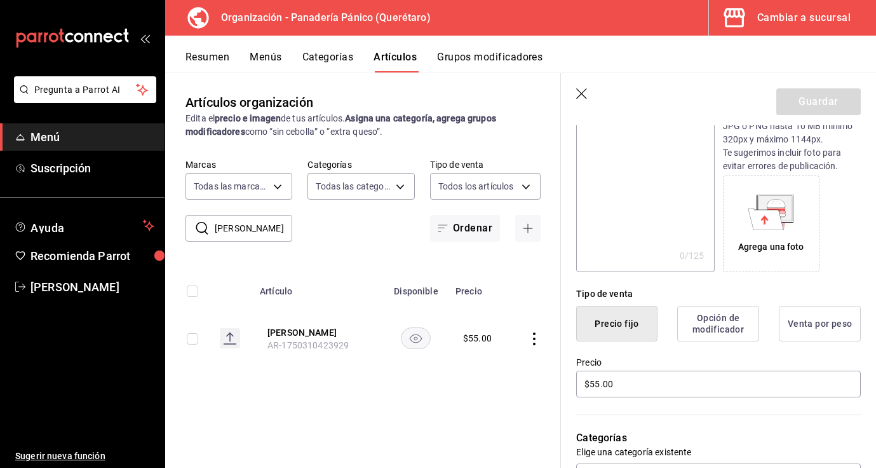
click at [583, 98] on icon "button" at bounding box center [582, 94] width 13 height 13
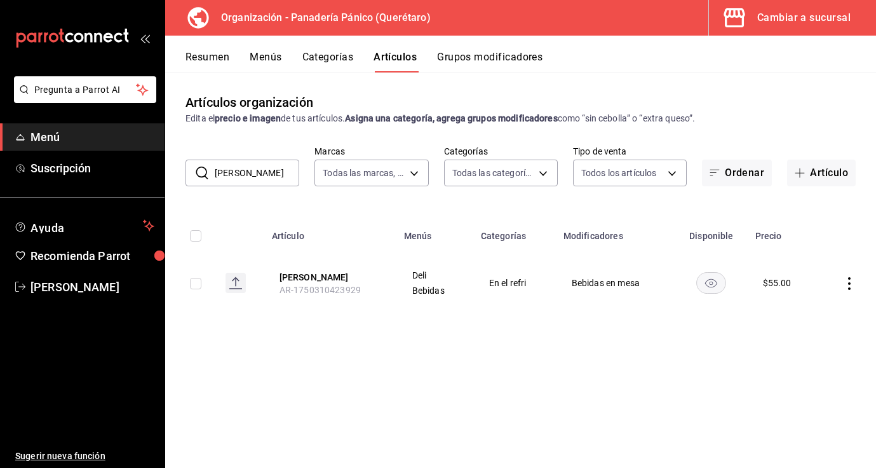
click at [339, 58] on button "Categorías" at bounding box center [327, 62] width 51 height 22
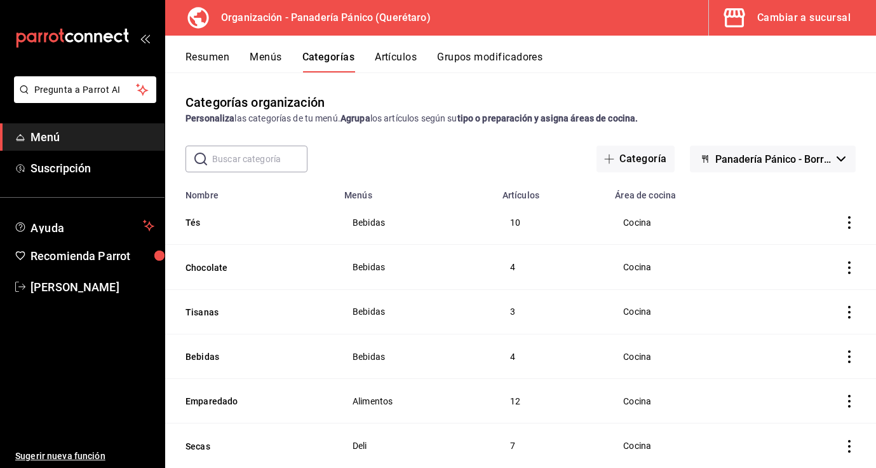
click at [237, 161] on input "text" at bounding box center [259, 158] width 95 height 25
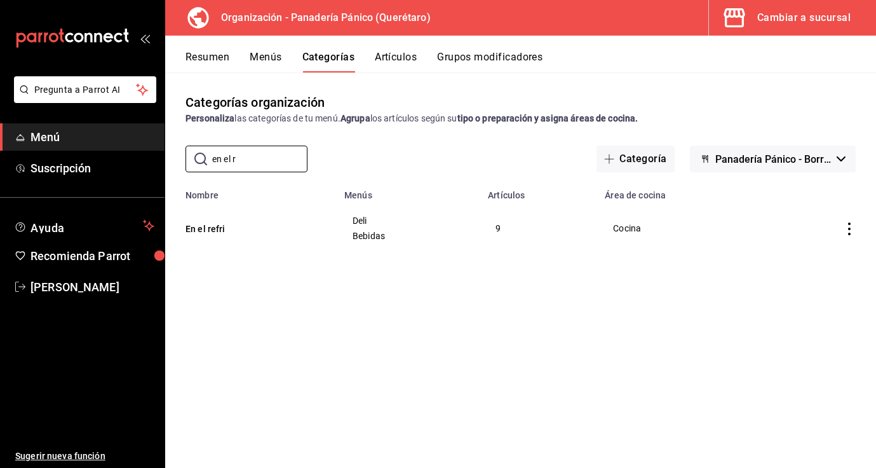
type input "en el r"
click at [848, 224] on icon "actions" at bounding box center [849, 228] width 13 height 13
click at [834, 262] on li "Editar" at bounding box center [800, 258] width 76 height 26
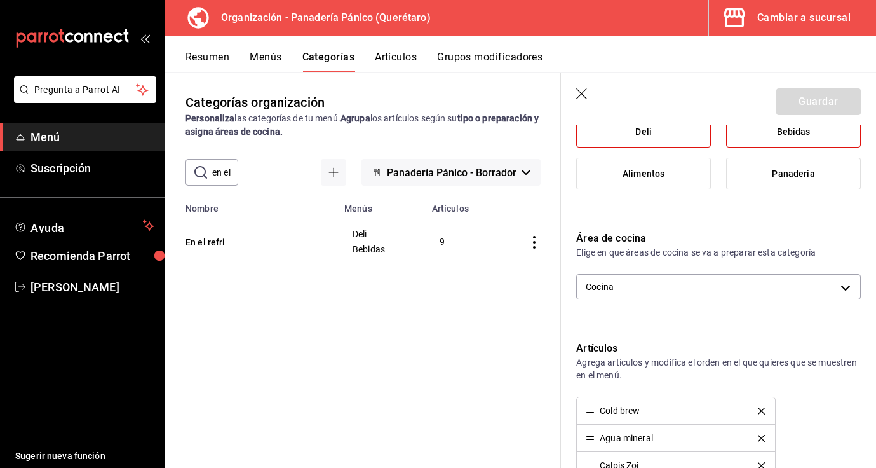
scroll to position [150, 0]
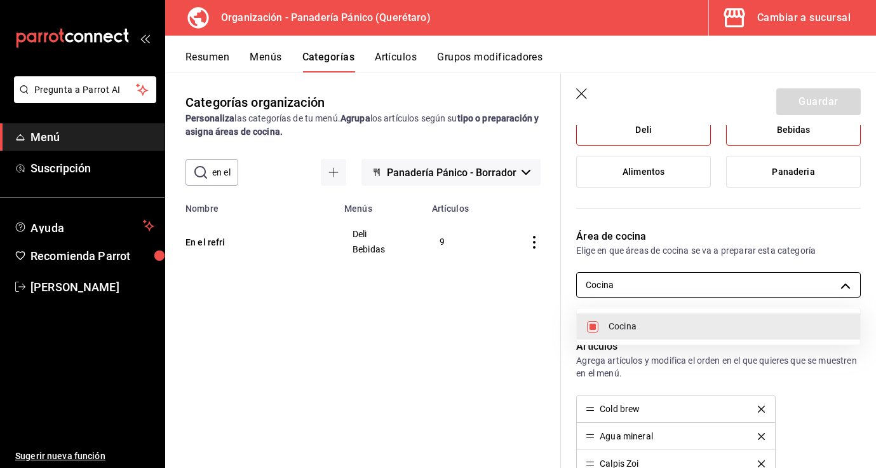
click at [845, 293] on body "Pregunta a Parrot AI Menú Suscripción Ayuda Recomienda Parrot [PERSON_NAME] Sug…" at bounding box center [438, 234] width 876 height 468
click at [790, 325] on span "Cocina" at bounding box center [729, 326] width 241 height 13
checkbox input "false"
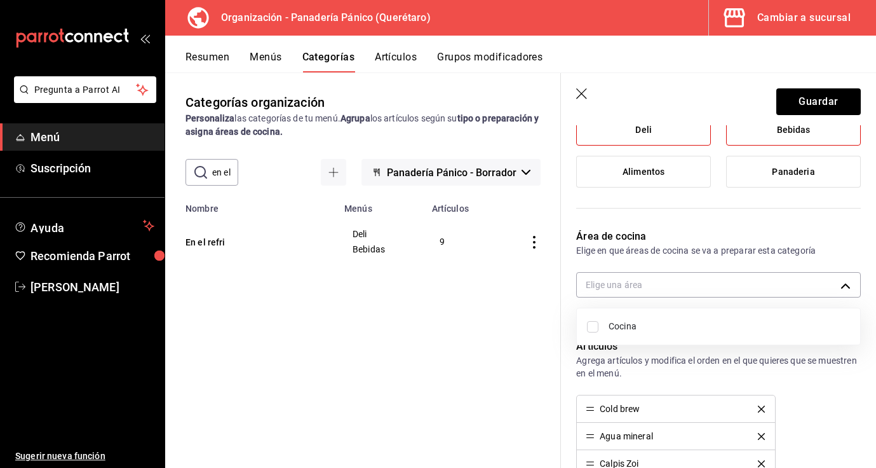
click at [652, 330] on span "Cocina" at bounding box center [729, 326] width 241 height 13
type input "bea226e6-bf47-4db3-af21-bb65a0e98bbf"
checkbox input "true"
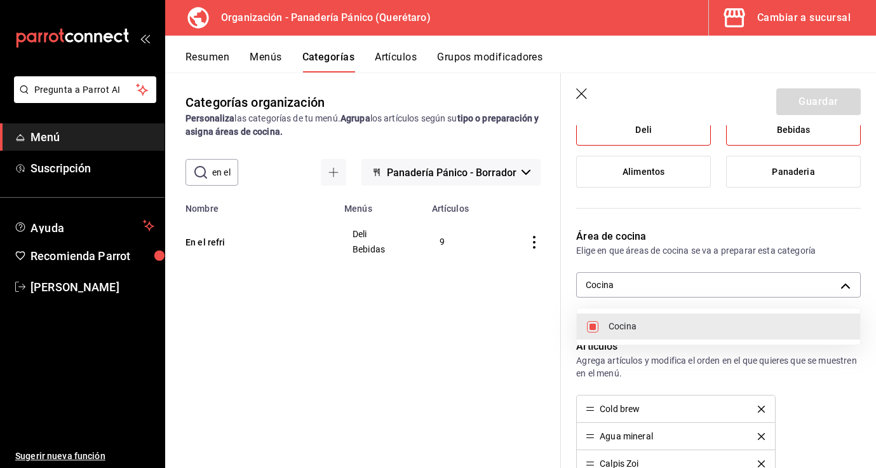
click at [583, 93] on div at bounding box center [438, 234] width 876 height 468
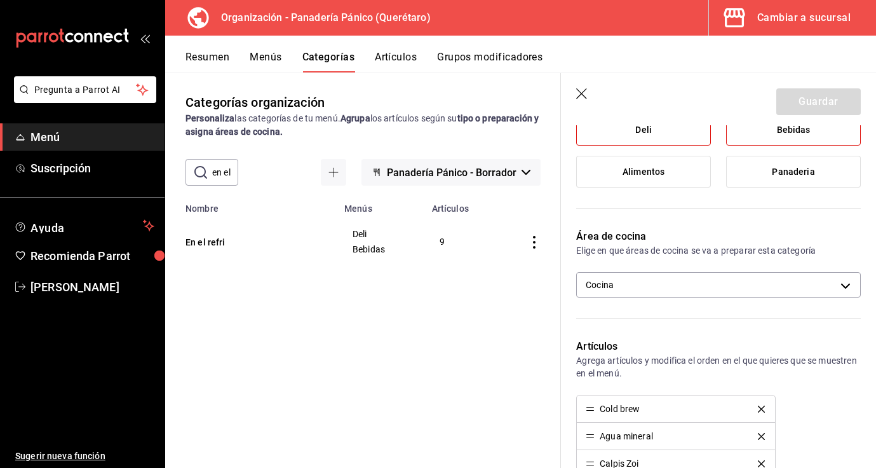
click at [583, 93] on icon "button" at bounding box center [581, 93] width 11 height 11
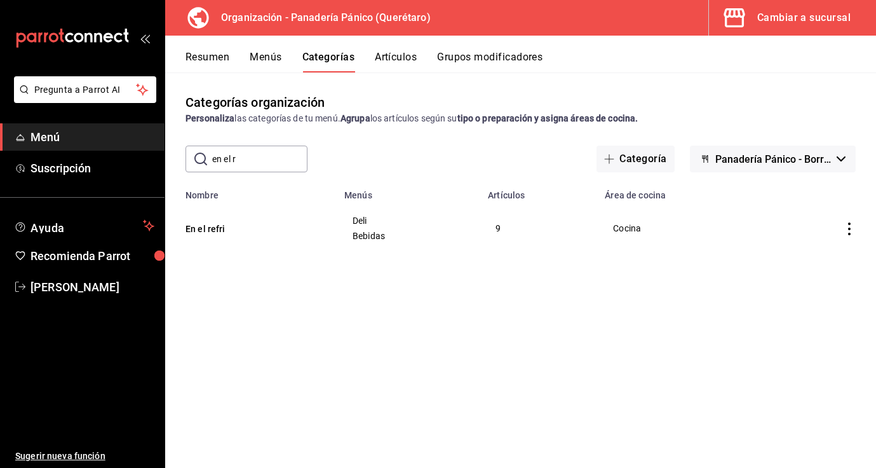
click at [217, 61] on button "Resumen" at bounding box center [208, 62] width 44 height 22
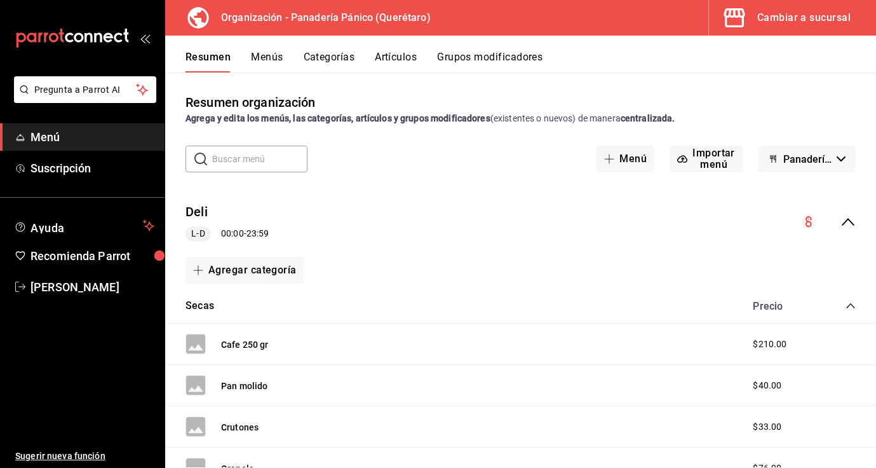
click at [775, 18] on div "Cambiar a sucursal" at bounding box center [803, 18] width 93 height 18
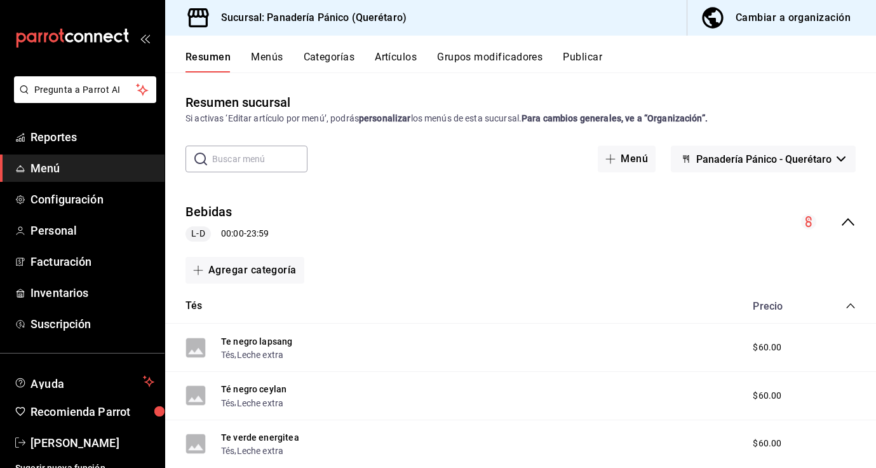
scroll to position [28, 0]
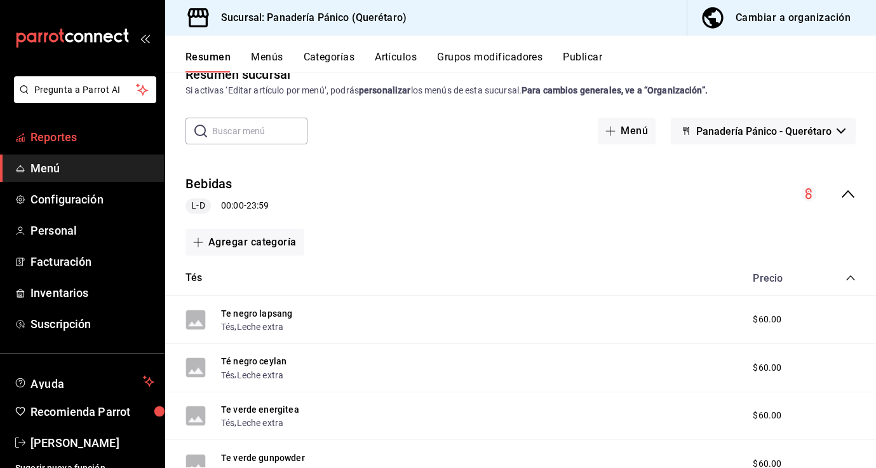
click at [62, 142] on span "Reportes" at bounding box center [92, 136] width 124 height 17
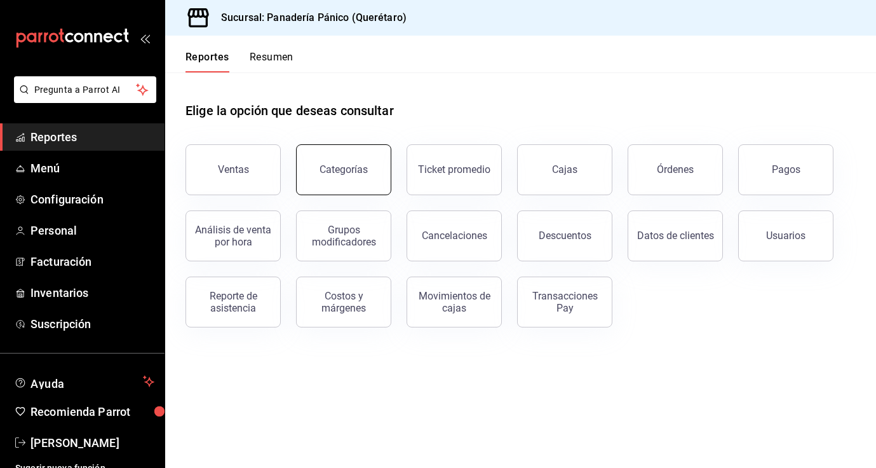
click at [349, 173] on div "Categorías" at bounding box center [344, 169] width 48 height 12
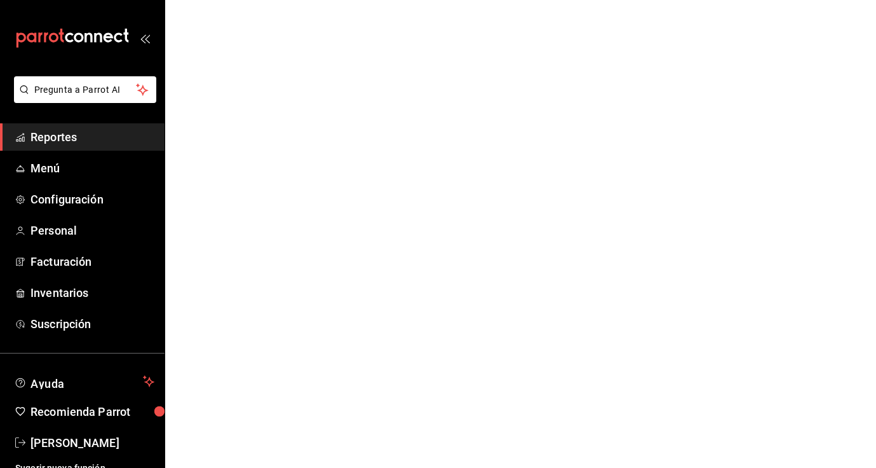
click at [256, 0] on html "Pregunta a Parrot AI Reportes Menú Configuración Personal Facturación Inventari…" at bounding box center [438, 0] width 876 height 0
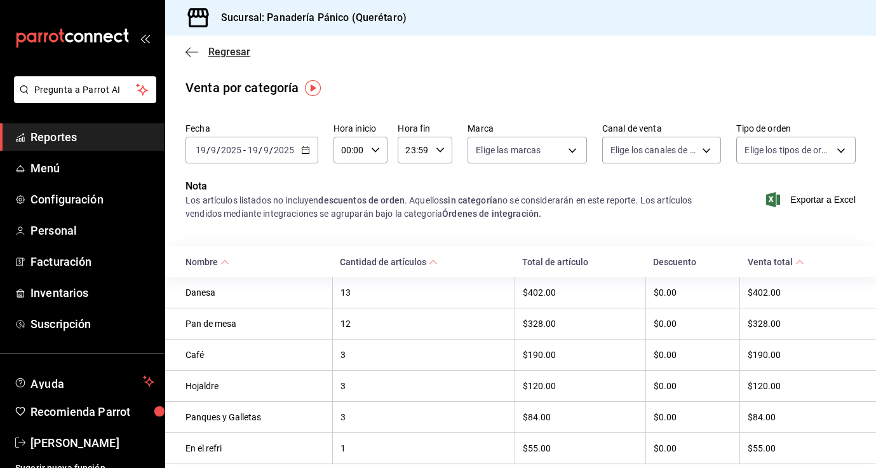
click at [212, 55] on span "Regresar" at bounding box center [229, 52] width 42 height 12
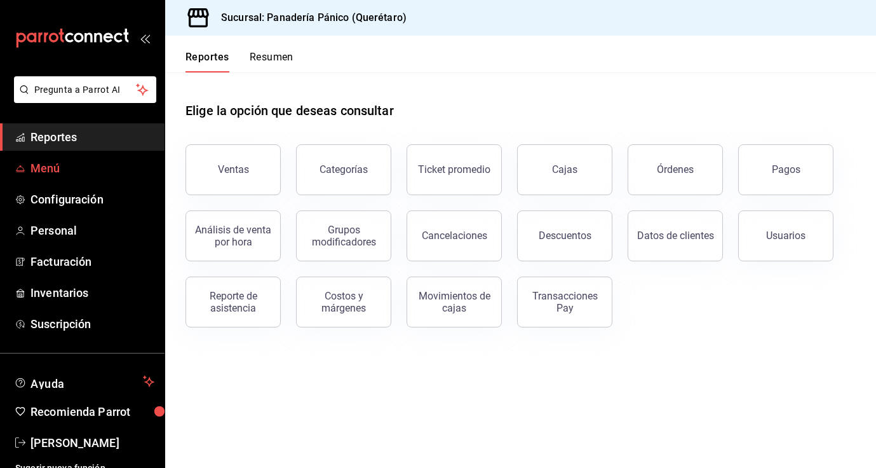
click at [50, 168] on span "Menú" at bounding box center [92, 167] width 124 height 17
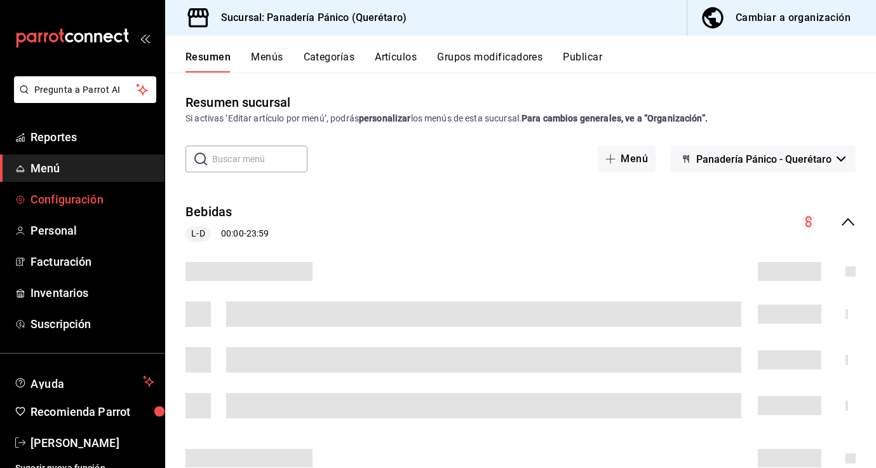
click at [49, 192] on span "Configuración" at bounding box center [92, 199] width 124 height 17
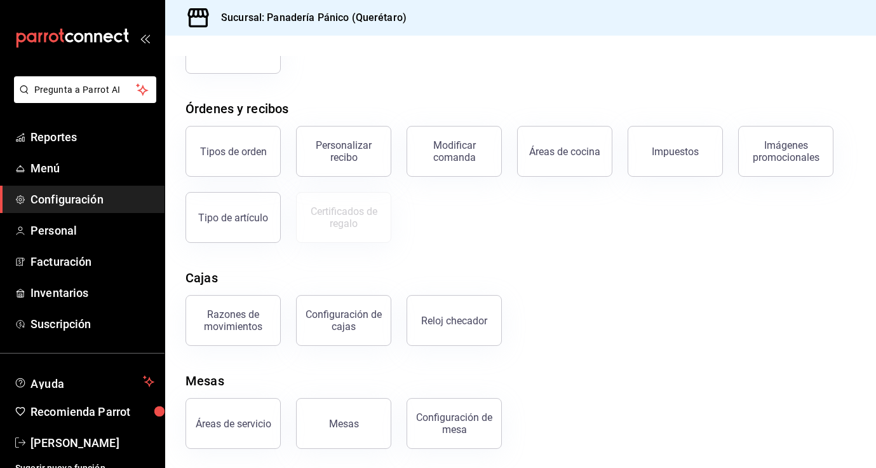
scroll to position [177, 0]
click at [212, 426] on div "Áreas de servicio" at bounding box center [234, 422] width 76 height 12
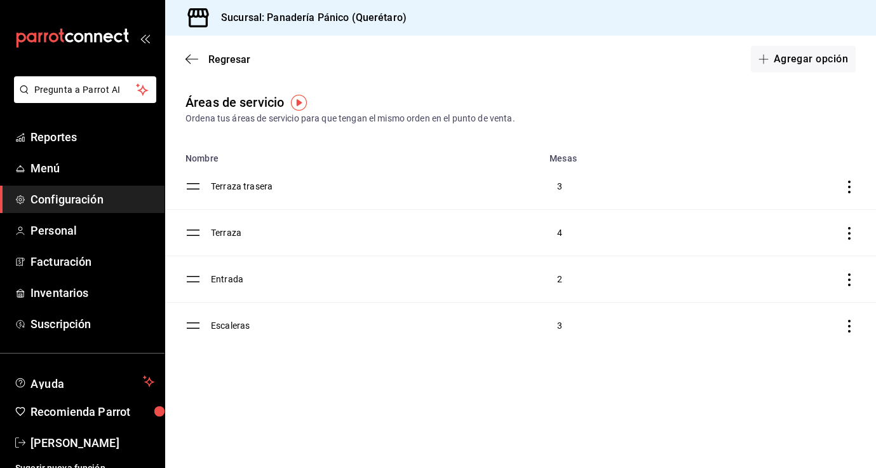
click at [257, 182] on td "Terraza trasera" at bounding box center [376, 186] width 331 height 46
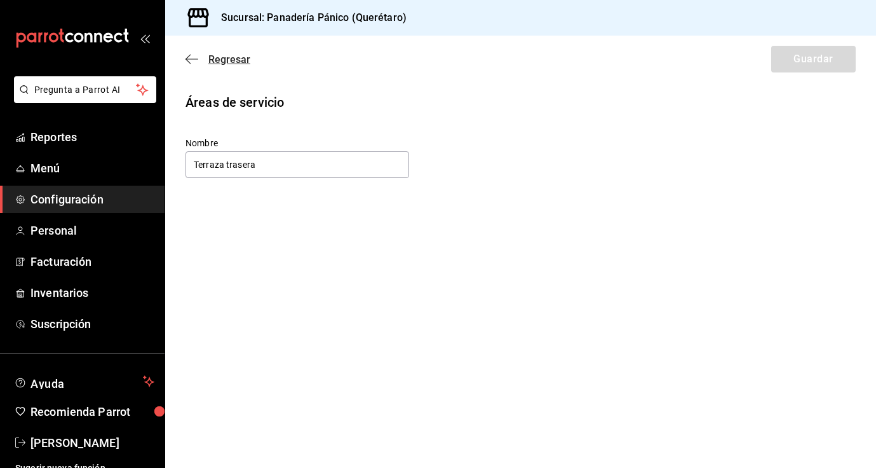
click at [209, 61] on span "Regresar" at bounding box center [229, 59] width 42 height 12
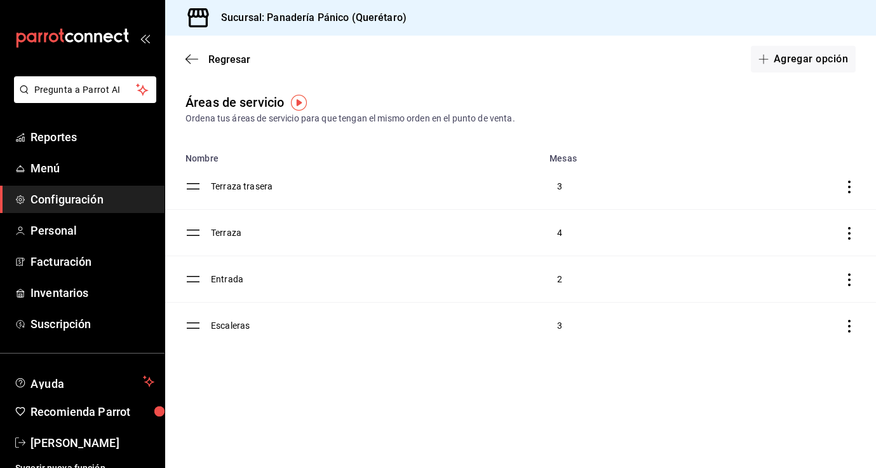
click at [851, 187] on icon "discountsTable" at bounding box center [849, 186] width 13 height 13
click at [822, 138] on div at bounding box center [438, 234] width 876 height 468
click at [239, 64] on span "Regresar" at bounding box center [229, 59] width 42 height 12
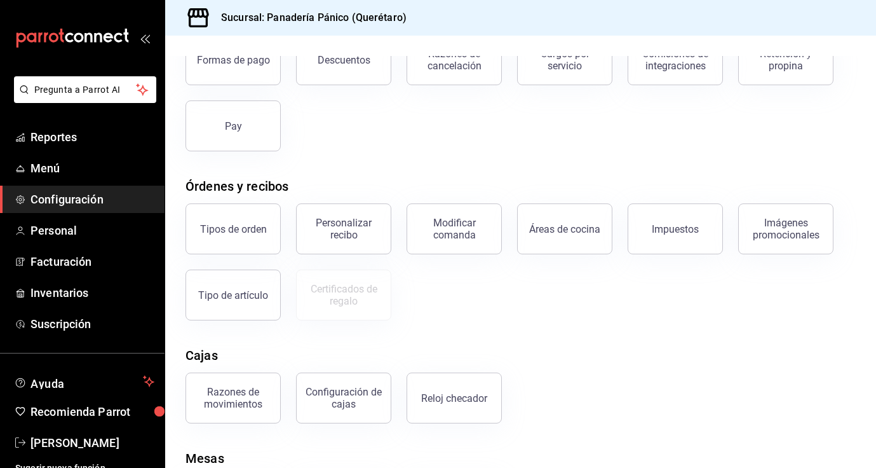
scroll to position [105, 0]
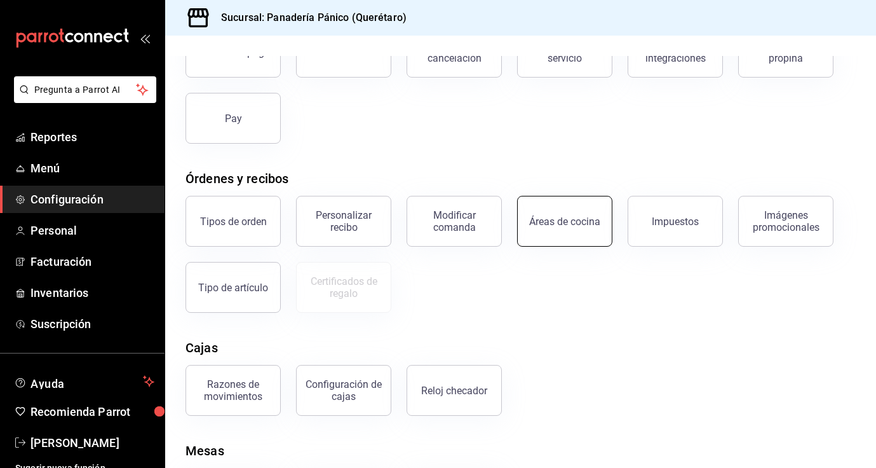
click at [532, 234] on button "Áreas de cocina" at bounding box center [564, 221] width 95 height 51
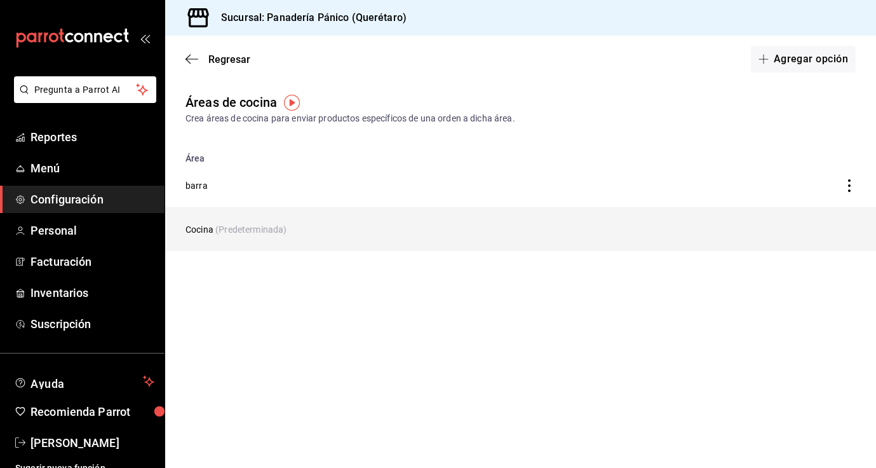
click at [637, 216] on td "Cocina (Predeterminada)" at bounding box center [427, 230] width 525 height 44
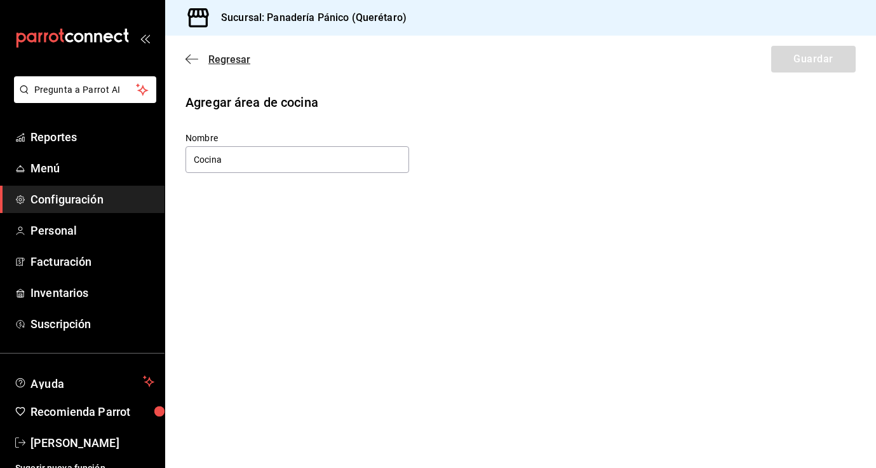
click at [237, 57] on span "Regresar" at bounding box center [229, 59] width 42 height 12
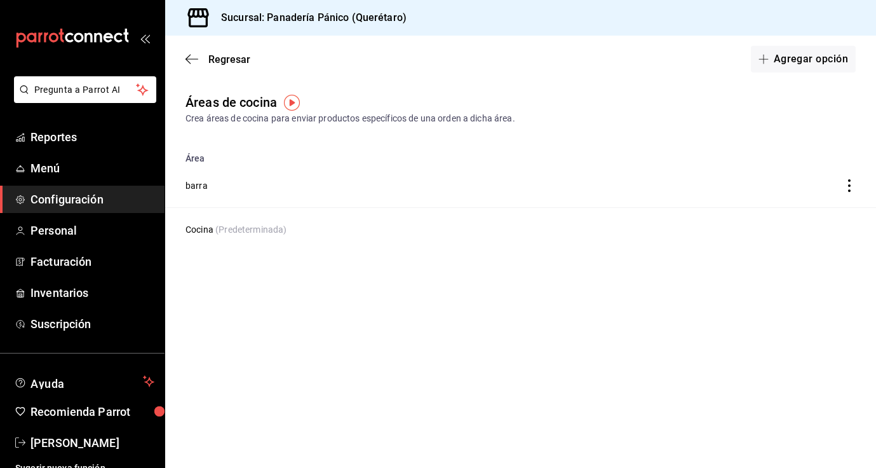
click at [237, 57] on span "Regresar" at bounding box center [229, 59] width 42 height 12
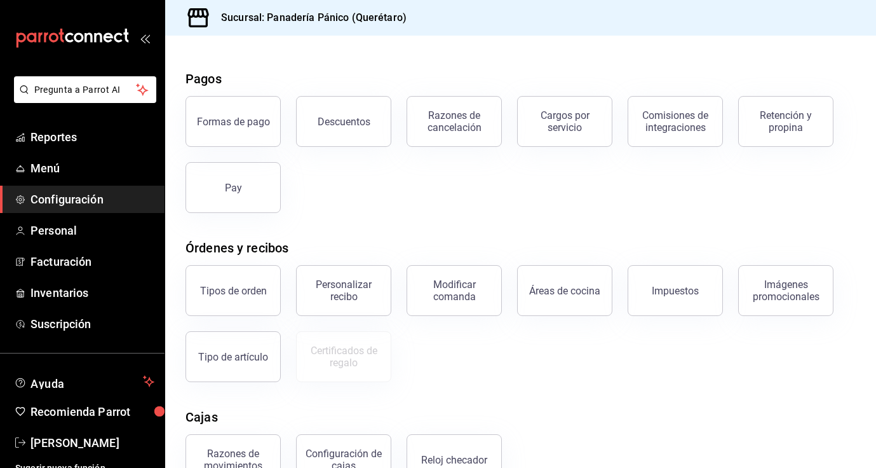
scroll to position [39, 0]
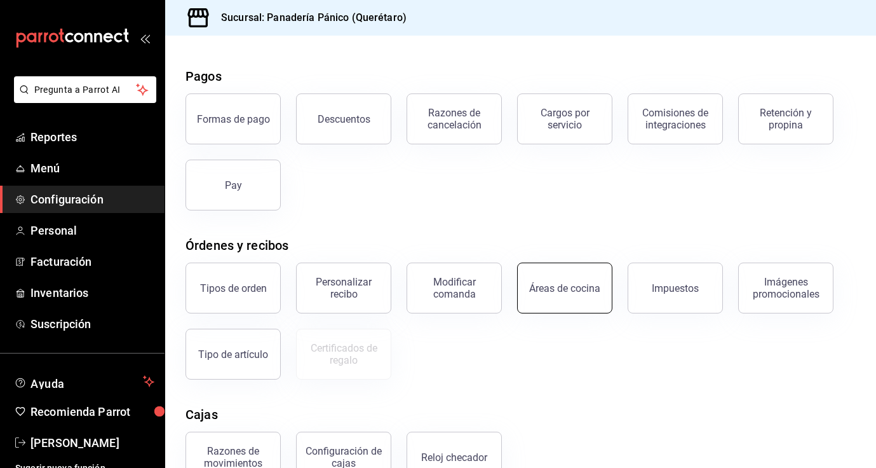
click at [576, 274] on button "Áreas de cocina" at bounding box center [564, 287] width 95 height 51
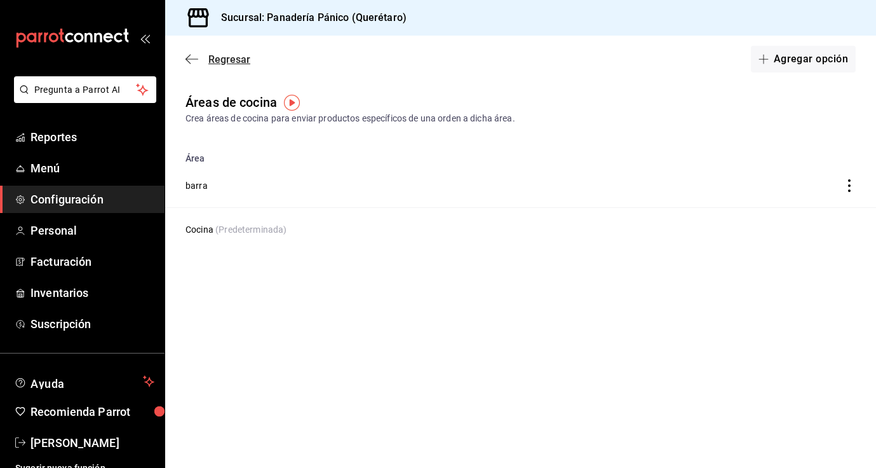
click at [224, 55] on span "Regresar" at bounding box center [229, 59] width 42 height 12
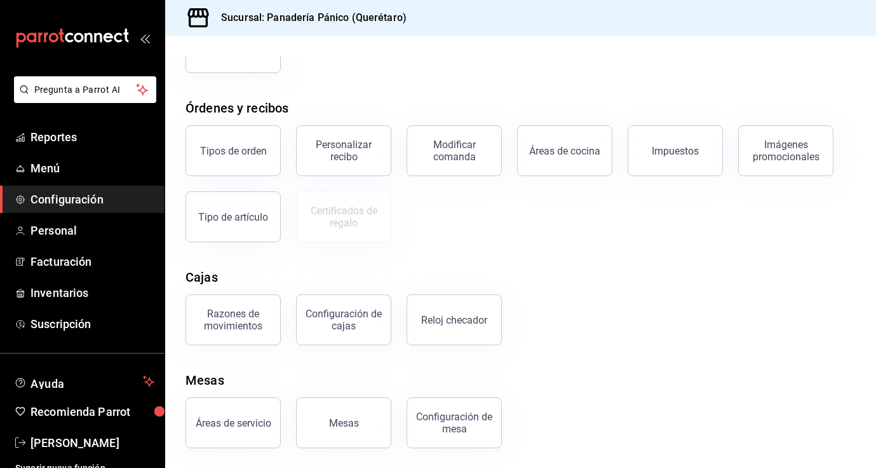
scroll to position [177, 0]
click at [269, 231] on button "Tipo de artículo" at bounding box center [233, 216] width 95 height 51
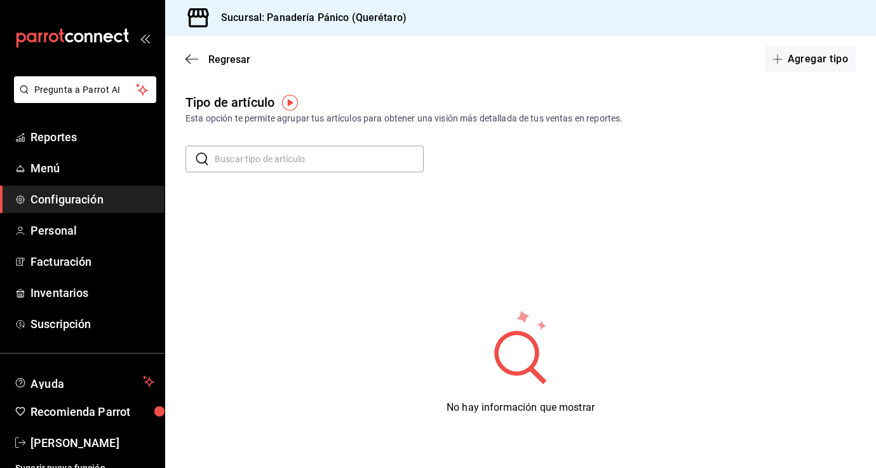
click at [222, 46] on div "Regresar Agregar tipo" at bounding box center [520, 59] width 711 height 47
click at [223, 62] on span "Regresar" at bounding box center [229, 59] width 42 height 12
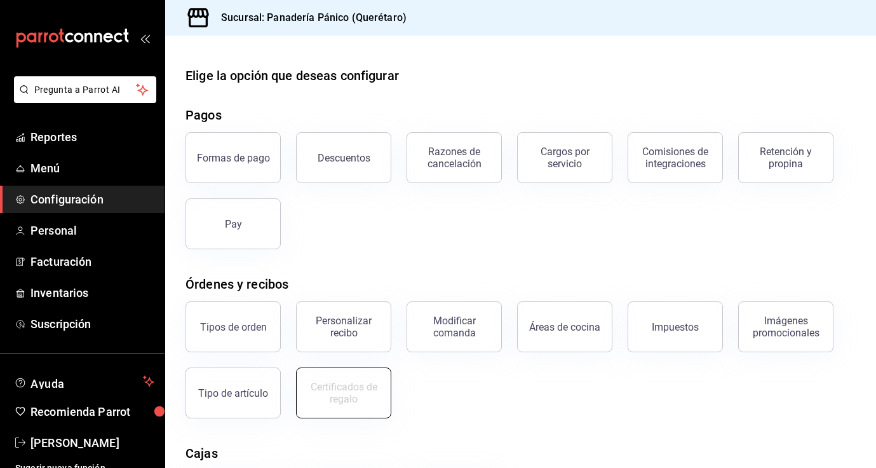
scroll to position [177, 0]
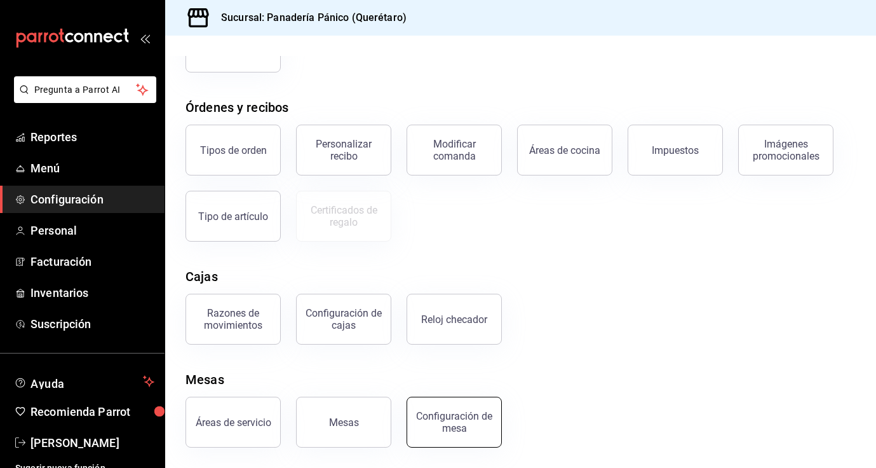
click at [425, 425] on div "Configuración de mesa" at bounding box center [454, 422] width 79 height 24
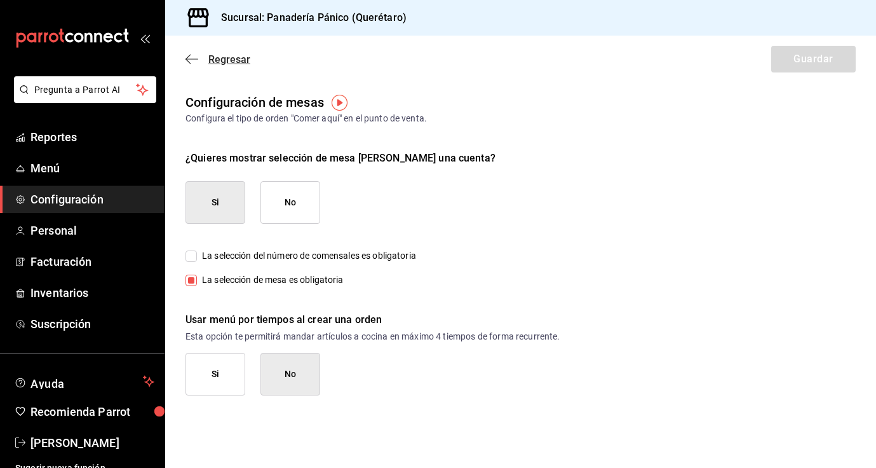
click at [229, 62] on span "Regresar" at bounding box center [229, 59] width 42 height 12
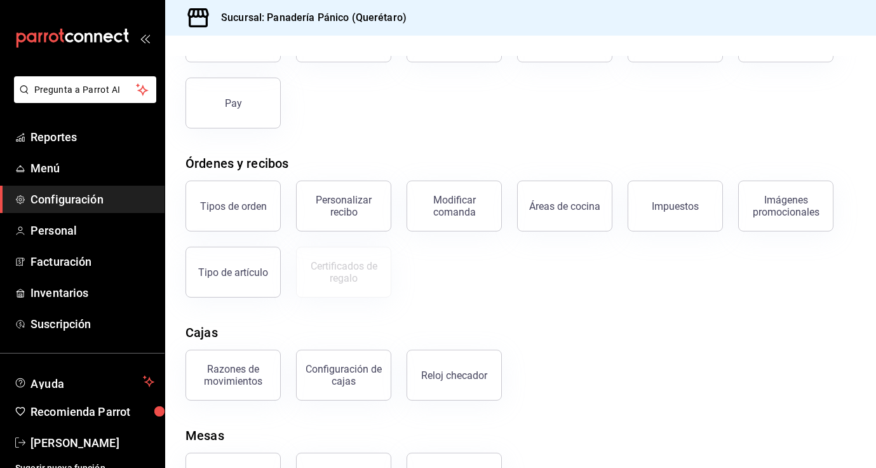
scroll to position [177, 0]
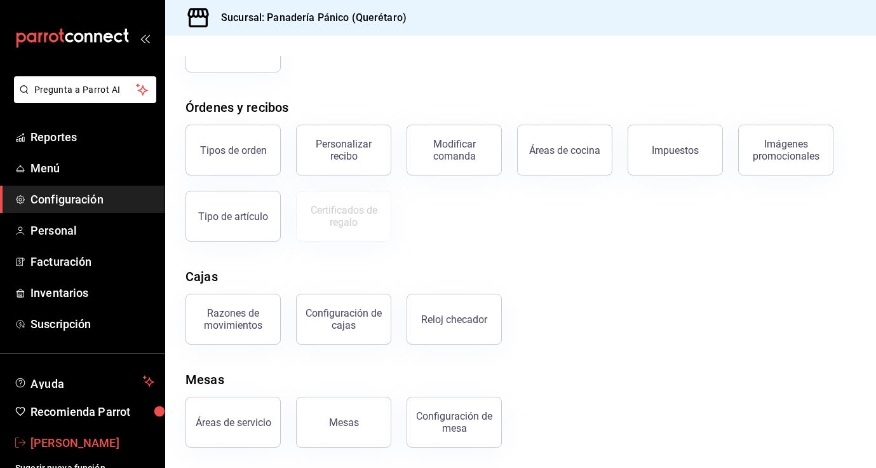
click at [67, 442] on span "[PERSON_NAME]" at bounding box center [92, 442] width 124 height 17
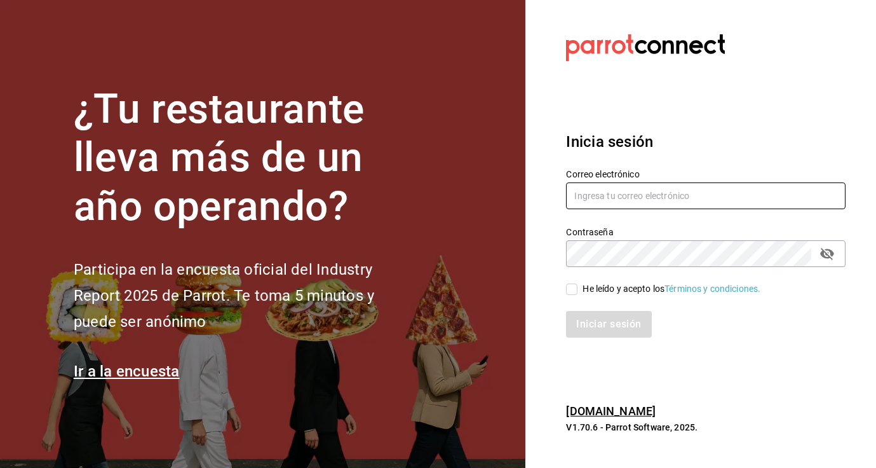
type input "[EMAIL_ADDRESS][DOMAIN_NAME]"
click at [618, 360] on section "Datos incorrectos. Verifica que tu Correo o Contraseña [PERSON_NAME] escritos. …" at bounding box center [700, 234] width 351 height 468
click at [569, 290] on input "He leído y acepto los Términos y condiciones." at bounding box center [571, 288] width 11 height 11
checkbox input "true"
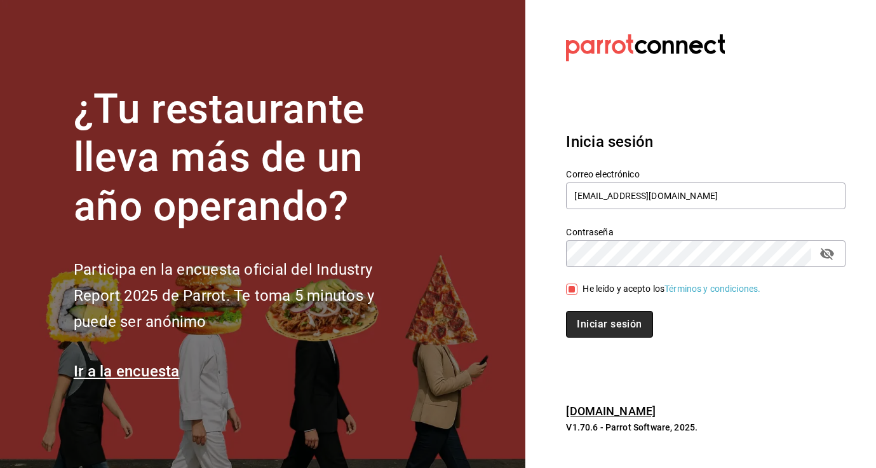
click at [597, 332] on button "Iniciar sesión" at bounding box center [609, 324] width 86 height 27
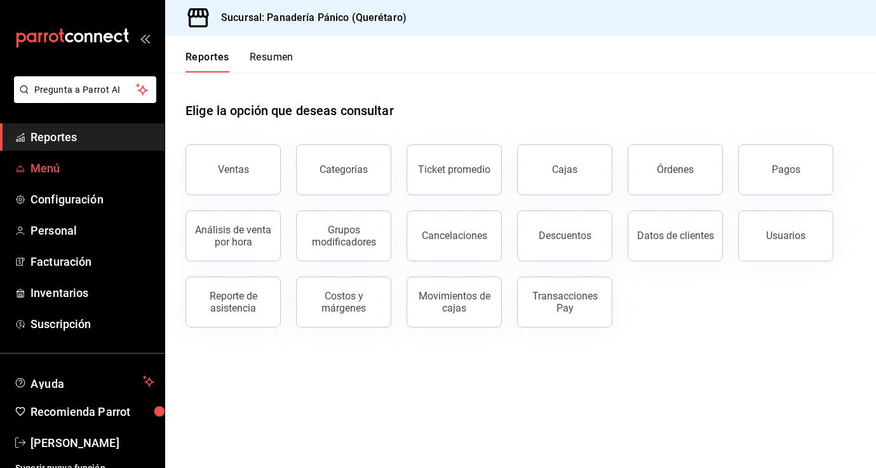
click at [87, 174] on span "Menú" at bounding box center [92, 167] width 124 height 17
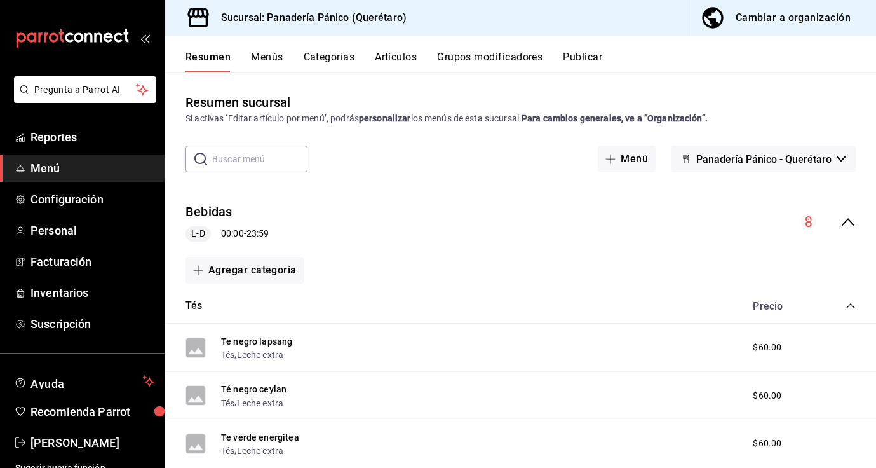
click at [66, 169] on span "Menú" at bounding box center [92, 167] width 124 height 17
click at [403, 60] on button "Artículos" at bounding box center [396, 62] width 42 height 22
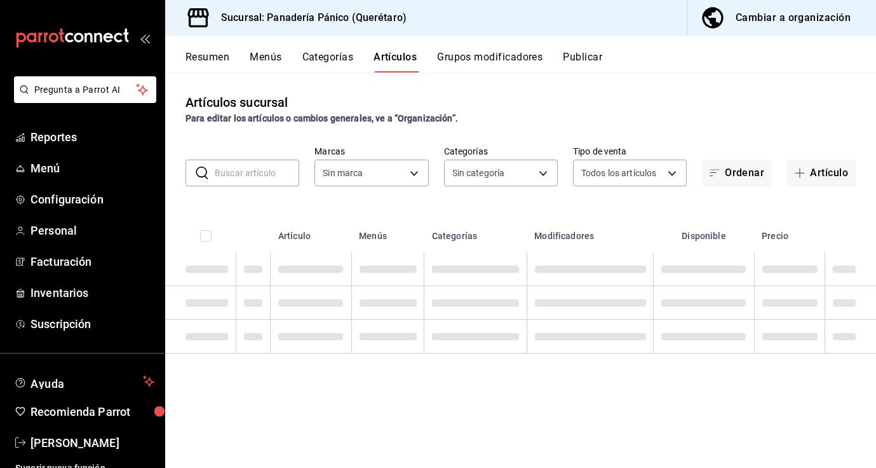
type input "3c04580e-60fd-498a-ab9f-4a8f3b5f012a"
type input "335c8870-2ee1-46e7-9b51-4327005f127a,48cd04df-eecf-47cb-a80f-a64914206c61,d2e38…"
click at [268, 178] on input "text" at bounding box center [257, 172] width 85 height 25
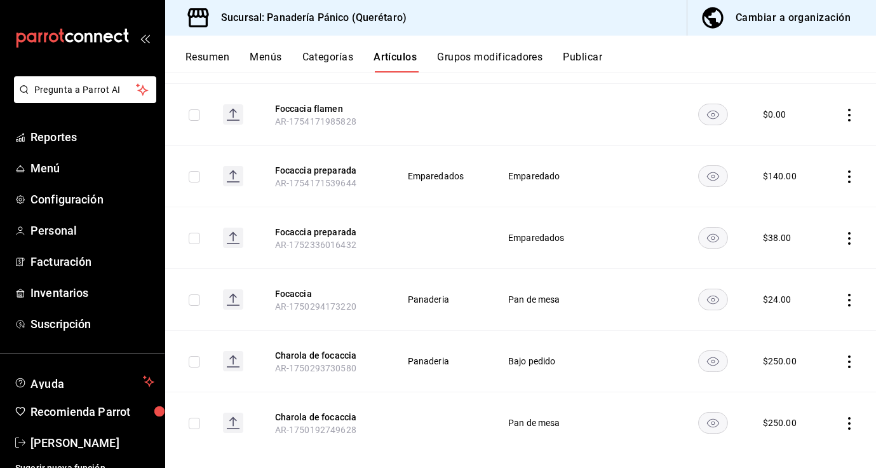
scroll to position [247, 0]
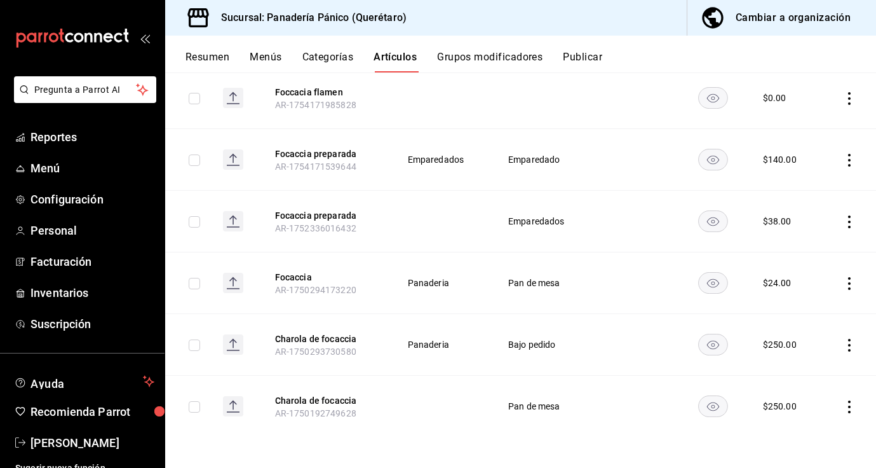
type input "foc"
